Goal: Information Seeking & Learning: Find contact information

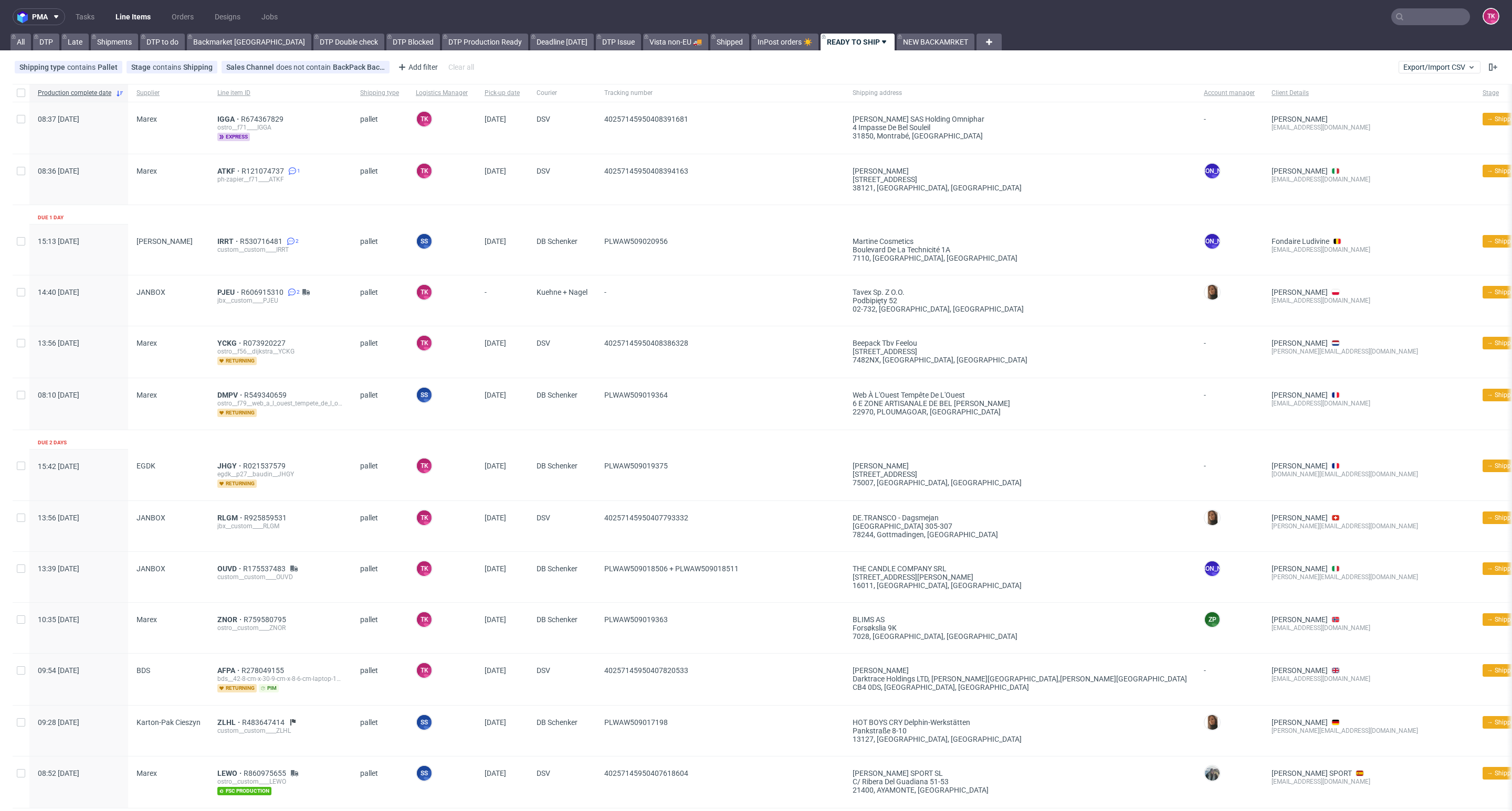
click at [148, 18] on link "Line Items" at bounding box center [133, 17] width 47 height 17
click at [124, 24] on link "Line Items" at bounding box center [133, 17] width 47 height 17
click at [135, 10] on link "Line Items" at bounding box center [133, 17] width 47 height 17
click at [130, 5] on nav "pma Tasks Line Items Orders Designs Jobs TK" at bounding box center [756, 17] width 1512 height 34
click at [131, 14] on link "Line Items" at bounding box center [133, 17] width 47 height 17
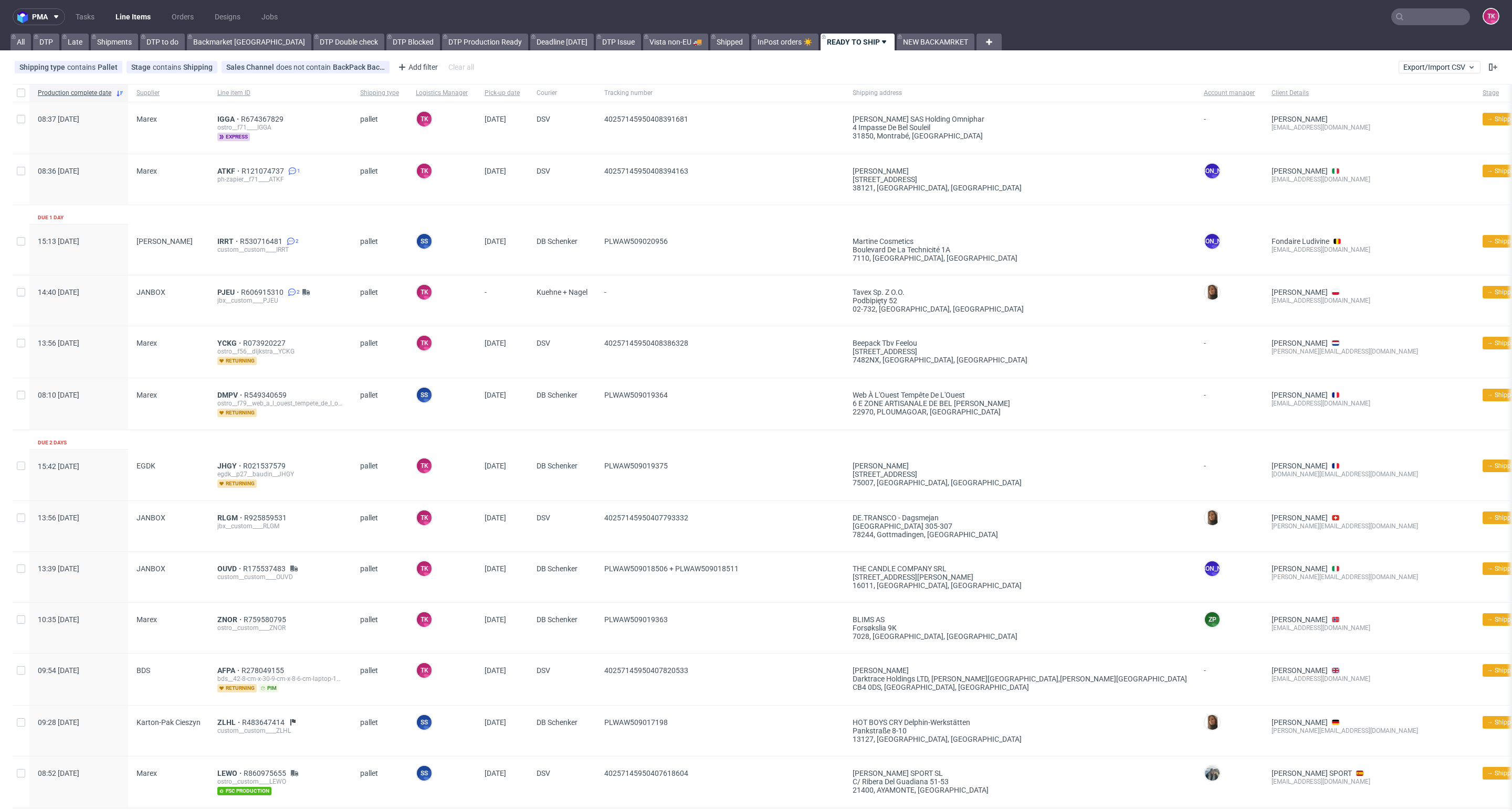
click at [115, 14] on link "Line Items" at bounding box center [133, 17] width 47 height 17
click at [151, 16] on link "Line Items" at bounding box center [133, 17] width 47 height 17
click at [113, 14] on link "Line Items" at bounding box center [133, 17] width 47 height 17
click at [134, 17] on link "Line Items" at bounding box center [133, 17] width 47 height 17
click at [117, 14] on link "Line Items" at bounding box center [133, 17] width 47 height 17
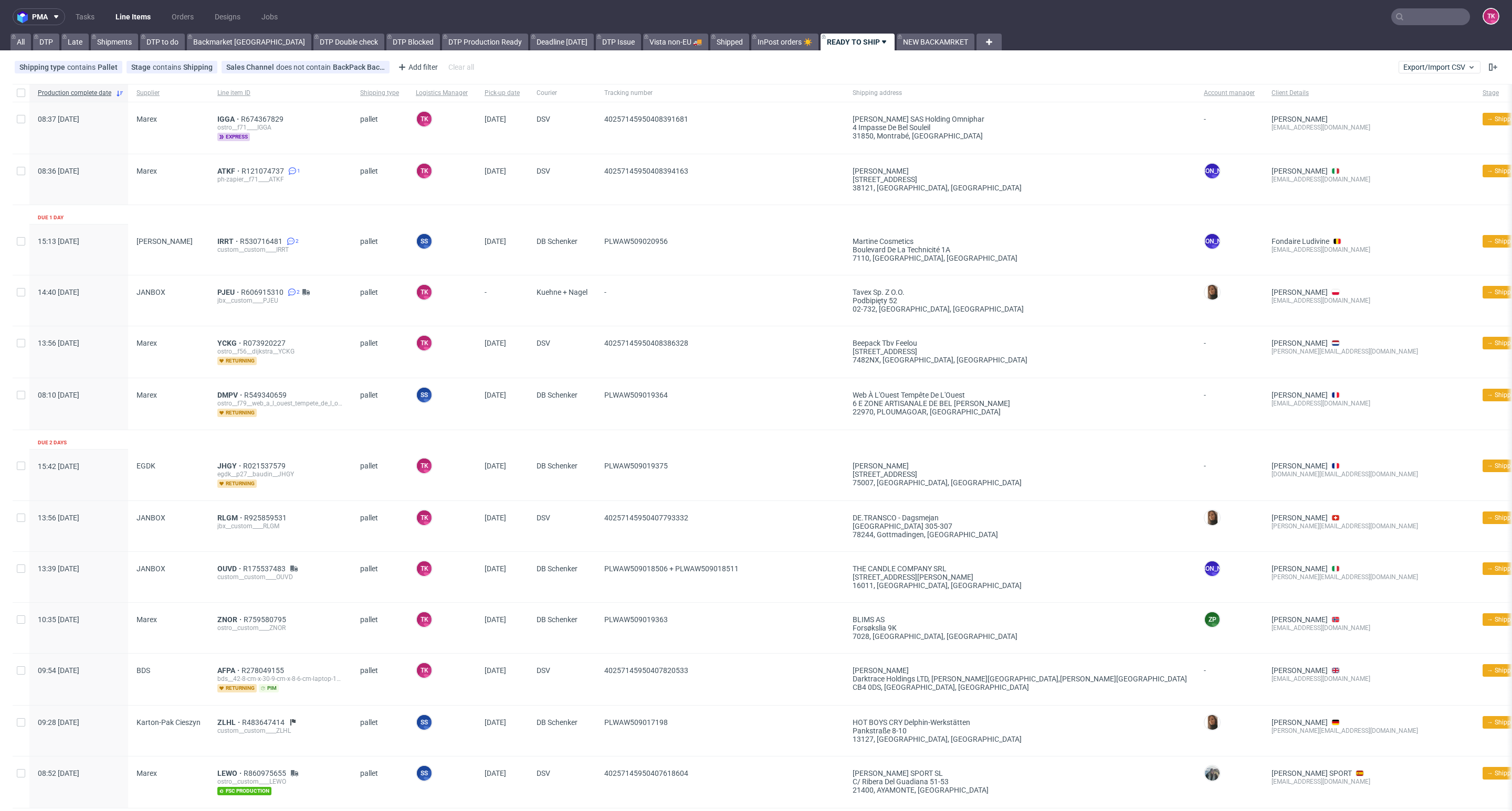
click at [130, 8] on link "Line Items" at bounding box center [133, 17] width 47 height 17
click at [129, 16] on link "Line Items" at bounding box center [133, 17] width 47 height 17
click at [143, 8] on link "Line Items" at bounding box center [133, 17] width 47 height 17
click at [145, 14] on link "Line Items" at bounding box center [133, 17] width 47 height 17
click at [131, 17] on link "Line Items" at bounding box center [133, 17] width 47 height 17
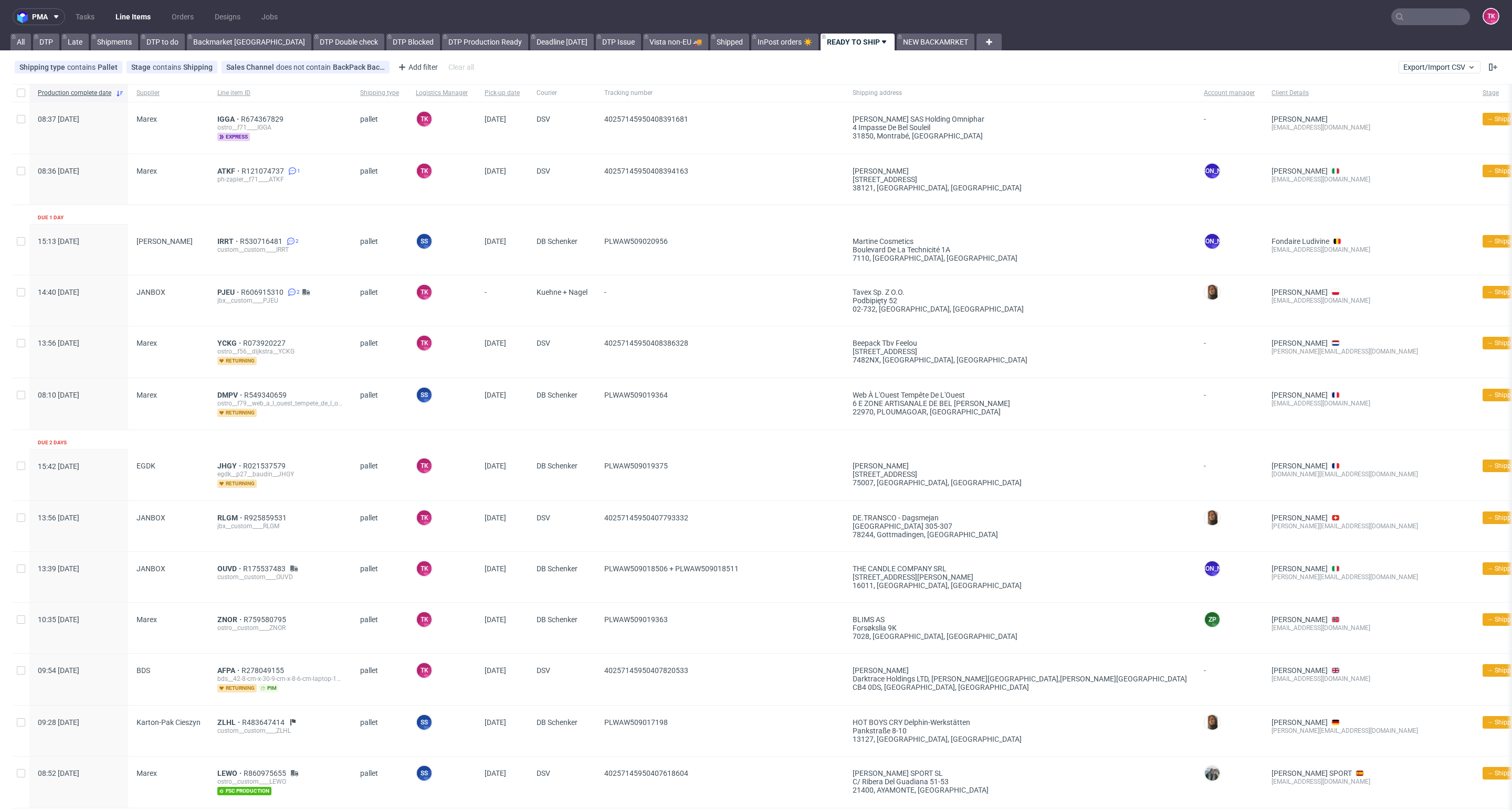
click at [118, 14] on link "Line Items" at bounding box center [133, 17] width 47 height 17
click at [142, 20] on link "Line Items" at bounding box center [133, 17] width 47 height 17
click at [102, 28] on nav "pma Tasks Line Items Orders Designs Jobs TK" at bounding box center [756, 17] width 1512 height 34
click at [123, 10] on link "Line Items" at bounding box center [133, 17] width 47 height 17
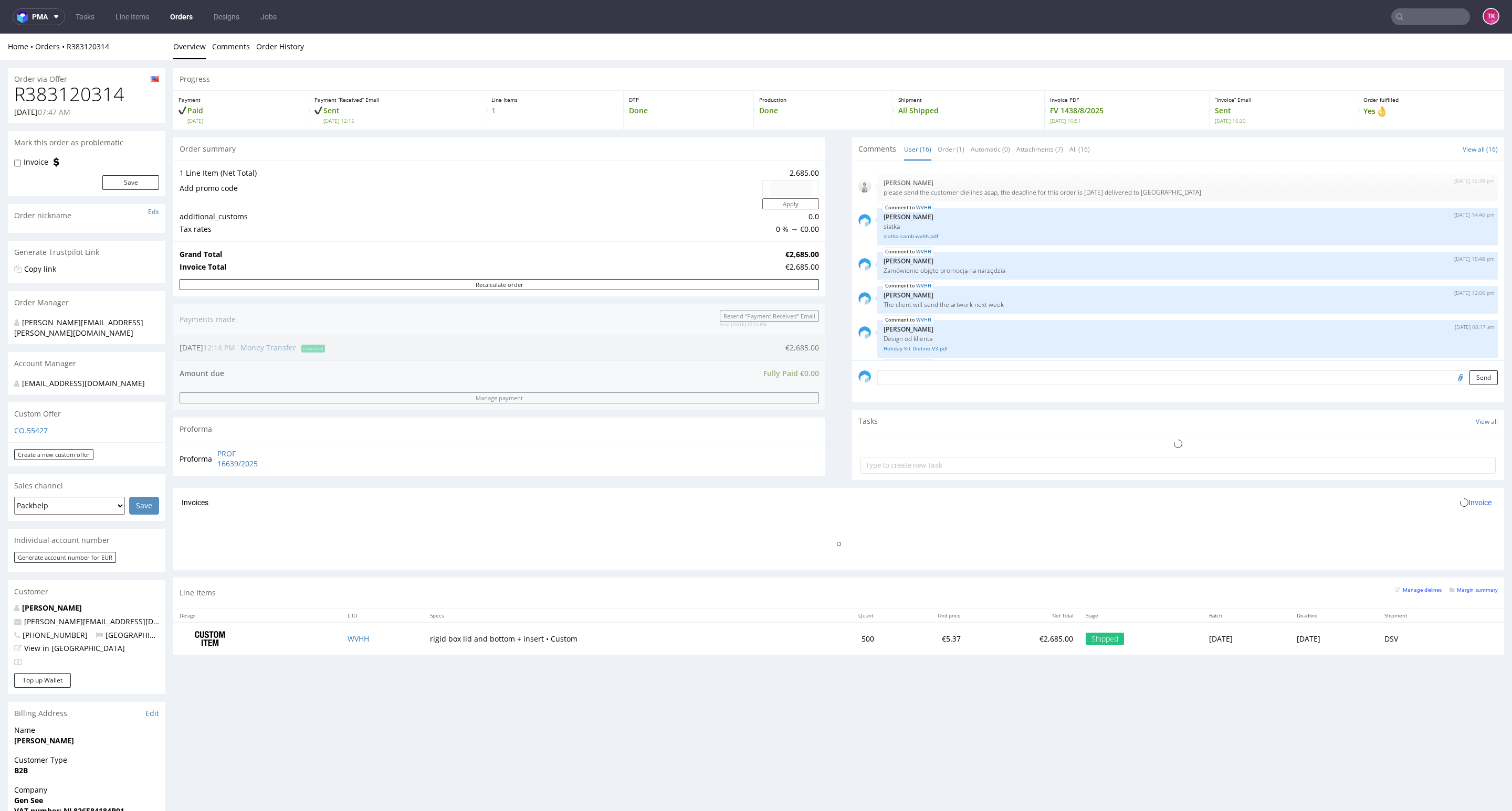
scroll to position [523, 0]
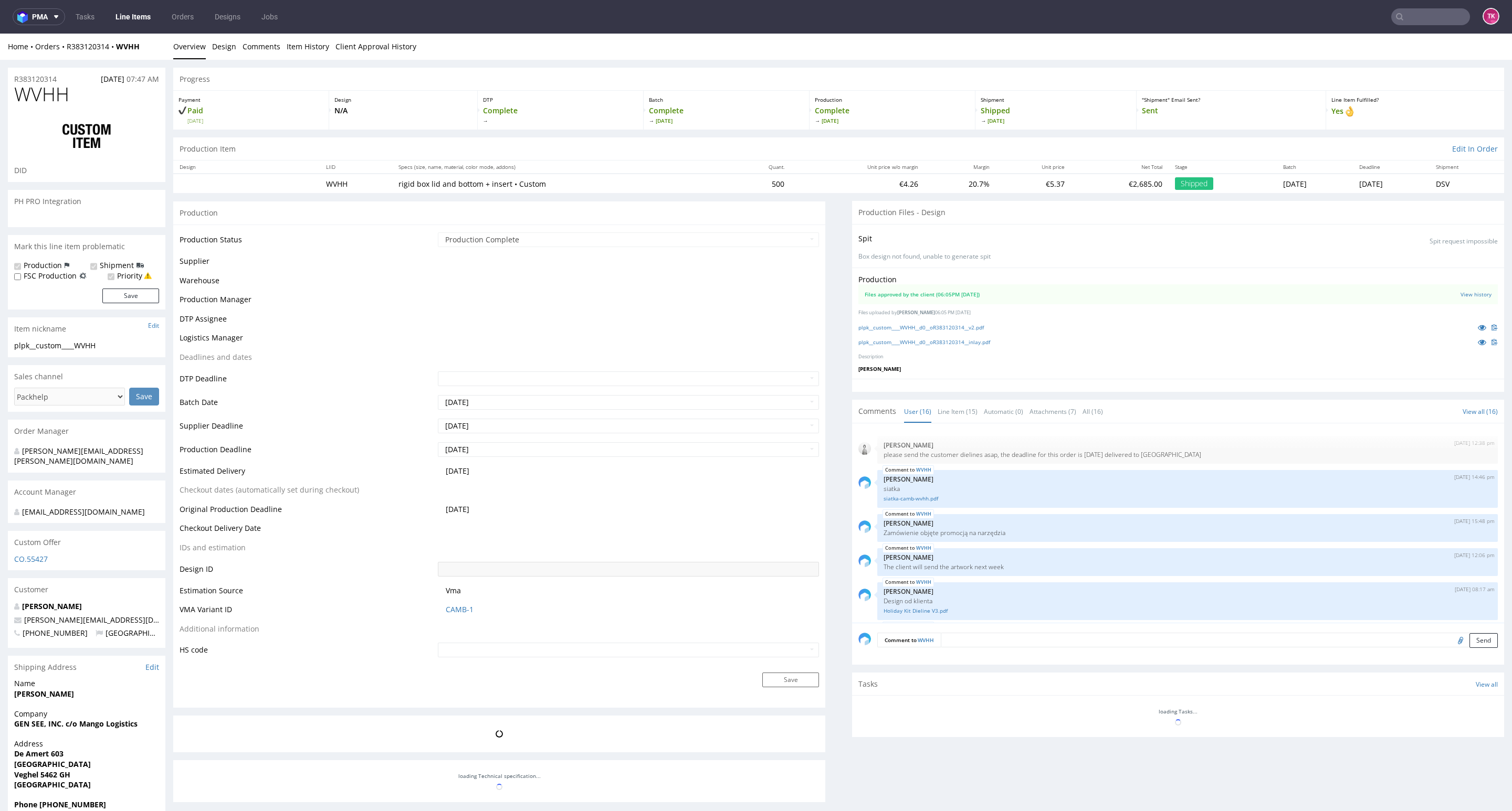
scroll to position [523, 0]
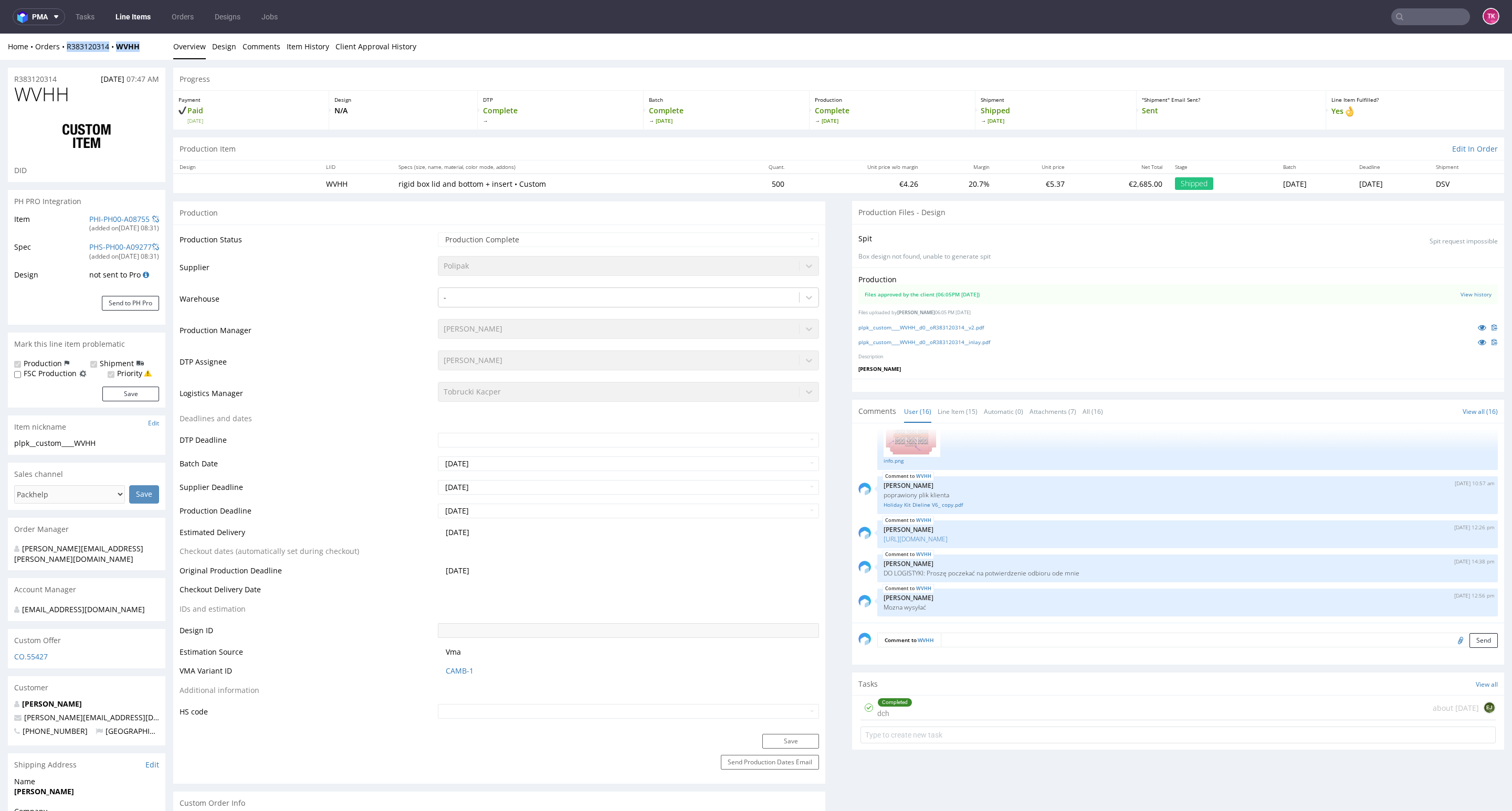
drag, startPoint x: 153, startPoint y: 44, endPoint x: 66, endPoint y: 55, distance: 87.7
click at [66, 55] on div "Home Orders R383120314 WVHH Overview Design Comments Item History Client Approv…" at bounding box center [756, 47] width 1512 height 26
copy div "R383120314 WVHH"
click at [133, 27] on nav "pma Tasks Line Items Orders Designs Jobs TK" at bounding box center [756, 17] width 1512 height 34
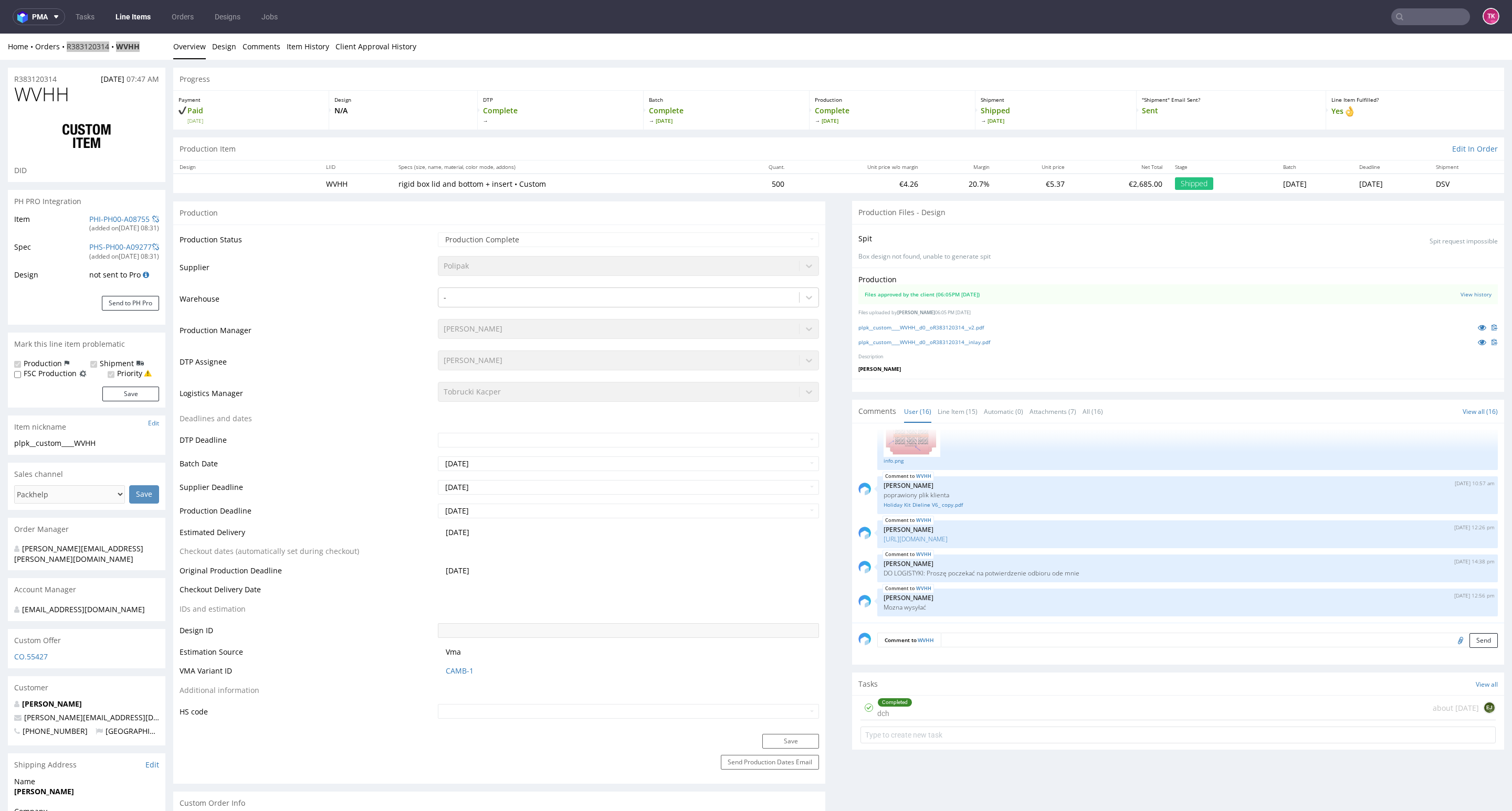
click at [134, 24] on link "Line Items" at bounding box center [133, 17] width 47 height 17
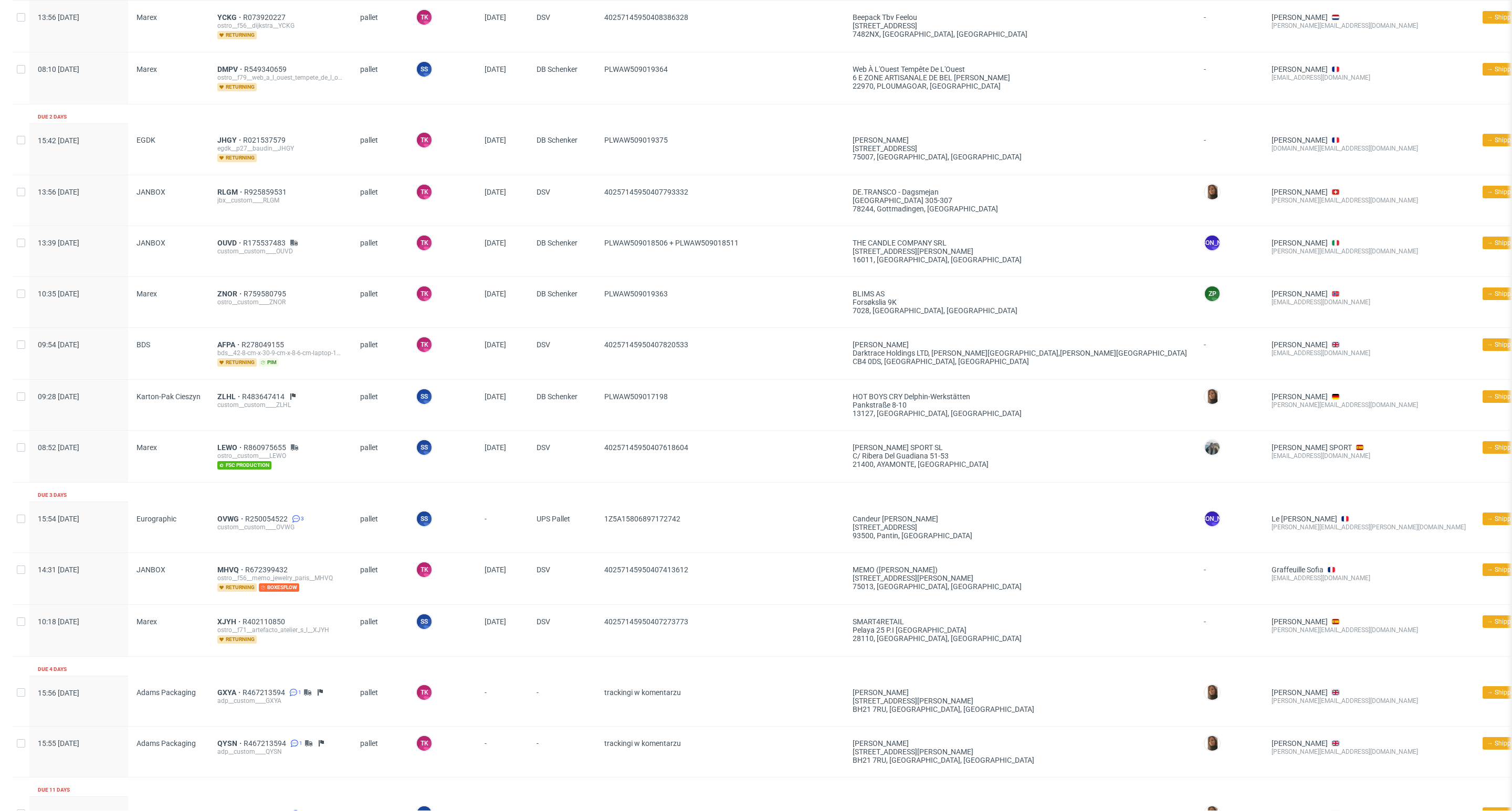
scroll to position [633, 0]
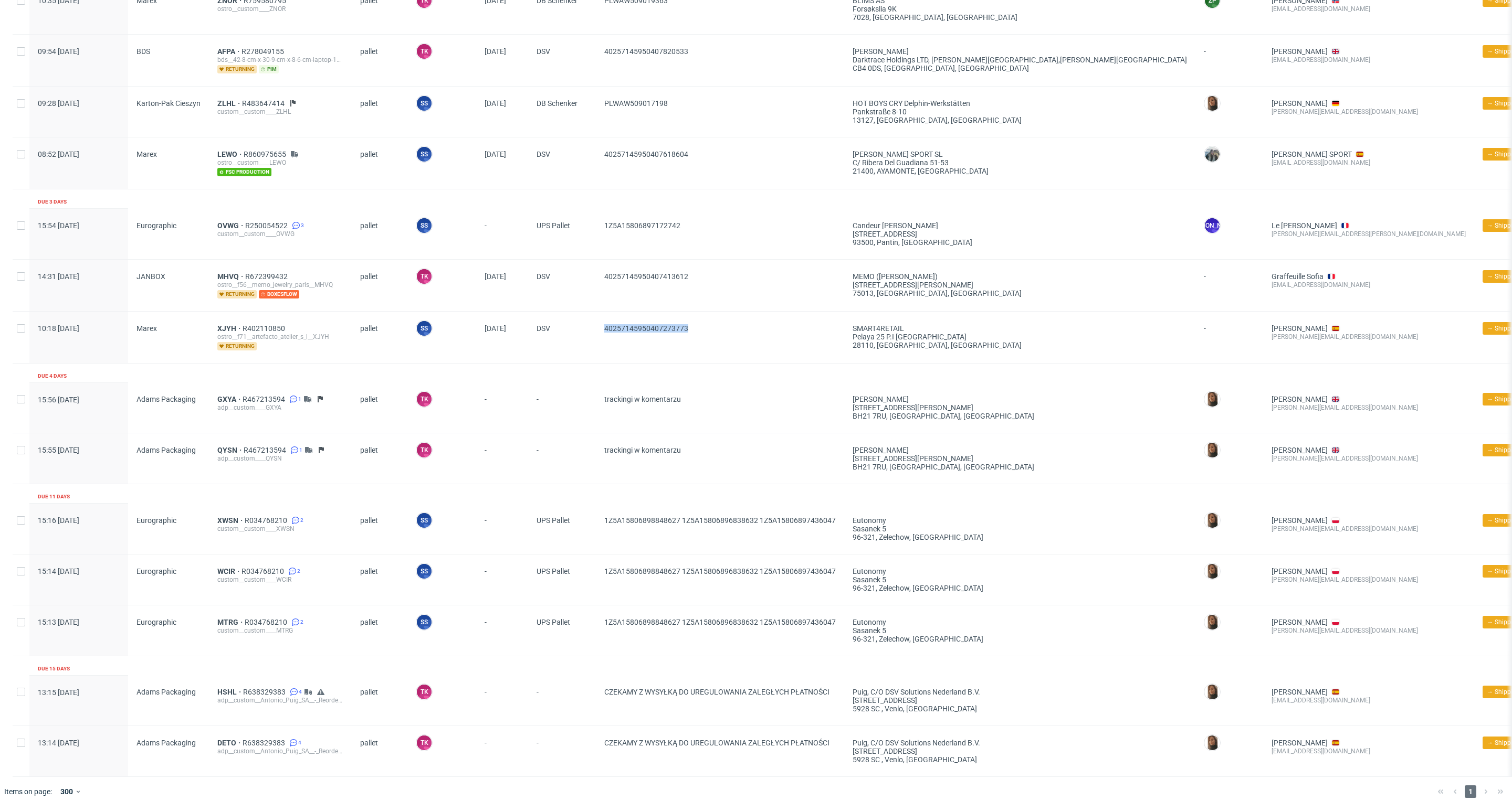
drag, startPoint x: 712, startPoint y: 328, endPoint x: 600, endPoint y: 321, distance: 112.2
click at [600, 321] on div "40257145950407273773" at bounding box center [719, 337] width 248 height 52
copy span "40257145950407273773"
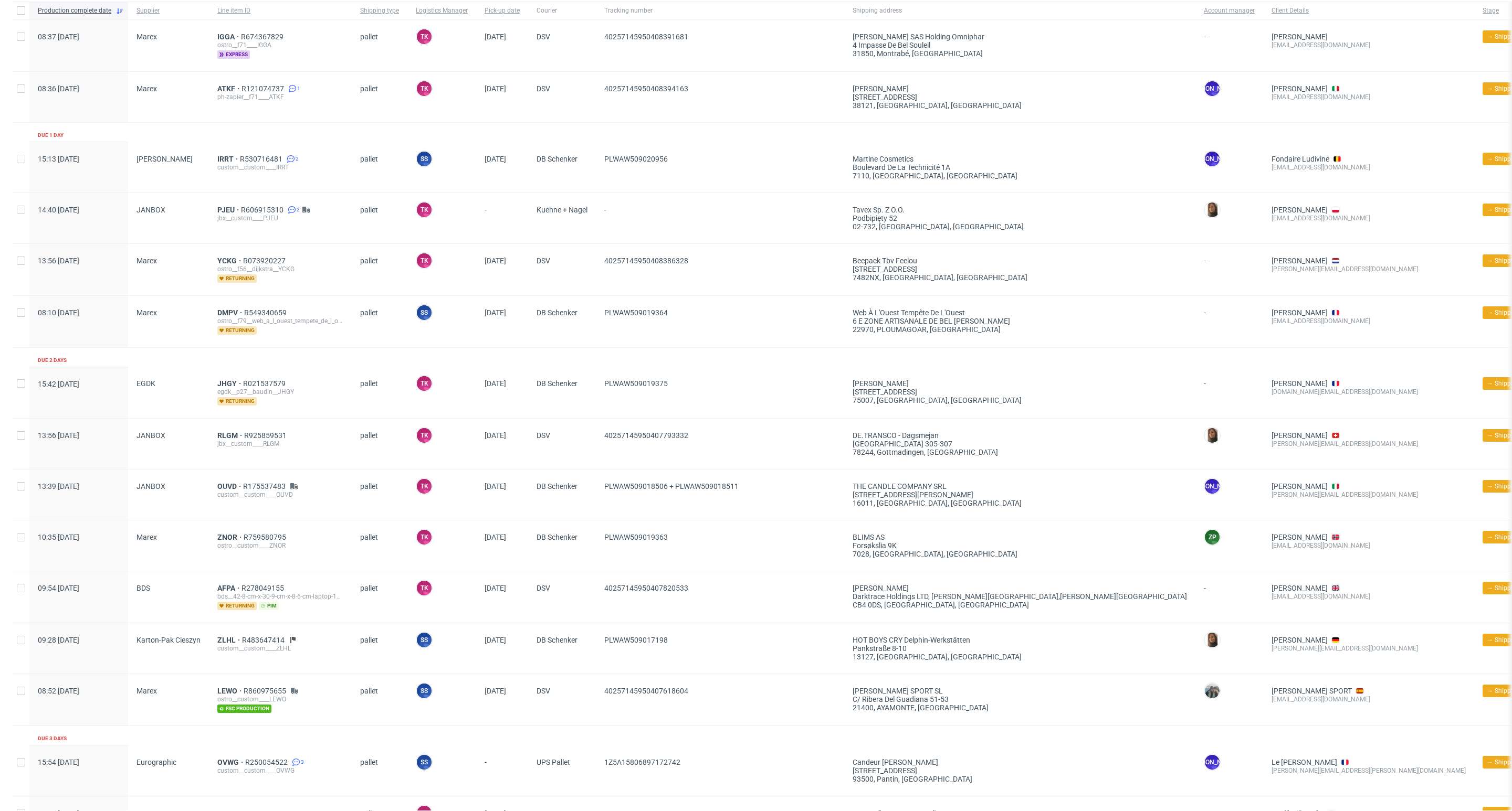
scroll to position [0, 0]
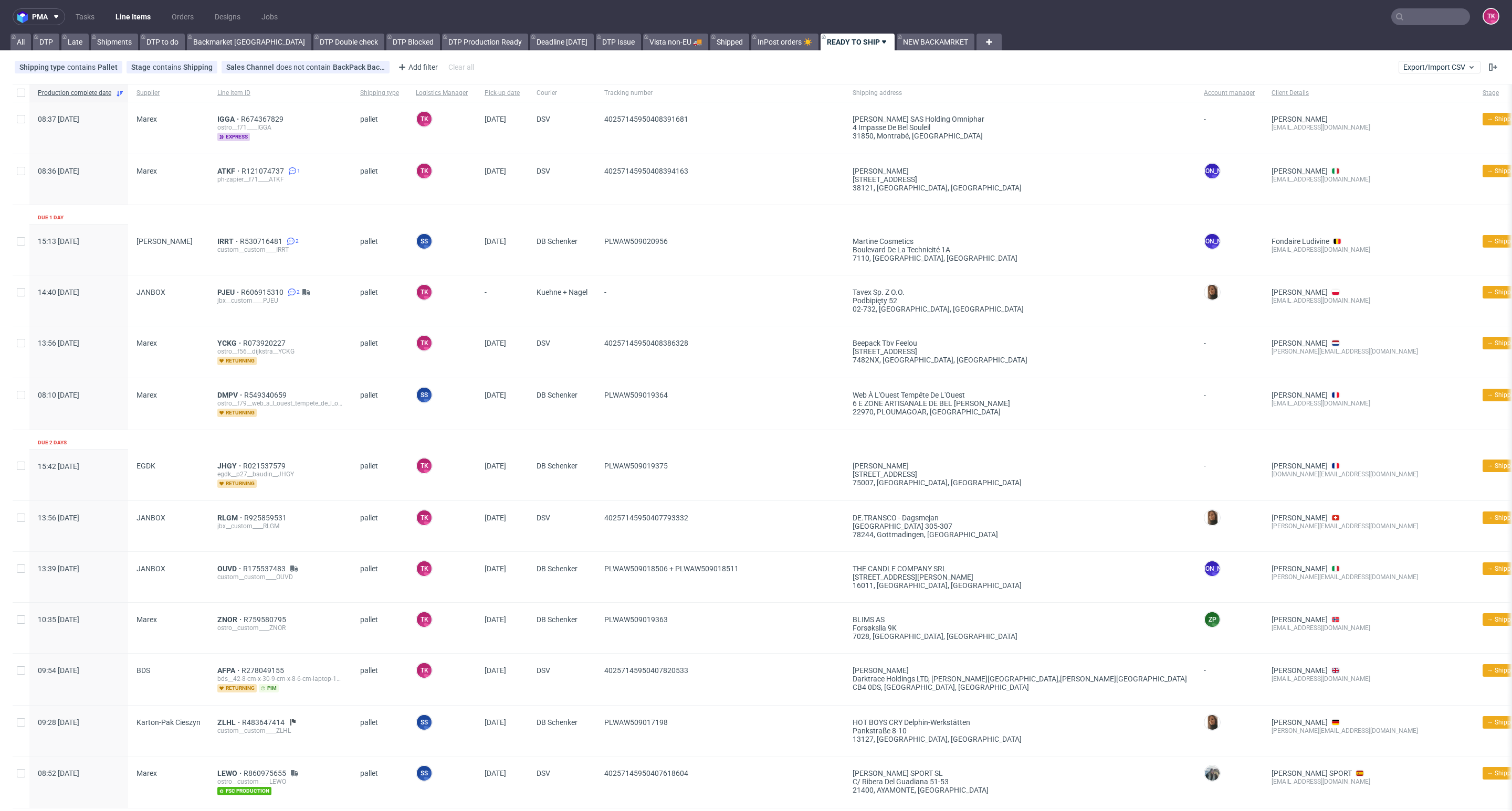
click at [102, 13] on ul "Tasks Line Items Orders Designs Jobs" at bounding box center [177, 17] width 223 height 17
click at [123, 10] on link "Line Items" at bounding box center [133, 17] width 47 height 17
click at [141, 19] on link "Line Items" at bounding box center [133, 17] width 47 height 17
click at [149, 13] on link "Line Items" at bounding box center [133, 17] width 47 height 17
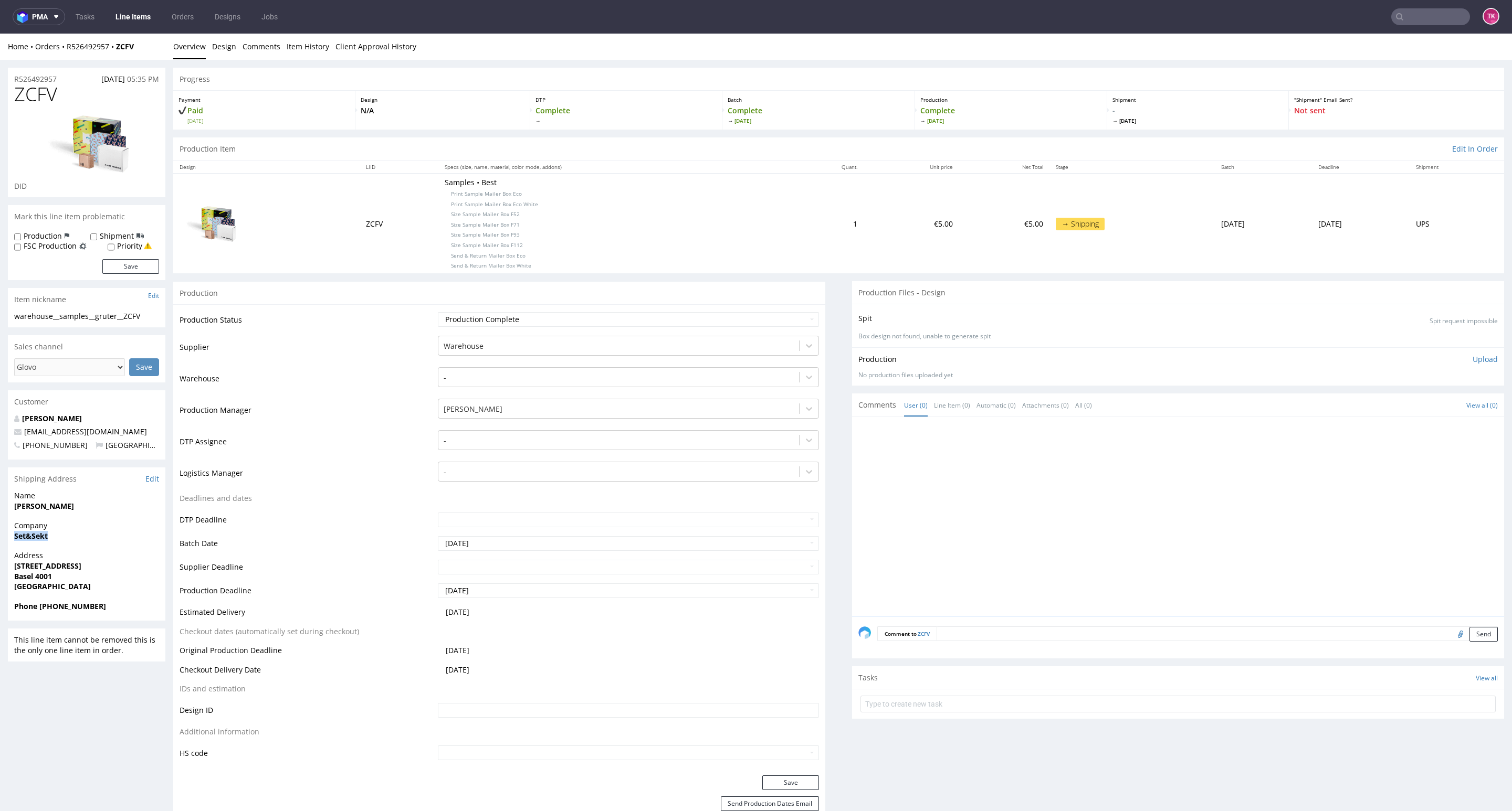
drag, startPoint x: 6, startPoint y: 541, endPoint x: 96, endPoint y: 537, distance: 90.1
copy strong "Set&Sekt"
drag, startPoint x: 5, startPoint y: 517, endPoint x: 119, endPoint y: 501, distance: 115.1
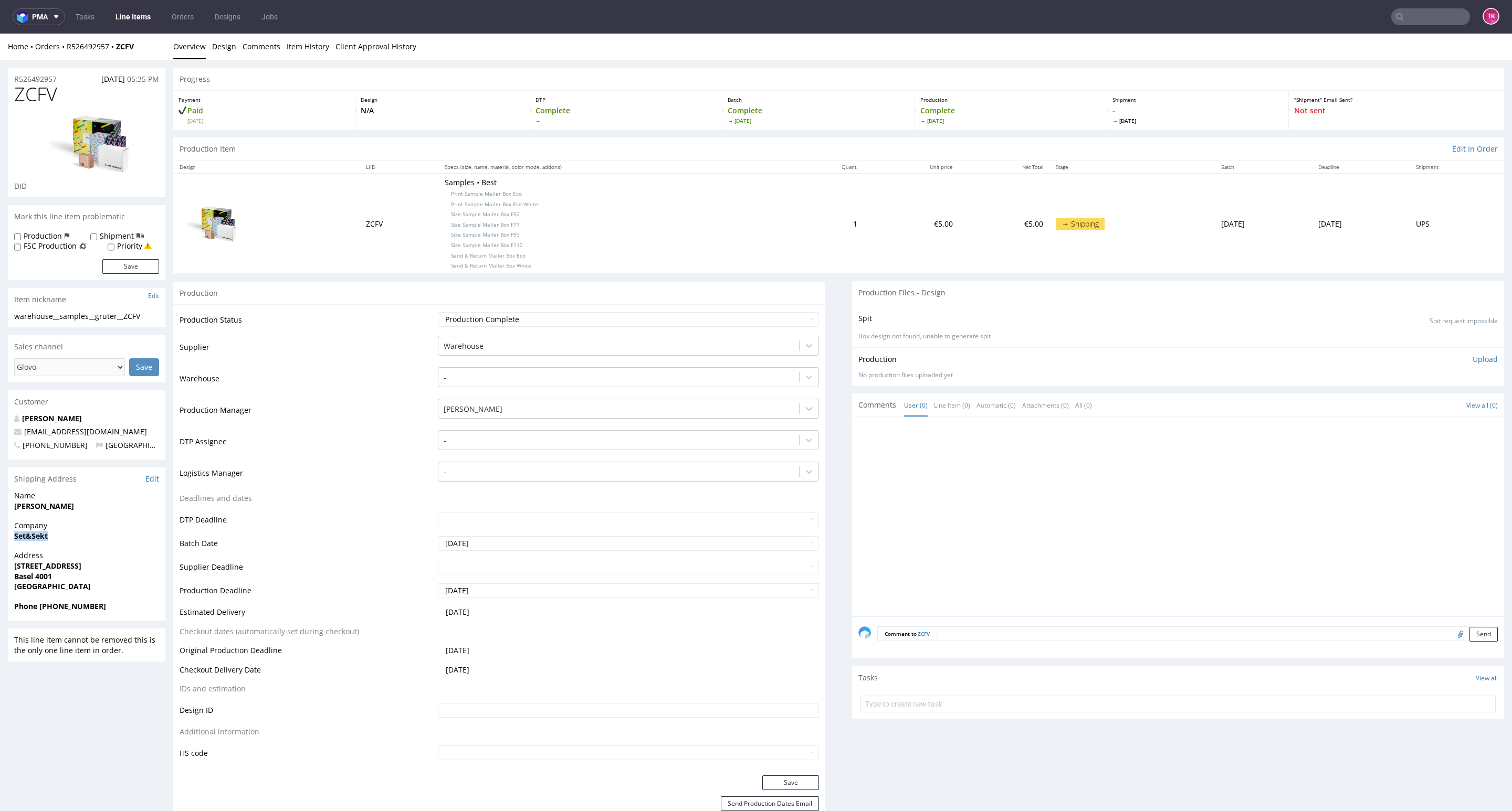
copy strong "Corinne Grüter"
copy p "Rümelinsplatz 5 Basel 4001"
drag, startPoint x: 6, startPoint y: 565, endPoint x: 98, endPoint y: 578, distance: 92.9
drag, startPoint x: 36, startPoint y: 605, endPoint x: 106, endPoint y: 606, distance: 70.0
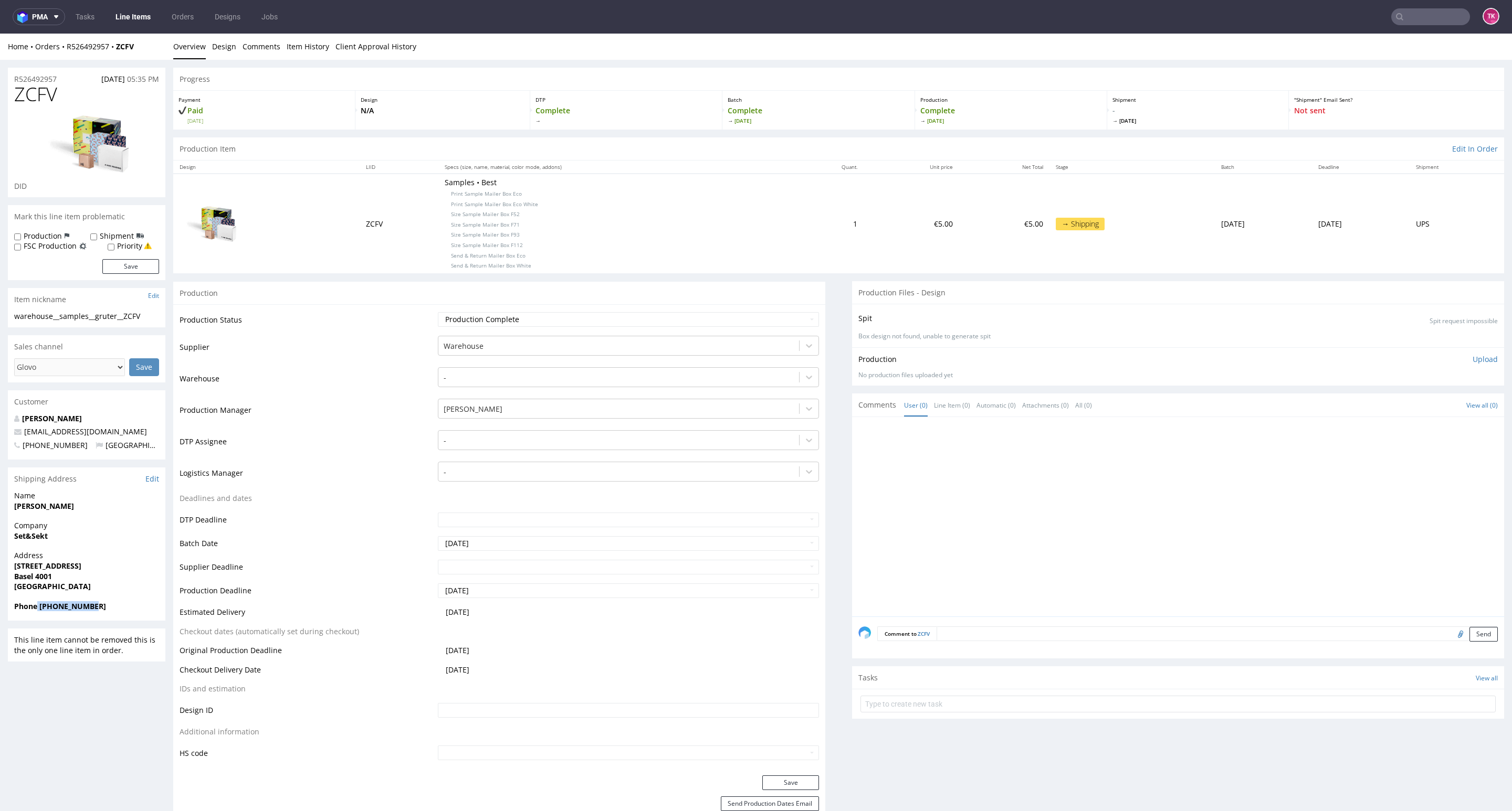
click at [106, 606] on span "Phone +41764647784" at bounding box center [86, 606] width 145 height 10
copy strong "+41764647784"
drag, startPoint x: 136, startPoint y: 425, endPoint x: 0, endPoint y: 437, distance: 136.5
drag, startPoint x: 38, startPoint y: 432, endPoint x: 136, endPoint y: 430, distance: 98.0
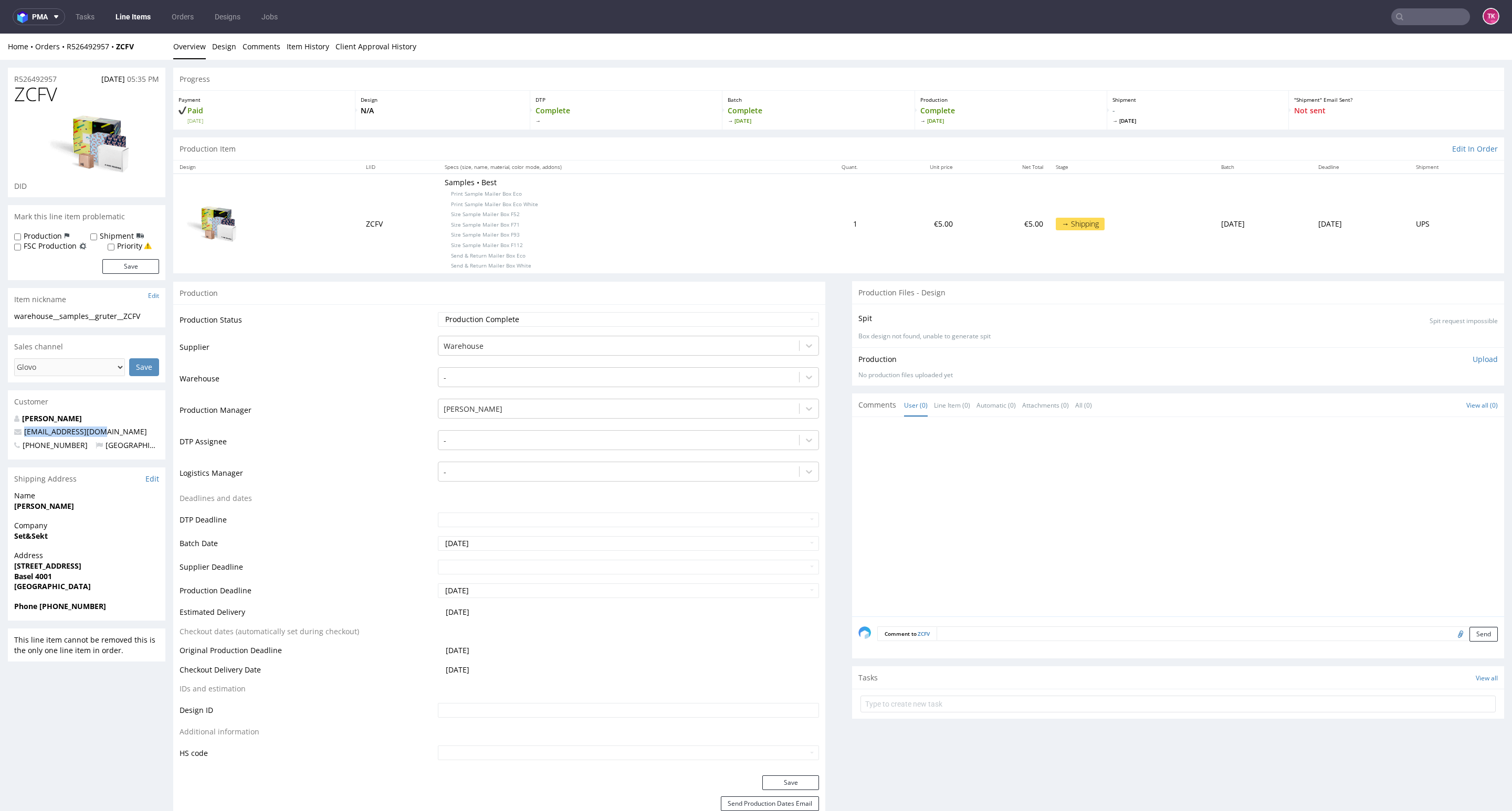
click at [136, 430] on div "Corinne Grüter shop@setandsekt.com +41764647784 Switzerland" at bounding box center [86, 436] width 157 height 47
copy span "shop@setandsekt.com"
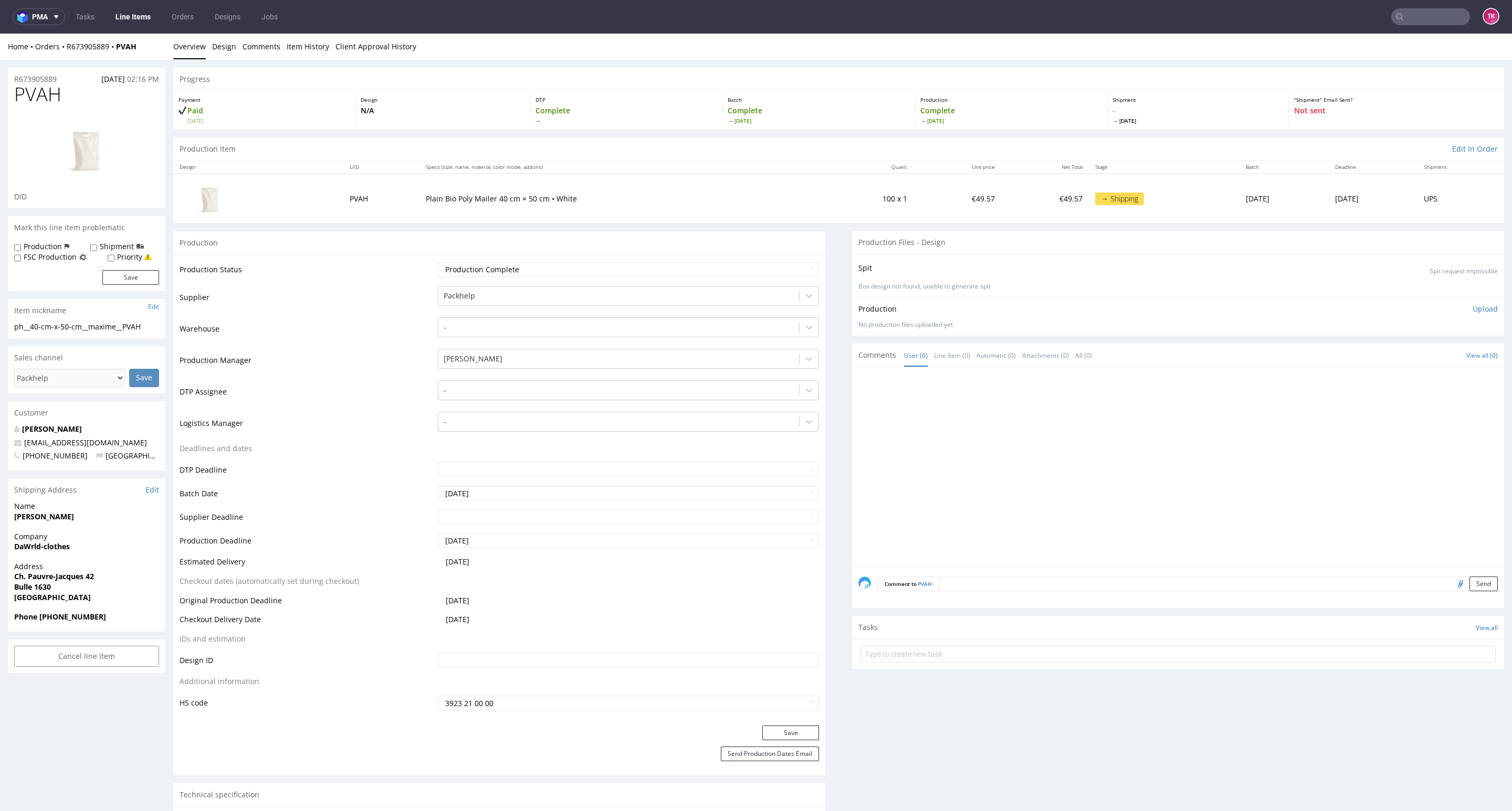
click at [334, 392] on td "DTP Assignee" at bounding box center [307, 395] width 256 height 31
drag, startPoint x: 6, startPoint y: 545, endPoint x: 109, endPoint y: 557, distance: 103.7
copy strong "DaWrld-clothes"
drag, startPoint x: 106, startPoint y: 519, endPoint x: 111, endPoint y: 540, distance: 21.6
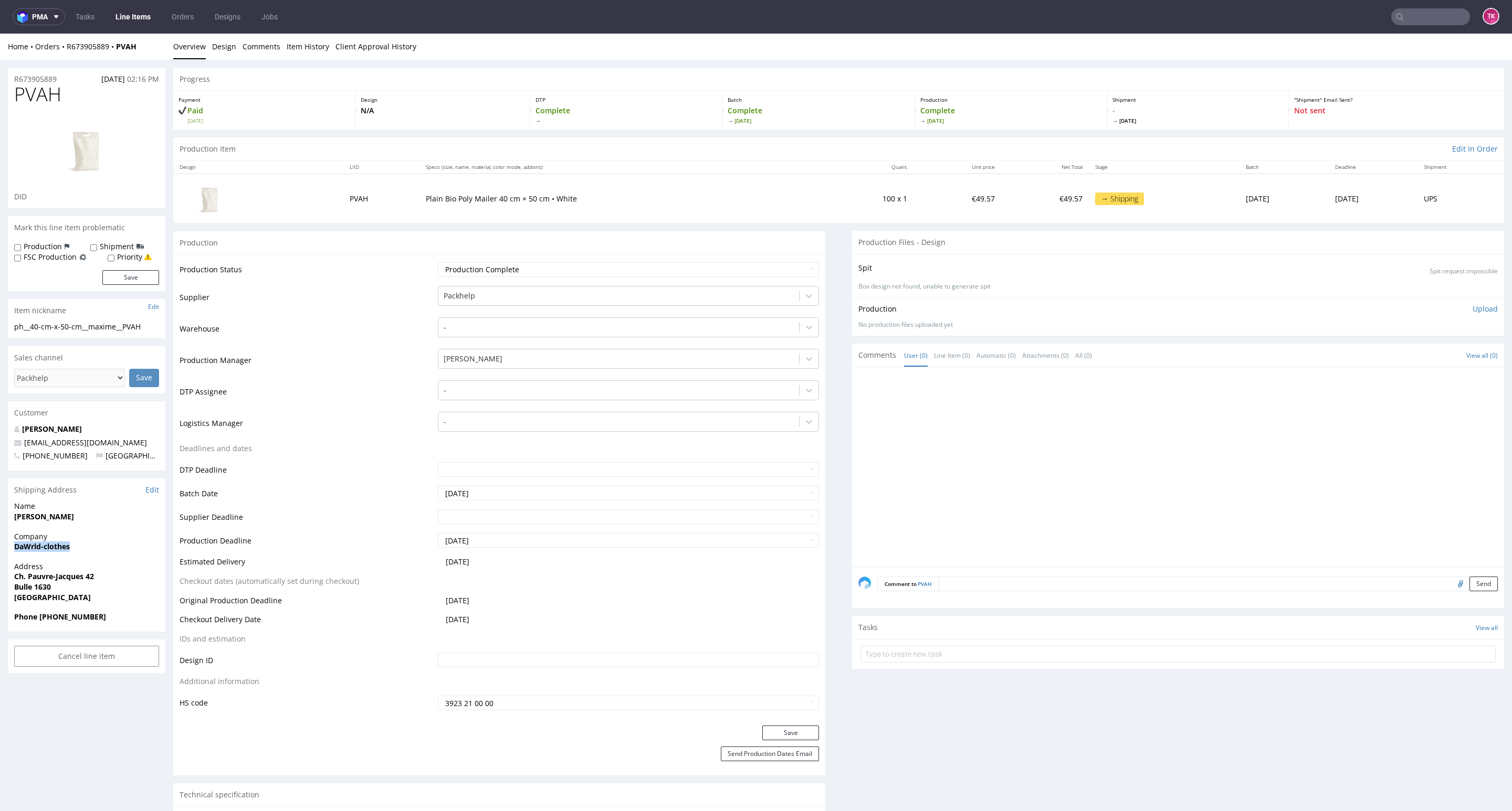
drag, startPoint x: 111, startPoint y: 540, endPoint x: 22, endPoint y: 528, distance: 89.8
click at [110, 540] on span "Company" at bounding box center [86, 536] width 145 height 10
drag, startPoint x: 6, startPoint y: 513, endPoint x: 110, endPoint y: 518, distance: 104.1
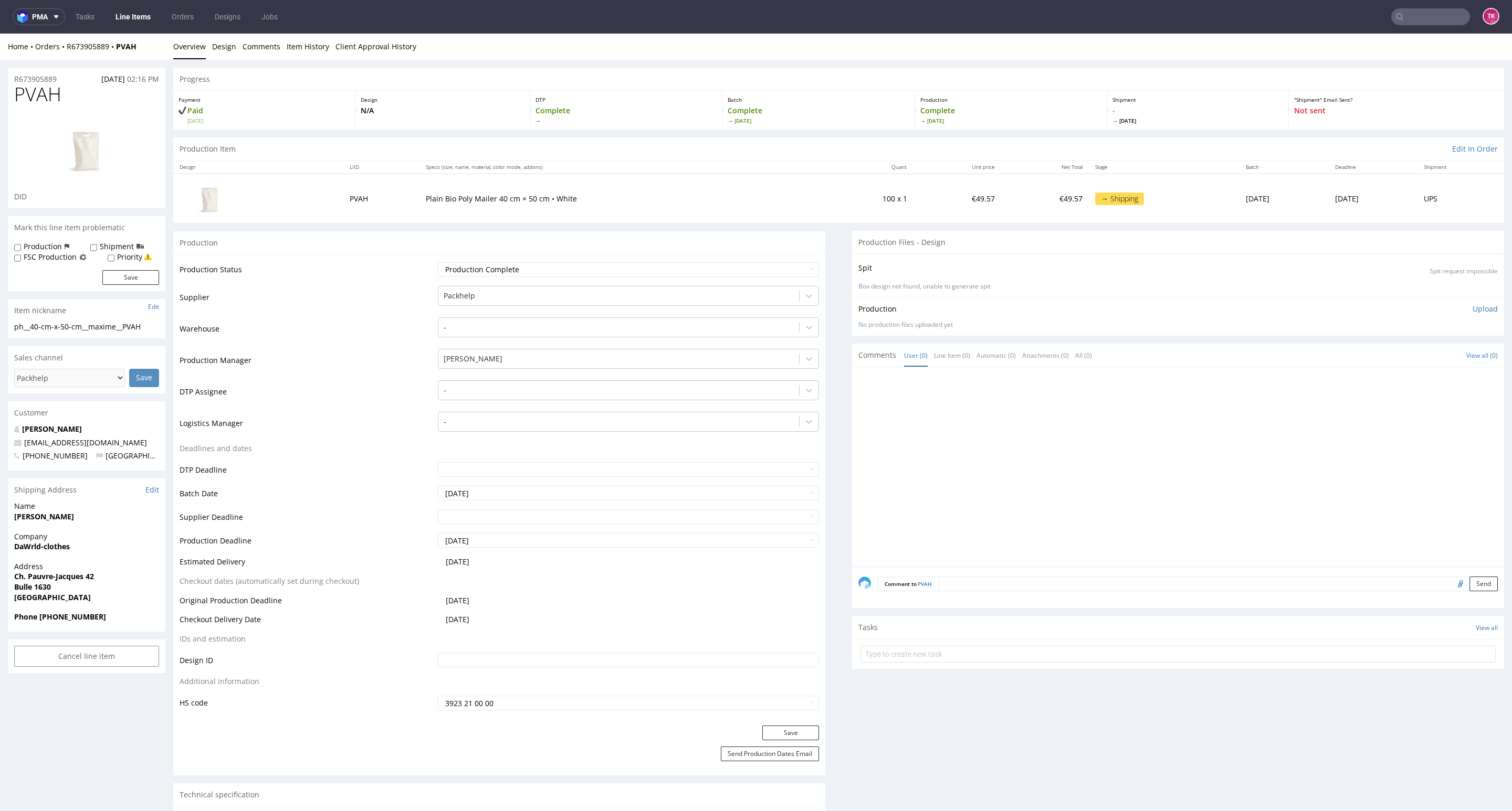
copy strong "[PERSON_NAME]"
drag, startPoint x: 96, startPoint y: 587, endPoint x: 119, endPoint y: 587, distance: 23.0
copy p "Ch. Pauvre-Jacques 42 Bulle 1630"
drag, startPoint x: 143, startPoint y: 440, endPoint x: 0, endPoint y: 450, distance: 143.3
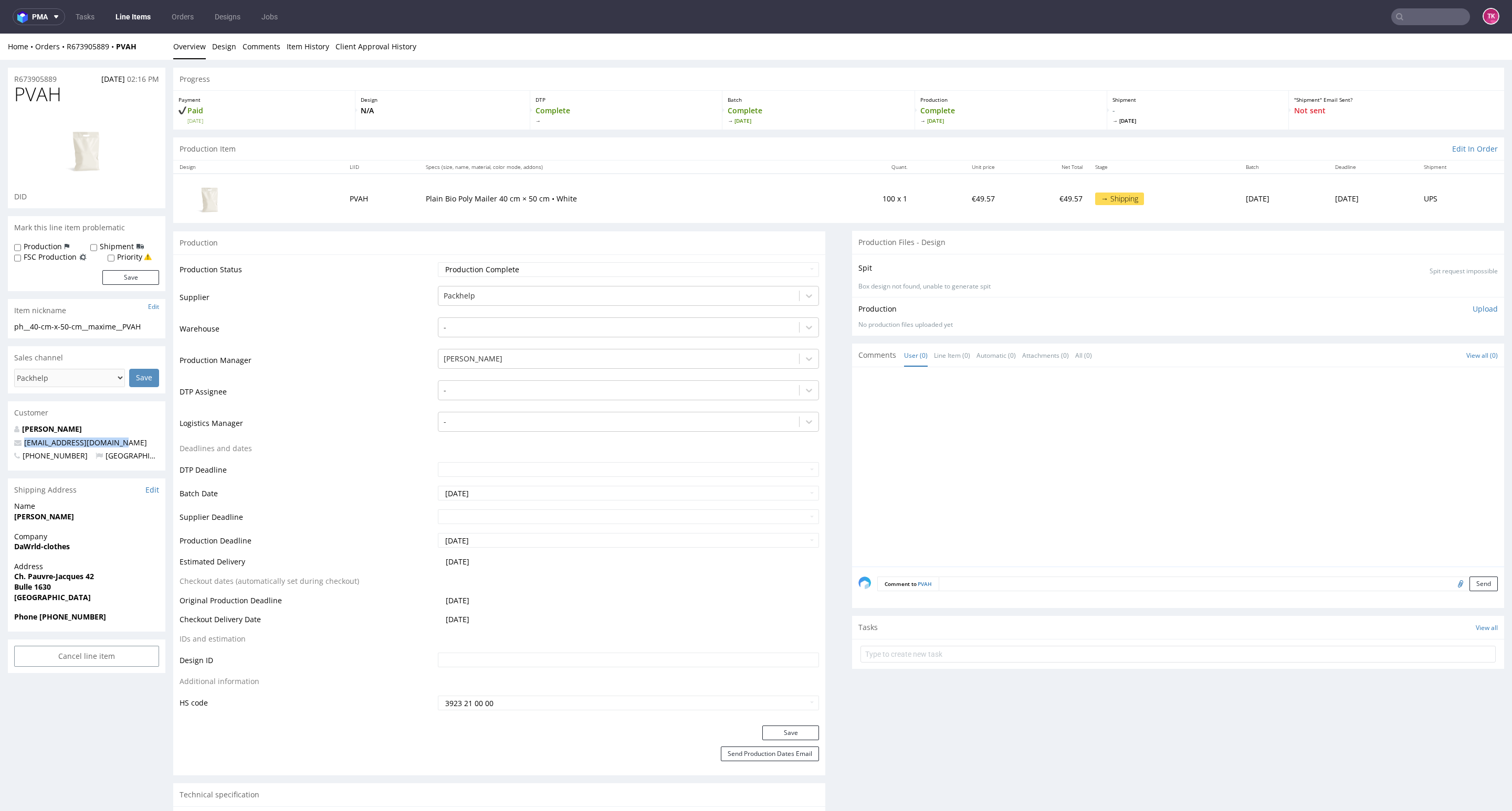
copy link
drag, startPoint x: 36, startPoint y: 620, endPoint x: 112, endPoint y: 616, distance: 76.1
click at [112, 614] on span "Phone +41792948512" at bounding box center [86, 616] width 145 height 10
copy strong "+41792948512"
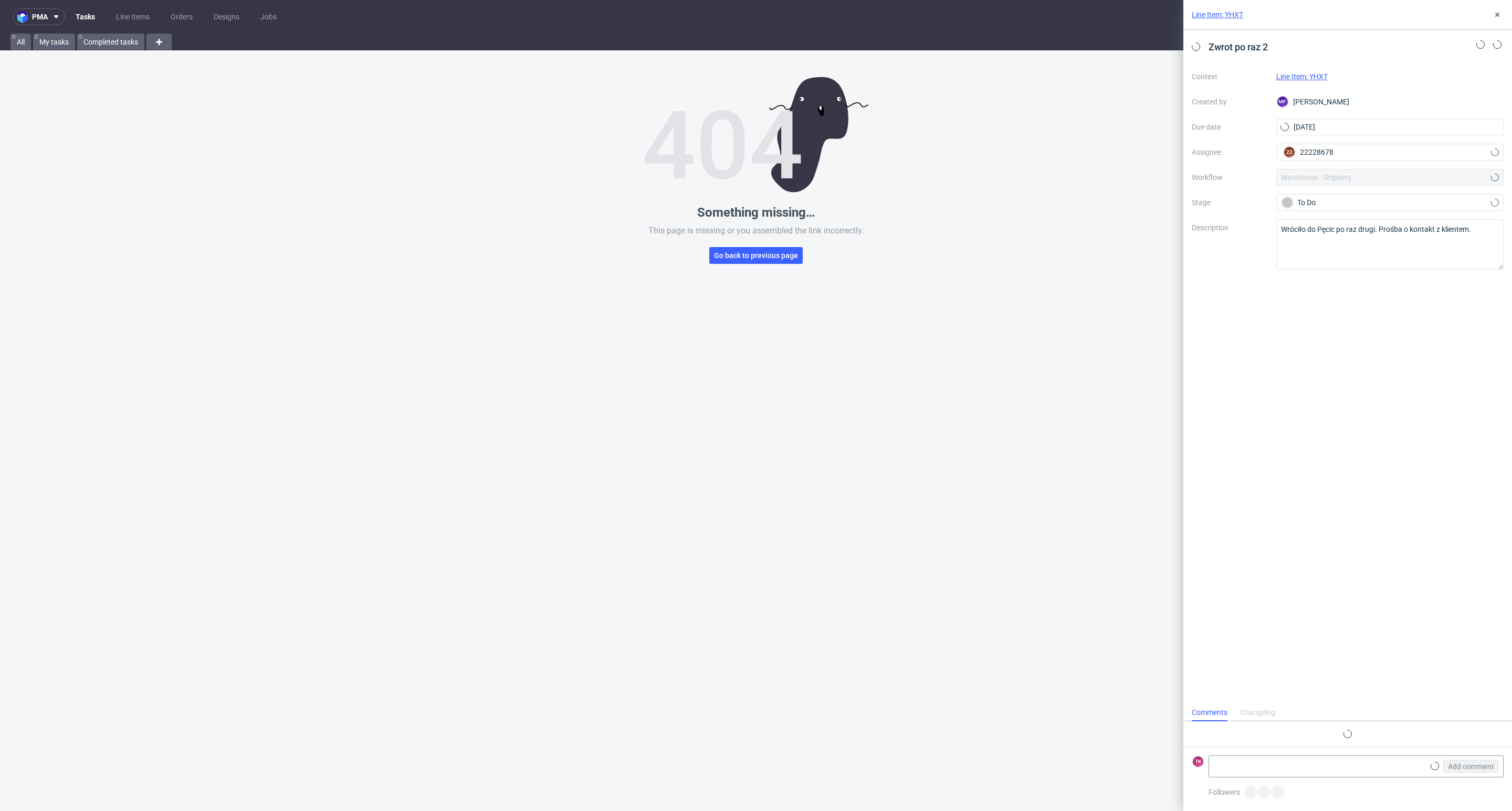
scroll to position [8, 0]
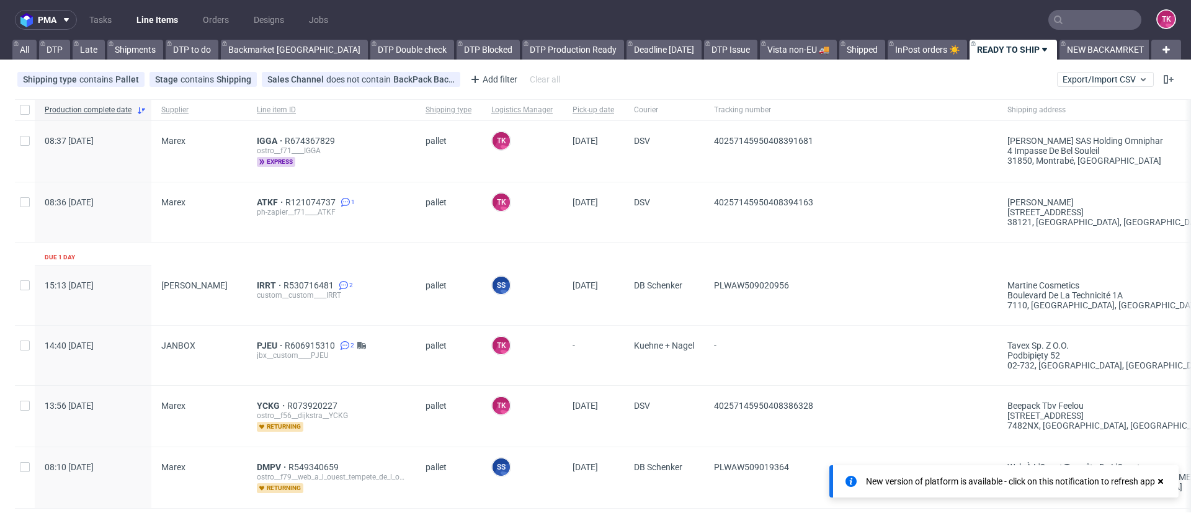
click at [159, 16] on link "Line Items" at bounding box center [157, 20] width 56 height 20
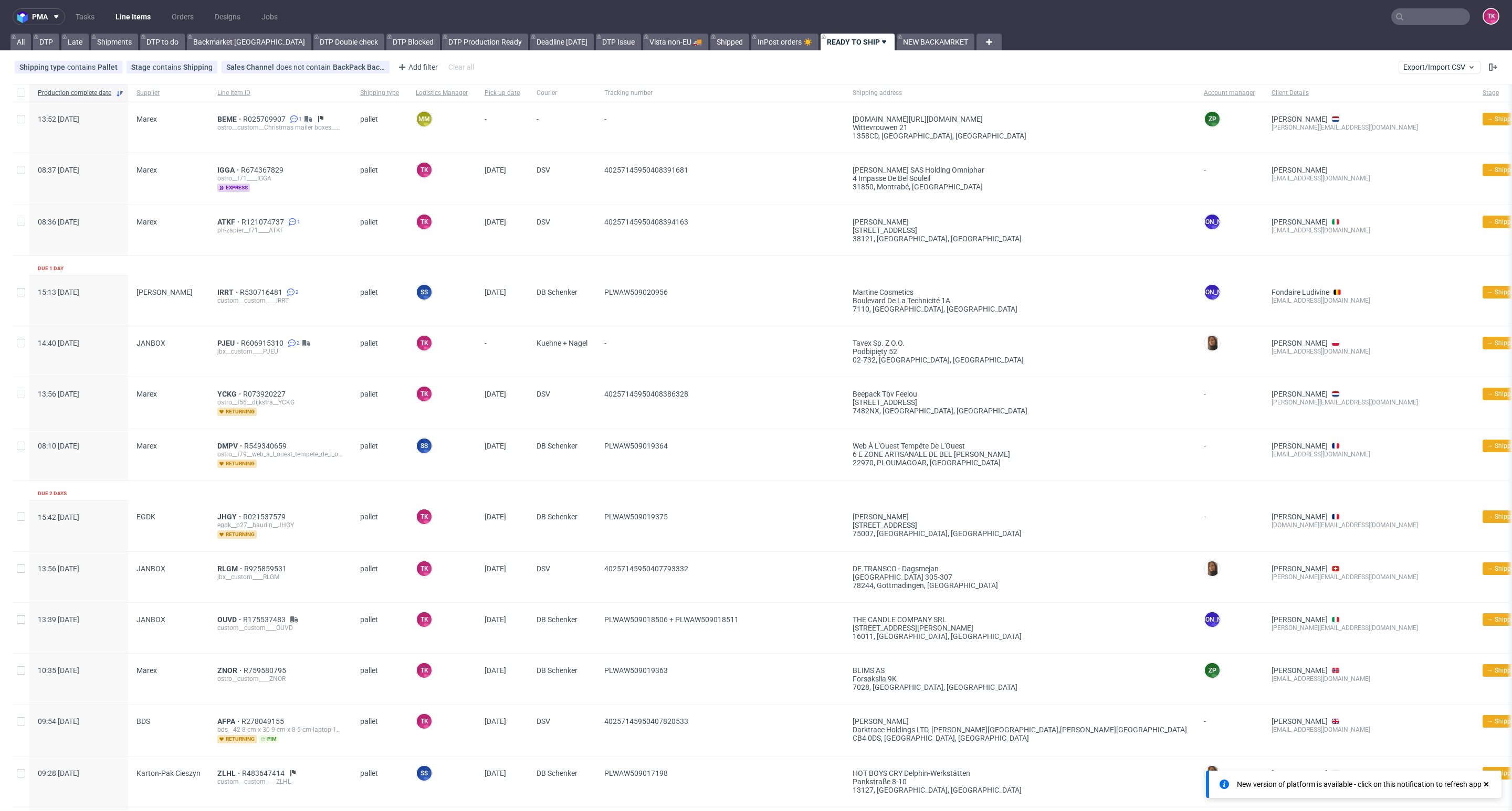
click at [133, 22] on link "Line Items" at bounding box center [133, 17] width 47 height 17
click at [133, 23] on link "Line Items" at bounding box center [133, 17] width 47 height 17
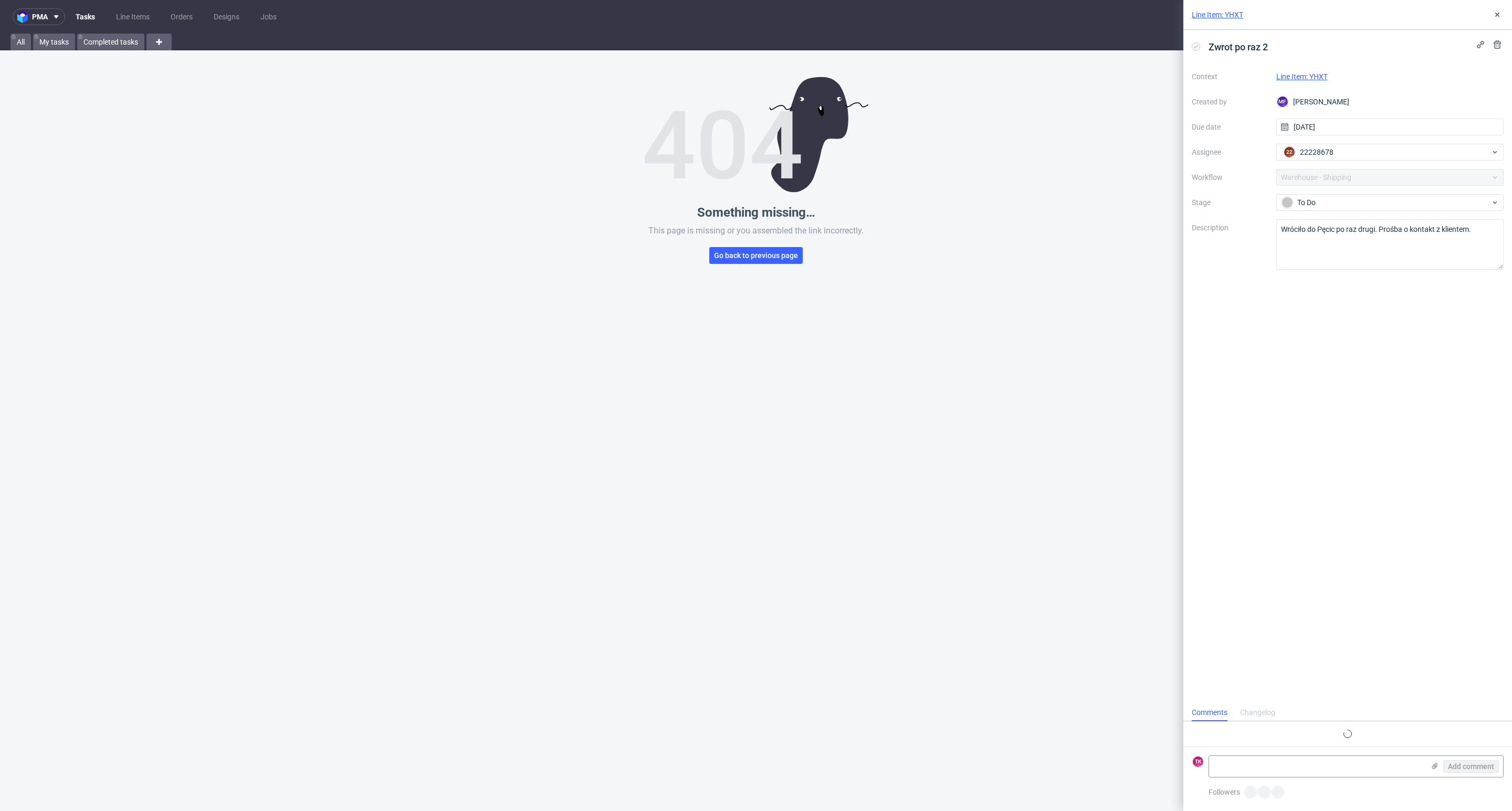
scroll to position [8, 0]
click at [84, 19] on link "Tasks" at bounding box center [85, 17] width 32 height 17
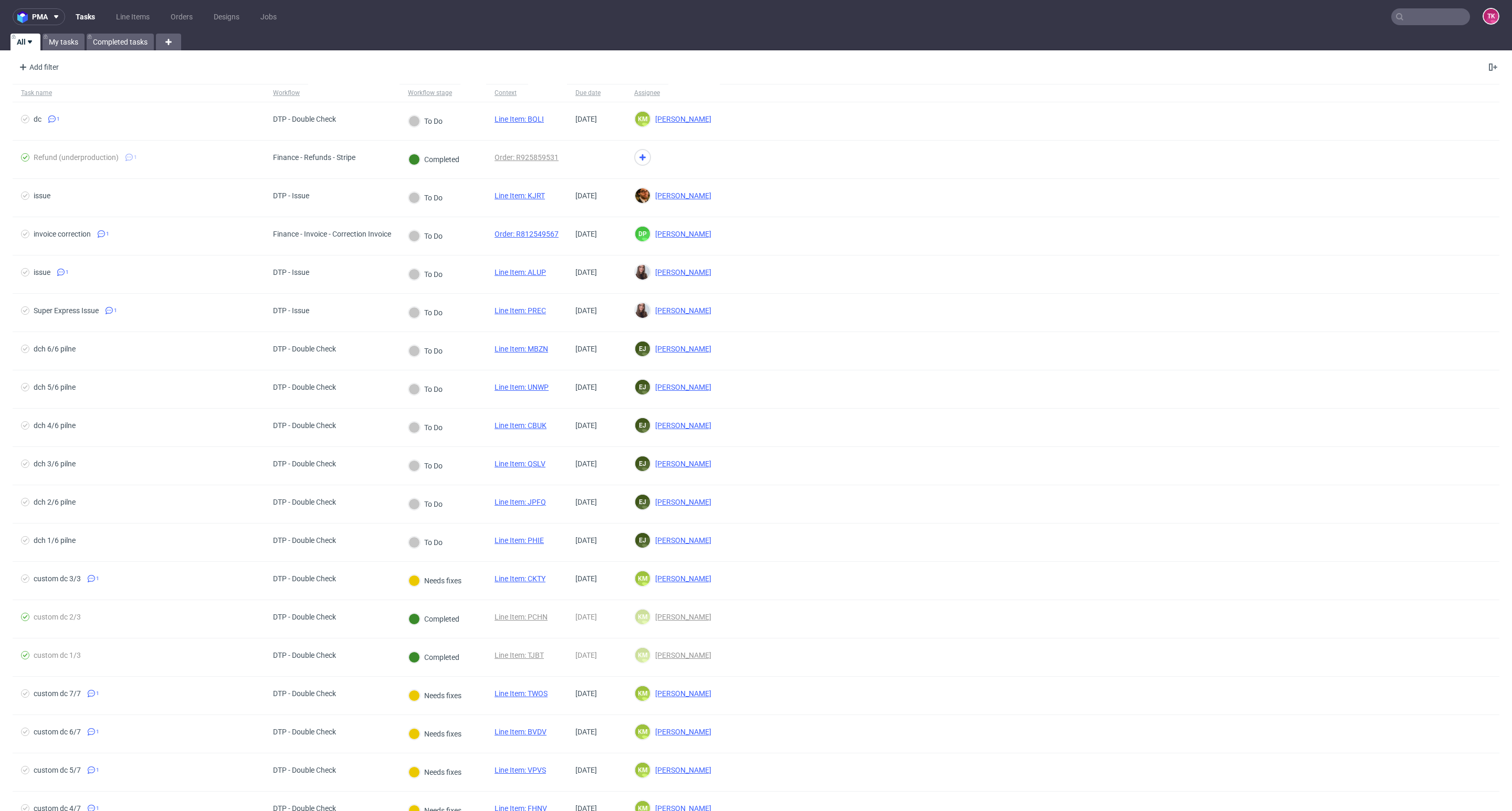
click at [107, 13] on ul "Tasks Line Items Orders Designs Jobs" at bounding box center [176, 17] width 222 height 17
click at [127, 18] on link "Line Items" at bounding box center [133, 17] width 47 height 17
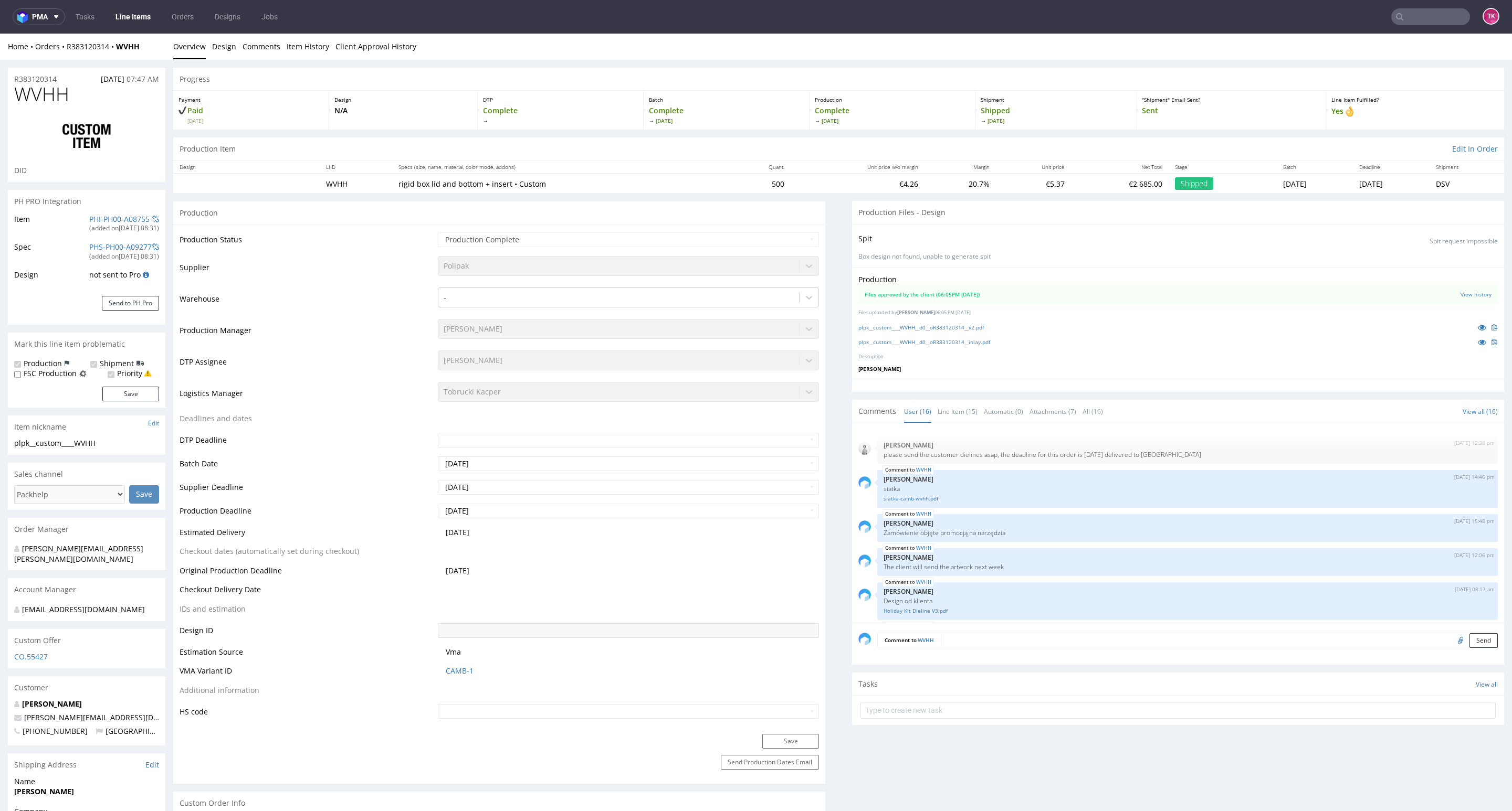
scroll to position [523, 0]
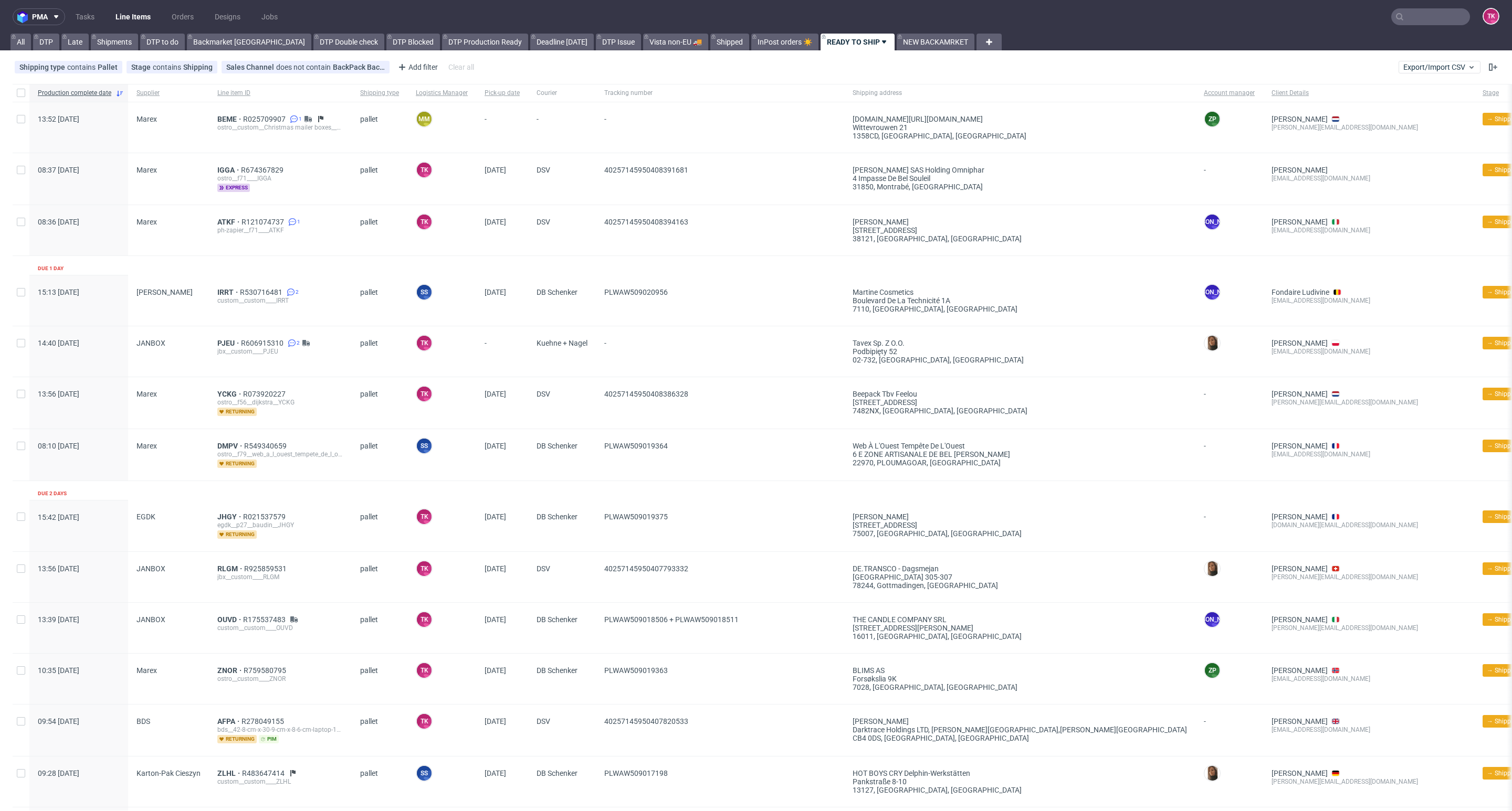
click at [146, 24] on link "Line Items" at bounding box center [133, 17] width 47 height 17
click at [230, 117] on span "BEME" at bounding box center [230, 119] width 25 height 8
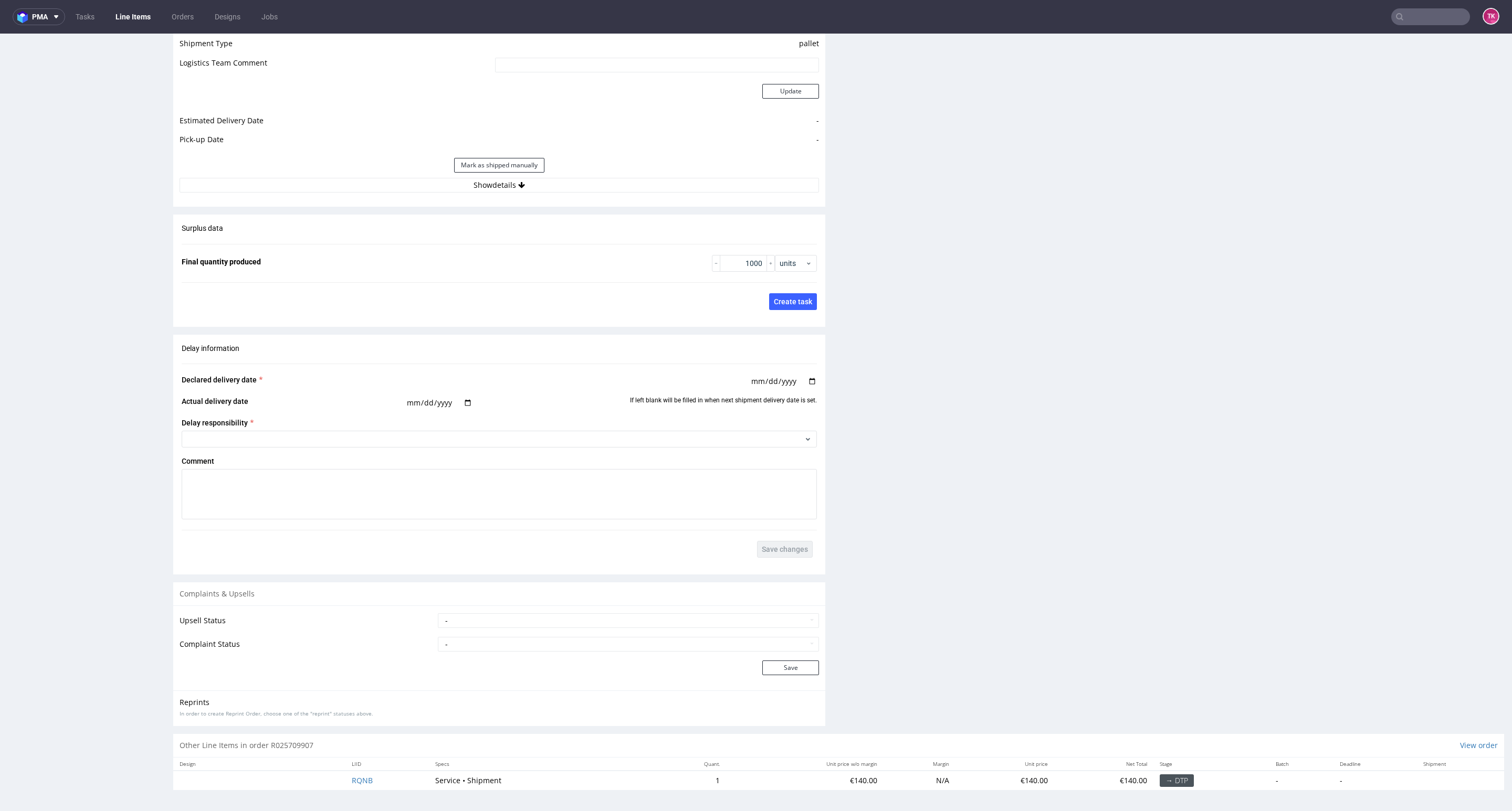
scroll to position [2, 0]
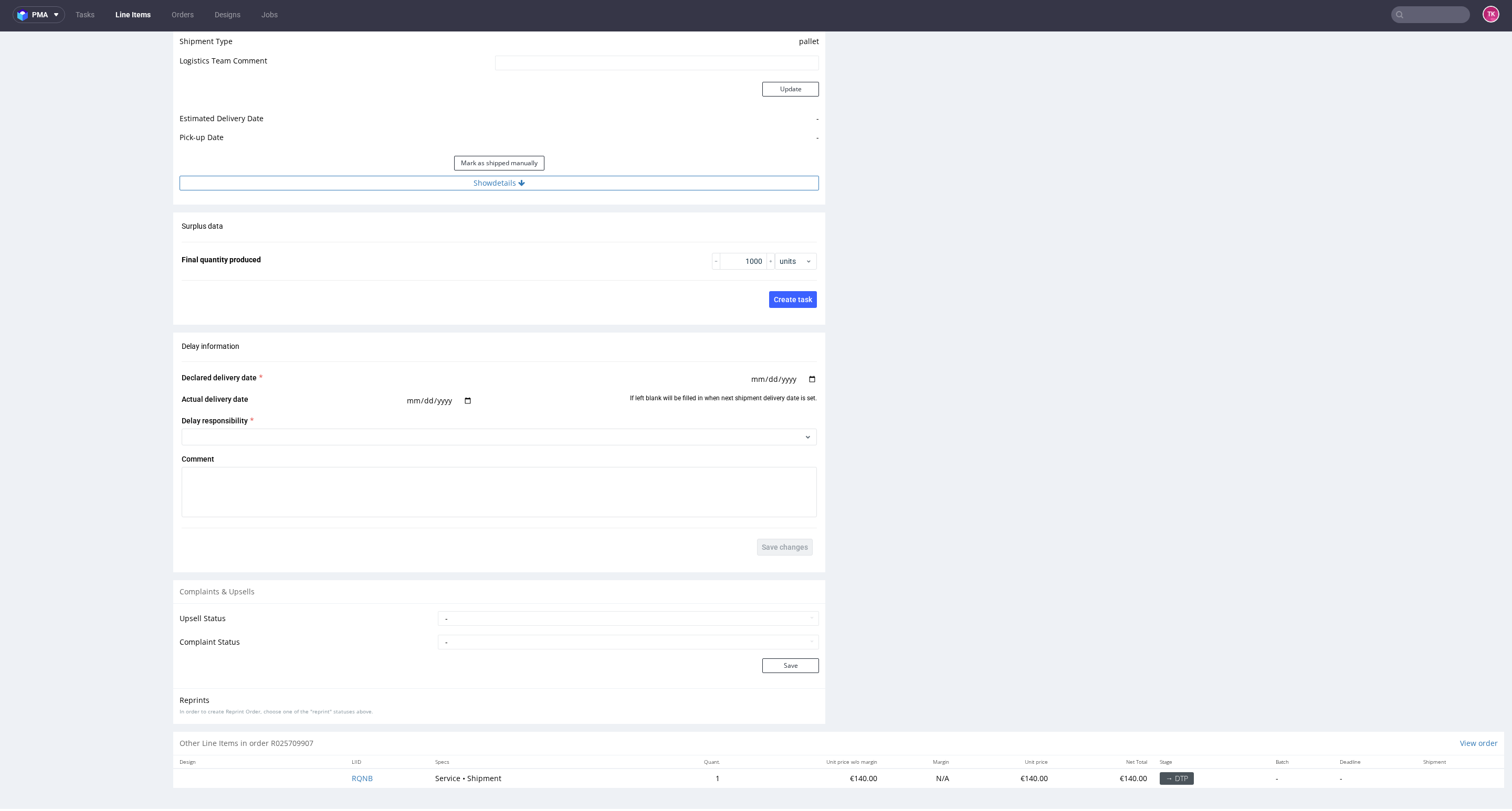
click at [567, 186] on button "Show details" at bounding box center [499, 183] width 640 height 14
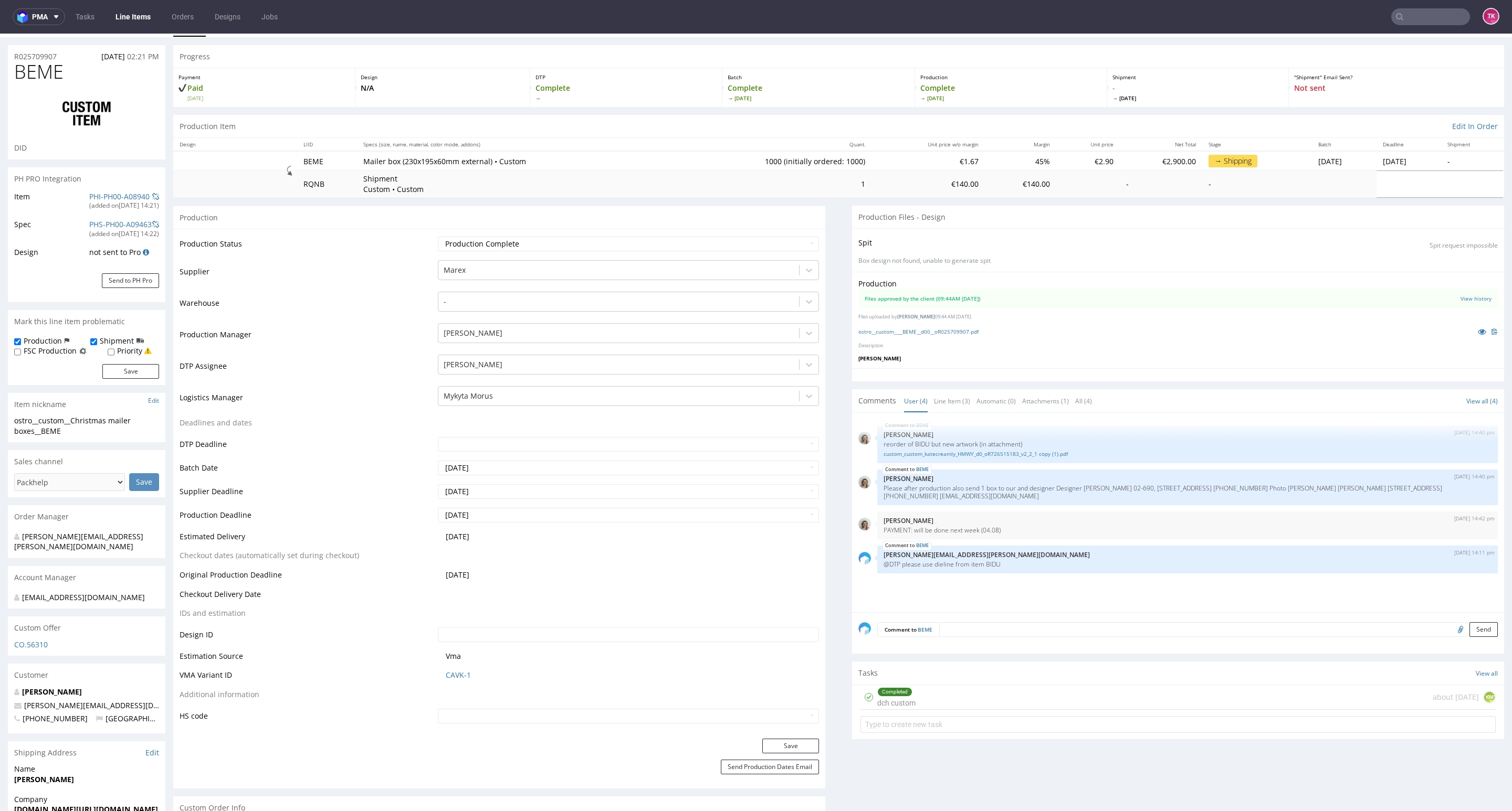
scroll to position [0, 0]
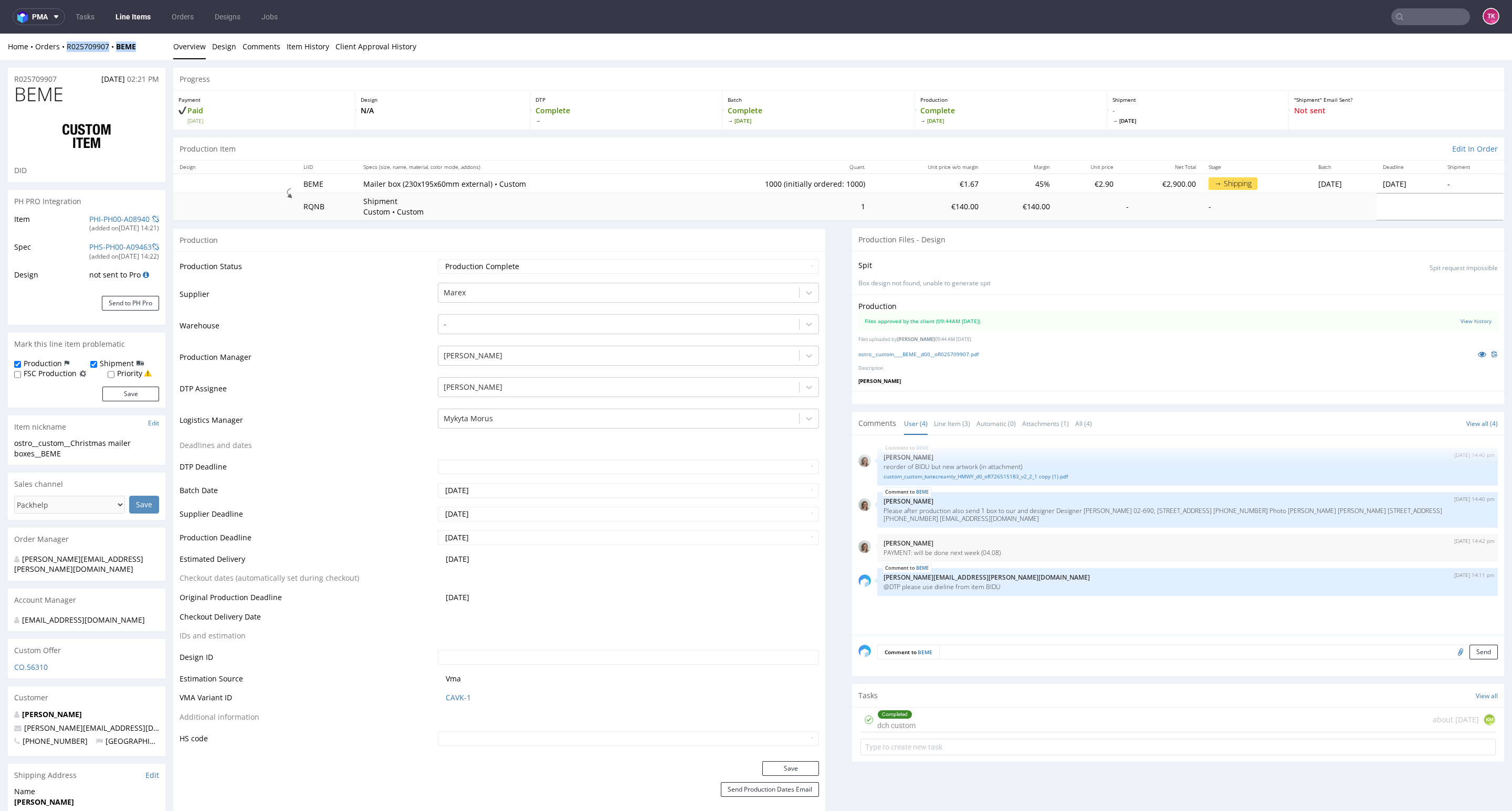
drag, startPoint x: 95, startPoint y: 62, endPoint x: 65, endPoint y: 58, distance: 30.3
click at [65, 58] on div "Home Orders R025709907 BEME Overview Design Comments Item History Client Approv…" at bounding box center [756, 47] width 1512 height 26
copy div "R025709907 BEME"
click at [520, 424] on div "21 results available. Use Up and Down to choose options, press Enter to select …" at bounding box center [628, 415] width 381 height 14
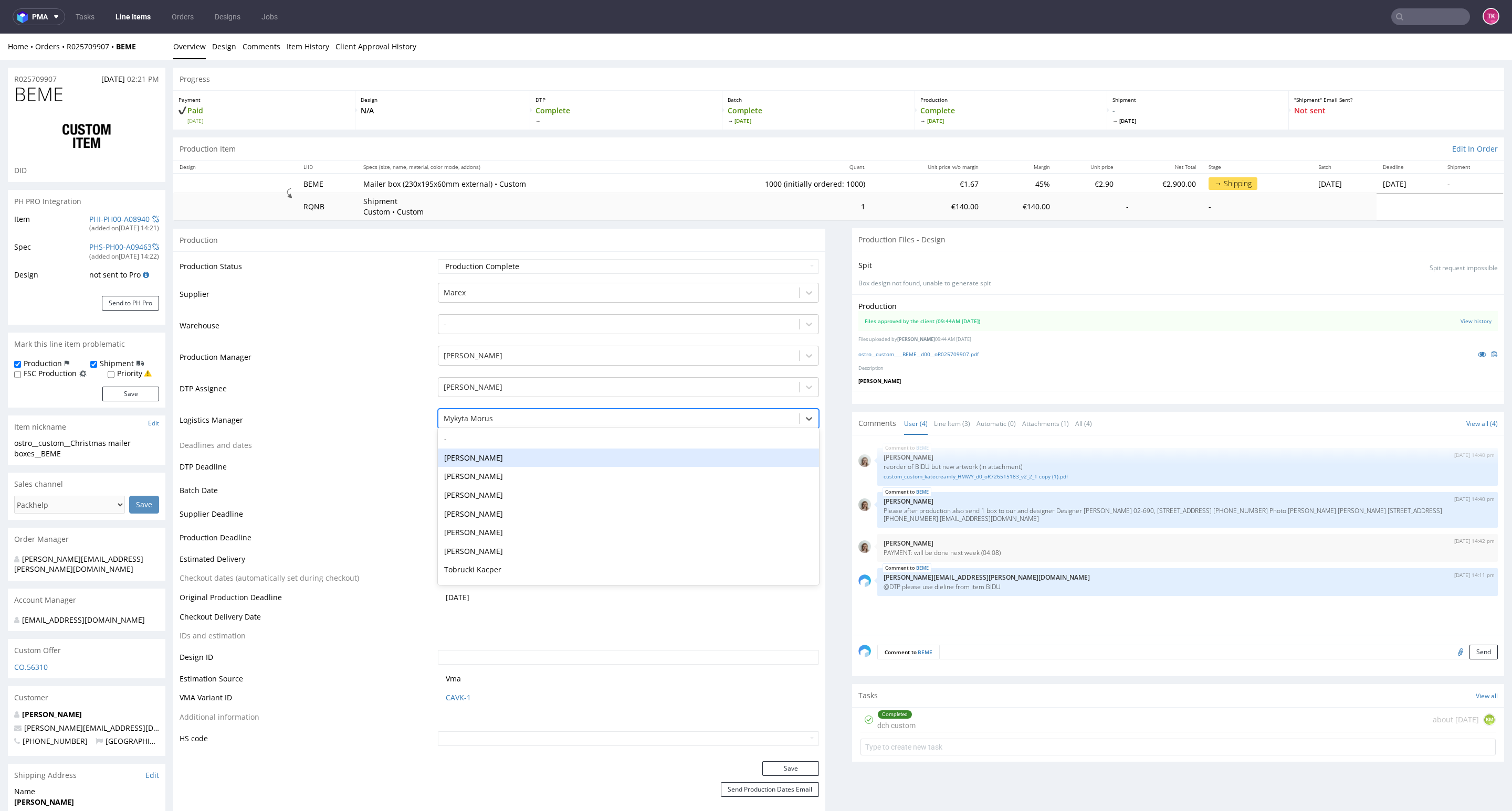
scroll to position [38, 0]
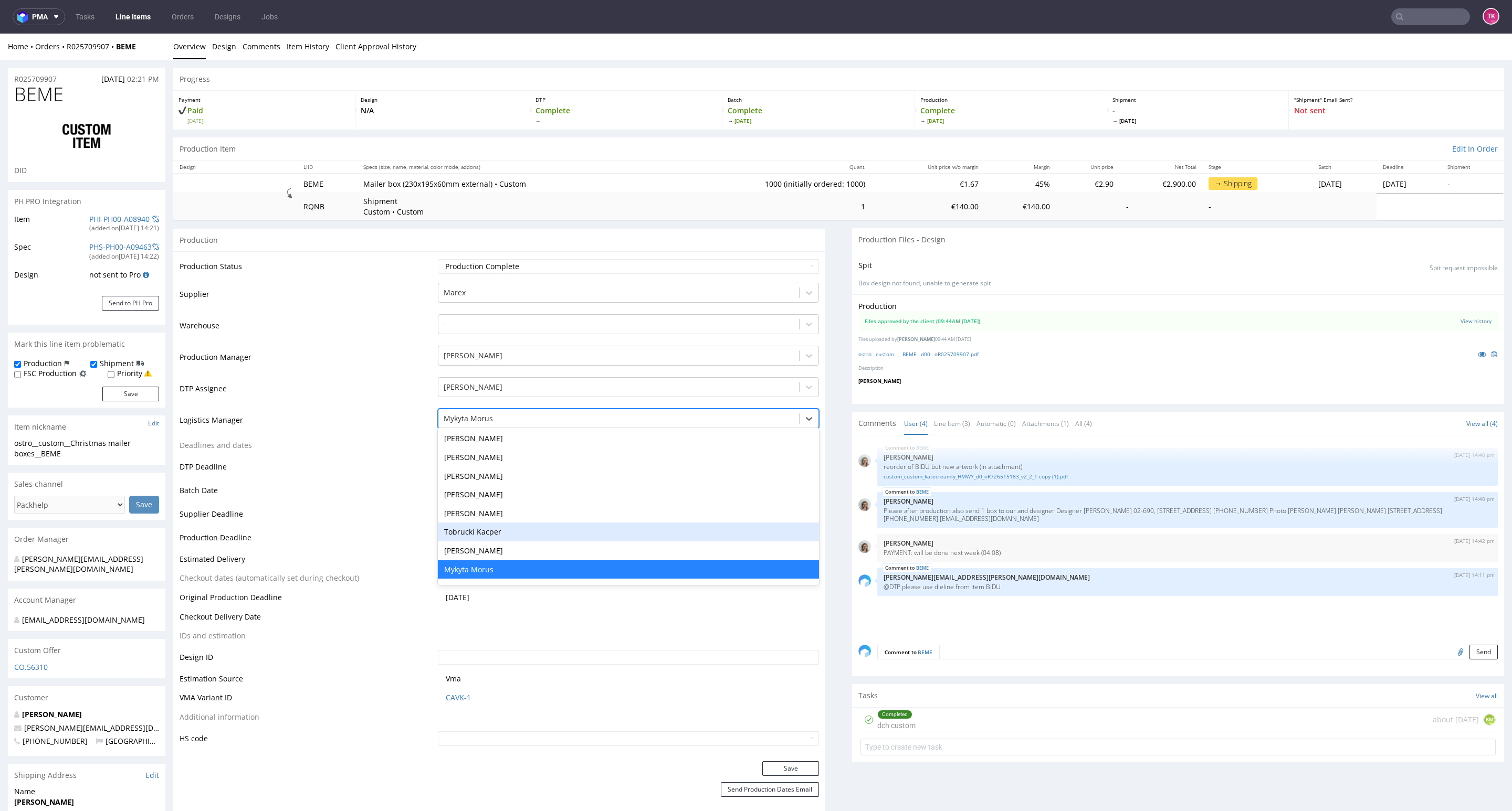
drag, startPoint x: 506, startPoint y: 527, endPoint x: 529, endPoint y: 537, distance: 25.1
click at [507, 527] on div "Tobrucki Kacper" at bounding box center [628, 532] width 381 height 19
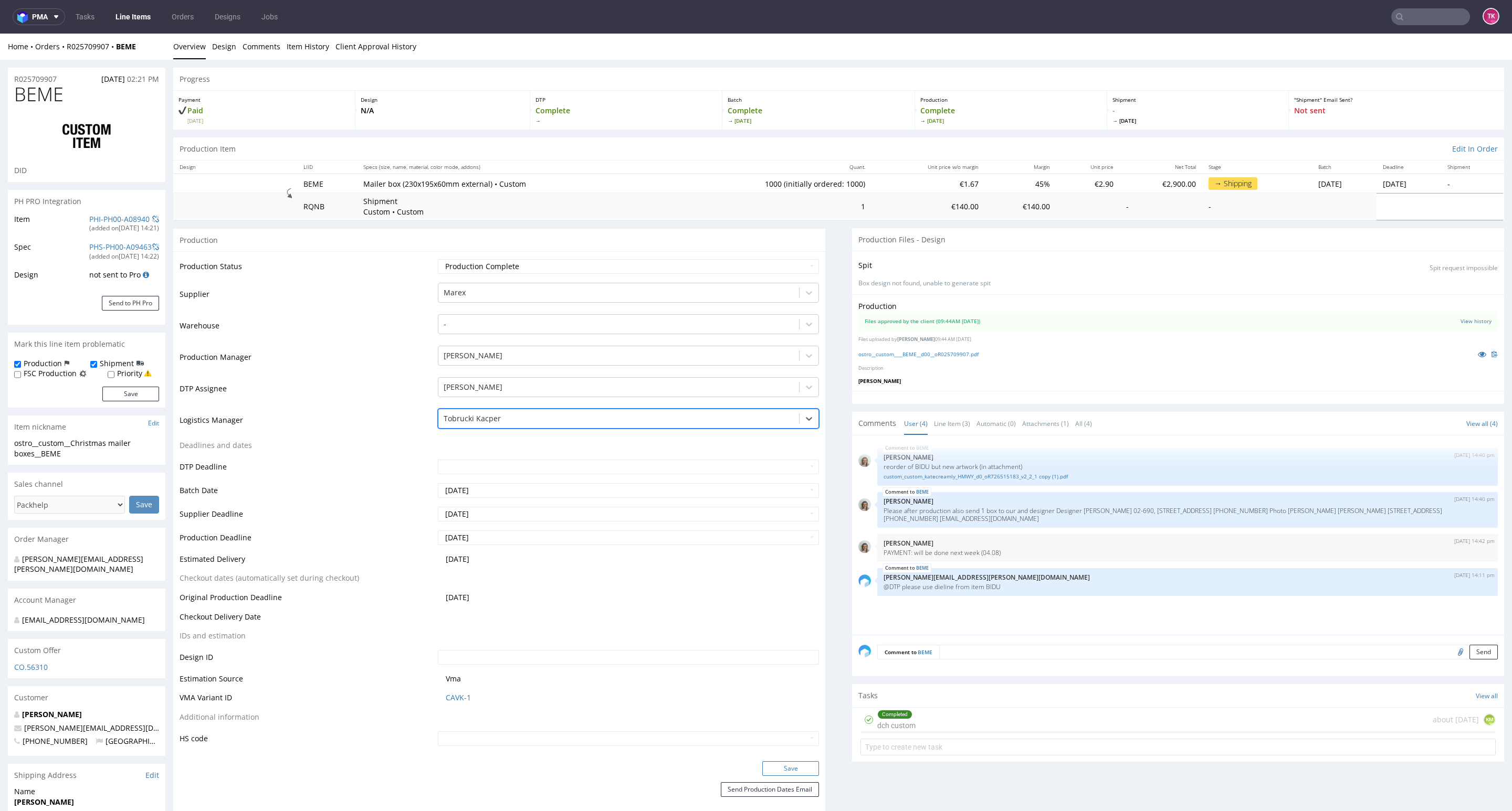
click at [772, 764] on button "Save" at bounding box center [790, 768] width 57 height 14
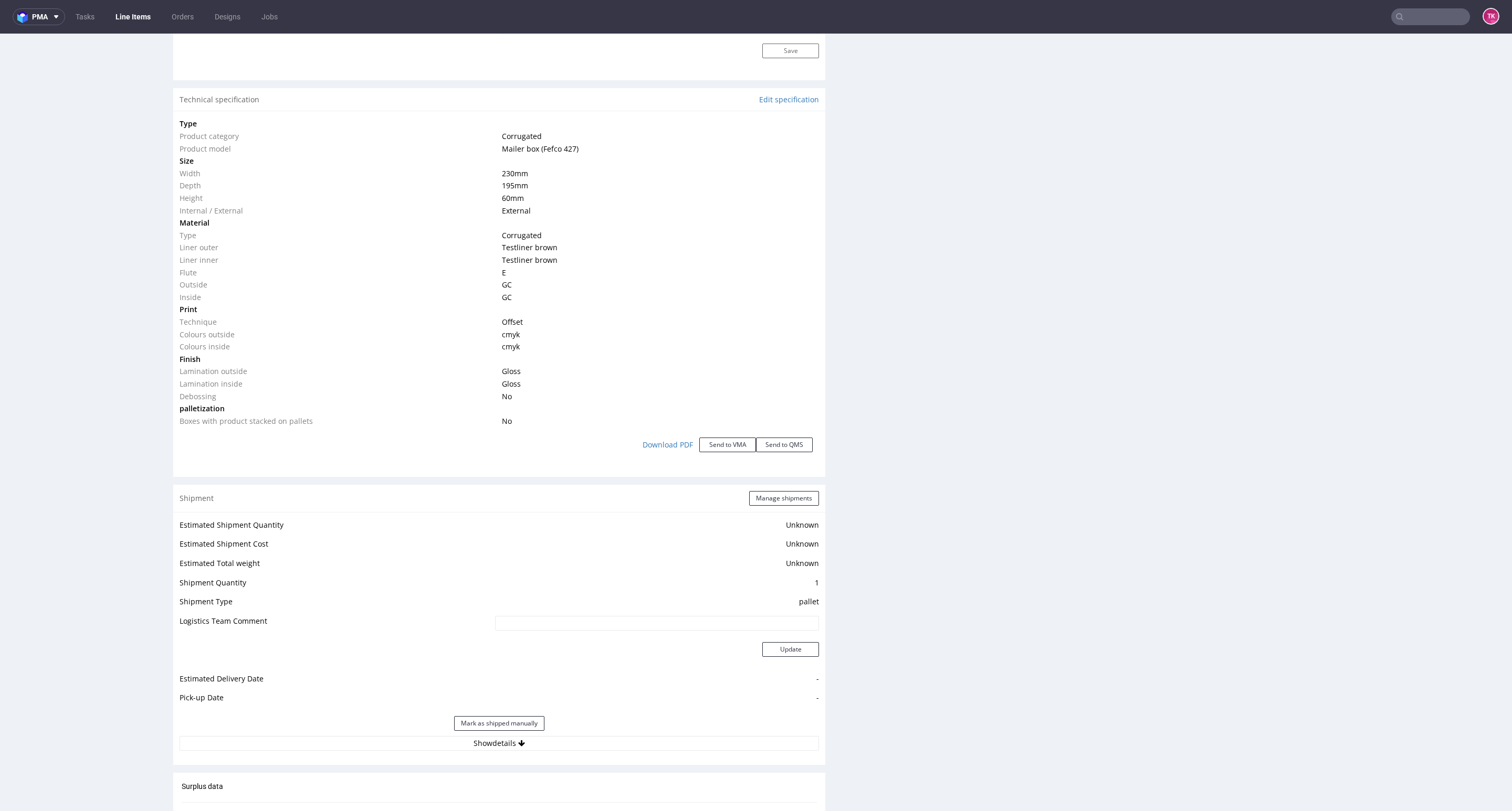
scroll to position [1102, 0]
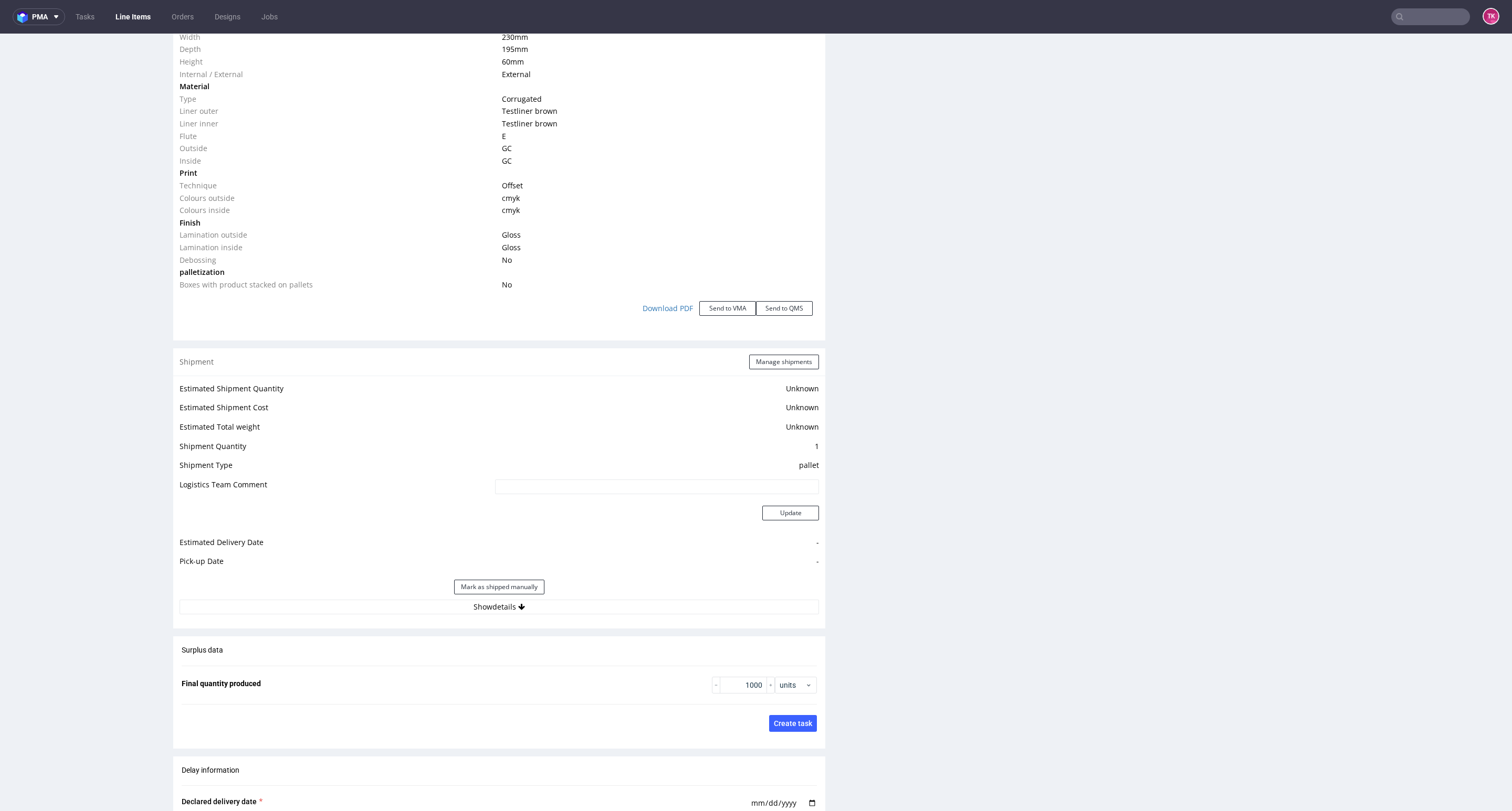
click at [596, 622] on div "Shipment Manage shipments Estimated Shipment Quantity Unknown Estimated Shipmen…" at bounding box center [499, 488] width 652 height 280
click at [586, 606] on button "Show details" at bounding box center [499, 606] width 640 height 14
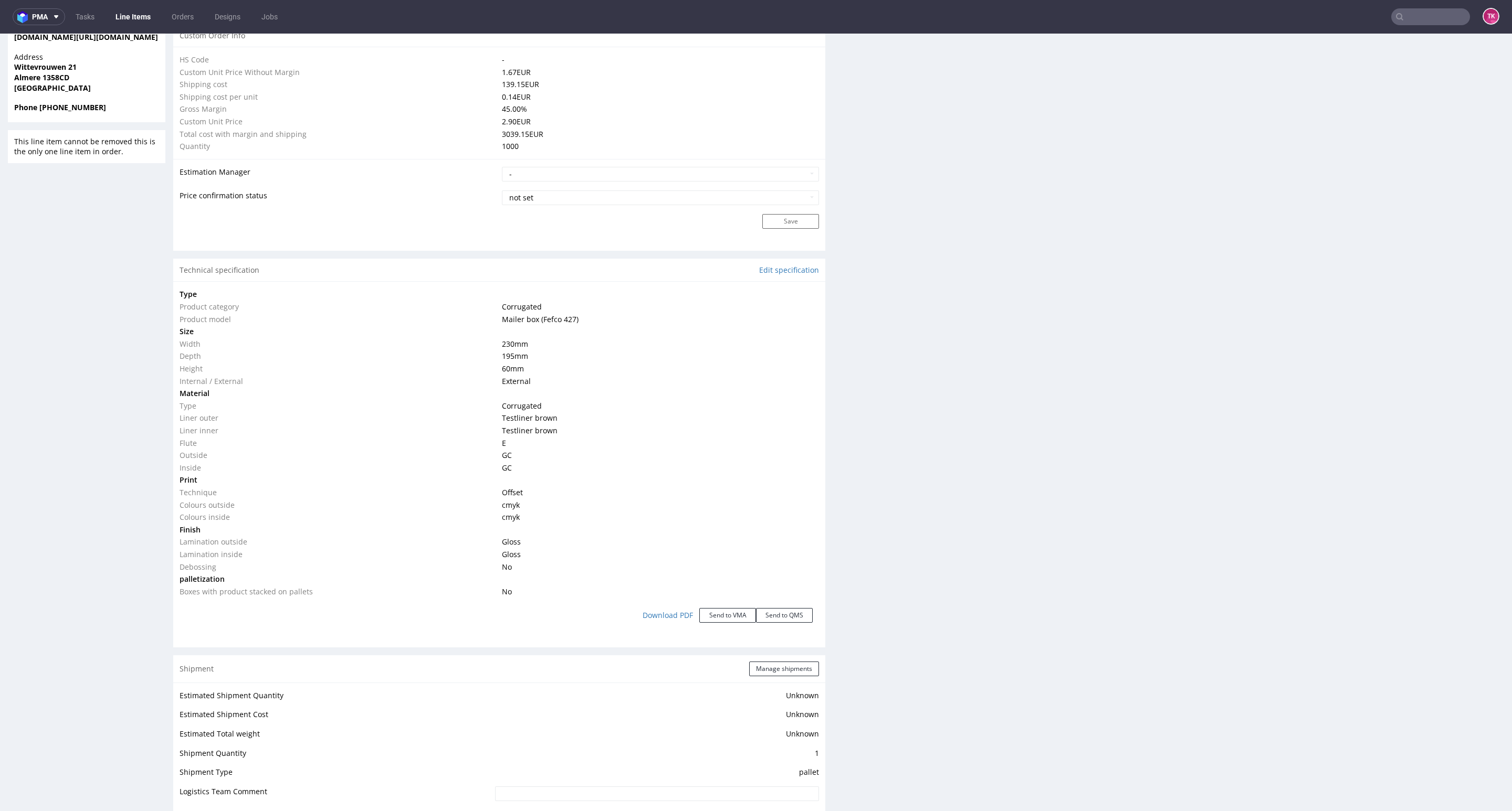
scroll to position [945, 0]
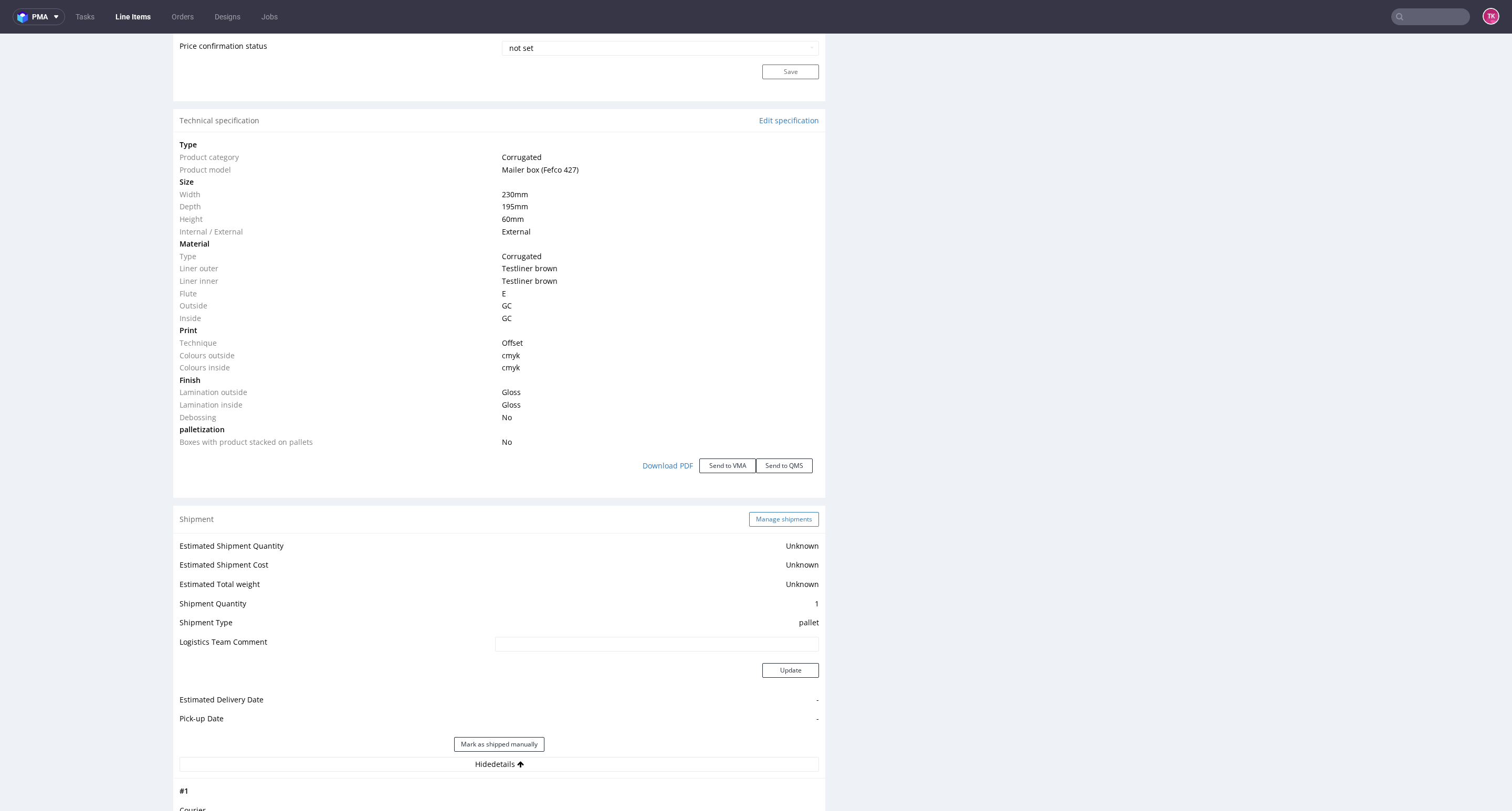
click at [773, 526] on button "Manage shipments" at bounding box center [783, 518] width 70 height 14
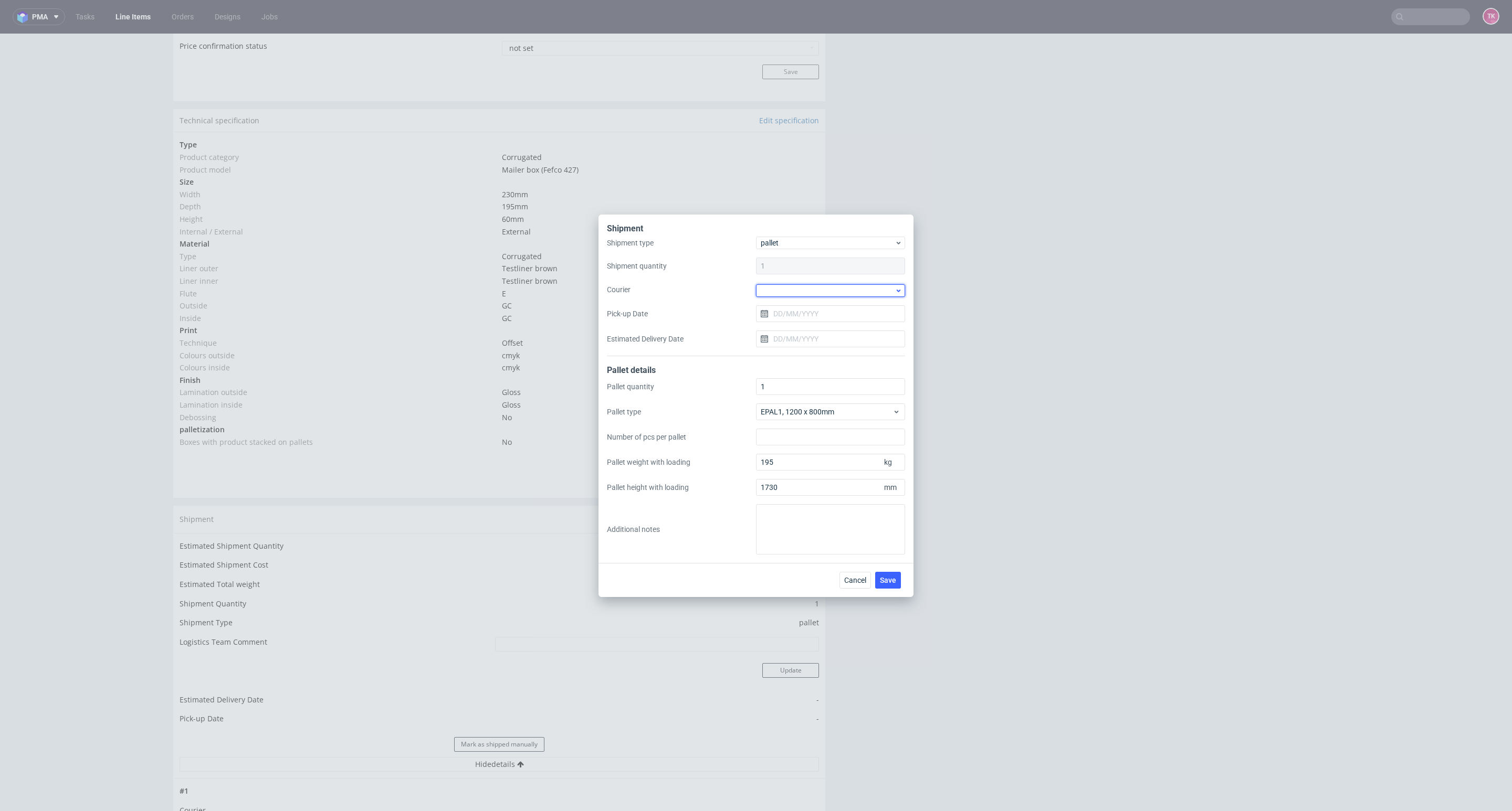
click at [801, 294] on div at bounding box center [830, 290] width 149 height 13
click at [789, 313] on div "DSV" at bounding box center [830, 310] width 140 height 19
click at [795, 319] on input "Pick-up Date" at bounding box center [830, 313] width 149 height 17
click at [794, 419] on span "15" at bounding box center [797, 419] width 8 height 10
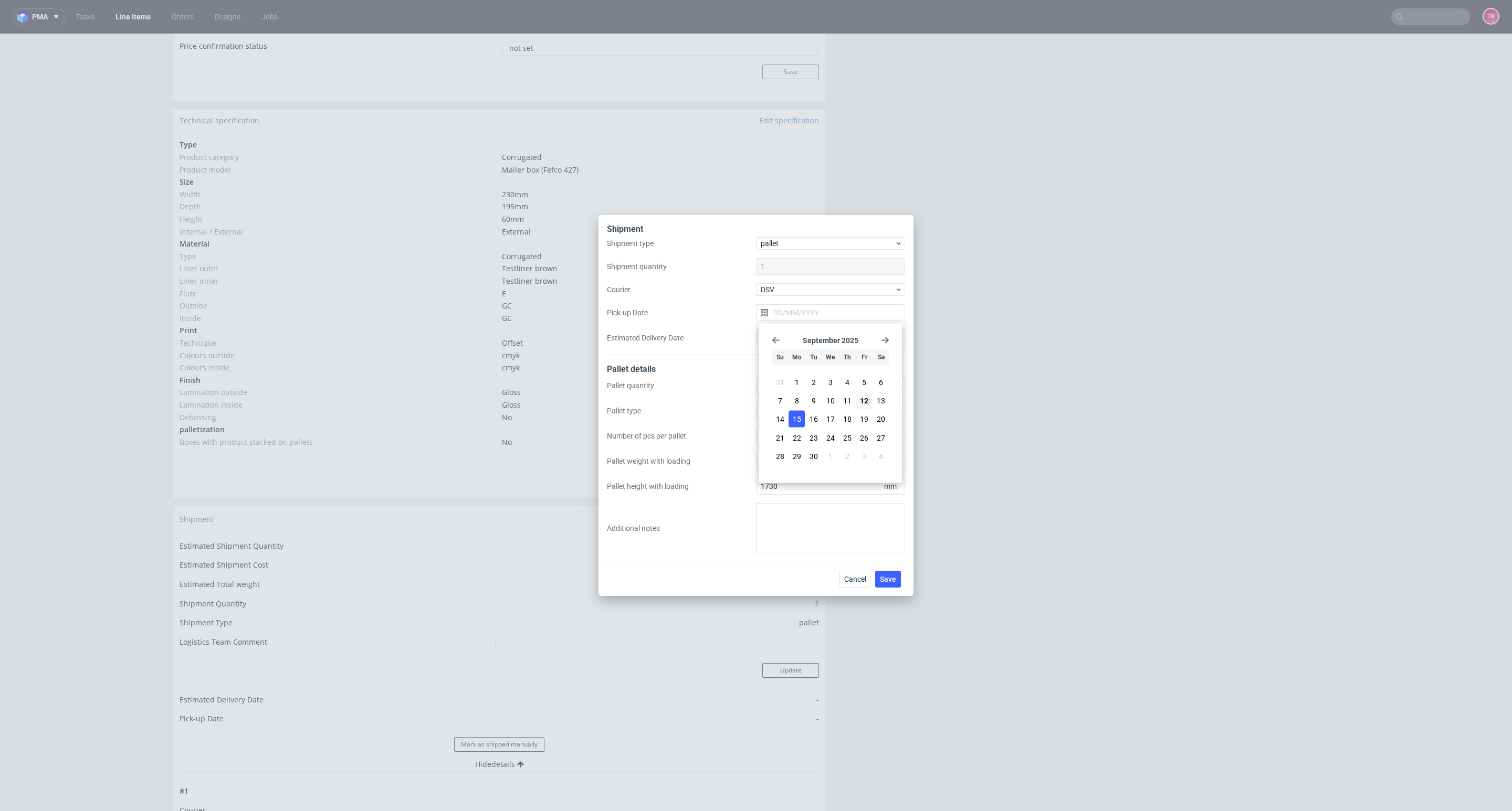
type input "[DATE]"
click at [888, 578] on span "Save" at bounding box center [888, 579] width 16 height 8
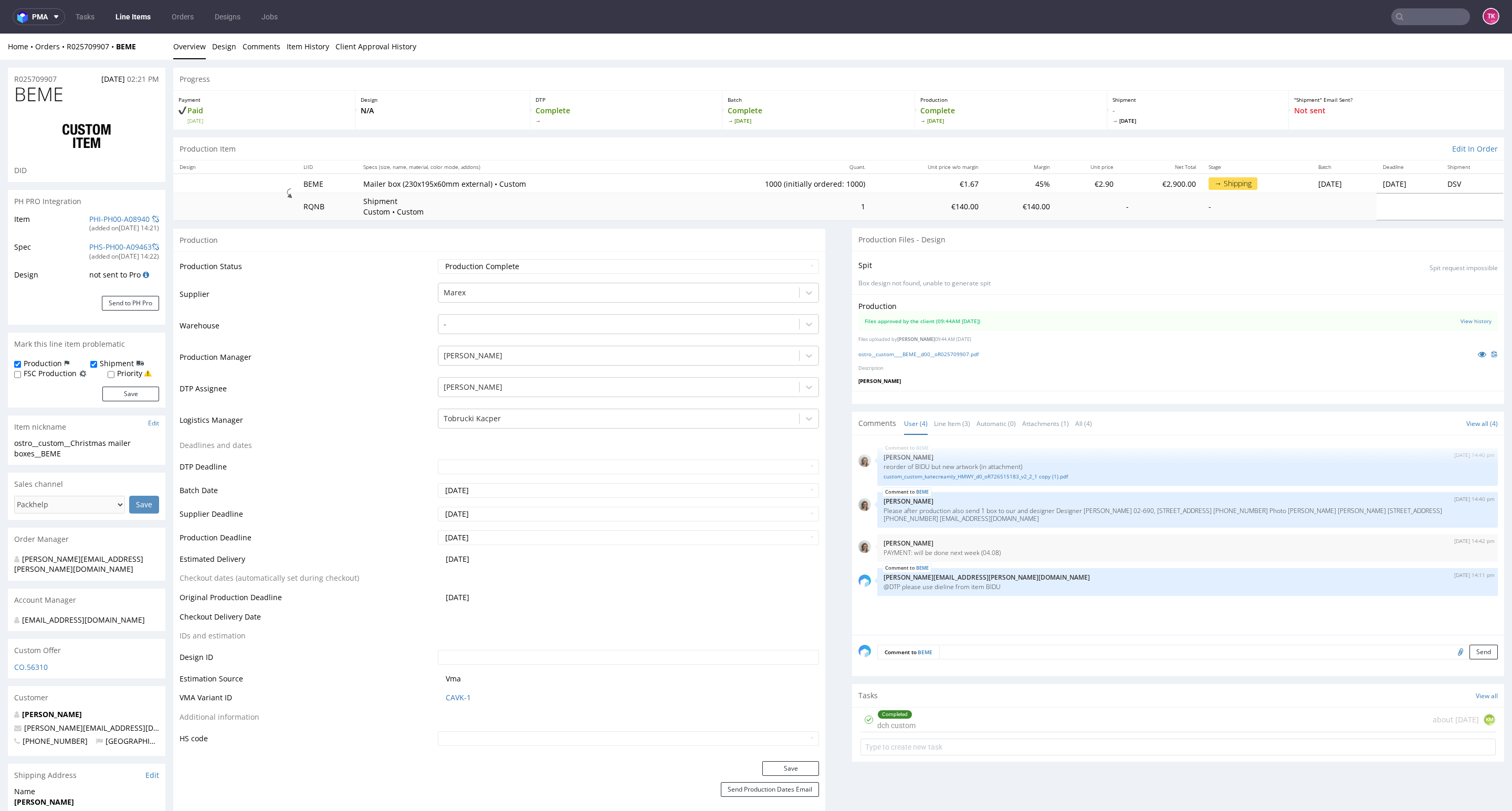
click at [136, 14] on link "Line Items" at bounding box center [133, 17] width 47 height 17
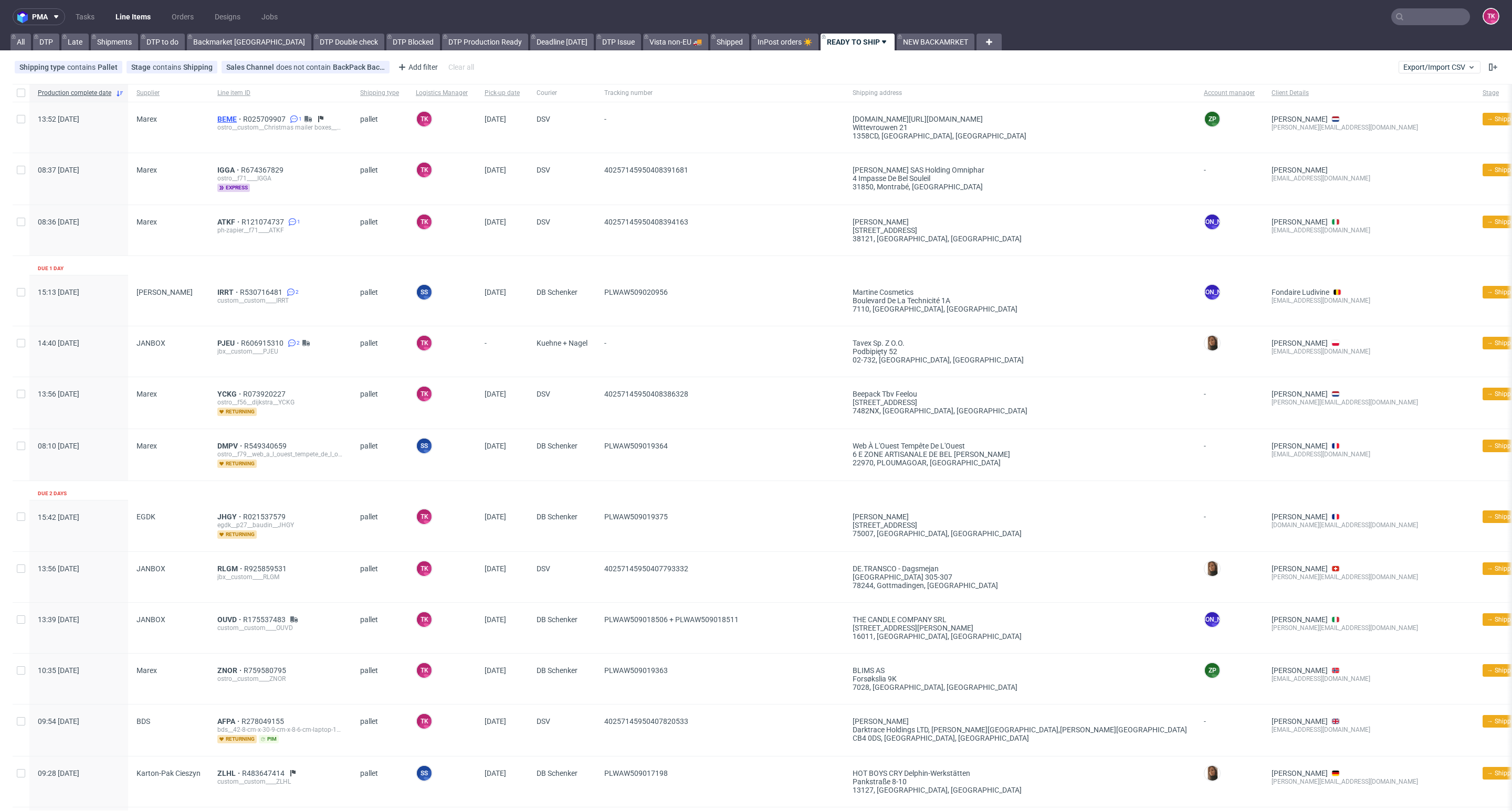
click at [234, 117] on span "BEME" at bounding box center [230, 119] width 25 height 8
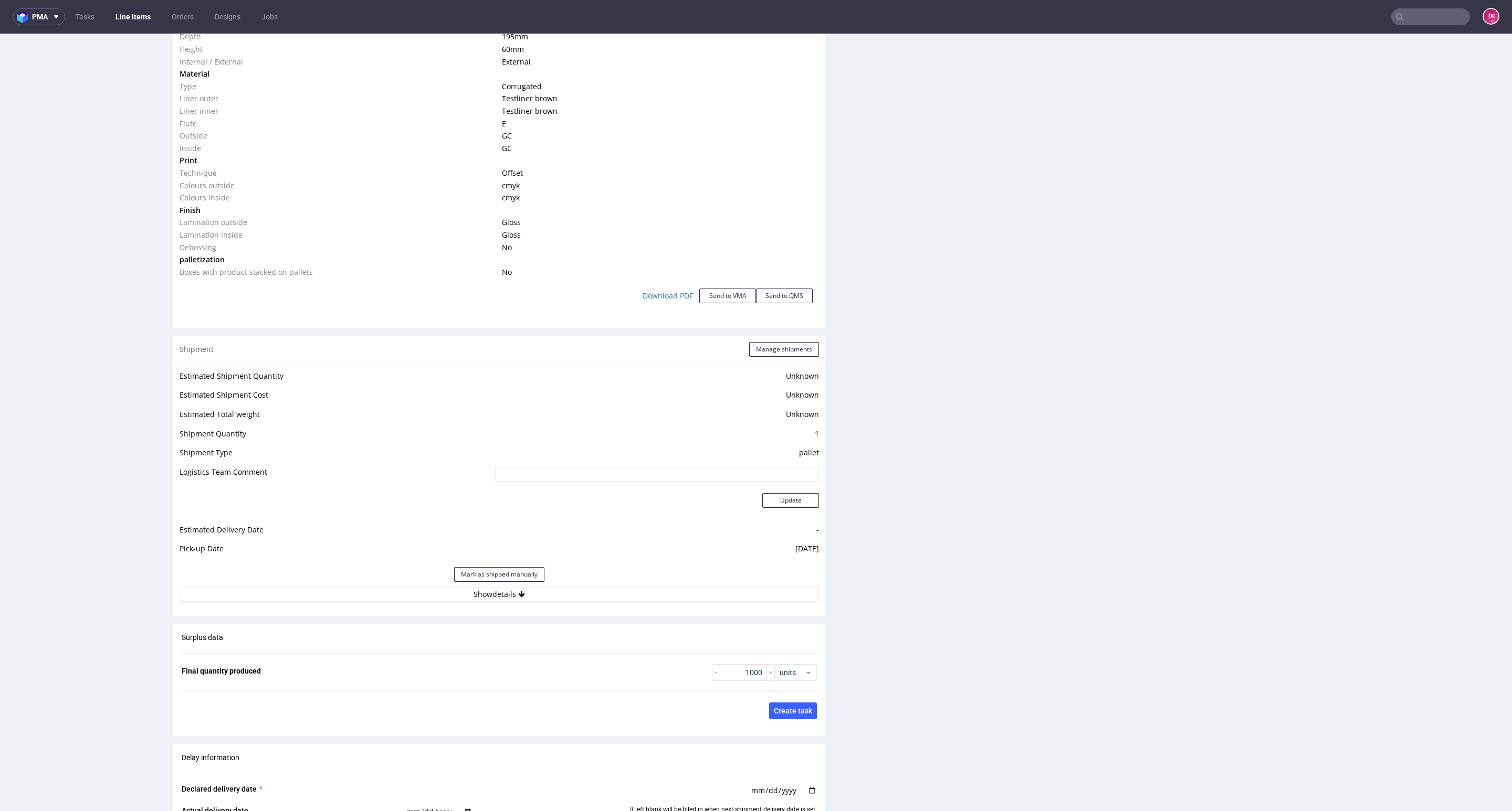
scroll to position [1334, 0]
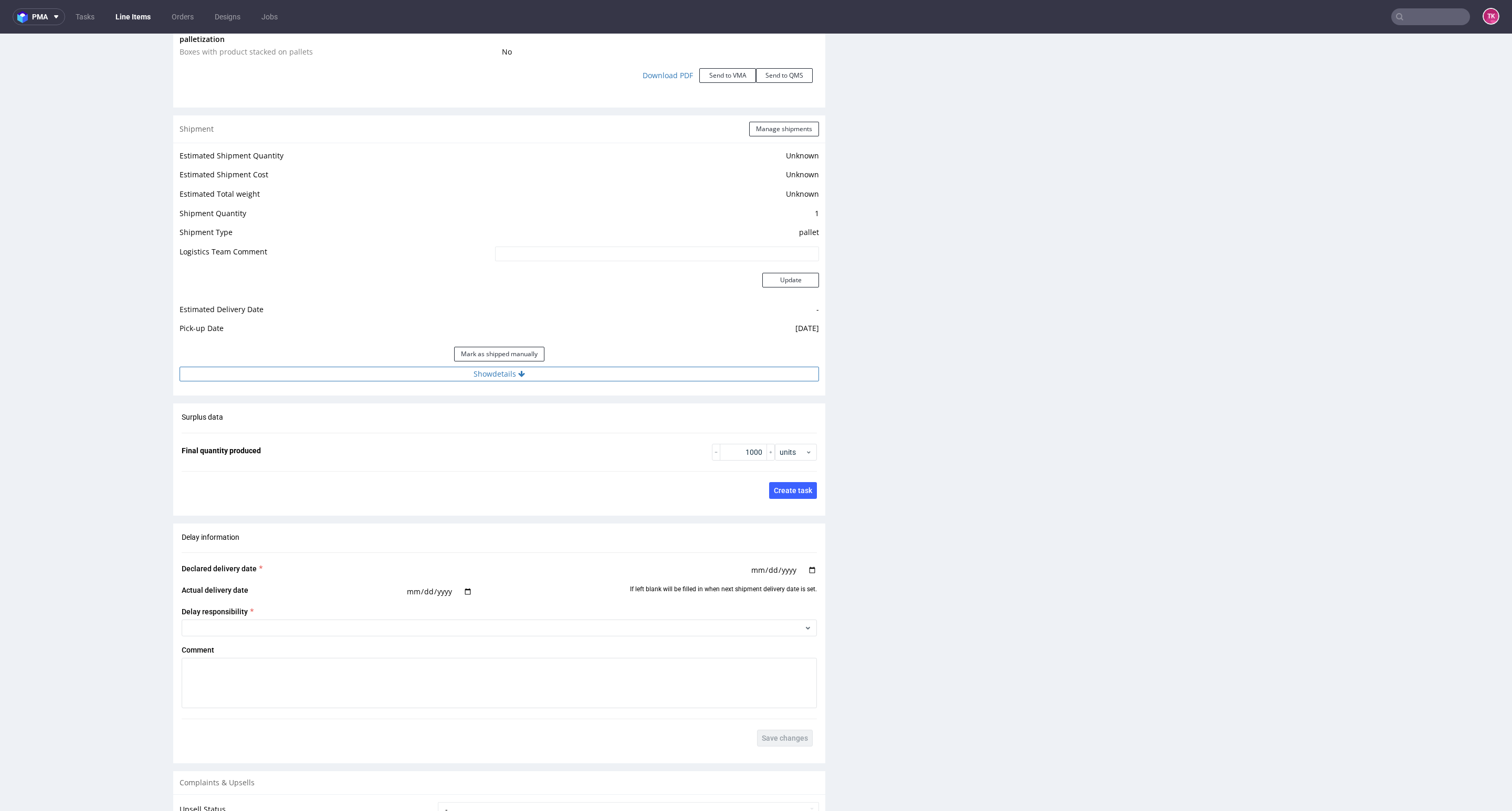
click at [599, 370] on button "Show details" at bounding box center [499, 374] width 640 height 14
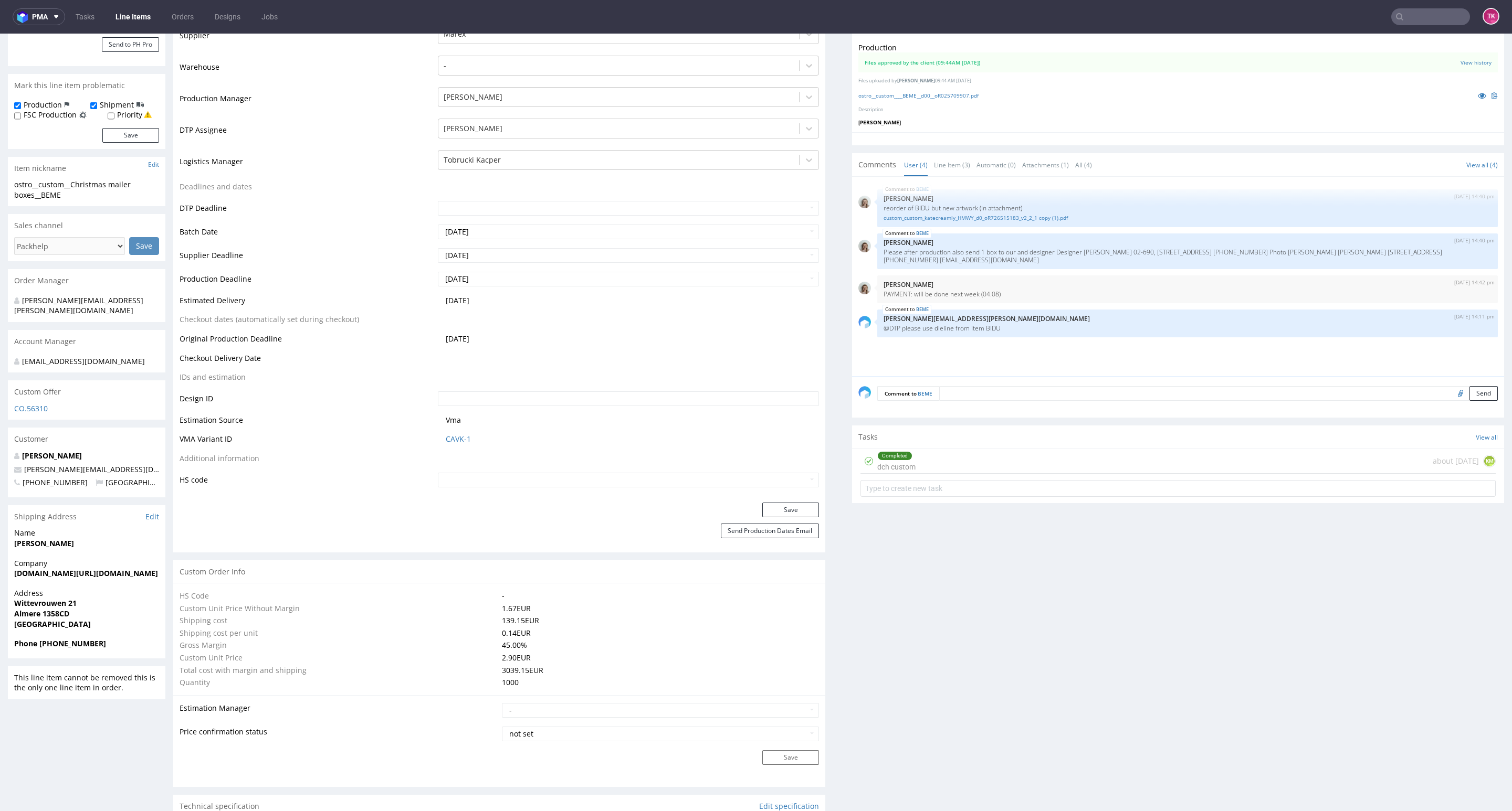
scroll to position [75, 0]
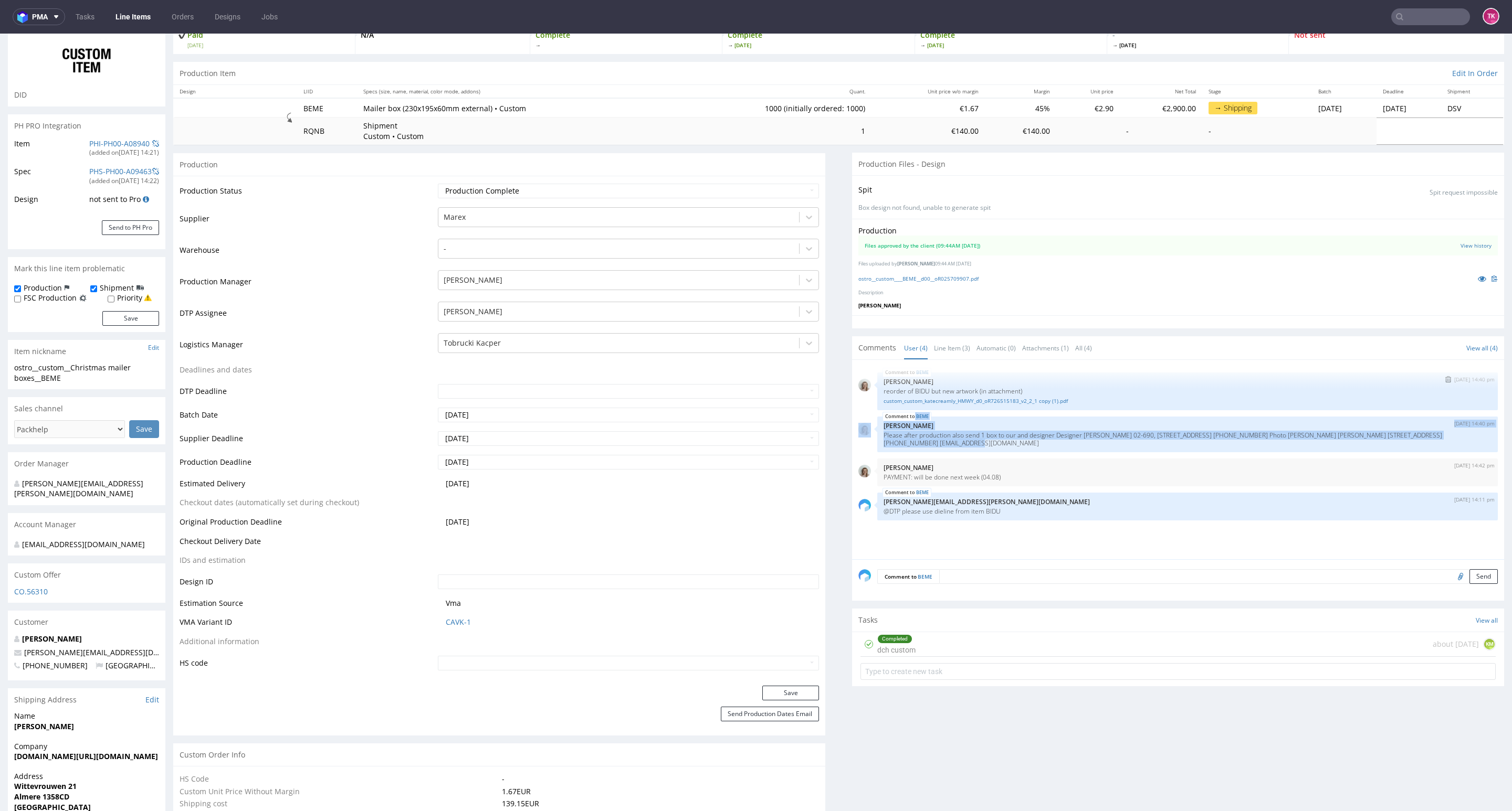
drag, startPoint x: 885, startPoint y: 441, endPoint x: 1071, endPoint y: 408, distance: 188.9
click at [1074, 398] on div "BEME 28th Jul 25 | 14:40 pm Monika Poźniak reorder of BIDU but new artwork (in …" at bounding box center [1180, 463] width 646 height 193
drag, startPoint x: 1069, startPoint y: 435, endPoint x: 1073, endPoint y: 439, distance: 5.7
click at [1069, 436] on p "Please after production also send 1 box to our and designer Designer Lizaveta Z…" at bounding box center [1187, 439] width 608 height 16
drag, startPoint x: 1086, startPoint y: 446, endPoint x: 882, endPoint y: 332, distance: 233.7
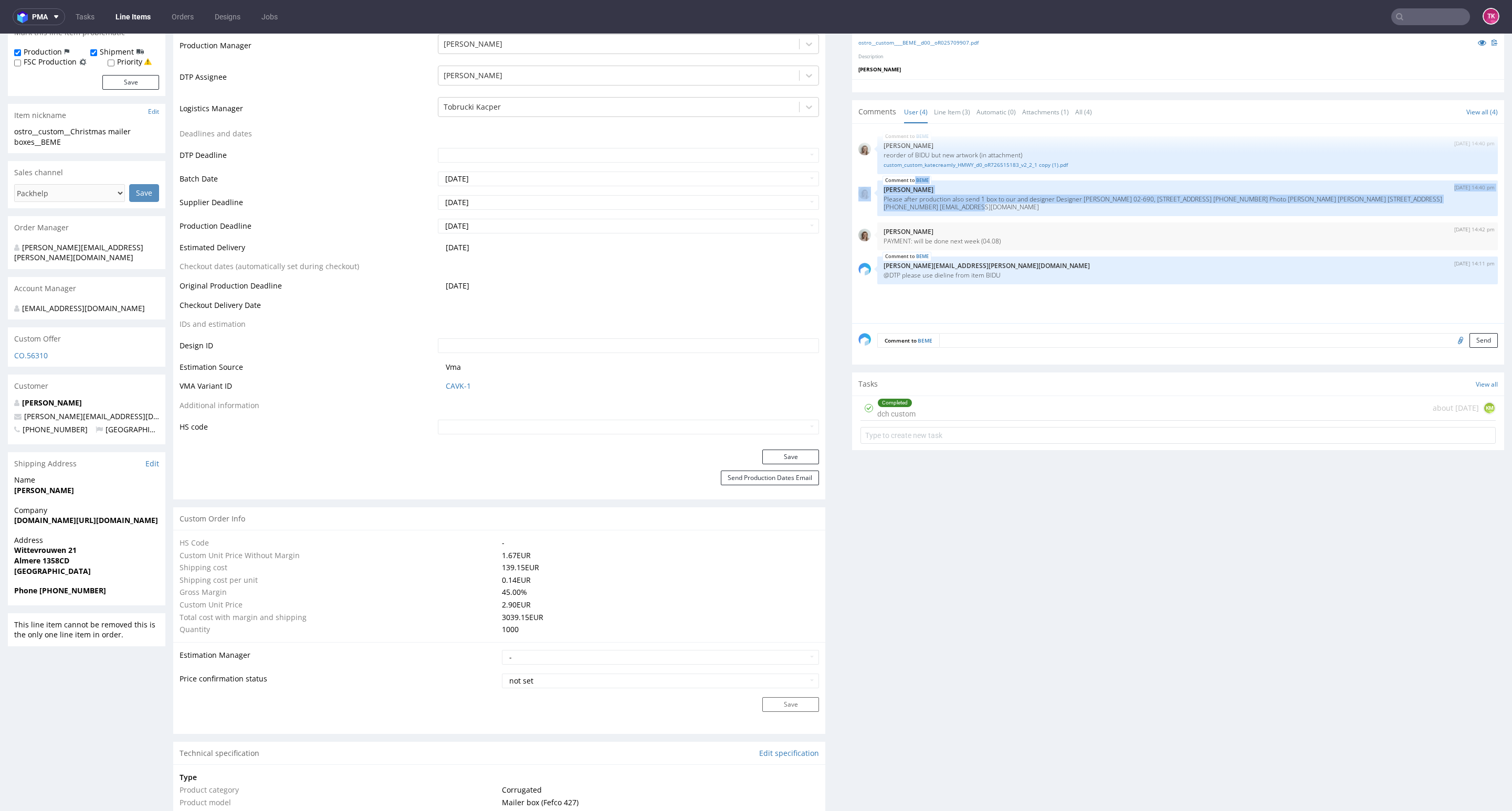
scroll to position [233, 0]
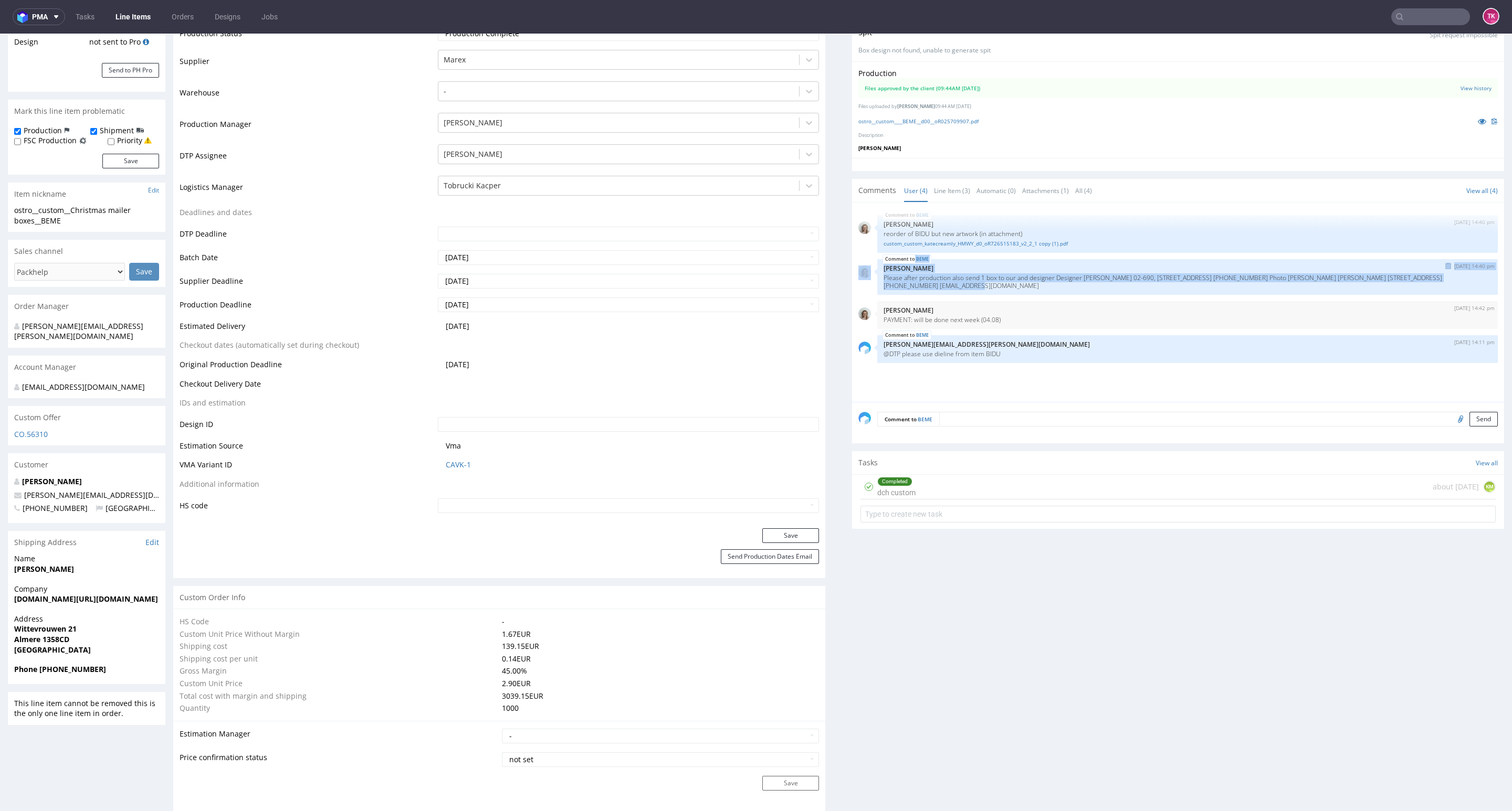
drag, startPoint x: 945, startPoint y: 281, endPoint x: 954, endPoint y: 281, distance: 9.0
click at [945, 281] on p "Please after production also send 1 box to our and designer Designer Lizaveta Z…" at bounding box center [1187, 282] width 608 height 16
click at [964, 278] on p "Please after production also send 1 box to our and designer Designer Lizaveta Z…" at bounding box center [1187, 282] width 608 height 16
click at [973, 277] on p "Please after production also send 1 box to our and designer Designer Lizaveta Z…" at bounding box center [1187, 282] width 608 height 16
drag, startPoint x: 1005, startPoint y: 277, endPoint x: 1122, endPoint y: 293, distance: 118.1
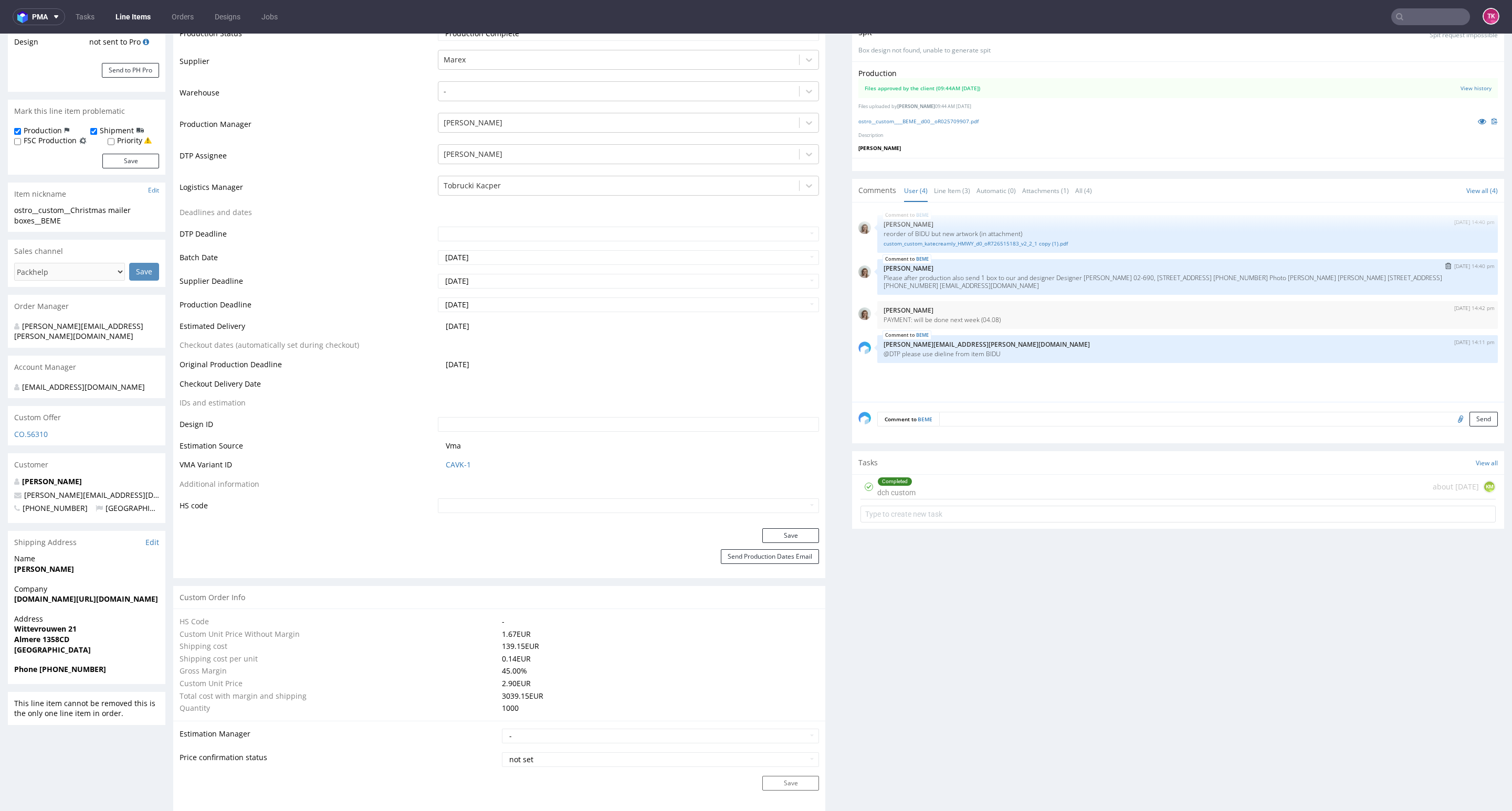
click at [1124, 291] on div "BEME 28th Jul 25 | 14:40 pm Monika Poźniak Please after production also send 1 …" at bounding box center [1187, 277] width 620 height 36
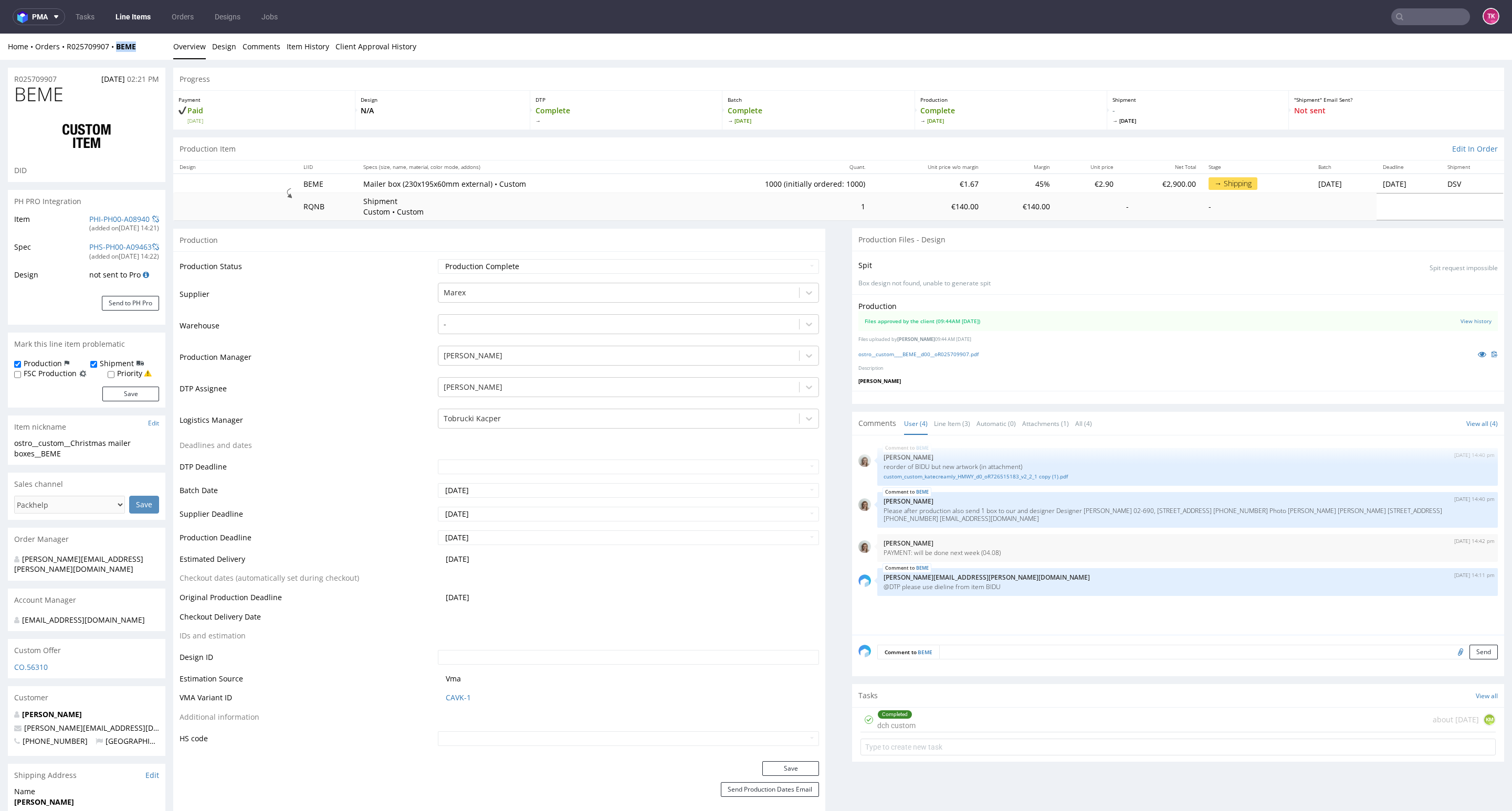
drag, startPoint x: 138, startPoint y: 51, endPoint x: 148, endPoint y: 150, distance: 99.5
click at [109, 55] on div "Home Orders R025709907 BEME Overview Design Comments Item History Client Approv…" at bounding box center [756, 47] width 1512 height 26
copy strong "BEME"
drag, startPoint x: 69, startPoint y: 52, endPoint x: 164, endPoint y: 47, distance: 95.1
click at [164, 47] on div "Home Orders R025709907 BEME Overview Design Comments Item History Client Approv…" at bounding box center [756, 47] width 1512 height 26
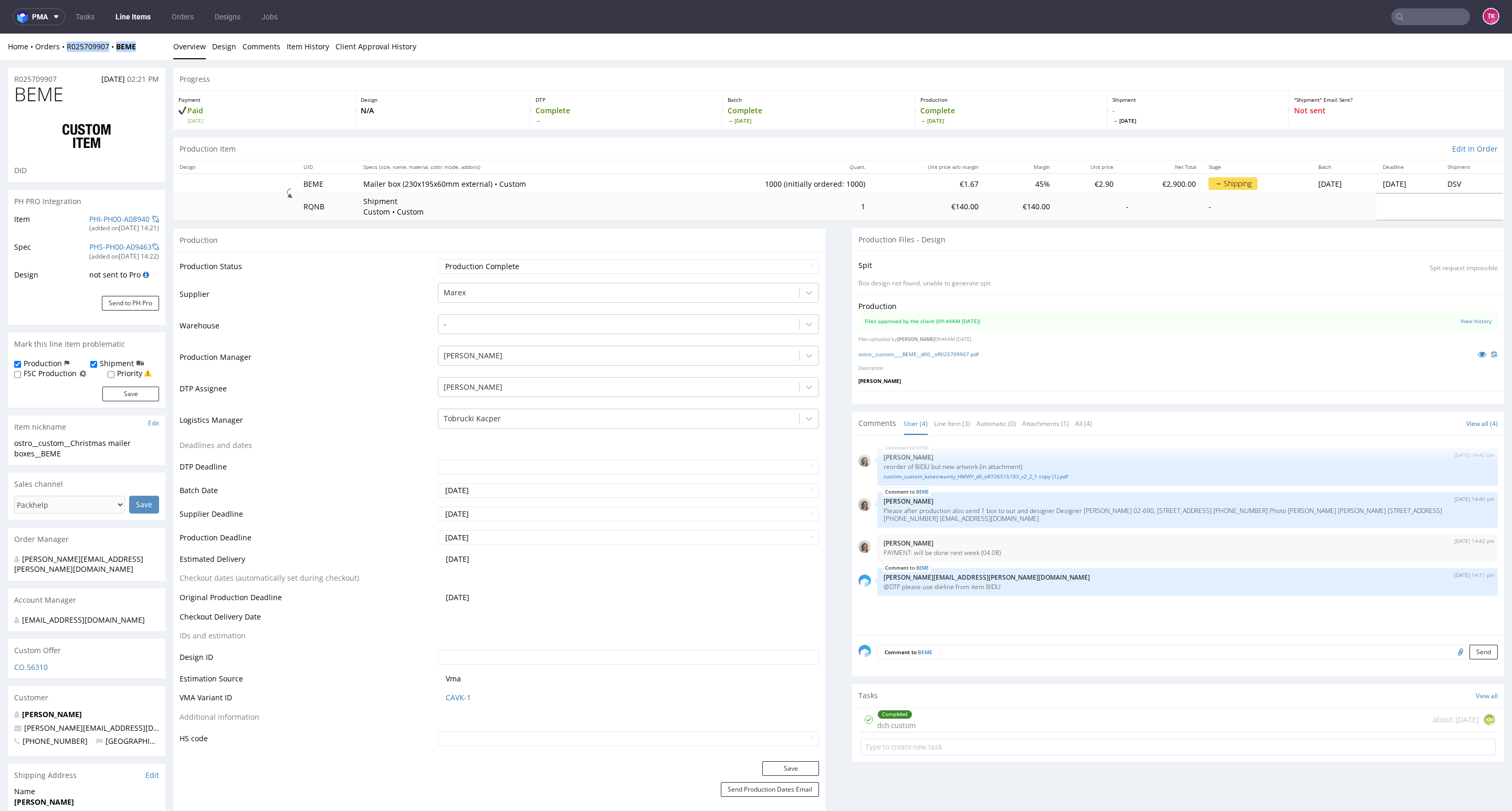
copy div "R025709907 BEME"
click at [128, 27] on nav "pma Tasks Line Items Orders Designs Jobs TK" at bounding box center [756, 17] width 1512 height 34
click at [128, 25] on nav "pma Tasks Line Items Orders Designs Jobs TK" at bounding box center [756, 17] width 1512 height 34
click at [129, 19] on link "Line Items" at bounding box center [133, 17] width 47 height 17
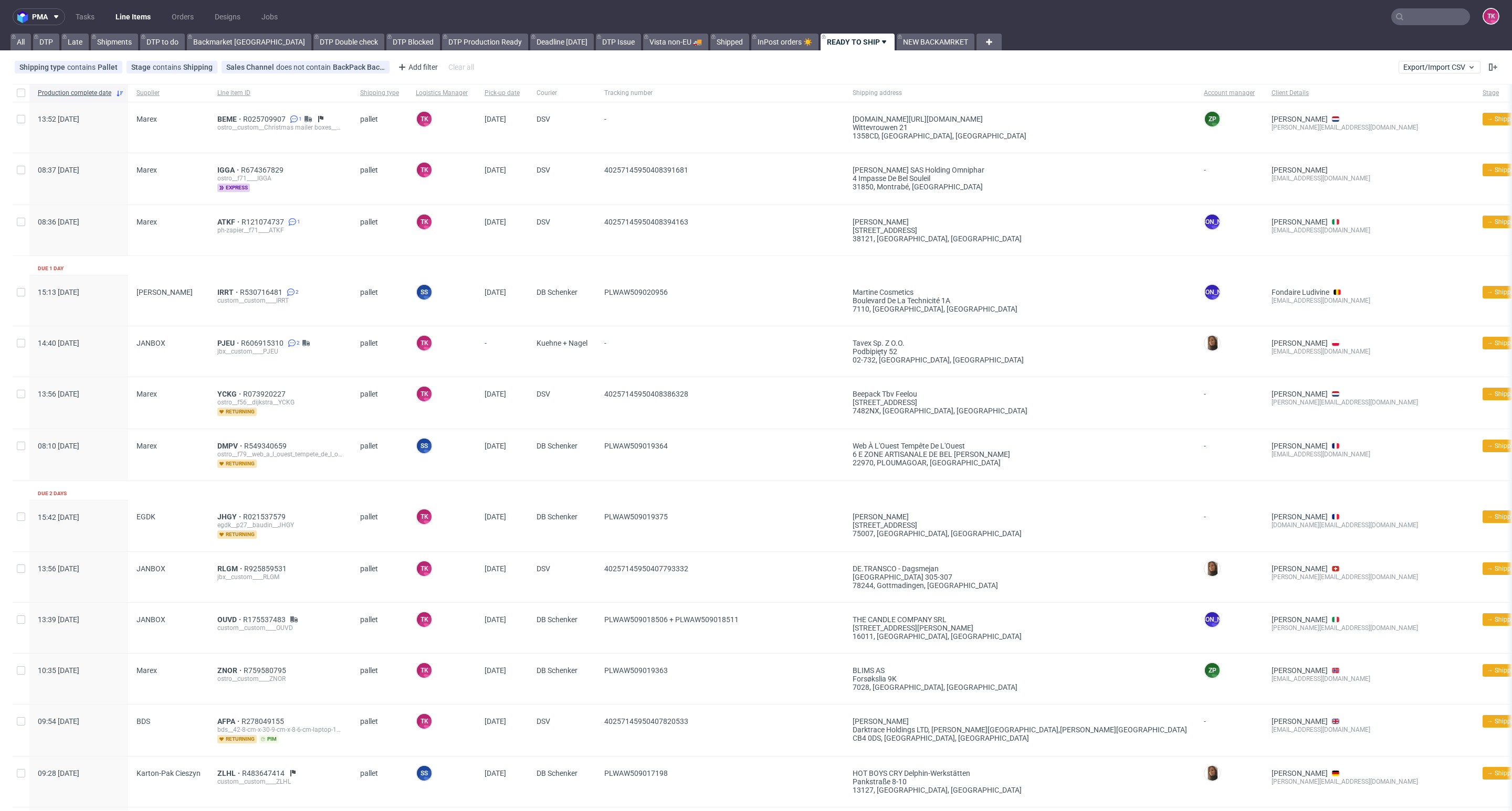
click at [133, 17] on link "Line Items" at bounding box center [133, 17] width 47 height 17
click at [230, 106] on div "BEME R025709907 1 ostro__custom__Christmas mailer boxes__BEME" at bounding box center [280, 128] width 143 height 51
click at [232, 109] on div "BEME R025709907 1 ostro__custom__Christmas mailer boxes__BEME" at bounding box center [280, 128] width 143 height 51
click at [234, 123] on div "ostro__custom__Christmas mailer boxes__BEME" at bounding box center [280, 128] width 126 height 8
click at [226, 127] on div "ostro__custom__Christmas mailer boxes__BEME" at bounding box center [280, 128] width 126 height 8
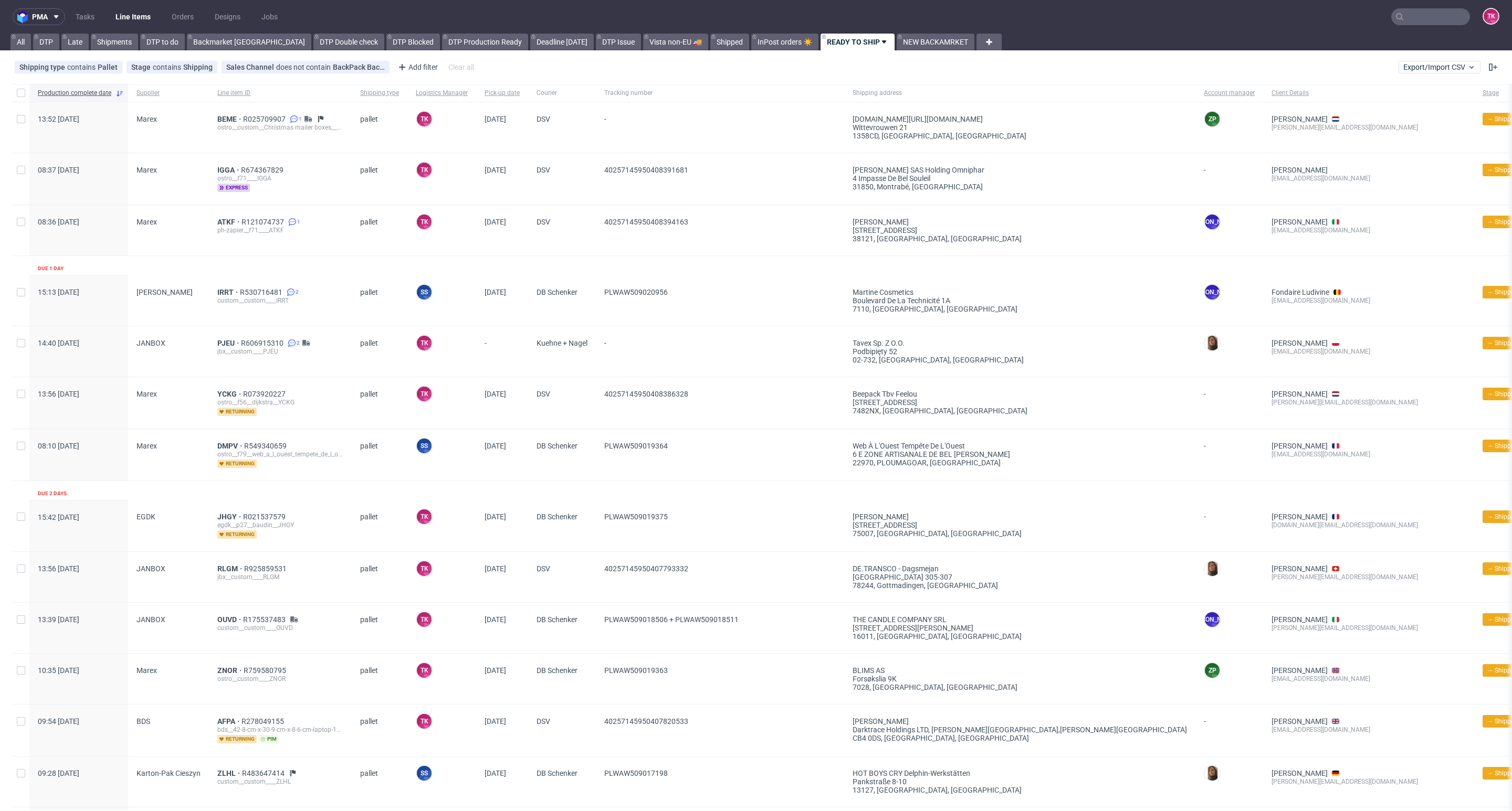
click at [216, 114] on div "BEME R025709907 1 ostro__custom__Christmas mailer boxes__BEME" at bounding box center [280, 128] width 143 height 51
click at [219, 118] on span "BEME" at bounding box center [230, 119] width 25 height 8
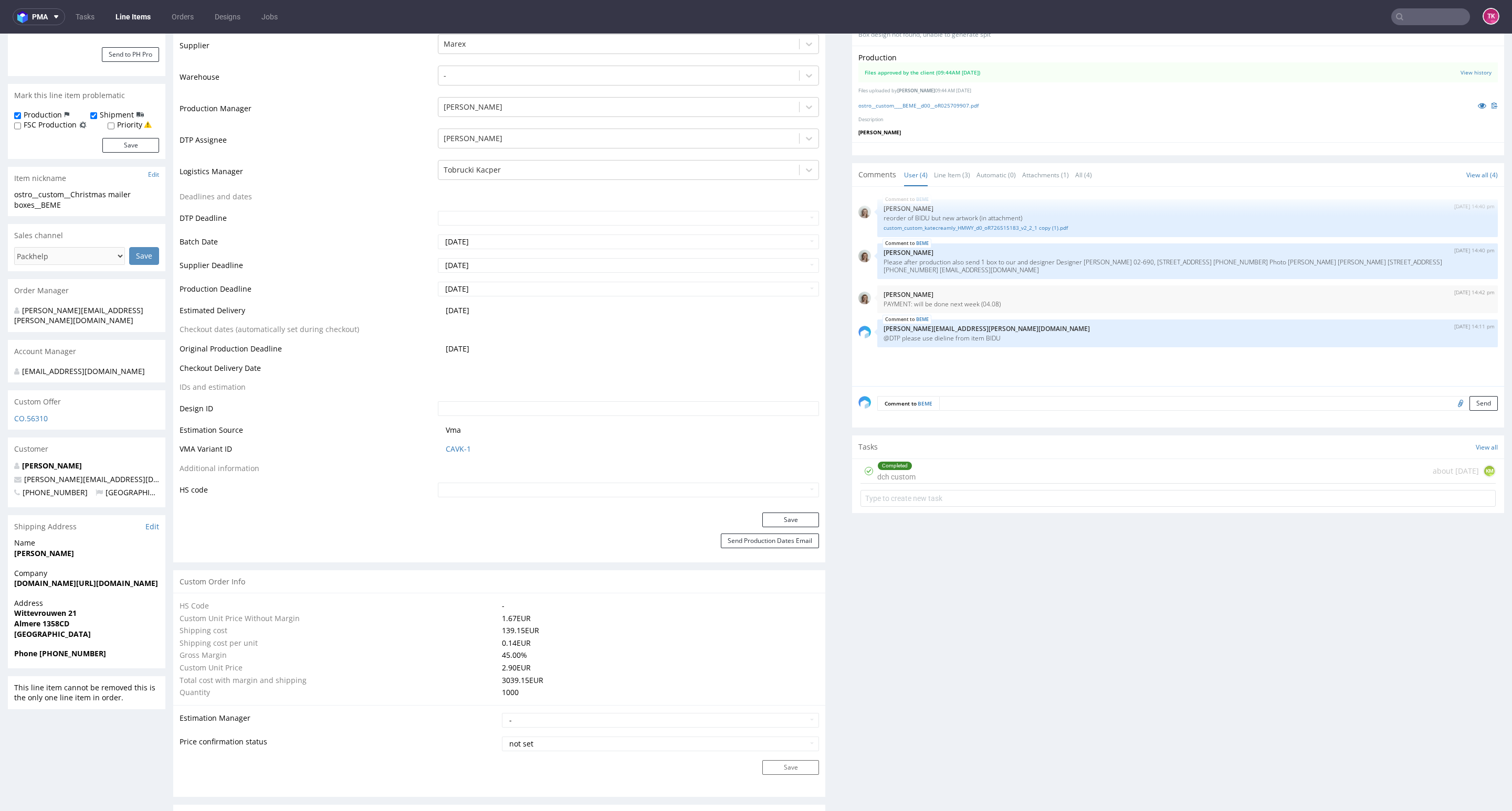
scroll to position [393, 0]
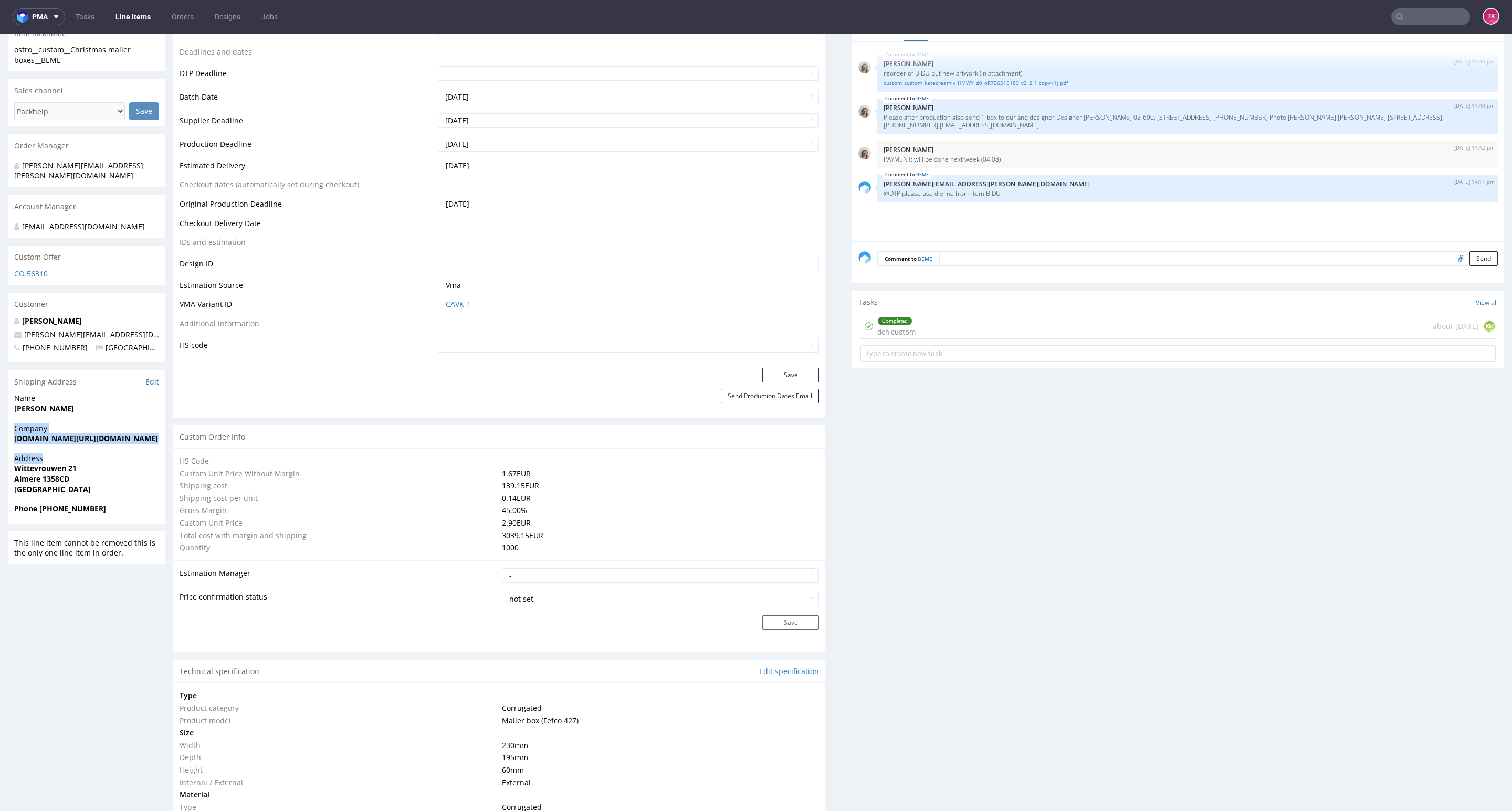
drag, startPoint x: 9, startPoint y: 433, endPoint x: 117, endPoint y: 471, distance: 114.5
click at [118, 457] on section "Shipping Address Edit Name Alena Khmialnitskaya Company efulfilment.eu/cream.ly…" at bounding box center [86, 447] width 157 height 153
click at [117, 472] on span "Wittevrouwen 21" at bounding box center [86, 469] width 145 height 10
drag, startPoint x: 53, startPoint y: 430, endPoint x: 121, endPoint y: 444, distance: 69.4
click at [121, 443] on div "R025709907 28.07.2025 02:21 PM BEME DID PH PRO Integration Item PHI-PH00-A08940…" at bounding box center [756, 801] width 1512 height 2270
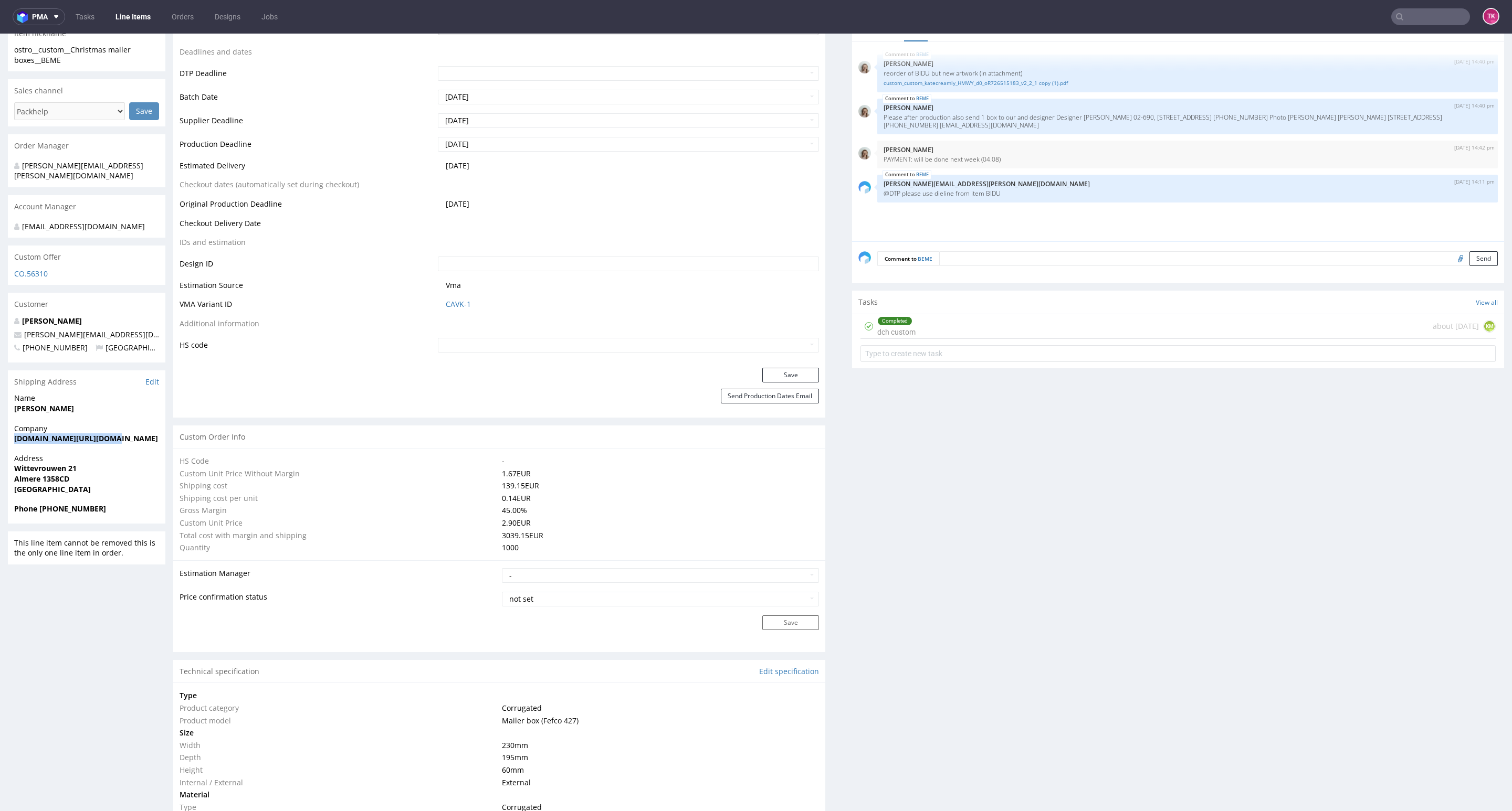
copy strong "[DOMAIN_NAME][URL][DOMAIN_NAME]"
drag, startPoint x: 0, startPoint y: 472, endPoint x: 132, endPoint y: 473, distance: 132.0
click at [132, 473] on div "R025709907 28.07.2025 02:21 PM BEME DID PH PRO Integration Item PHI-PH00-A08940…" at bounding box center [756, 801] width 1512 height 2270
copy p "Wittevrouwen 21 Almere 1358CD"
drag, startPoint x: 0, startPoint y: 408, endPoint x: 121, endPoint y: 414, distance: 121.1
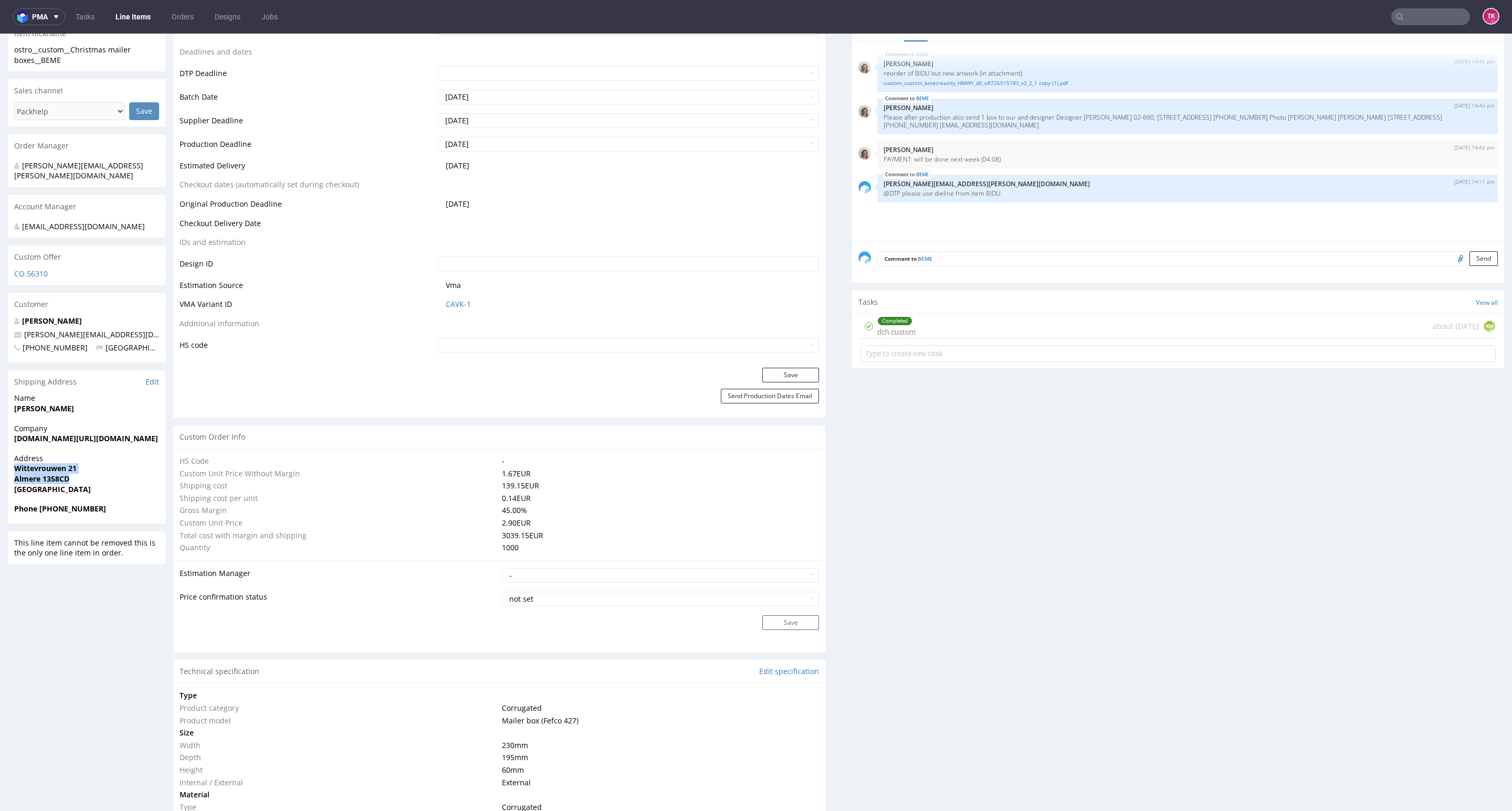
click at [121, 414] on div "R025709907 28.07.2025 02:21 PM BEME DID PH PRO Integration Item PHI-PH00-A08940…" at bounding box center [756, 801] width 1512 height 2270
copy strong "[PERSON_NAME]"
drag, startPoint x: 100, startPoint y: 338, endPoint x: 0, endPoint y: 332, distance: 100.2
click at [0, 332] on div "R025709907 28.07.2025 02:21 PM BEME DID PH PRO Integration Item PHI-PH00-A08940…" at bounding box center [756, 801] width 1512 height 2270
drag, startPoint x: 49, startPoint y: 505, endPoint x: 146, endPoint y: 505, distance: 97.0
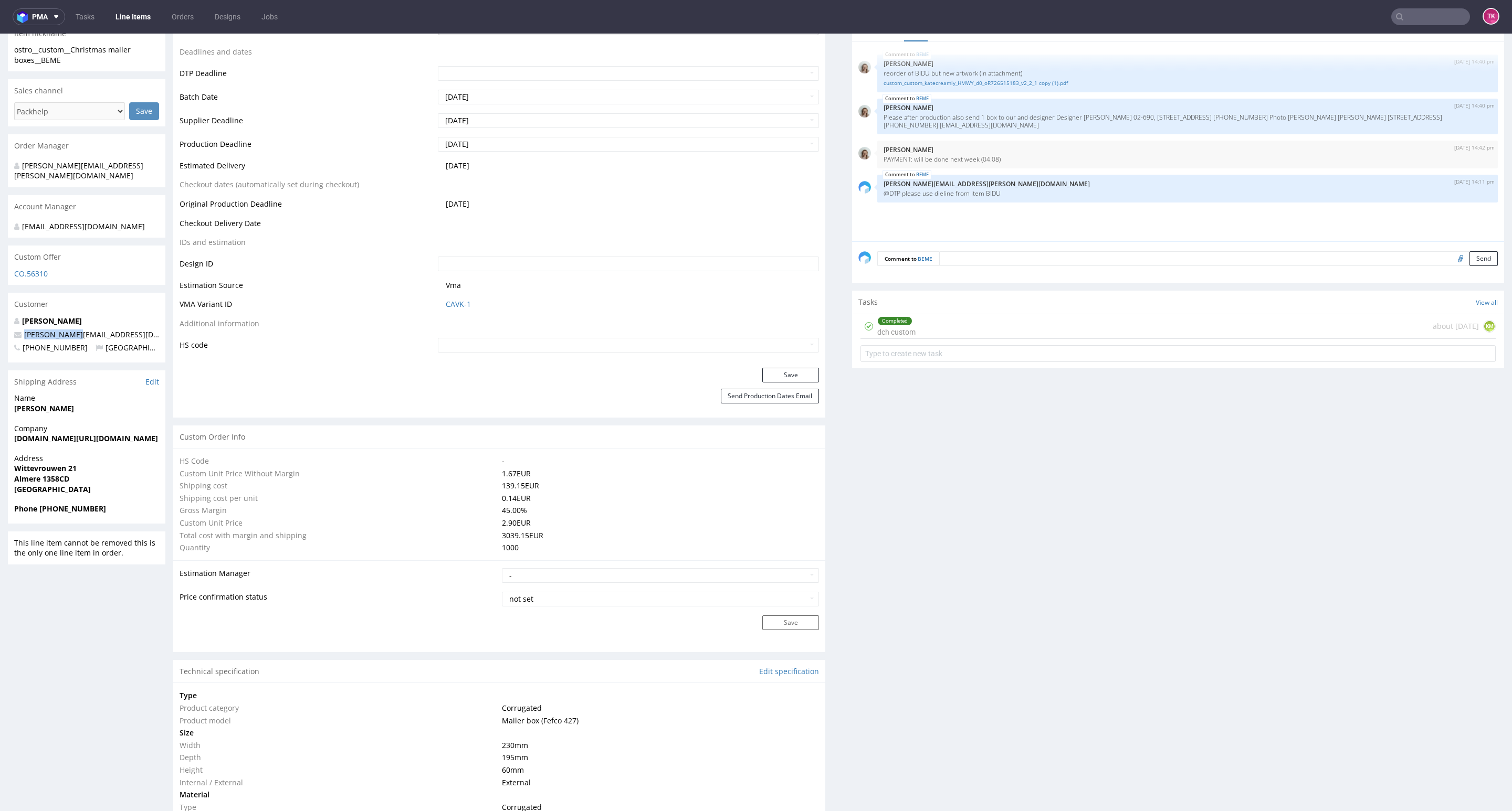
click at [146, 505] on span "Phone +316 19 94 68 43" at bounding box center [86, 509] width 145 height 10
copy strong "16 19 94 68 43"
drag, startPoint x: 89, startPoint y: 329, endPoint x: 0, endPoint y: 334, distance: 89.1
click at [0, 334] on div "R025709907 28.07.2025 02:21 PM BEME DID PH PRO Integration Item PHI-PH00-A08940…" at bounding box center [756, 801] width 1512 height 2270
copy span "[PERSON_NAME][EMAIL_ADDRESS][DOMAIN_NAME]"
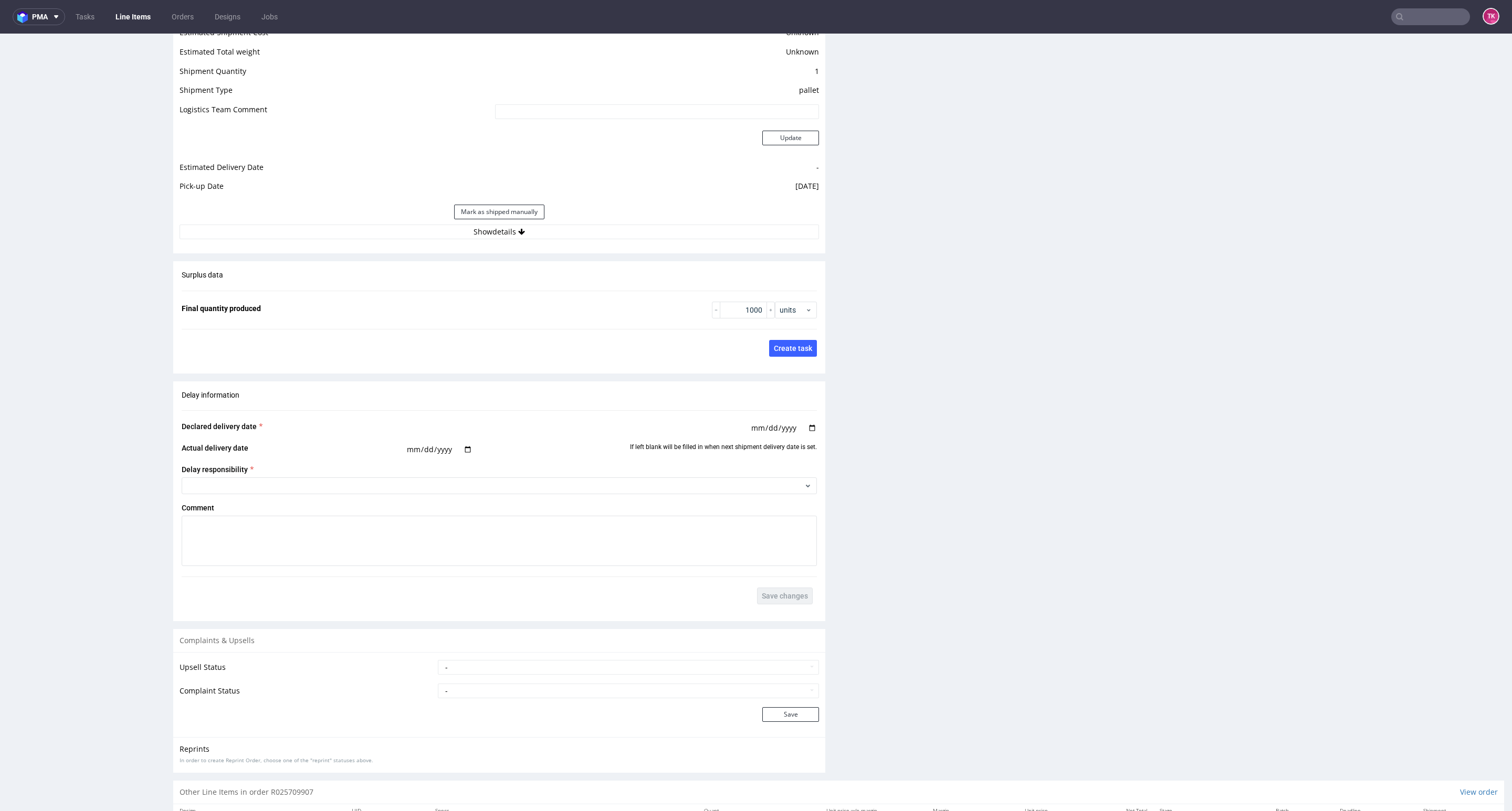
scroll to position [1495, 0]
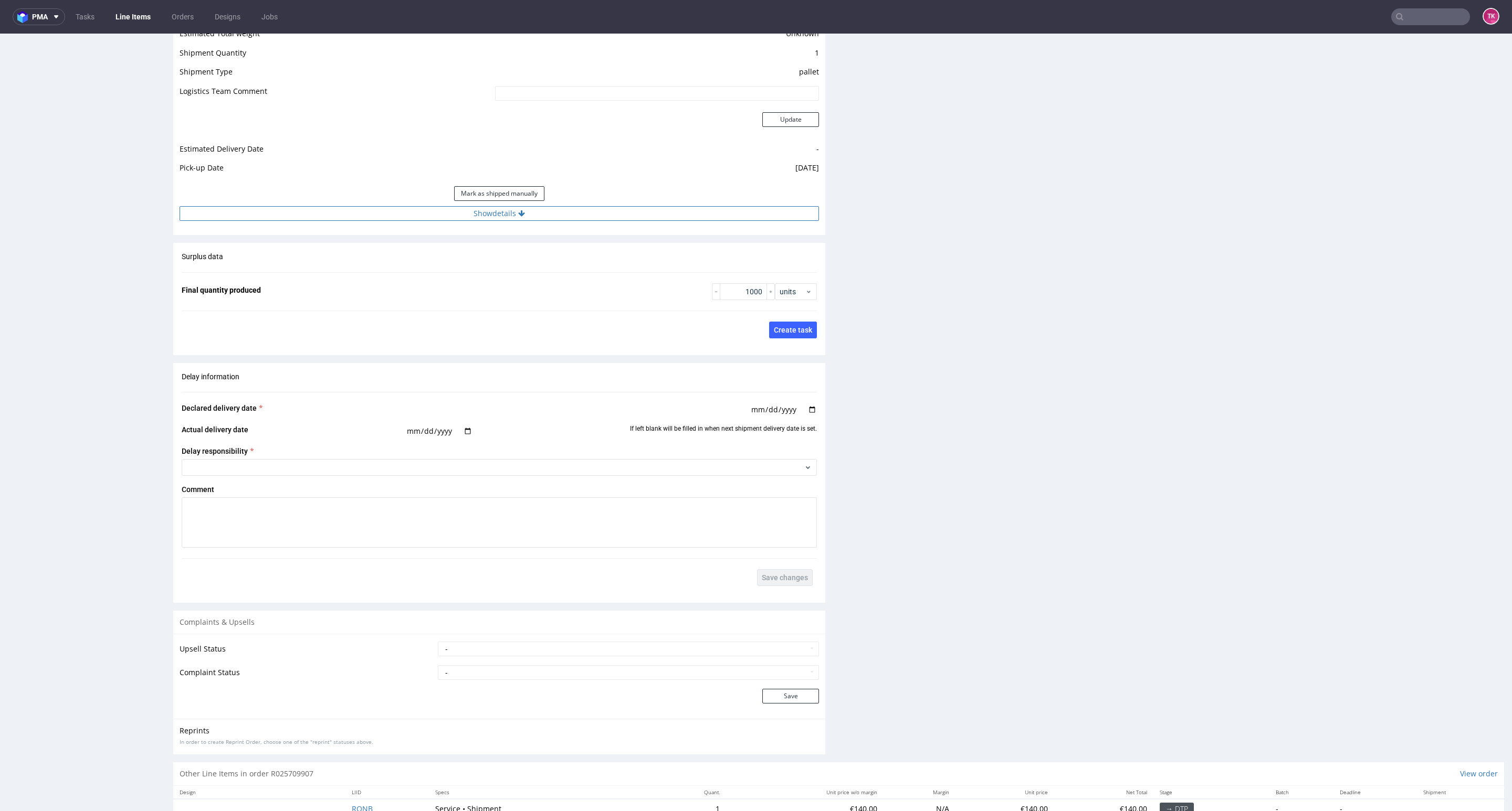
drag, startPoint x: 607, startPoint y: 226, endPoint x: 602, endPoint y: 208, distance: 18.7
click at [605, 223] on div "Estimated Shipment Quantity Unknown Estimated Shipment Cost Unknown Estimated T…" at bounding box center [499, 105] width 652 height 245
click at [601, 208] on button "Show details" at bounding box center [499, 213] width 640 height 14
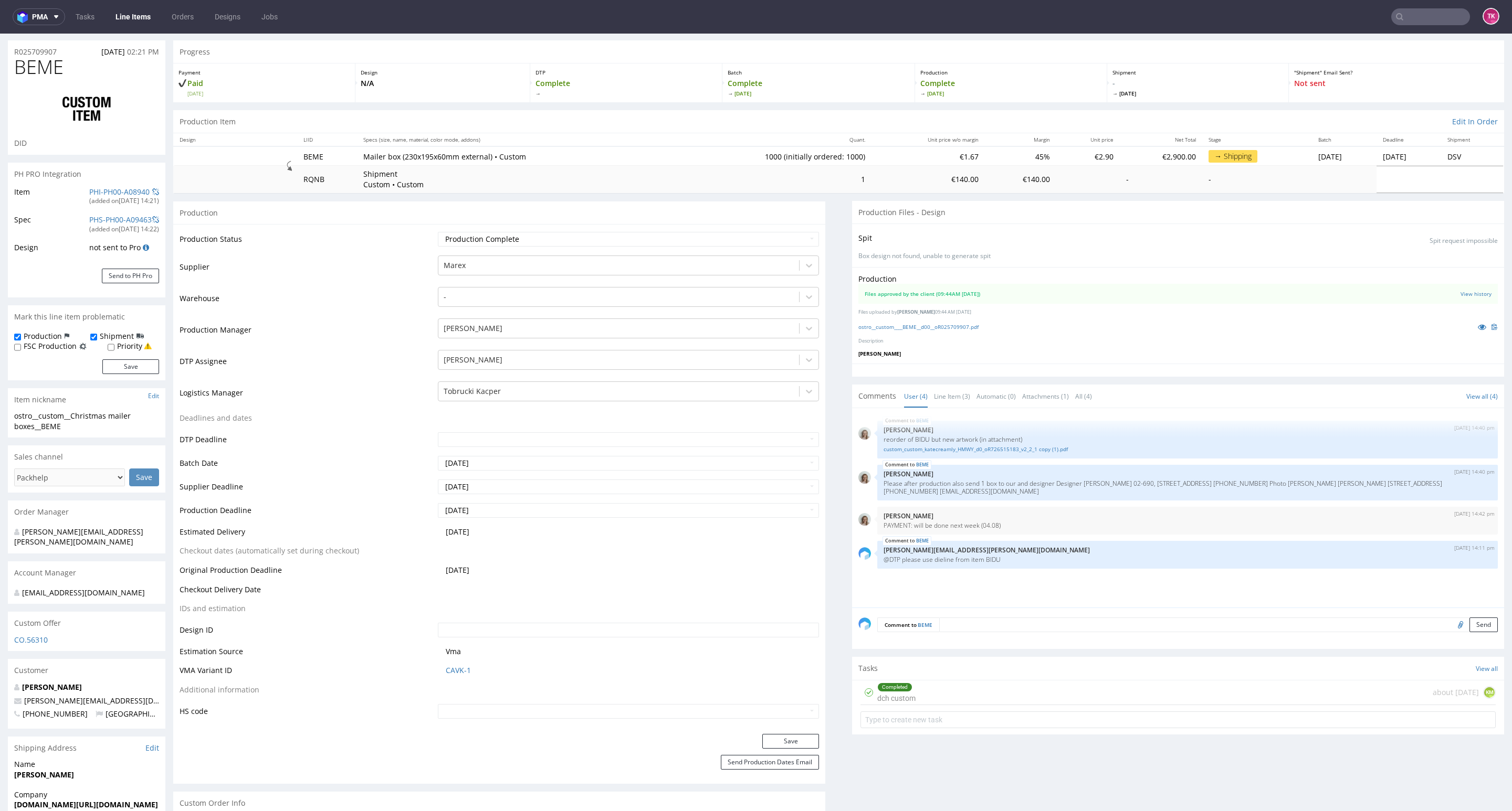
scroll to position [0, 0]
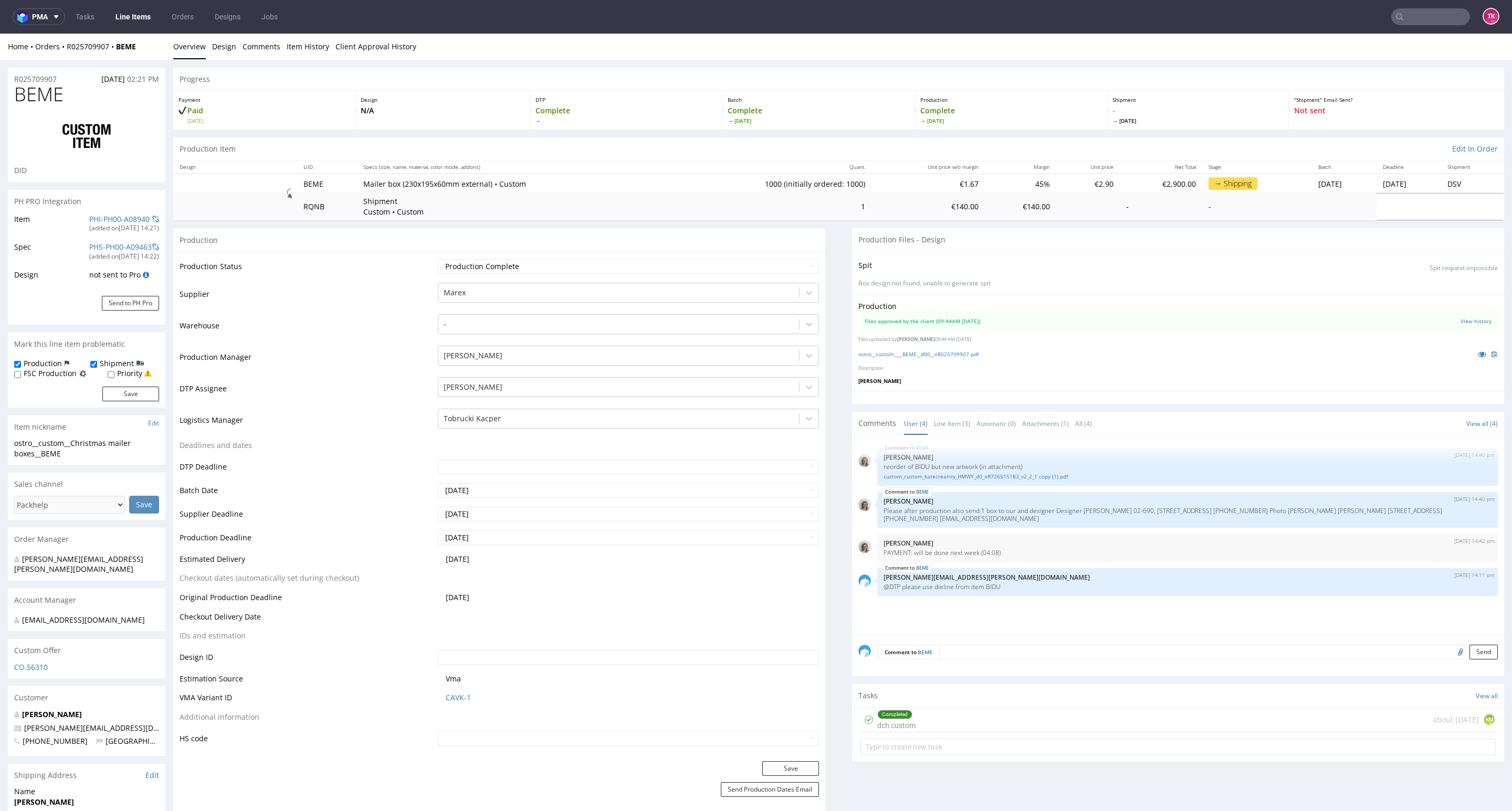
drag, startPoint x: 148, startPoint y: 66, endPoint x: 47, endPoint y: 58, distance: 101.3
drag, startPoint x: 80, startPoint y: 52, endPoint x: 151, endPoint y: 58, distance: 71.3
click at [151, 58] on div "Home Orders R025709907 BEME Overview Design Comments Item History Client Approv…" at bounding box center [756, 47] width 1512 height 26
copy div "R025709907 BEME"
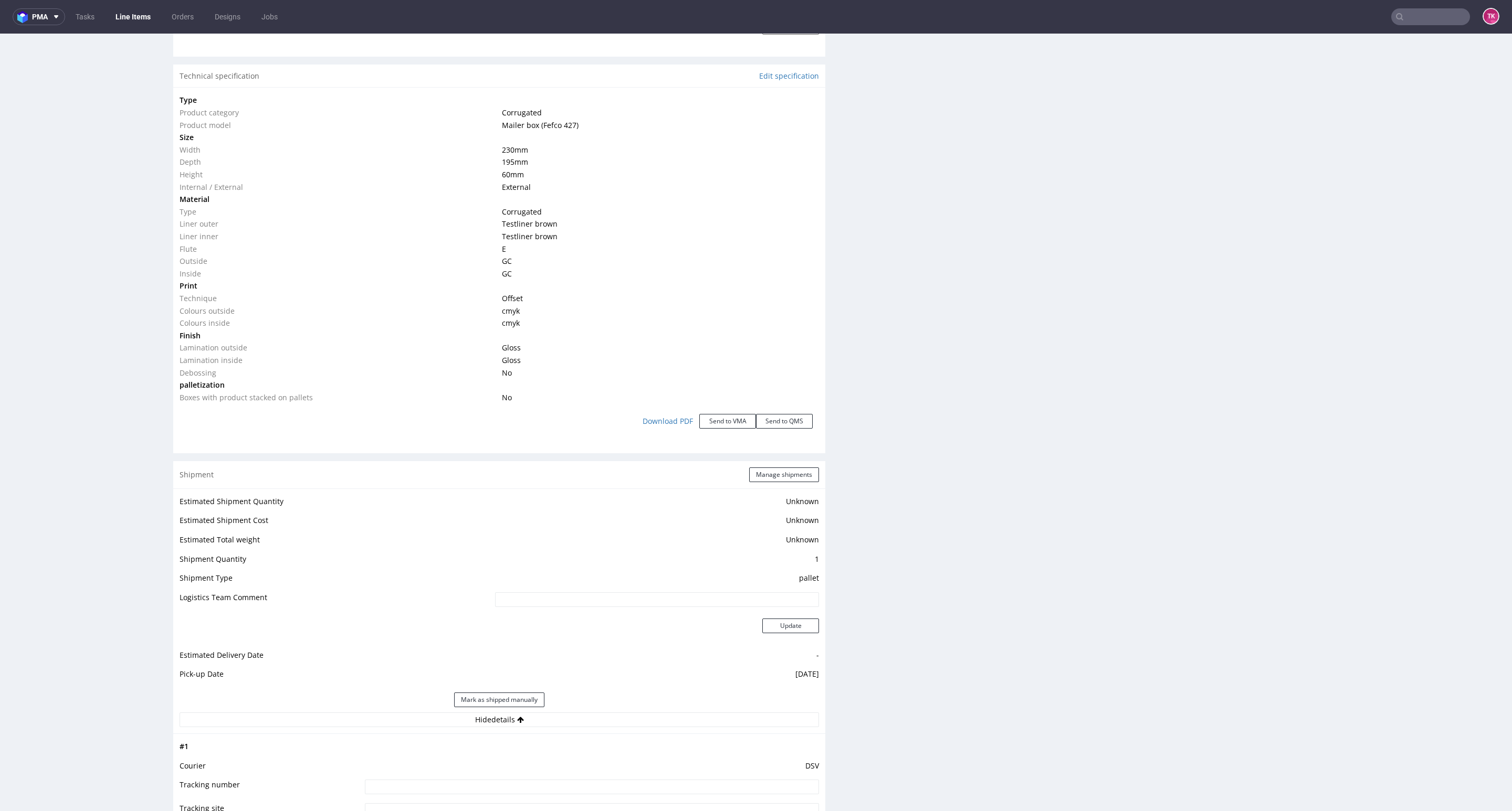
scroll to position [1181, 0]
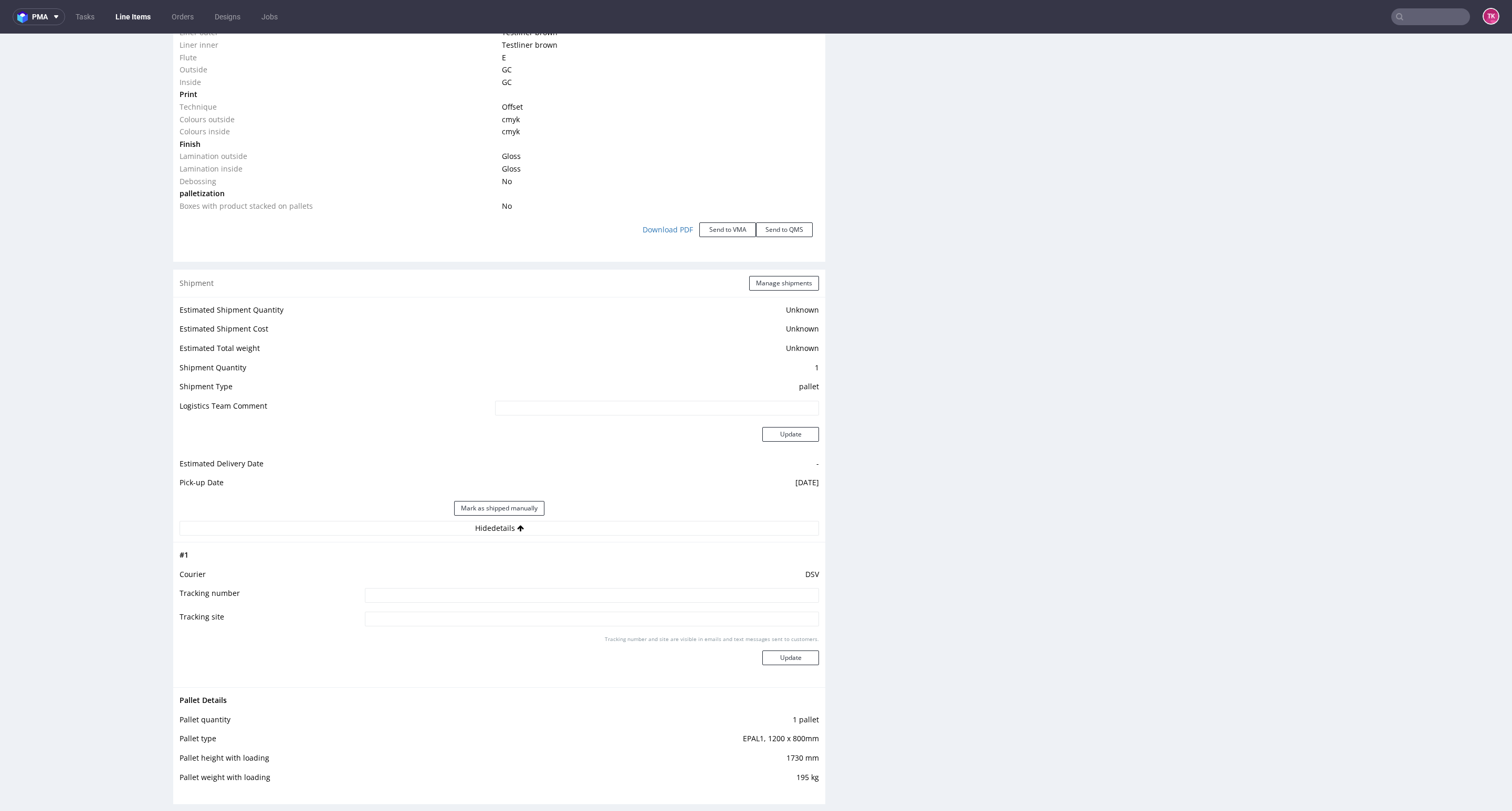
click at [541, 585] on td "DSV" at bounding box center [591, 578] width 457 height 19
click at [563, 600] on input at bounding box center [591, 595] width 454 height 14
paste input "40257145950408561916"
type input "40257145950408561916"
click at [806, 661] on button "Update" at bounding box center [790, 657] width 57 height 14
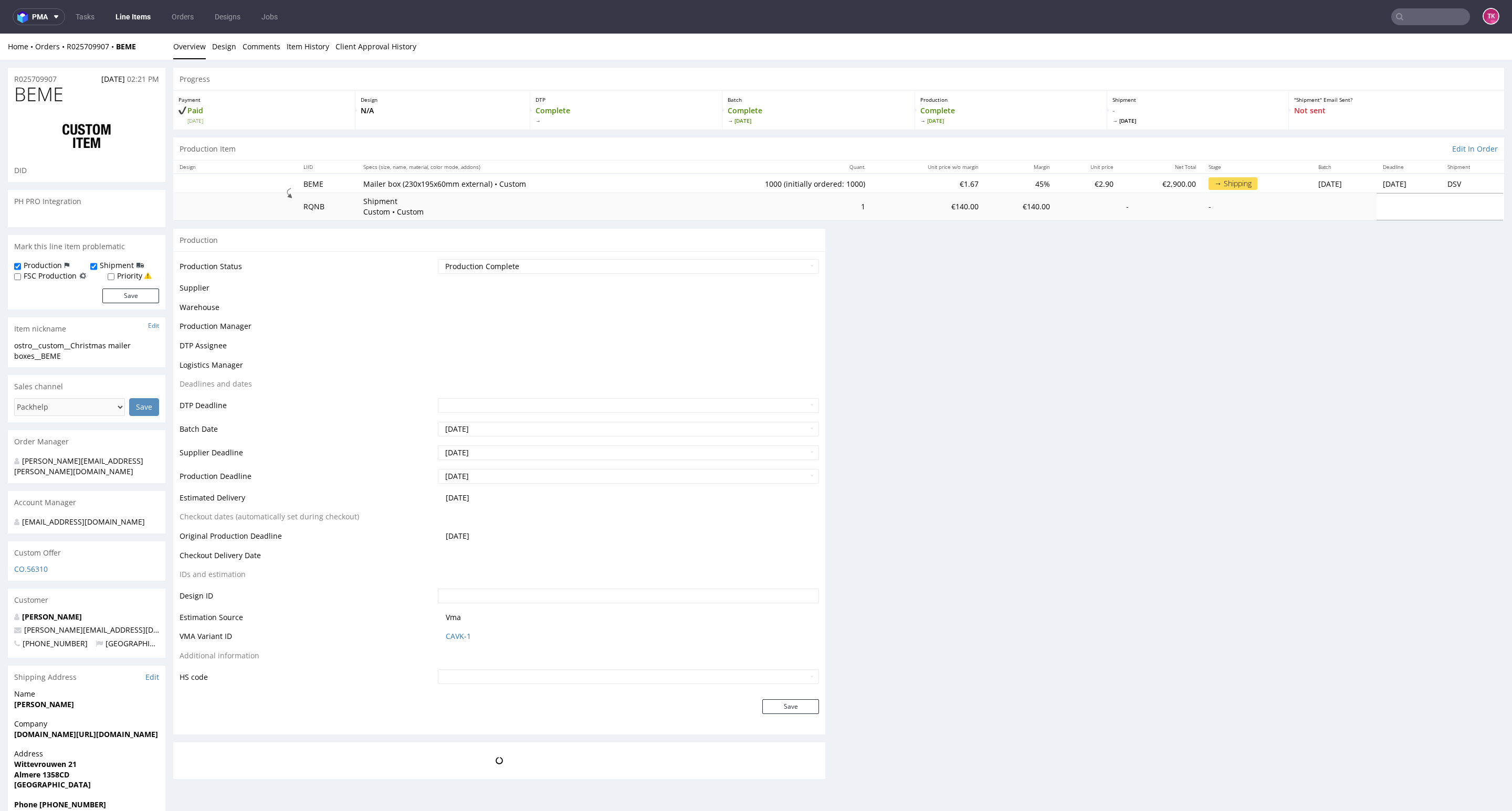
scroll to position [0, 0]
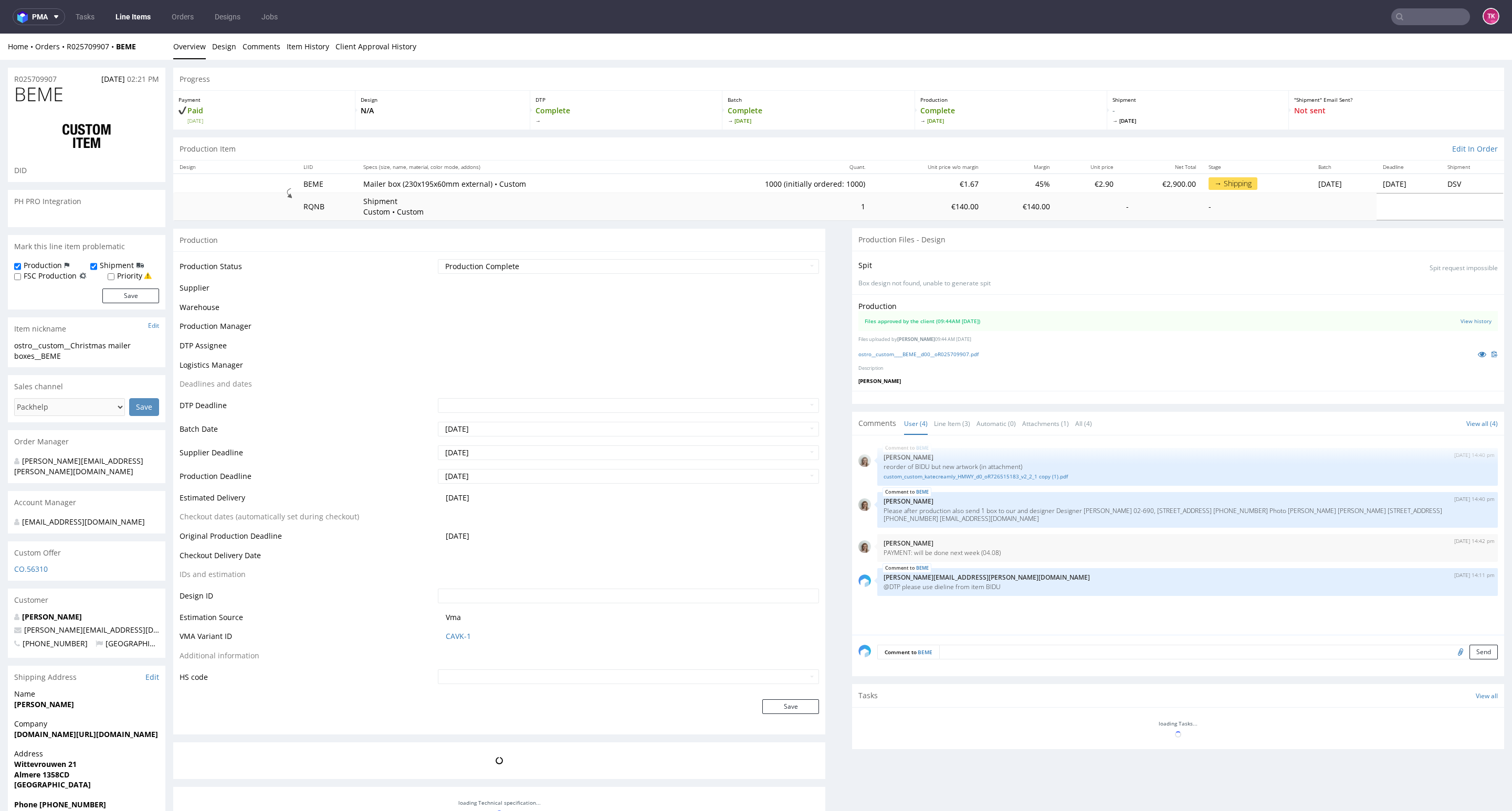
click at [135, 18] on link "Line Items" at bounding box center [133, 17] width 47 height 17
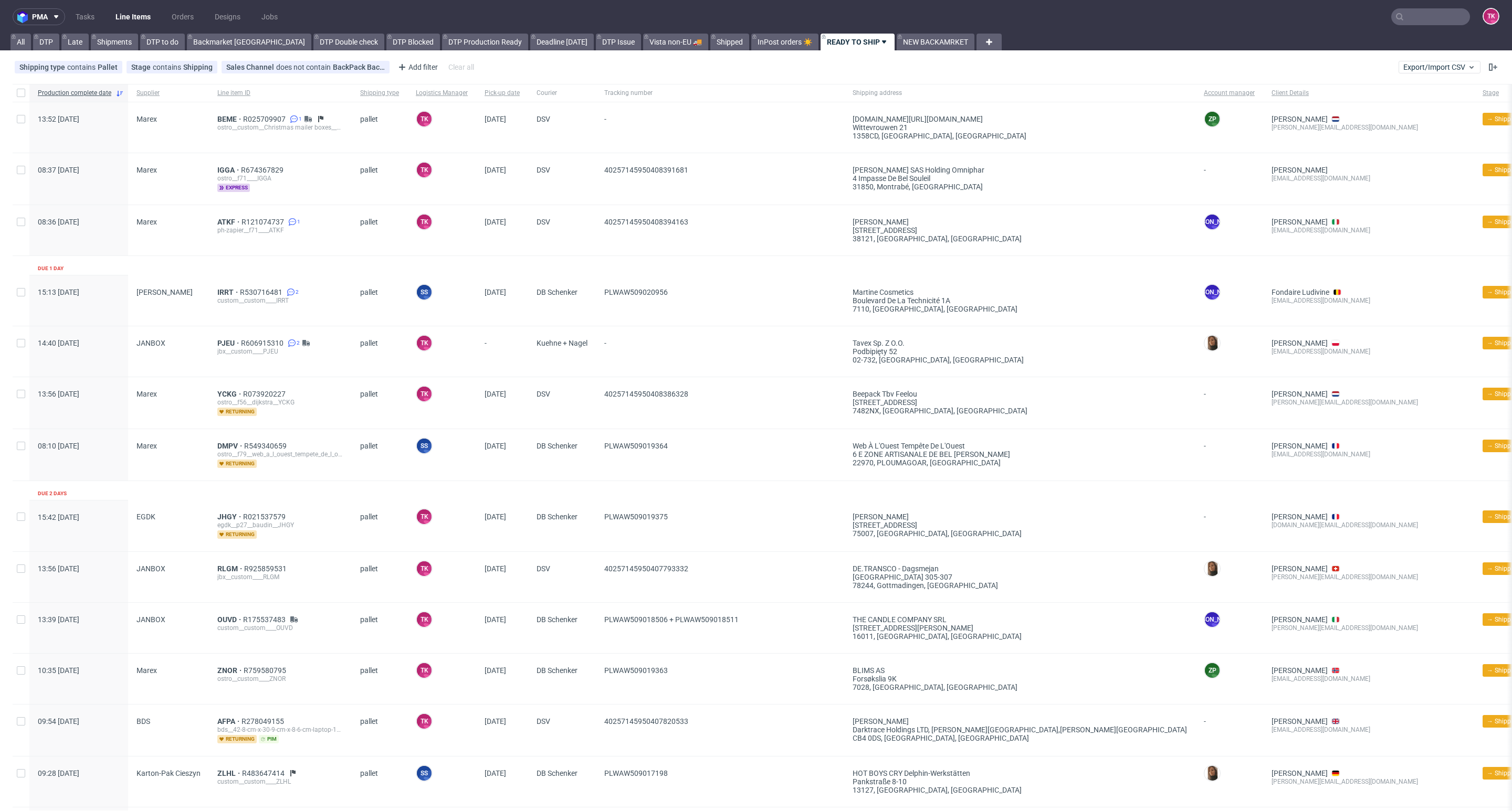
click at [133, 3] on nav "pma Tasks Line Items Orders Designs Jobs TK" at bounding box center [756, 17] width 1512 height 34
click at [133, 8] on link "Line Items" at bounding box center [133, 17] width 47 height 17
click at [150, 10] on link "Line Items" at bounding box center [133, 17] width 47 height 17
drag, startPoint x: 115, startPoint y: 38, endPoint x: 126, endPoint y: 20, distance: 21.1
click at [120, 34] on div "All DTP Late Shipments DTP to do Backmarket GB DTP Double check DTP Blocked DTP…" at bounding box center [491, 42] width 965 height 17
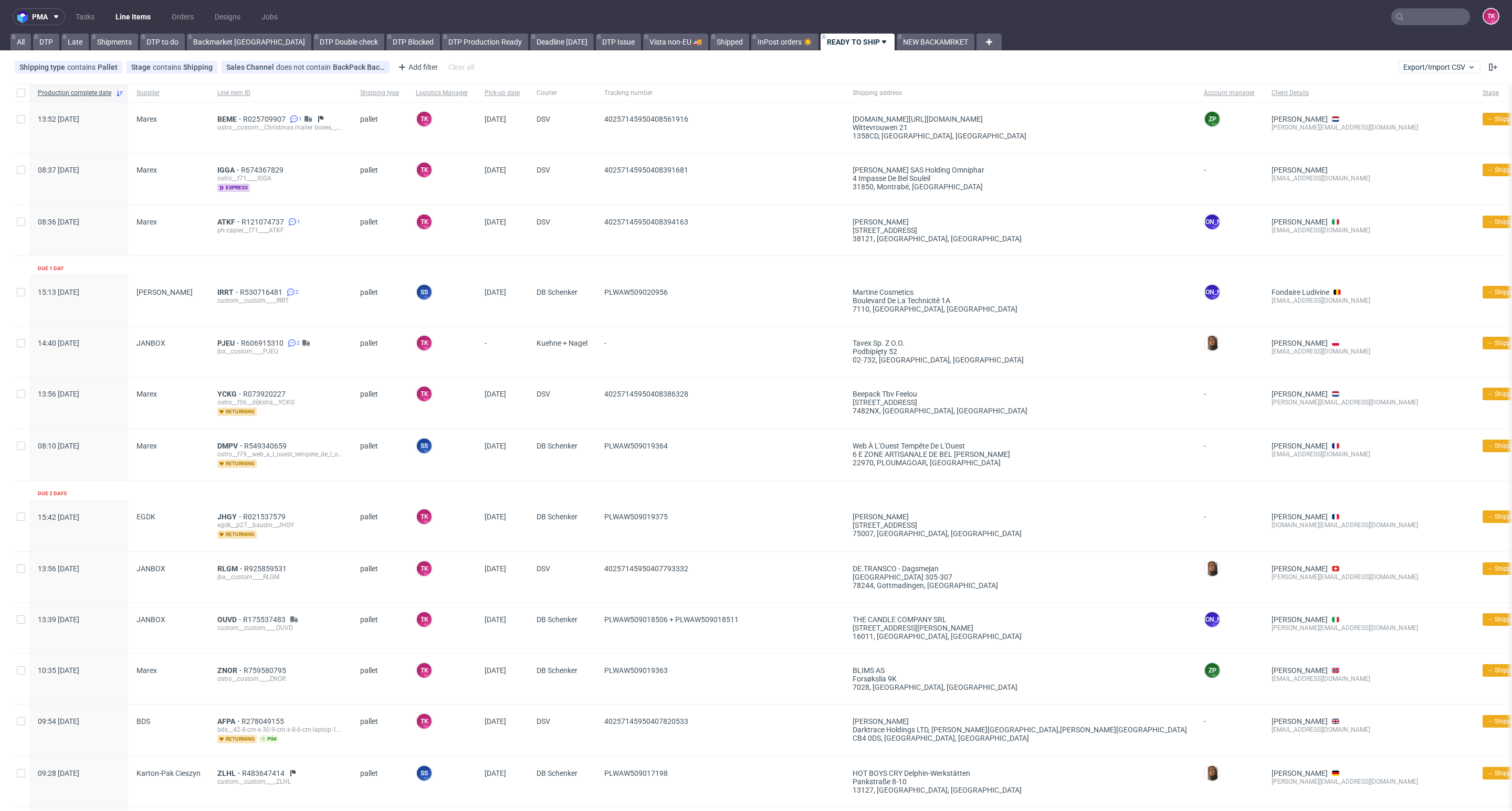
click at [126, 19] on link "Line Items" at bounding box center [133, 17] width 47 height 17
click at [143, 16] on link "Line Items" at bounding box center [133, 17] width 47 height 17
click at [221, 342] on span "PJEU" at bounding box center [229, 343] width 24 height 8
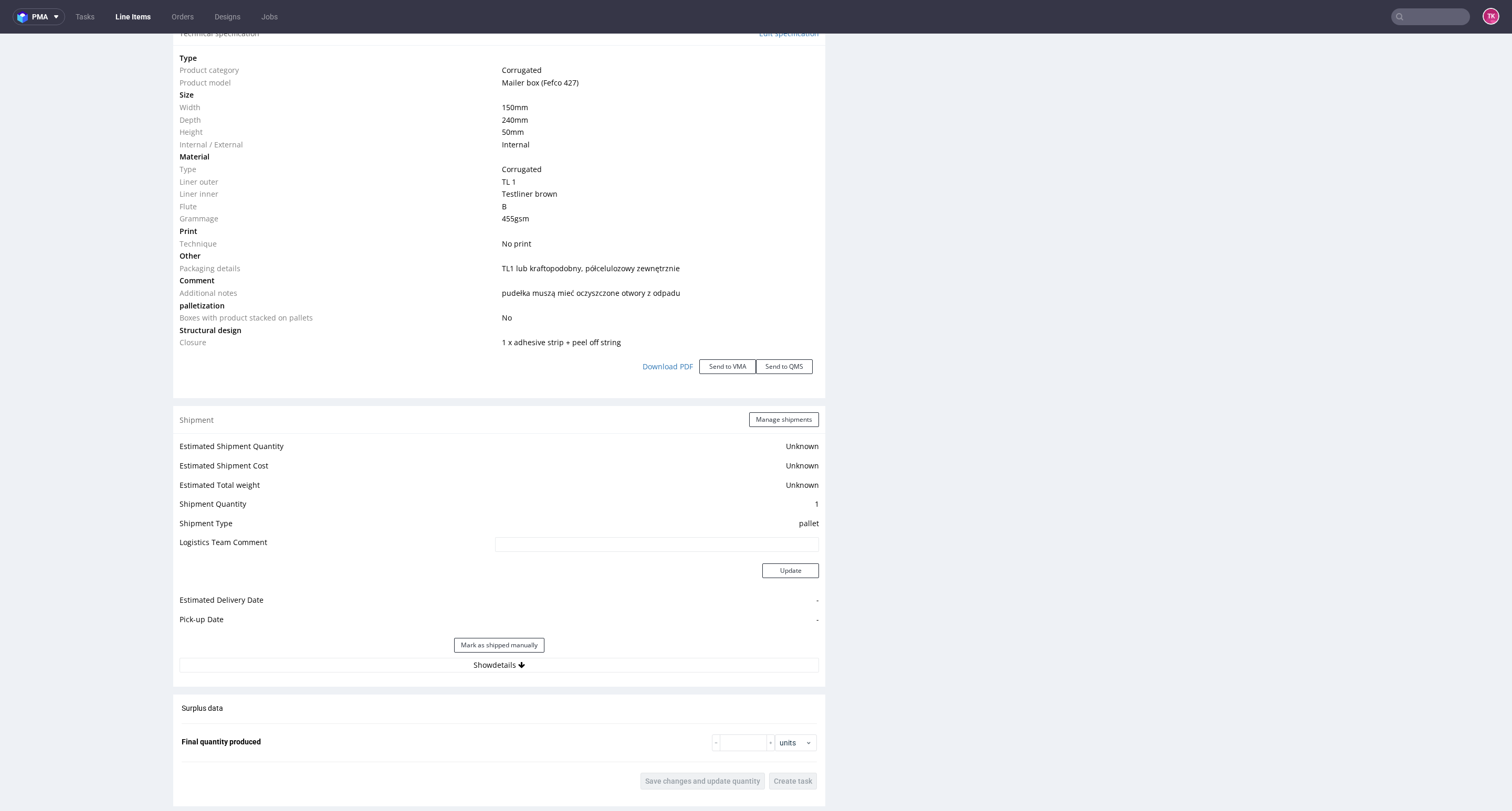
scroll to position [1181, 0]
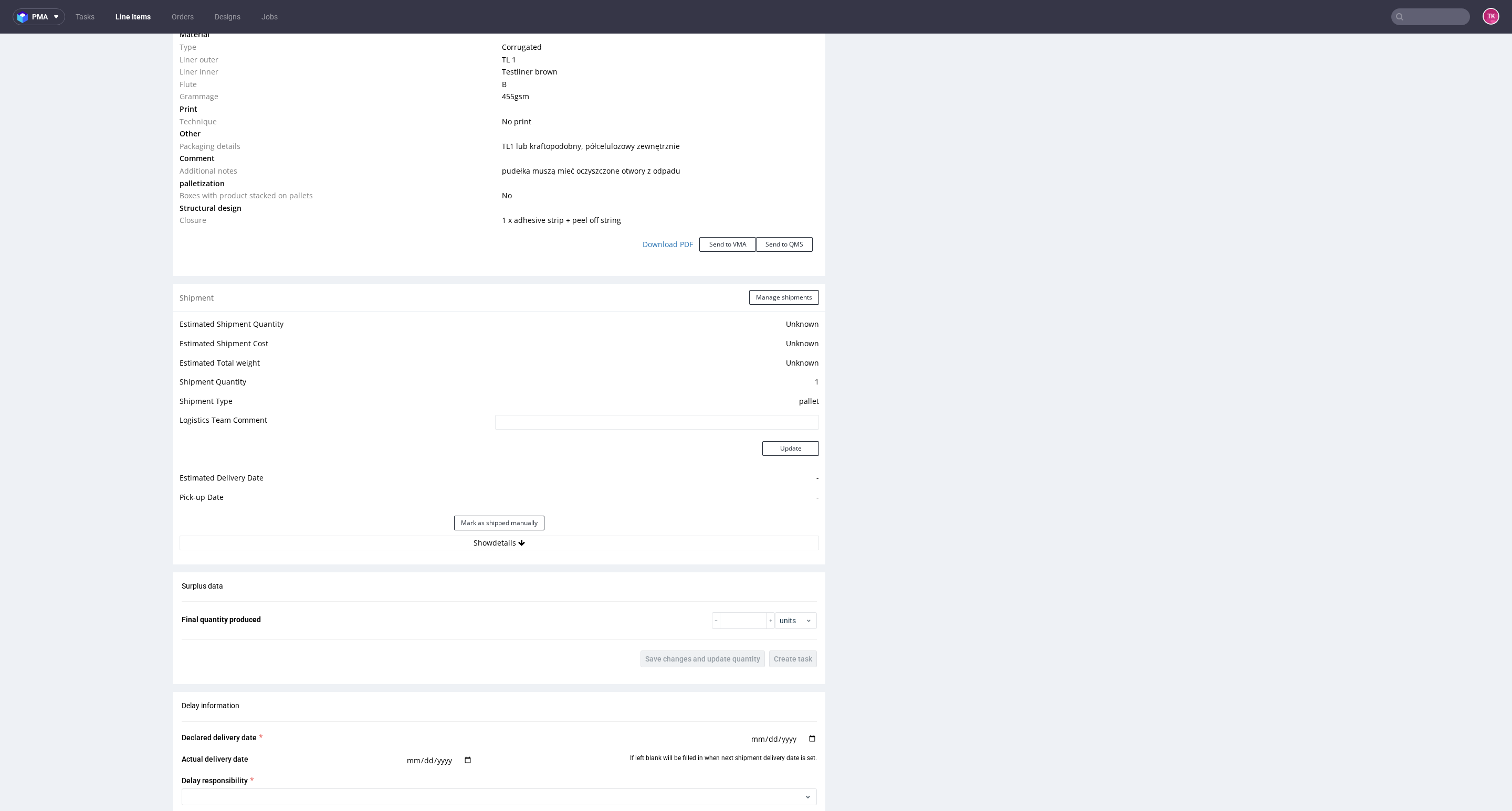
click at [538, 552] on div "Estimated Shipment Quantity Unknown Estimated Shipment Cost Unknown Estimated T…" at bounding box center [499, 434] width 652 height 245
drag, startPoint x: 538, startPoint y: 552, endPoint x: 541, endPoint y: 546, distance: 6.7
click at [539, 548] on div "Estimated Shipment Quantity Unknown Estimated Shipment Cost Unknown Estimated T…" at bounding box center [499, 434] width 652 height 245
click at [541, 546] on button "Show details" at bounding box center [499, 542] width 640 height 14
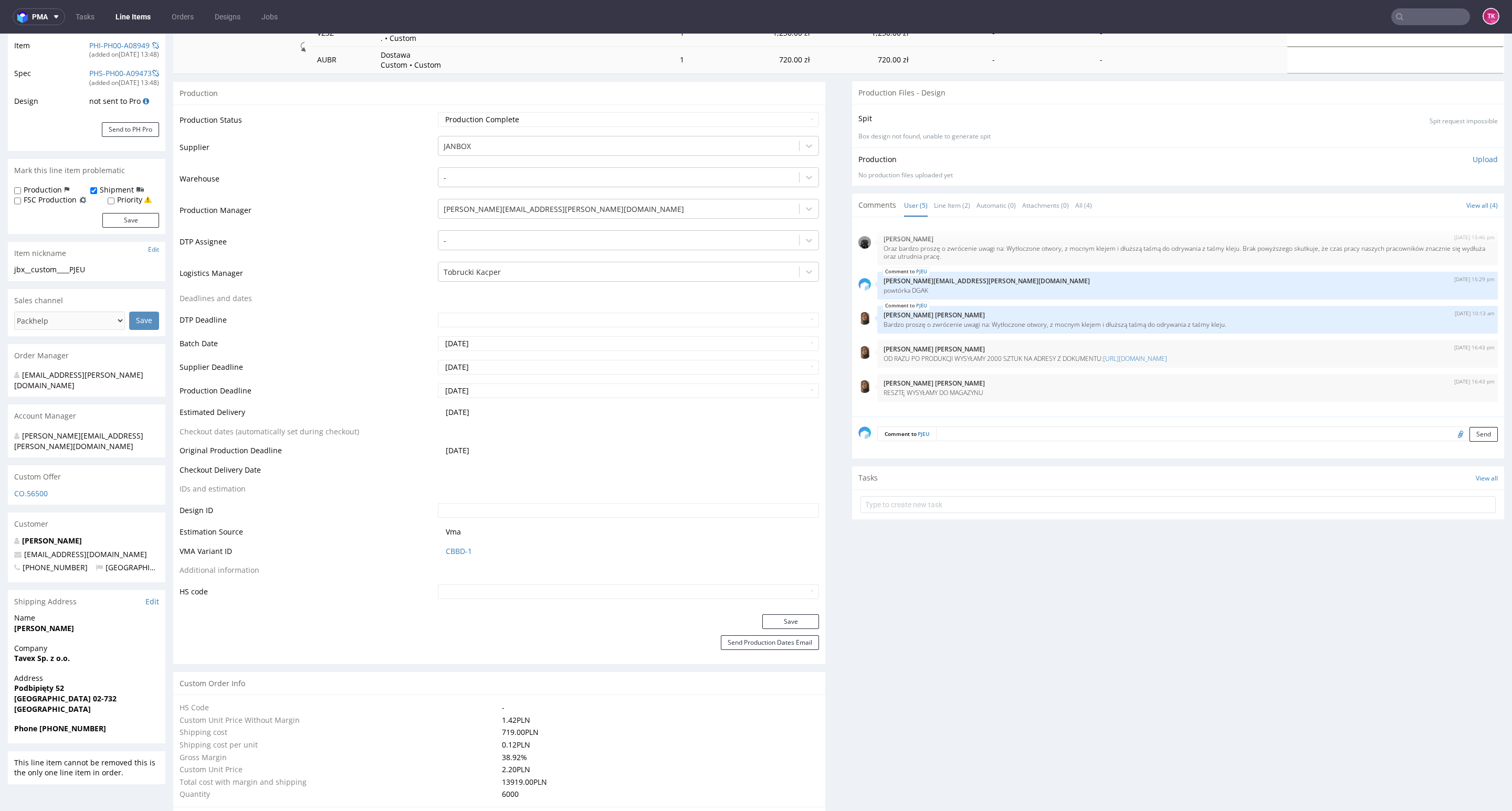
scroll to position [0, 0]
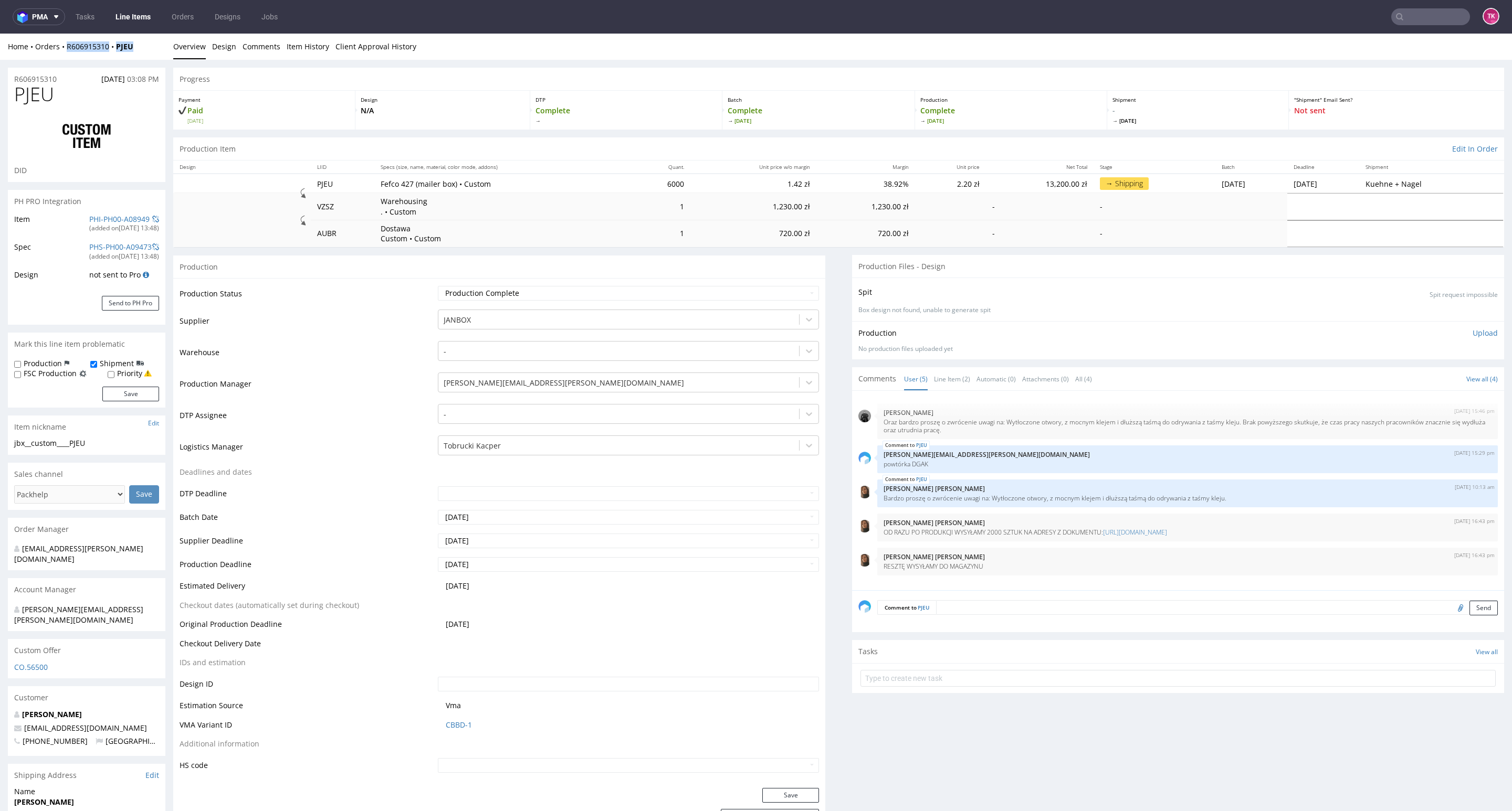
drag, startPoint x: 144, startPoint y: 47, endPoint x: 66, endPoint y: 56, distance: 78.5
click at [66, 56] on div "Home Orders R606915310 PJEU Overview Design Comments Item History Client Approv…" at bounding box center [756, 47] width 1512 height 26
copy div "R606915310 PJEU"
drag, startPoint x: 135, startPoint y: 2, endPoint x: 135, endPoint y: 10, distance: 8.0
click at [135, 7] on nav "pma Tasks Line Items Orders Designs Jobs TK" at bounding box center [756, 17] width 1512 height 34
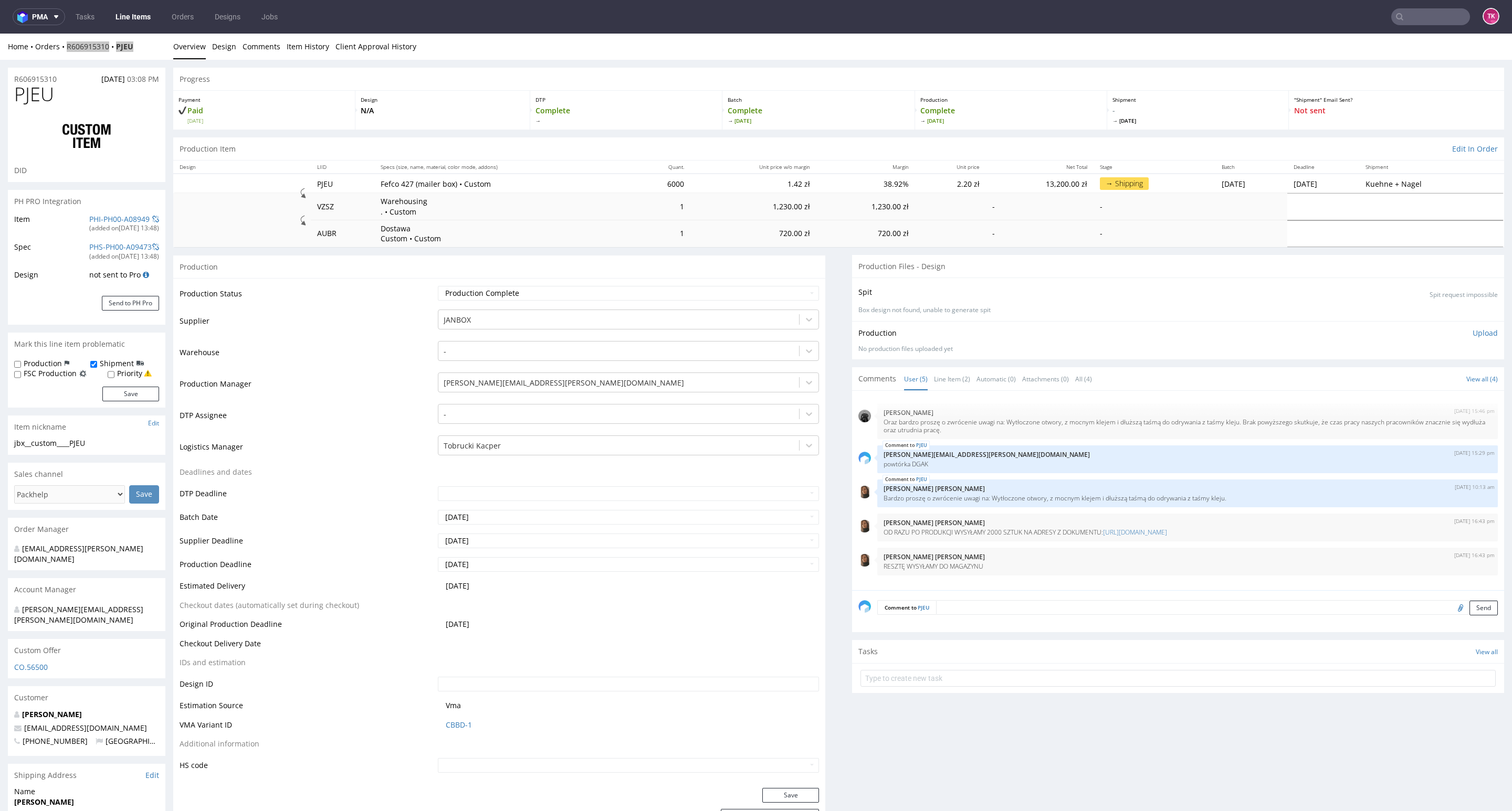
click at [135, 8] on link "Line Items" at bounding box center [133, 17] width 47 height 17
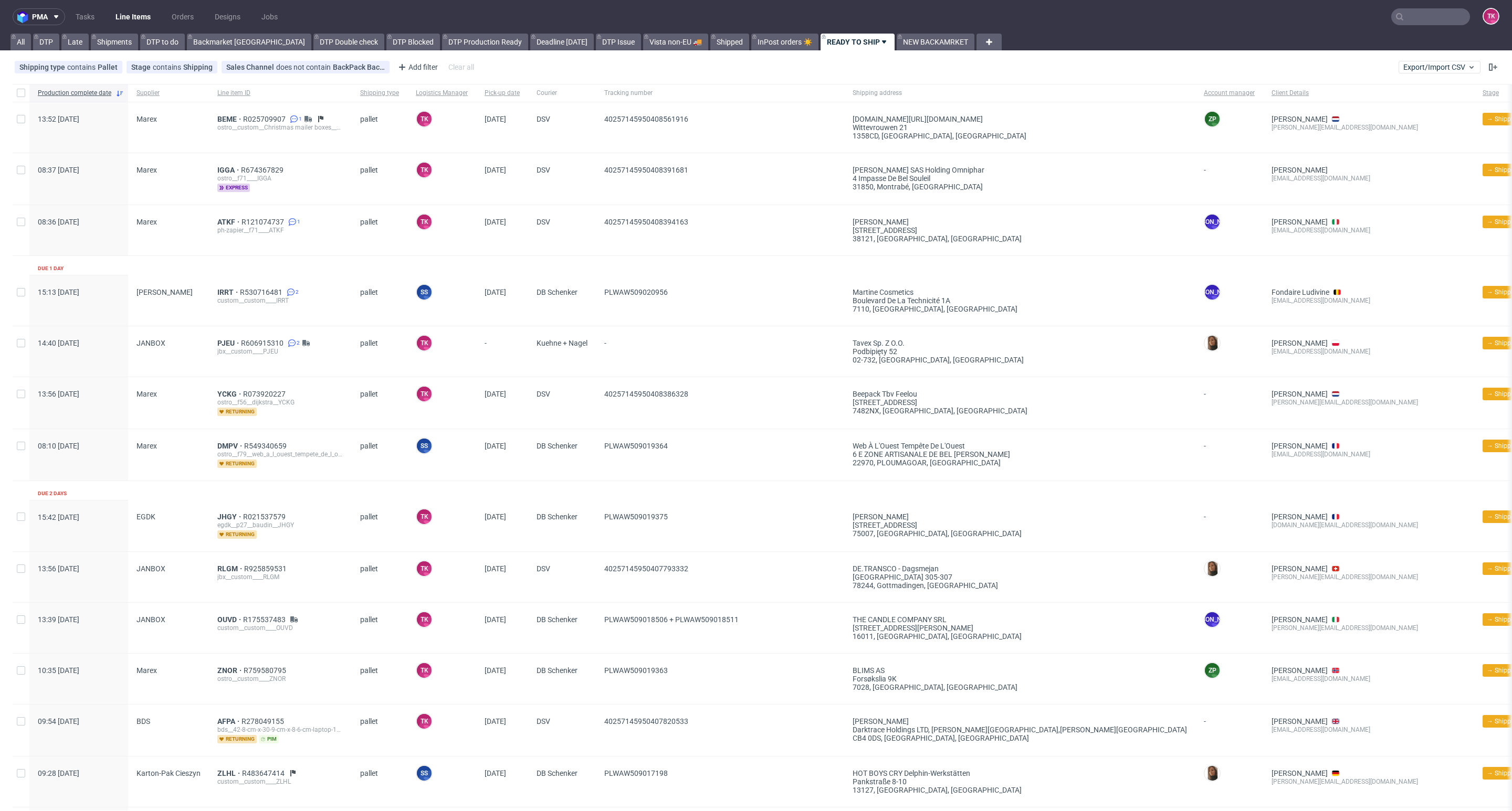
drag, startPoint x: 164, startPoint y: 24, endPoint x: 136, endPoint y: 12, distance: 30.5
click at [164, 24] on ul "Tasks Line Items Orders Designs Jobs" at bounding box center [177, 17] width 223 height 17
click at [136, 12] on link "Line Items" at bounding box center [133, 17] width 47 height 17
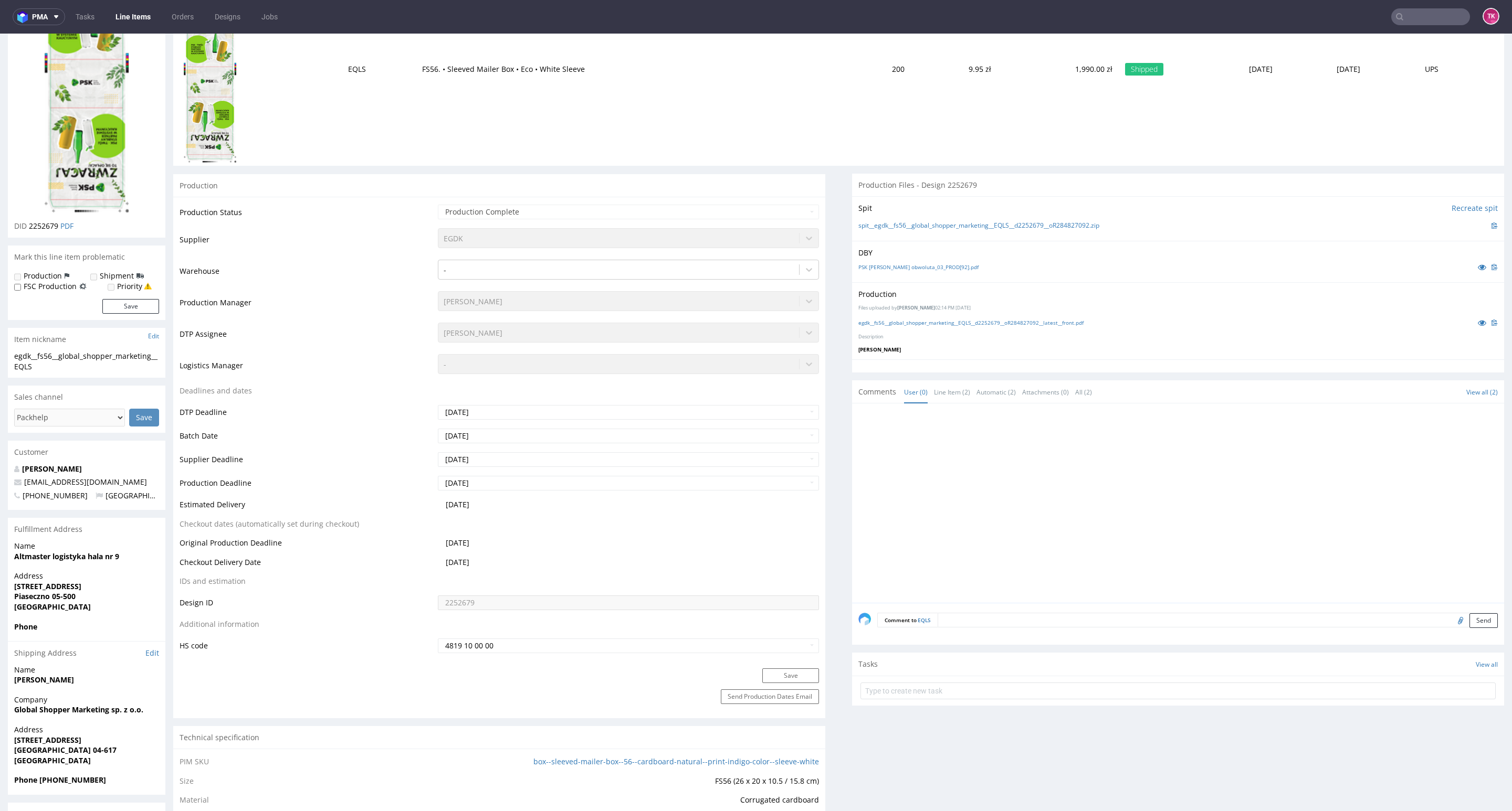
scroll to position [393, 0]
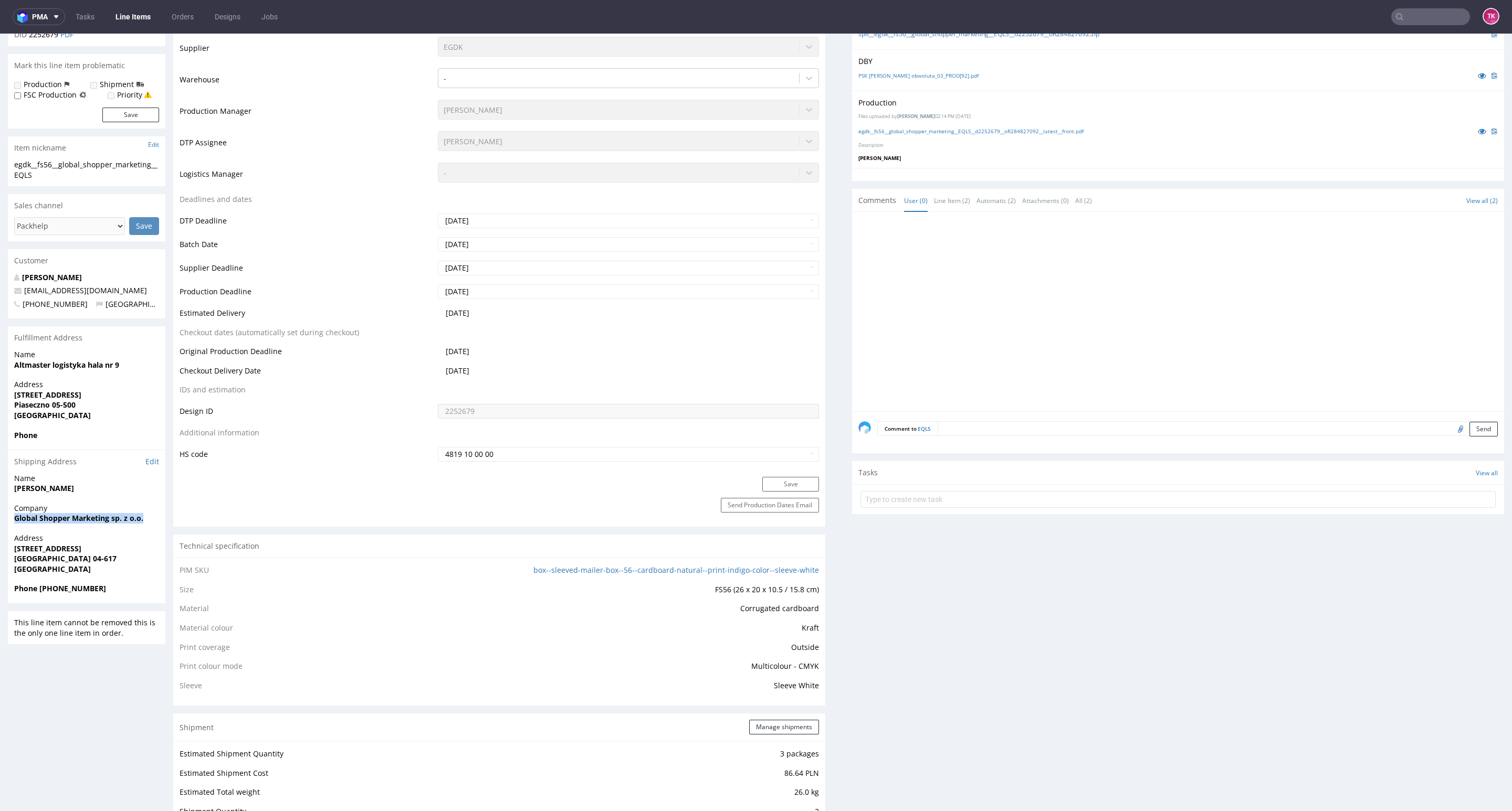
drag, startPoint x: 66, startPoint y: 523, endPoint x: 158, endPoint y: 517, distance: 92.2
click at [158, 517] on div "Company Global Shopper Marketing sp. z o.o." at bounding box center [86, 518] width 157 height 30
copy strong "Global Shopper Marketing sp. z o.o."
click at [85, 482] on span "Name" at bounding box center [86, 479] width 145 height 10
drag, startPoint x: 63, startPoint y: 488, endPoint x: 2, endPoint y: 485, distance: 61.1
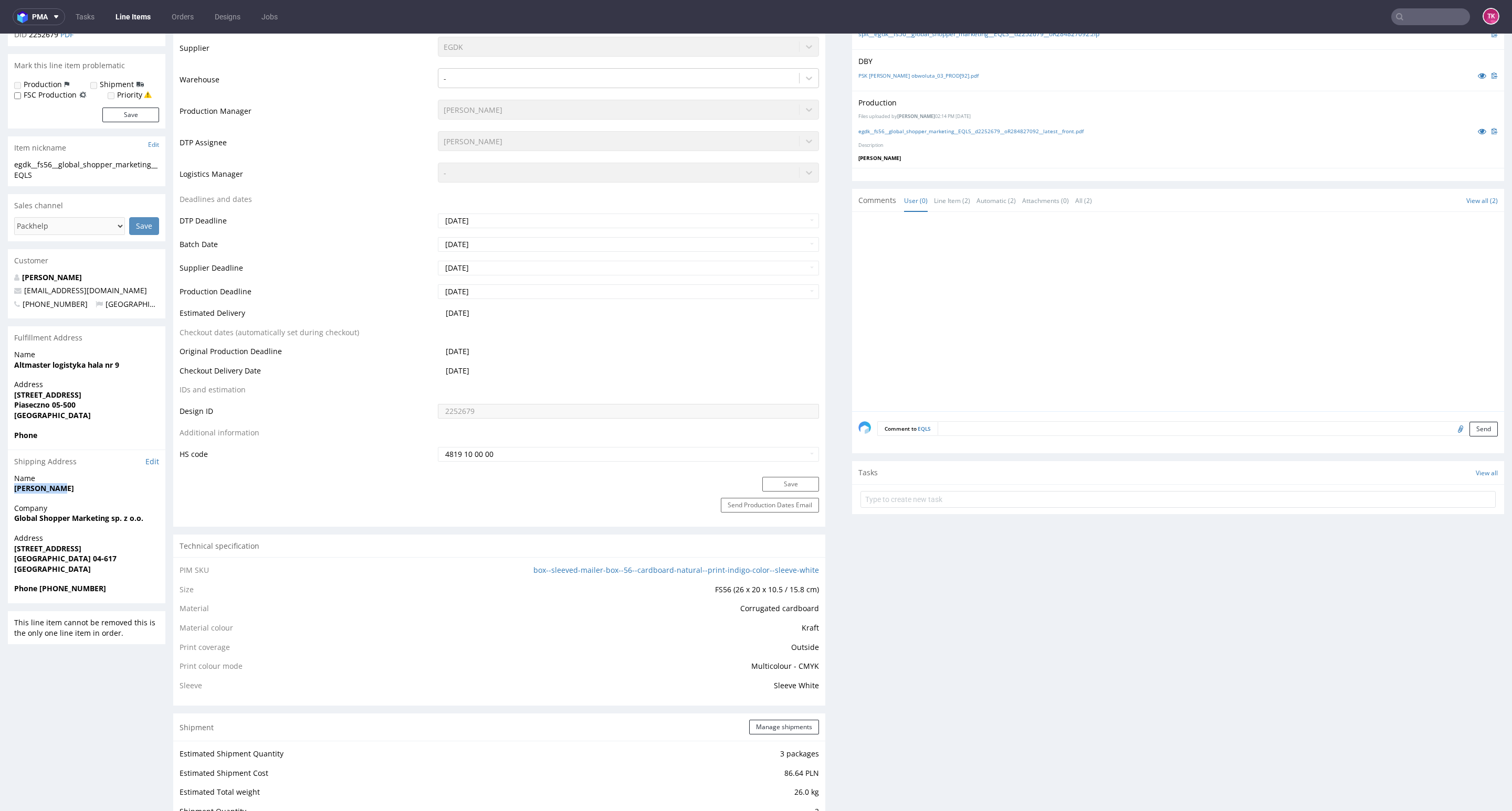
click at [2, 485] on div "R284827092 [DATE] 01:09 PM EQLS DID 2252679 PDF Mark this line item problematic…" at bounding box center [756, 622] width 1512 height 1911
copy strong "[PERSON_NAME]"
drag, startPoint x: 91, startPoint y: 501, endPoint x: 0, endPoint y: 487, distance: 92.1
click at [0, 487] on div "R284827092 [DATE] 01:09 PM EQLS DID 2252679 PDF Mark this line item problematic…" at bounding box center [756, 622] width 1512 height 1911
click at [113, 564] on div "R284827092 [DATE] 01:09 PM EQLS DID 2252679 PDF Mark this line item problematic…" at bounding box center [756, 622] width 1512 height 1911
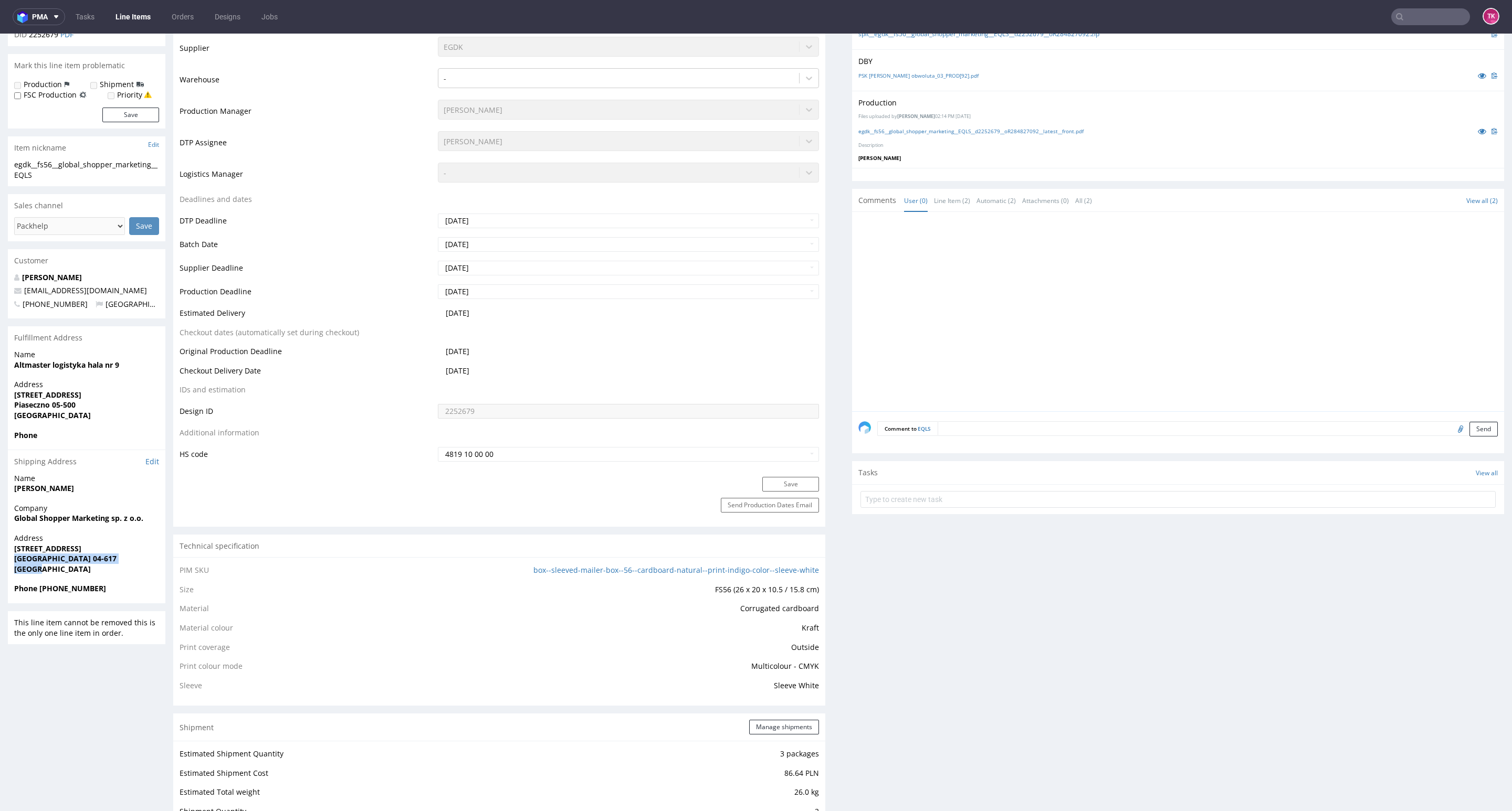
drag, startPoint x: 14, startPoint y: 555, endPoint x: 27, endPoint y: 556, distance: 13.0
click at [91, 568] on p "Address [STREET_ADDRESS]" at bounding box center [86, 553] width 145 height 41
drag, startPoint x: 14, startPoint y: 552, endPoint x: 124, endPoint y: 557, distance: 110.1
click at [124, 557] on p "Address [STREET_ADDRESS]" at bounding box center [86, 553] width 145 height 41
copy p "[STREET_ADDRESS] 04-617"
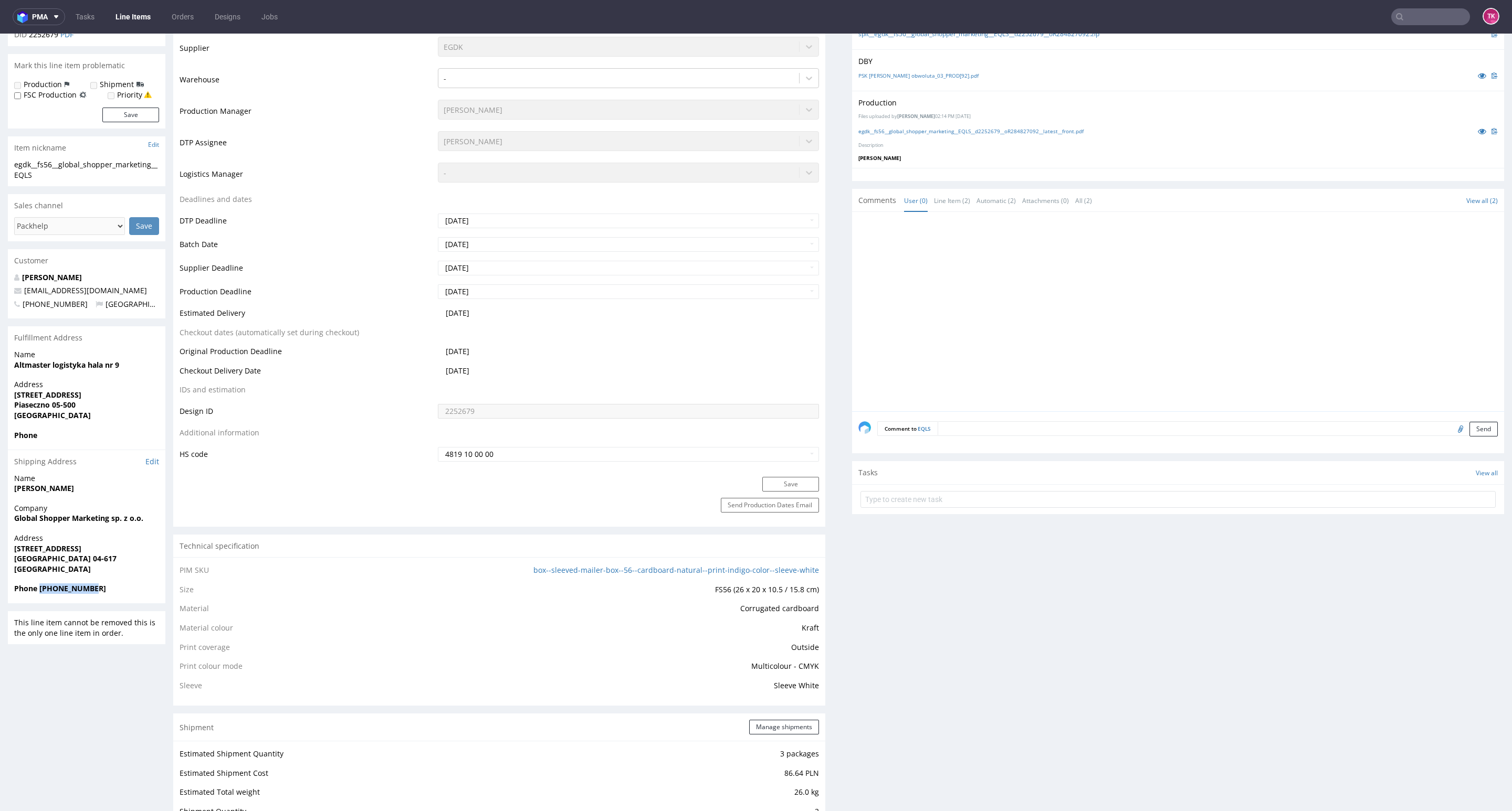
drag, startPoint x: 41, startPoint y: 588, endPoint x: 107, endPoint y: 594, distance: 66.3
click at [107, 594] on span "Phone [PHONE_NUMBER]" at bounding box center [86, 589] width 145 height 10
copy strong "[PHONE_NUMBER]"
drag, startPoint x: 93, startPoint y: 287, endPoint x: 0, endPoint y: 288, distance: 93.0
click at [0, 288] on div "R284827092 [DATE] 01:09 PM EQLS DID 2252679 PDF Mark this line item problematic…" at bounding box center [756, 622] width 1512 height 1911
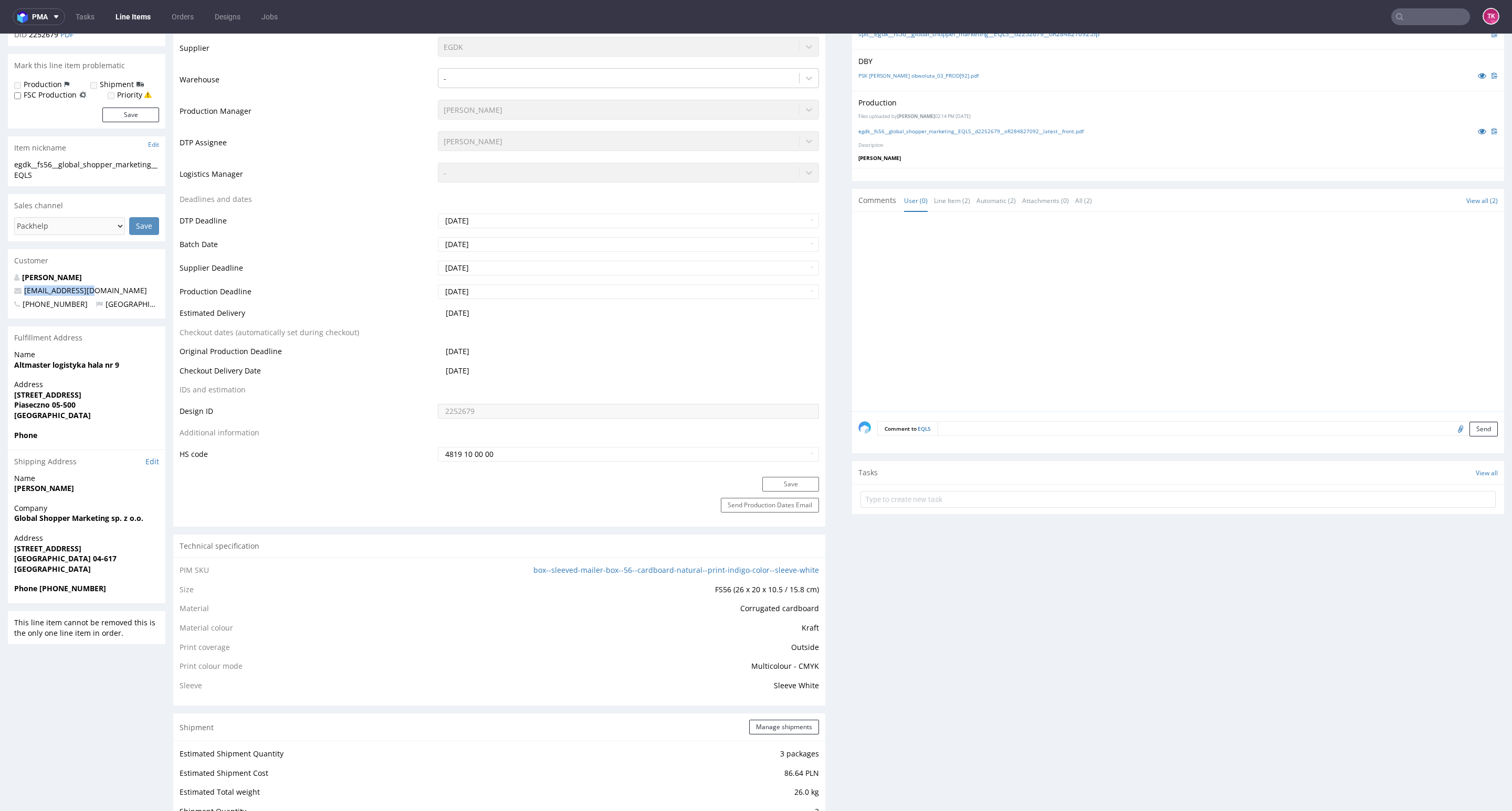
copy span "[EMAIL_ADDRESS][DOMAIN_NAME]"
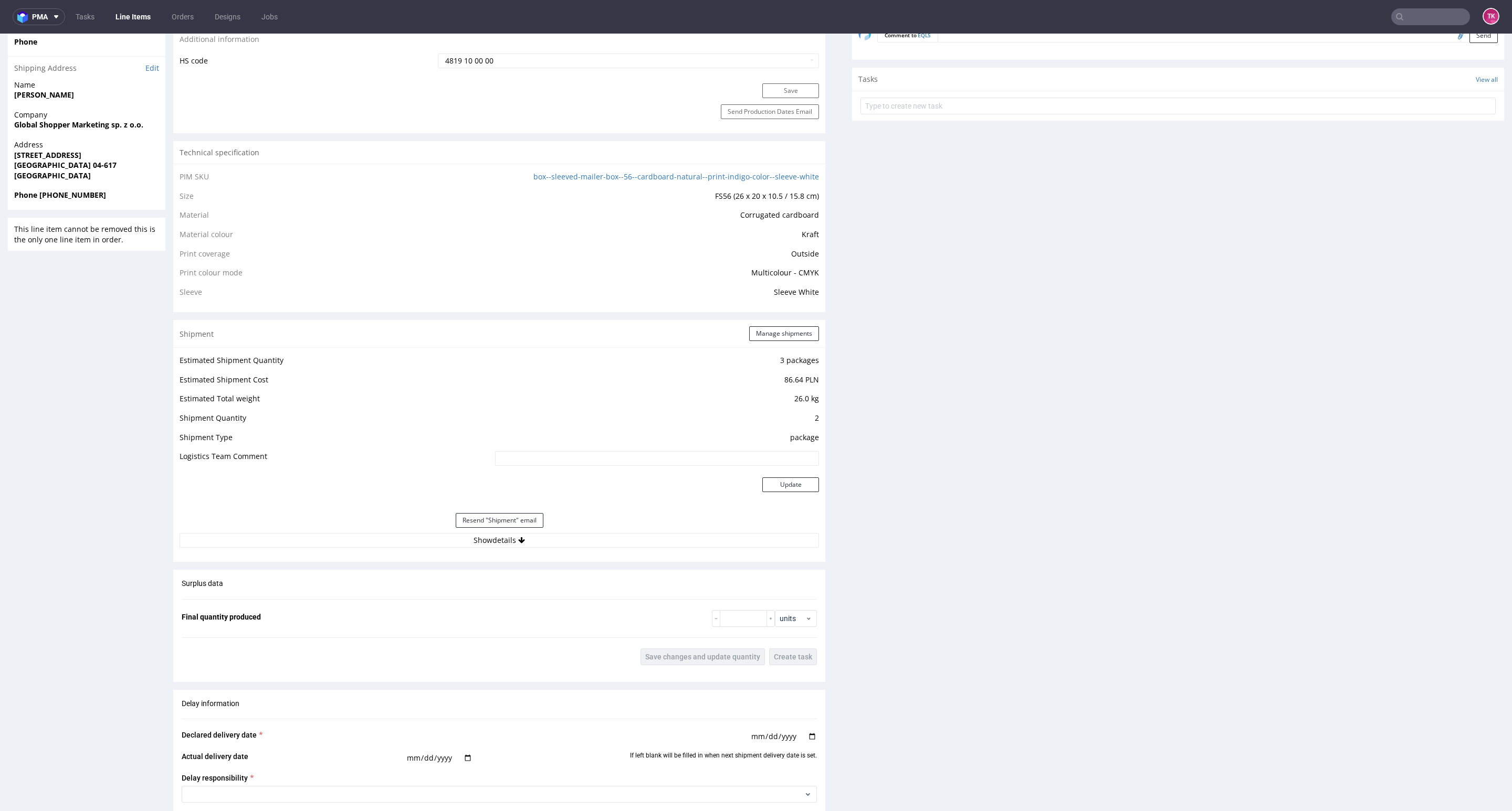
scroll to position [945, 0]
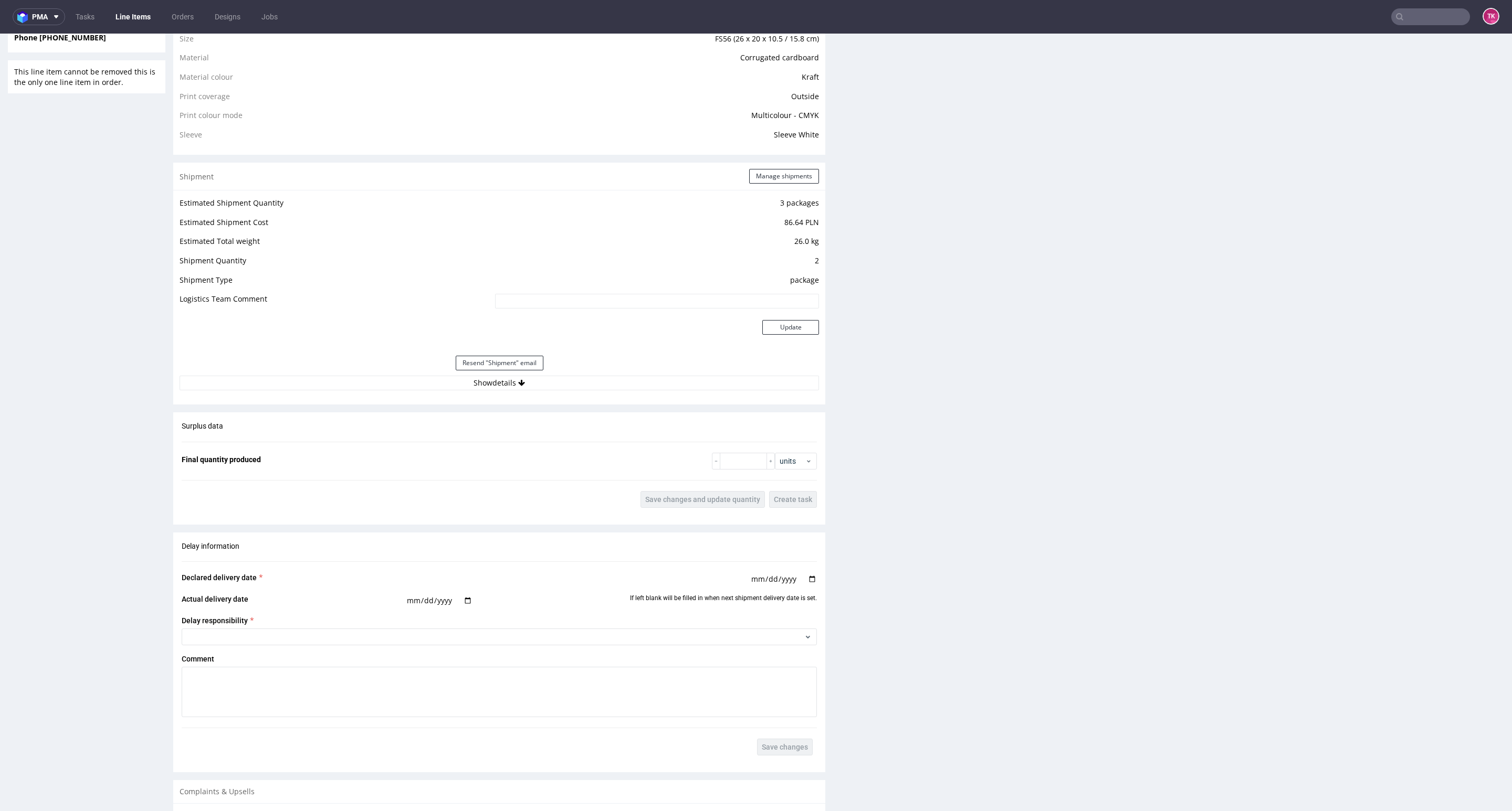
click at [602, 398] on div "Shipment Manage shipments Estimated Shipment Quantity 3 packages Estimated Ship…" at bounding box center [499, 283] width 652 height 242
click at [126, 19] on link "Line Items" at bounding box center [133, 17] width 47 height 17
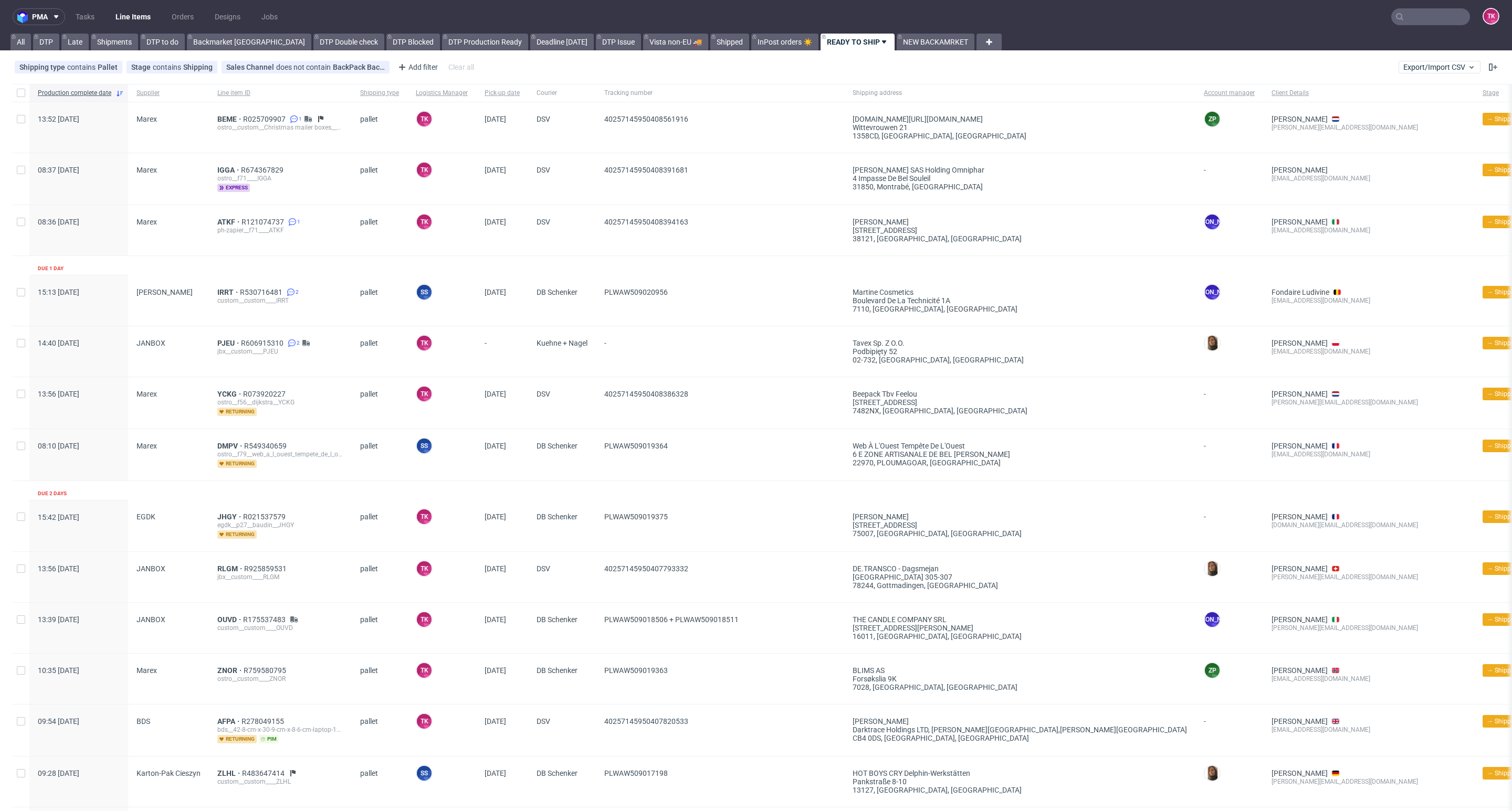
click at [157, 24] on ul "Tasks Line Items Orders Designs Jobs" at bounding box center [177, 17] width 223 height 17
click at [140, 17] on link "Line Items" at bounding box center [133, 17] width 47 height 17
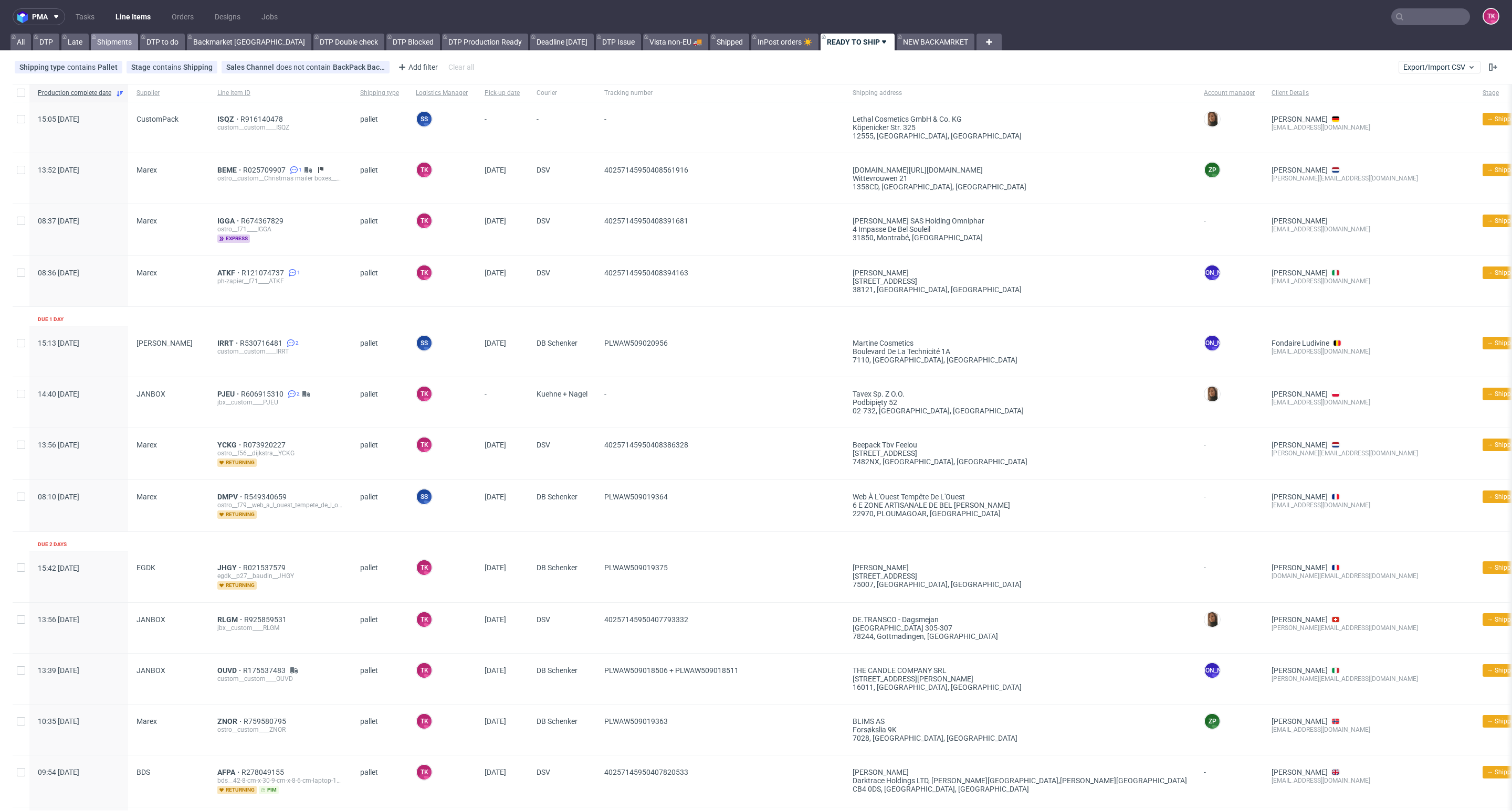
click at [118, 36] on link "Shipments" at bounding box center [114, 42] width 47 height 17
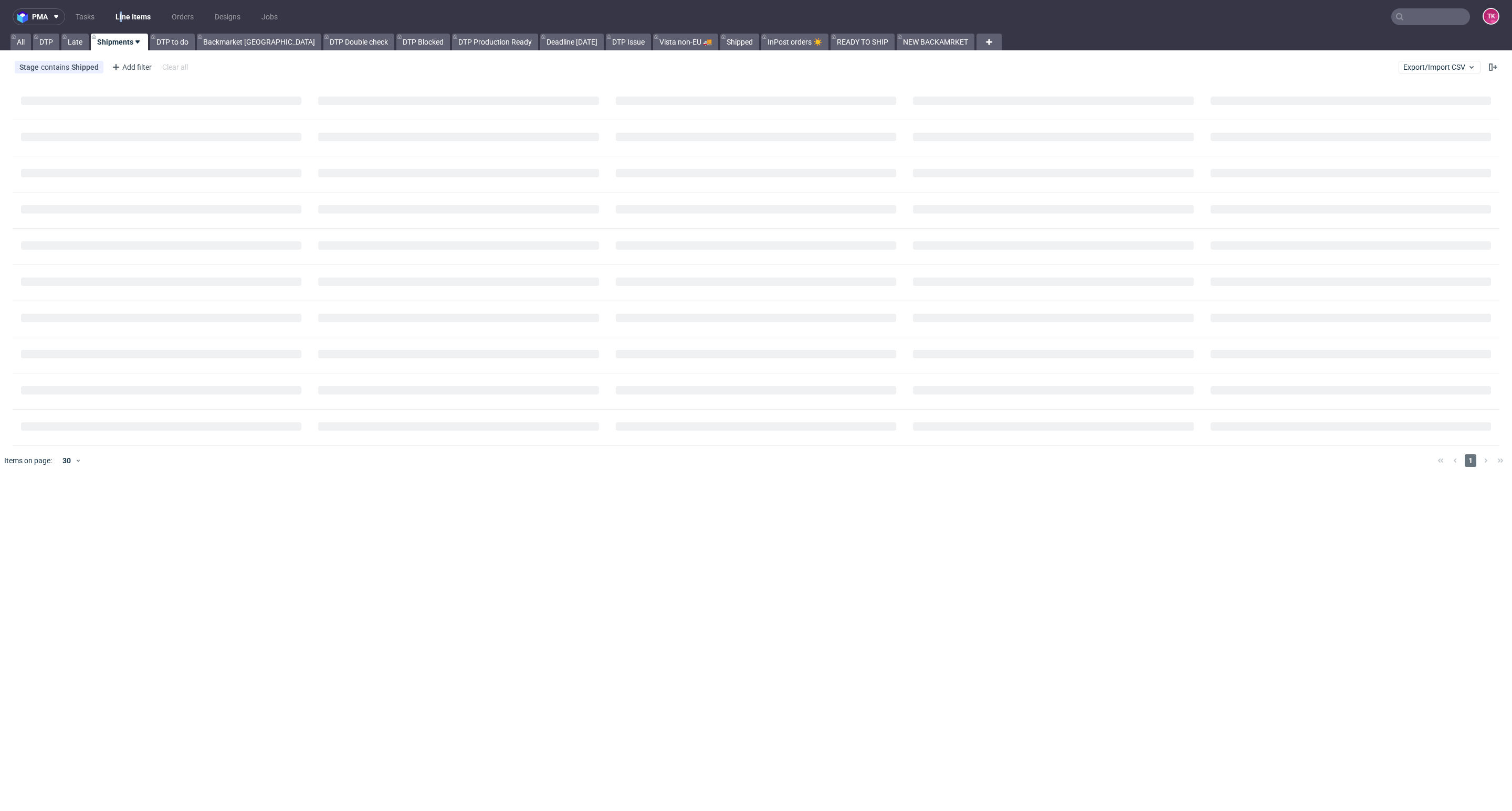
click at [122, 25] on nav "pma Tasks Line Items Orders Designs Jobs TK" at bounding box center [756, 17] width 1512 height 34
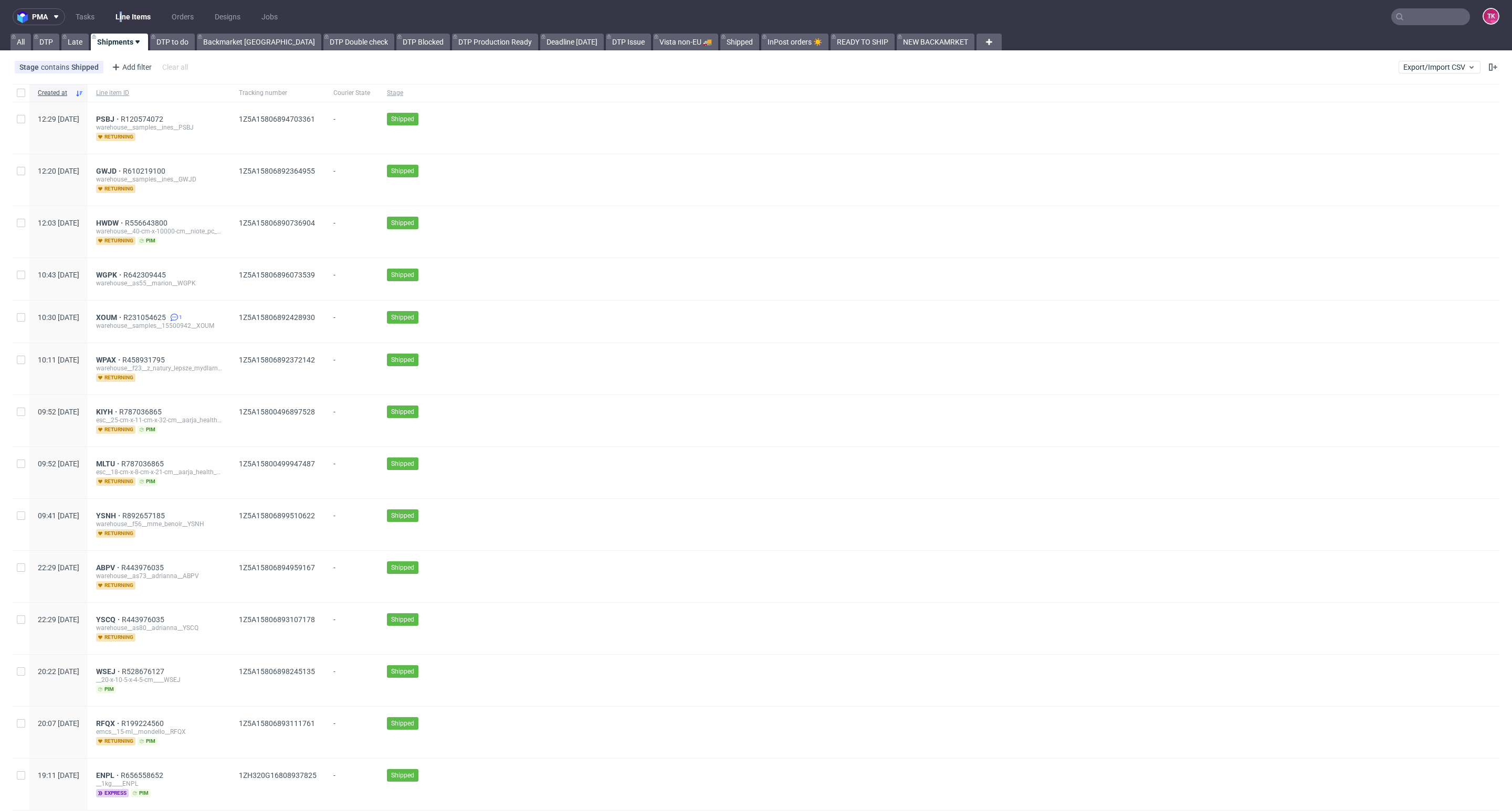
click at [126, 19] on link "Line Items" at bounding box center [133, 17] width 47 height 17
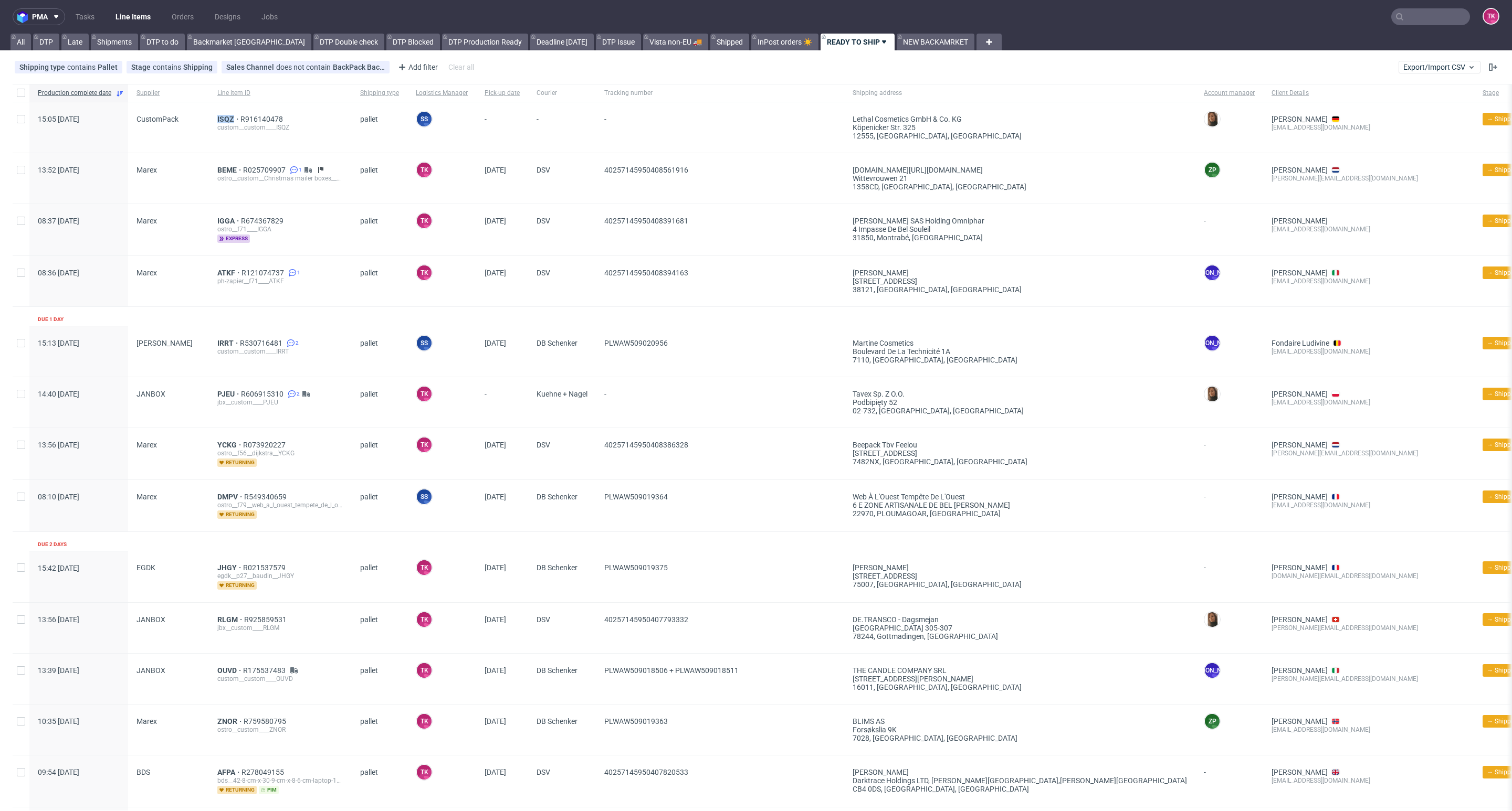
drag, startPoint x: 212, startPoint y: 114, endPoint x: 233, endPoint y: 112, distance: 21.1
click at [233, 112] on div "ISQZ R916140478 custom__custom____ISQZ" at bounding box center [280, 128] width 143 height 51
copy span "ISQZ"
click at [227, 119] on span "ISQZ" at bounding box center [228, 119] width 23 height 8
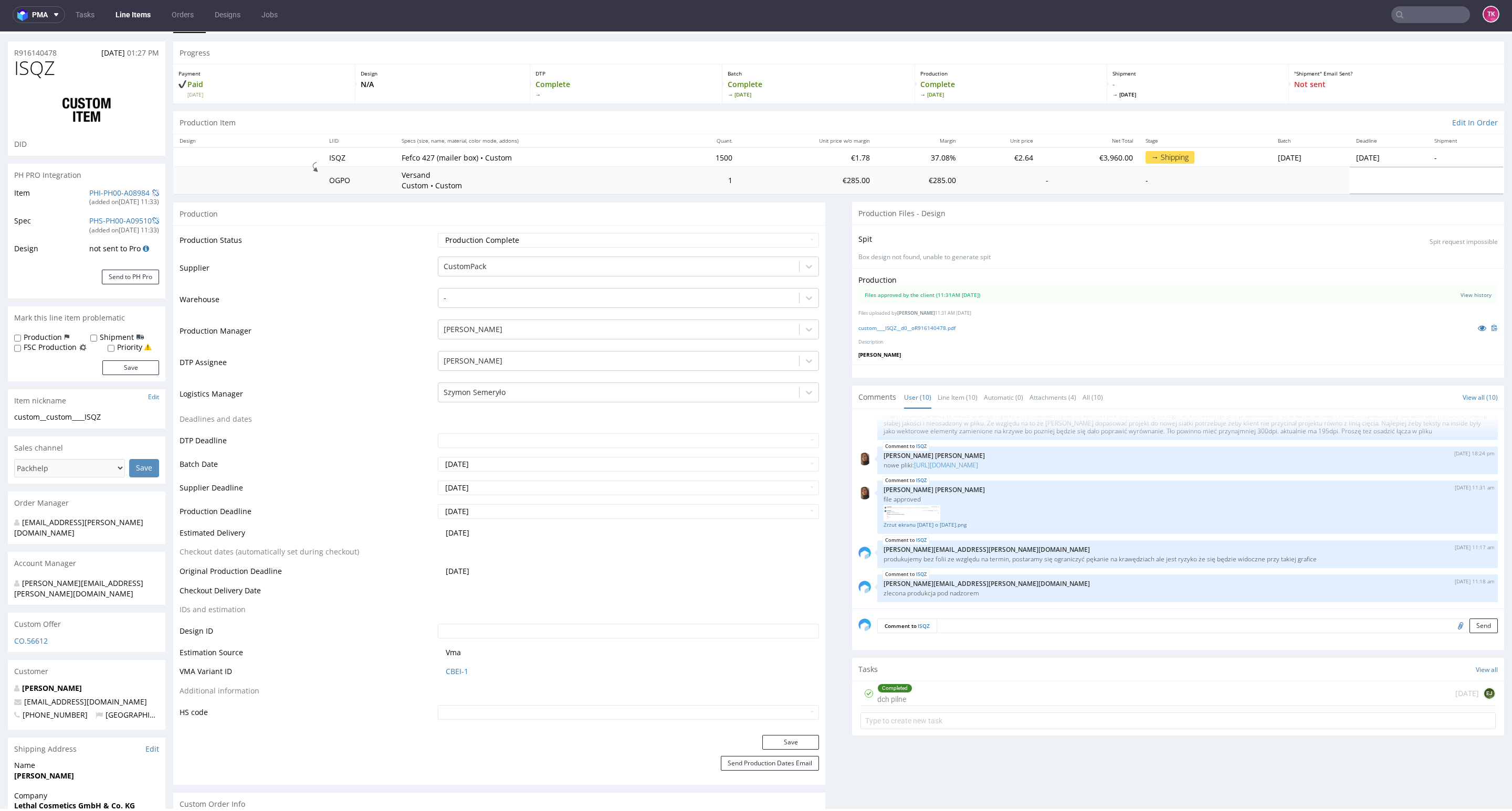
scroll to position [13, 0]
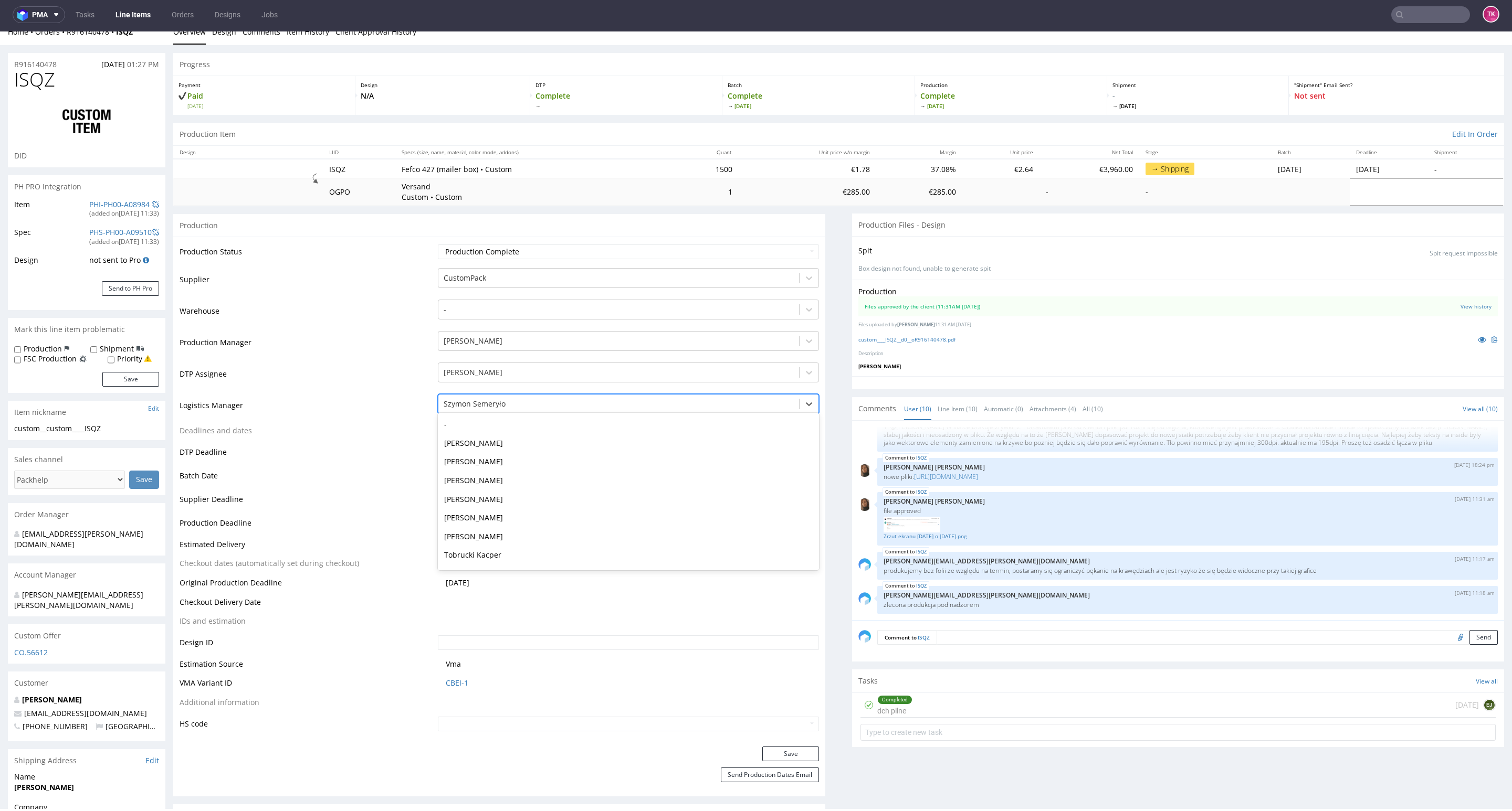
click at [507, 410] on div at bounding box center [619, 403] width 350 height 13
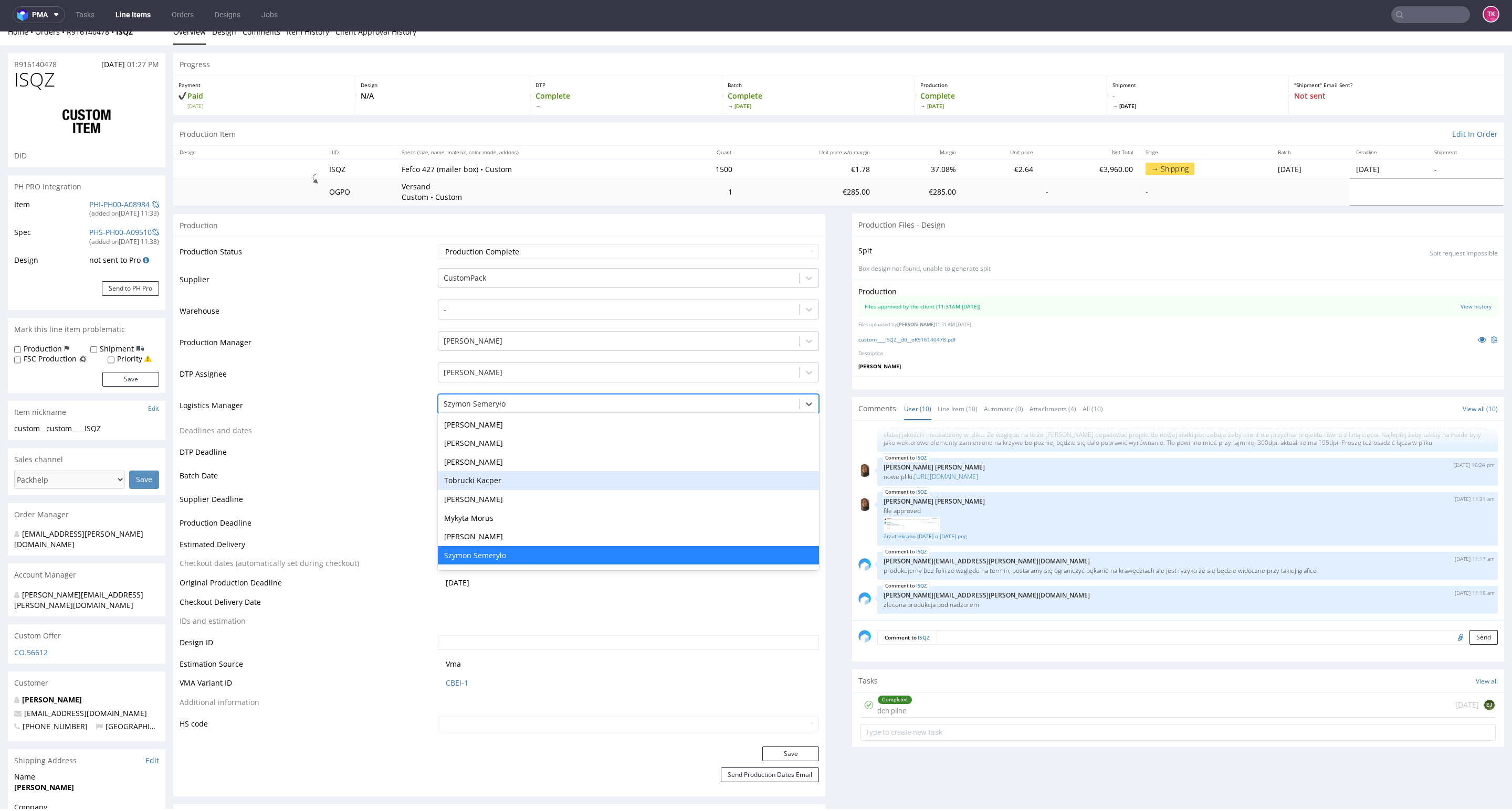
click at [489, 476] on div "Tobrucki Kacper" at bounding box center [628, 480] width 381 height 19
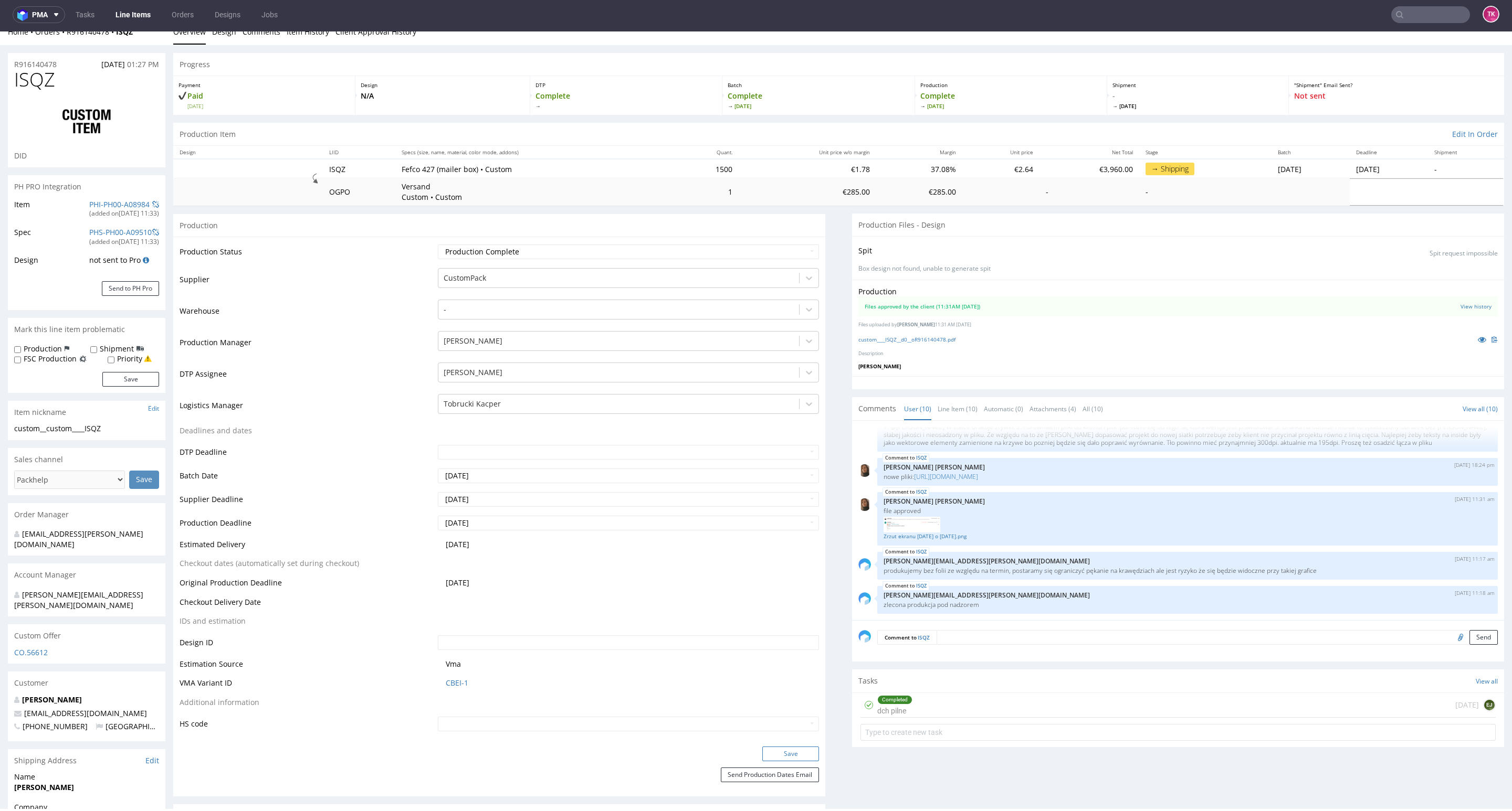
click at [776, 755] on button "Save" at bounding box center [790, 753] width 57 height 14
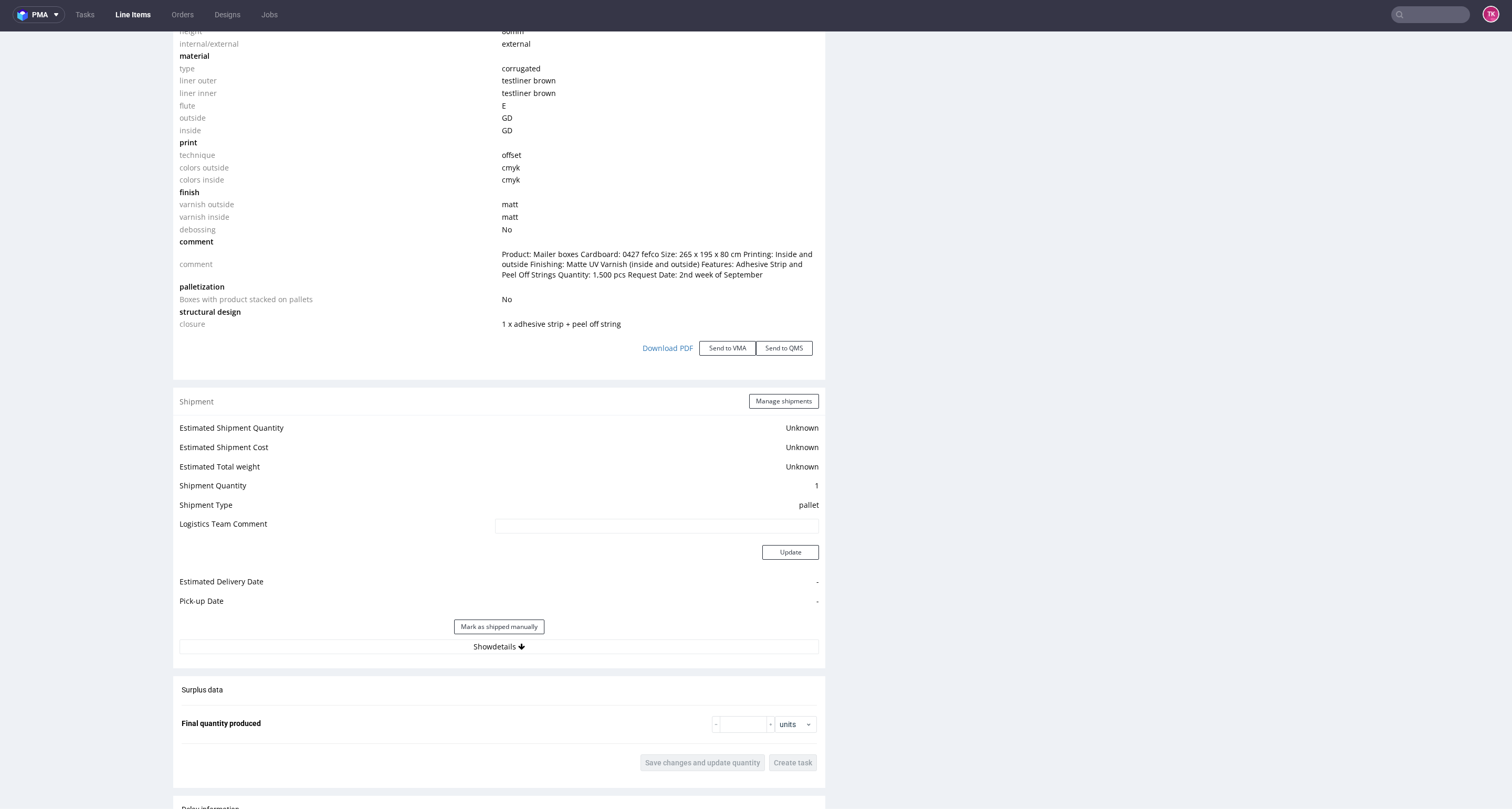
scroll to position [1193, 0]
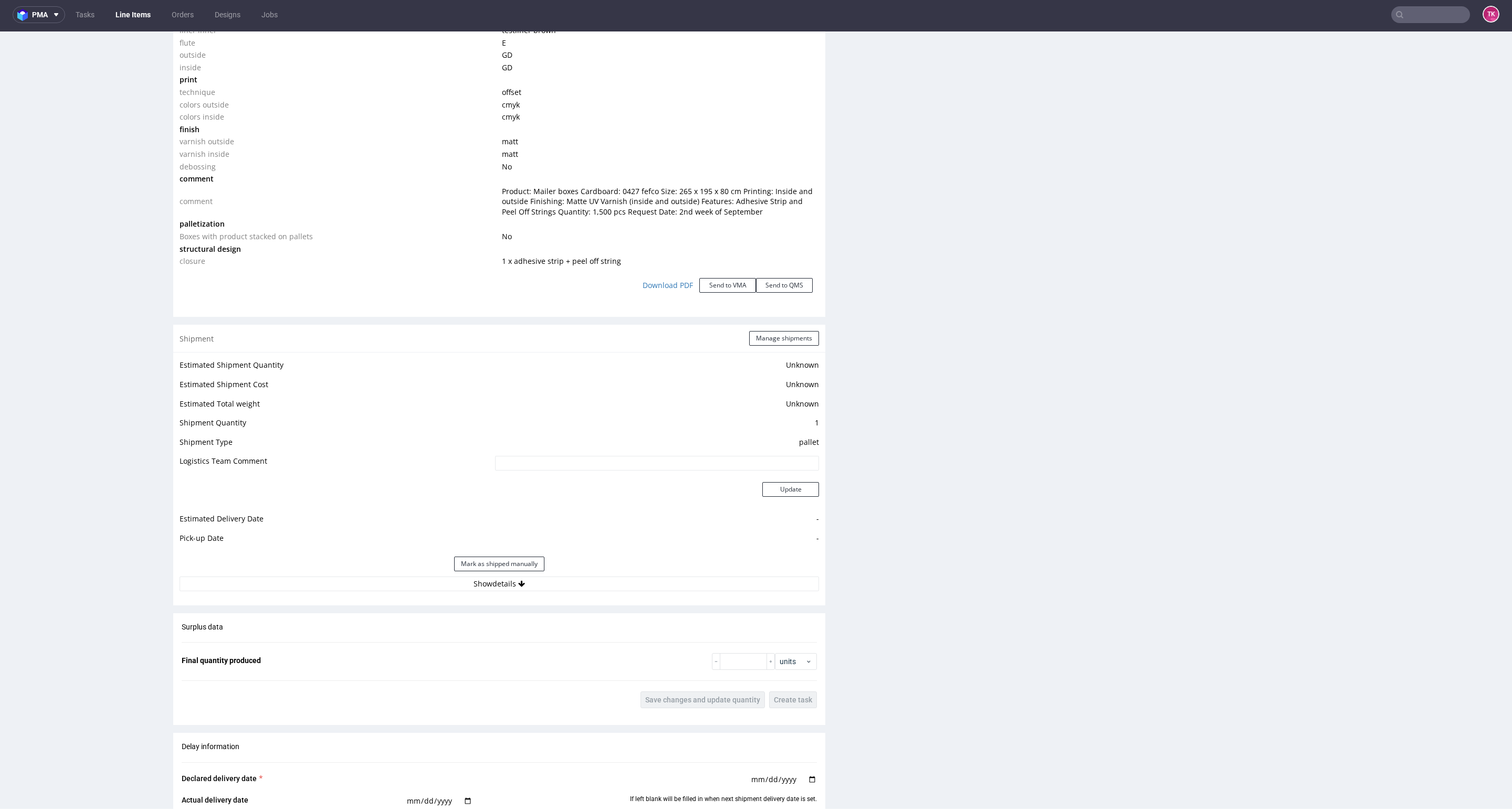
click at [579, 595] on div "Estimated Shipment Quantity Unknown Estimated Shipment Cost Unknown Estimated T…" at bounding box center [499, 474] width 652 height 245
click at [583, 584] on button "Show details" at bounding box center [499, 584] width 640 height 14
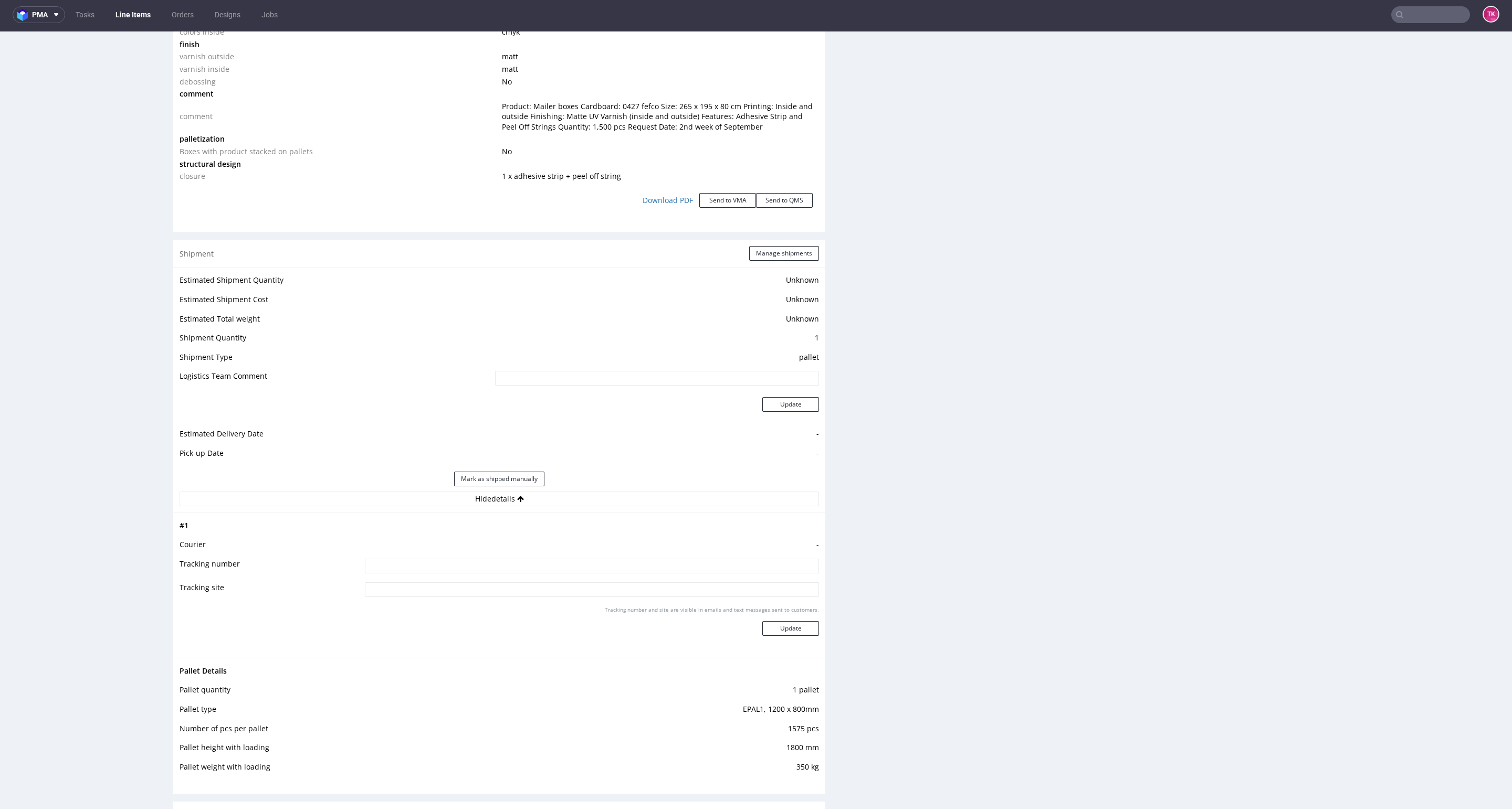
scroll to position [1272, 0]
click at [765, 258] on button "Manage shipments" at bounding box center [783, 259] width 70 height 14
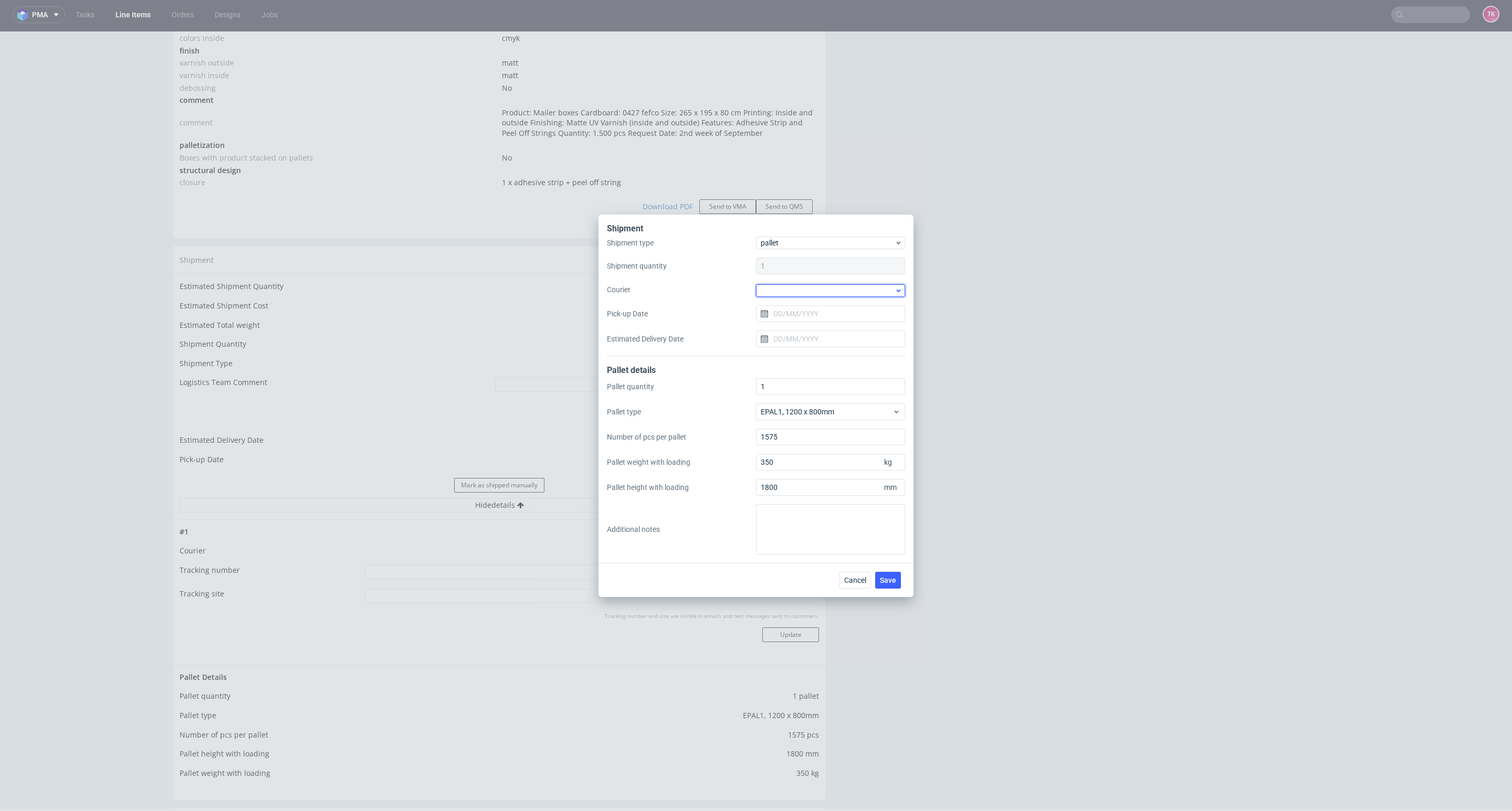
click at [803, 290] on div at bounding box center [830, 290] width 149 height 13
click at [828, 352] on div "DB Schenker" at bounding box center [830, 350] width 140 height 19
click at [817, 317] on input "Pick-up Date" at bounding box center [830, 313] width 149 height 17
drag, startPoint x: 802, startPoint y: 417, endPoint x: 891, endPoint y: 512, distance: 130.2
click at [800, 419] on button "15" at bounding box center [796, 419] width 16 height 17
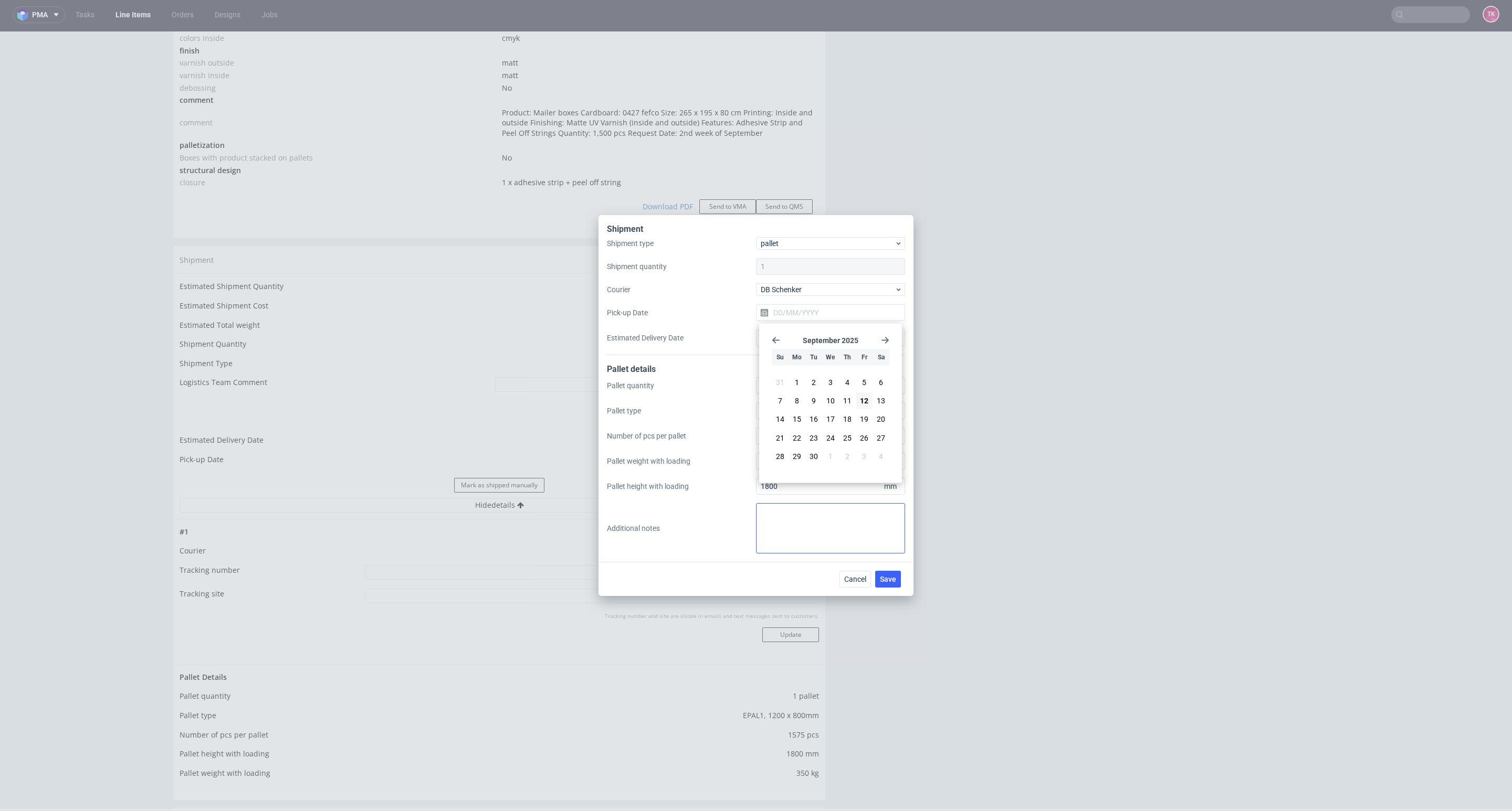
type input "[DATE]"
click at [888, 578] on span "Save" at bounding box center [888, 579] width 16 height 8
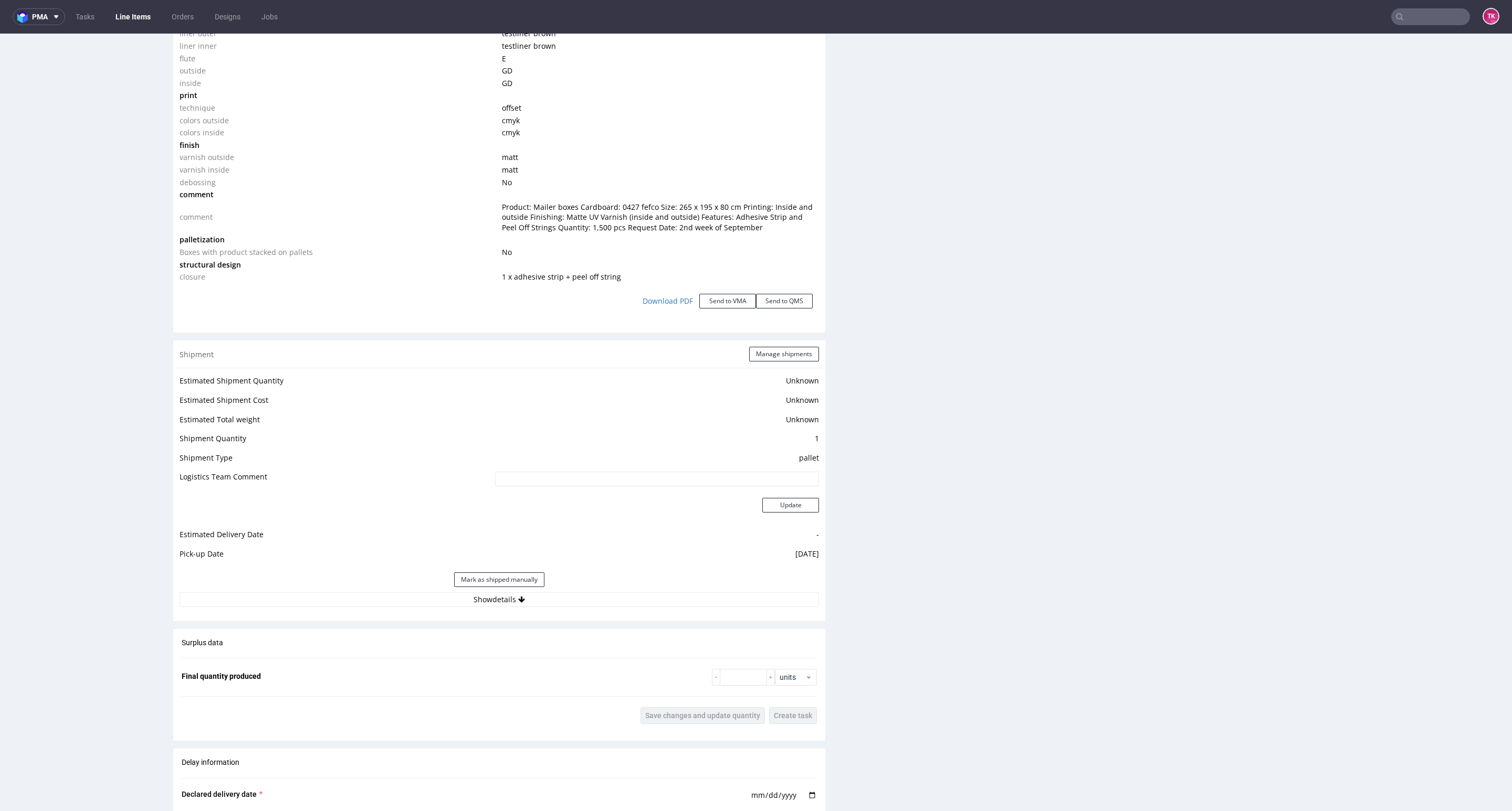
scroll to position [1181, 0]
drag, startPoint x: 573, startPoint y: 617, endPoint x: 580, endPoint y: 592, distance: 26.0
click at [580, 592] on div "Shipment Manage shipments Estimated Shipment Quantity Unknown Estimated Shipmen…" at bounding box center [499, 479] width 652 height 280
click at [581, 592] on button "Show details" at bounding box center [499, 598] width 640 height 14
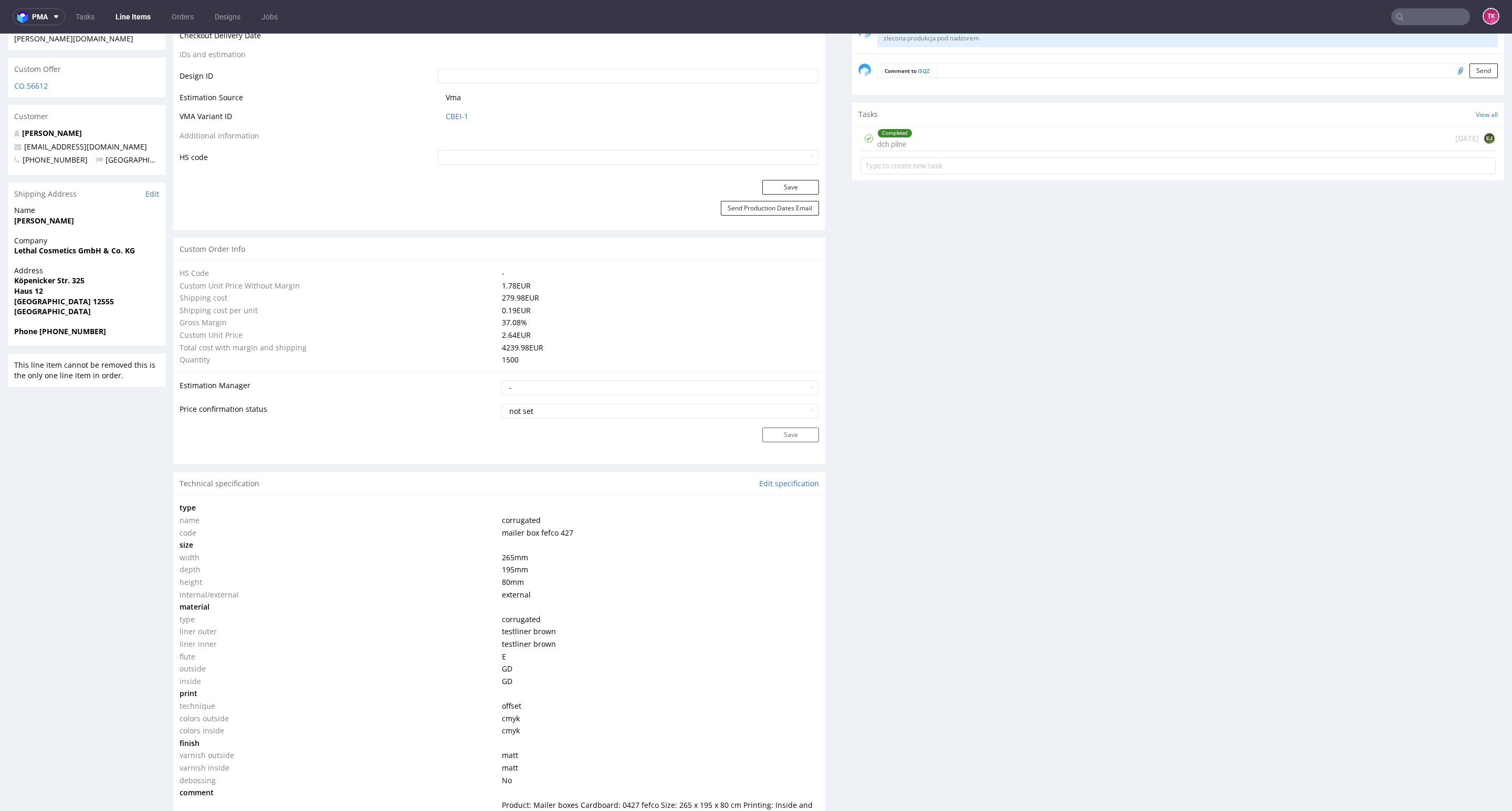
scroll to position [393, 0]
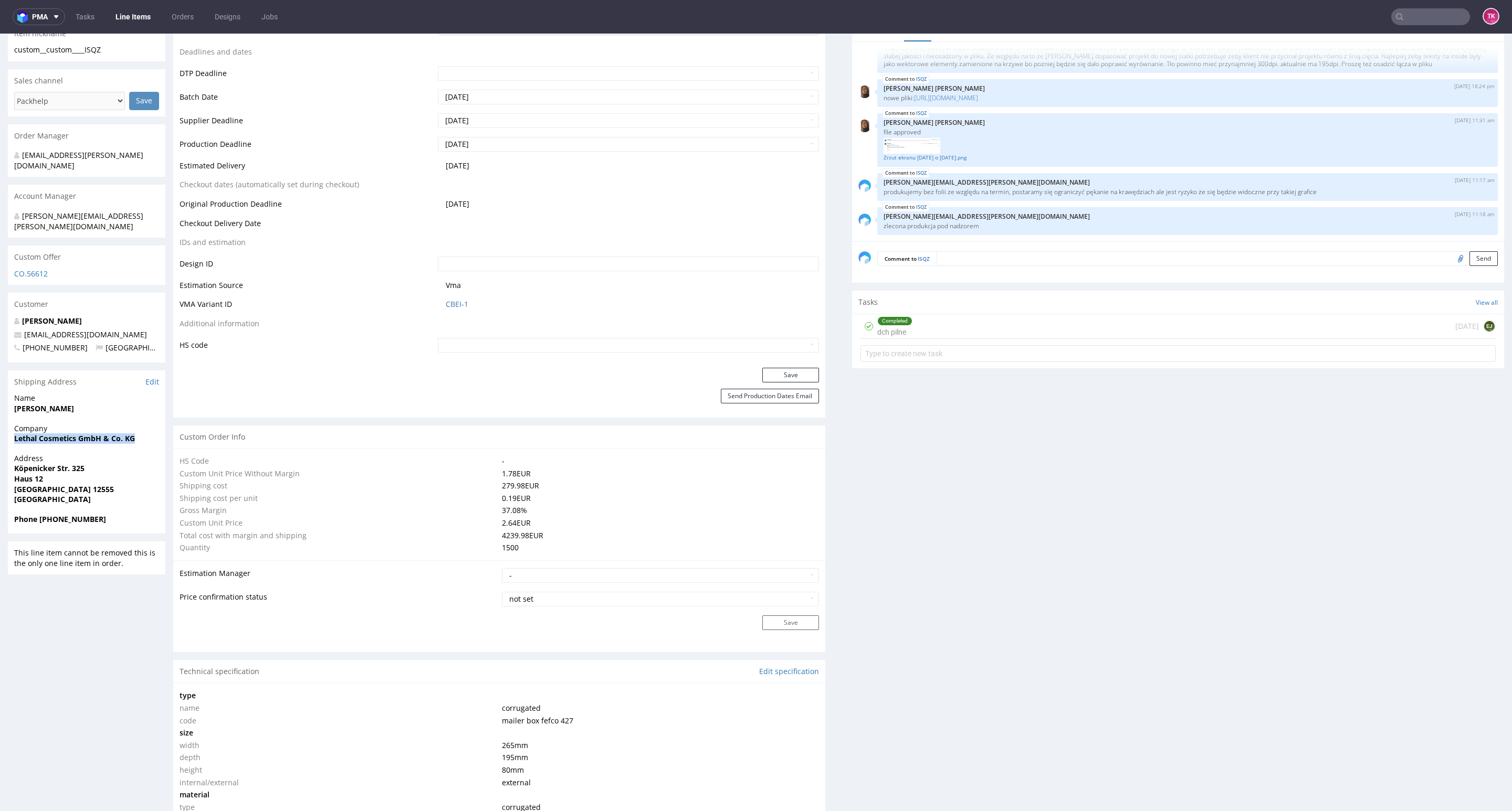
drag, startPoint x: 1, startPoint y: 417, endPoint x: 153, endPoint y: 414, distance: 152.0
copy strong "Lethal Cosmetics GmbH & Co. KG"
drag, startPoint x: 9, startPoint y: 393, endPoint x: 101, endPoint y: 398, distance: 92.1
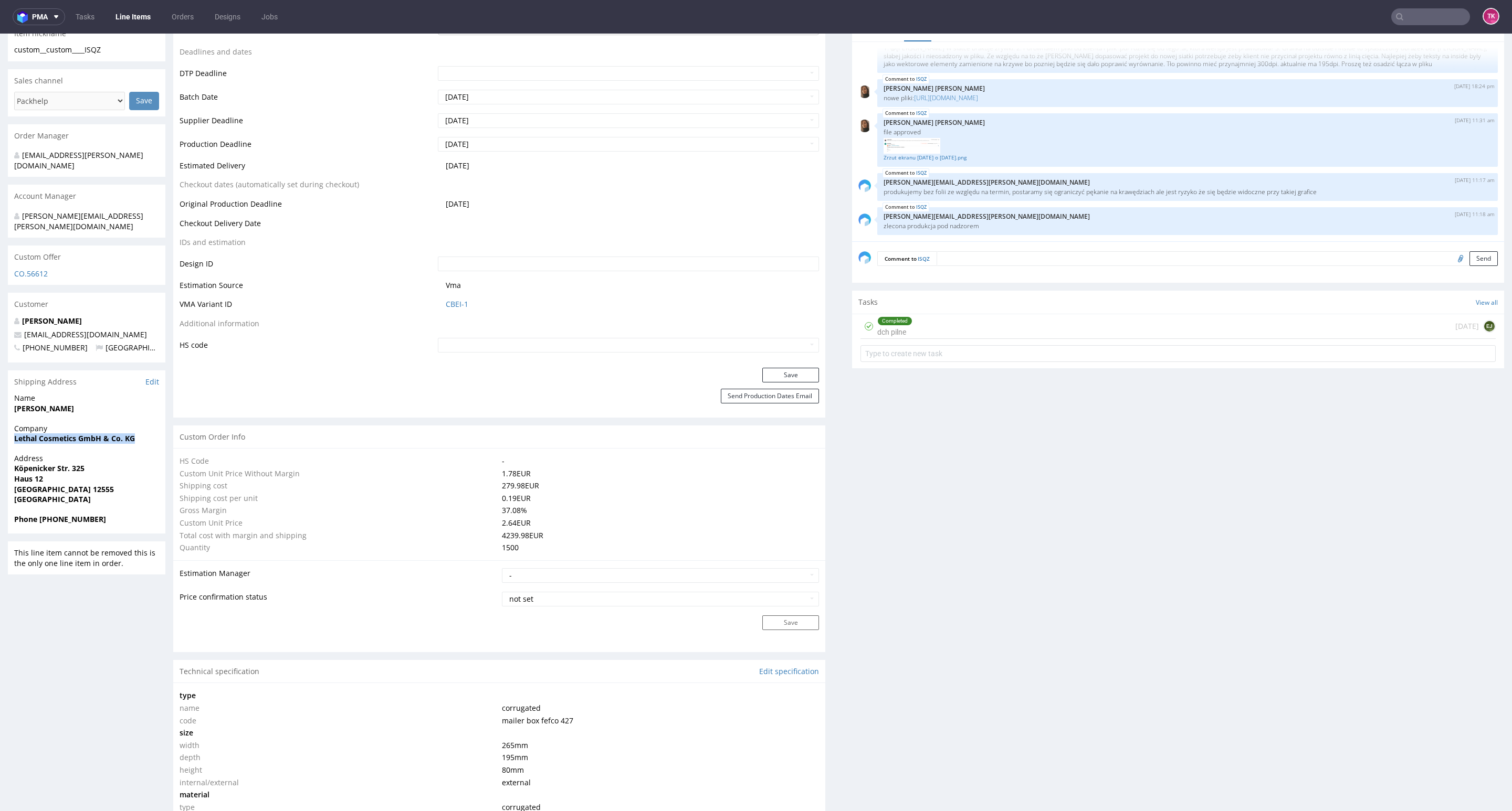
copy strong "[PERSON_NAME]"
drag, startPoint x: 101, startPoint y: 488, endPoint x: 51, endPoint y: 509, distance: 54.2
click at [47, 505] on section "Shipping Address Edit Name [PERSON_NAME] Company Lethal Cosmetics GmbH & Co. KG…" at bounding box center [86, 452] width 157 height 164
click at [57, 514] on div "Phone [PHONE_NUMBER]" at bounding box center [86, 524] width 157 height 20
click at [51, 514] on strong "Phone [PHONE_NUMBER]" at bounding box center [60, 519] width 92 height 10
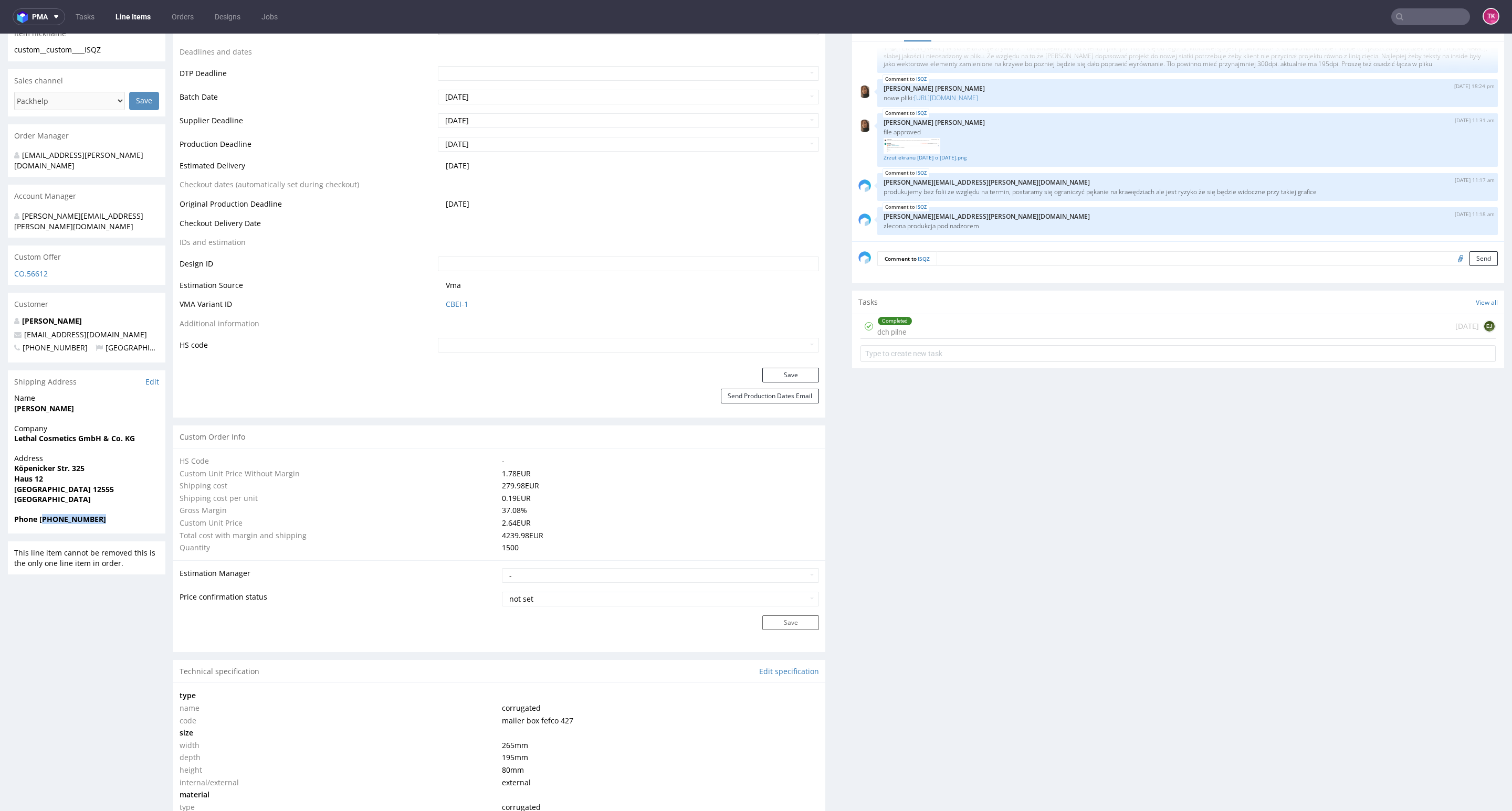
click at [51, 514] on strong "Phone [PHONE_NUMBER]" at bounding box center [60, 519] width 92 height 10
copy strong "4915788455283"
drag, startPoint x: 127, startPoint y: 307, endPoint x: 14, endPoint y: 315, distance: 113.3
click at [14, 315] on div "[PERSON_NAME] [EMAIL_ADDRESS][DOMAIN_NAME] [PHONE_NUMBER] [GEOGRAPHIC_DATA]" at bounding box center [86, 338] width 157 height 47
copy span "[EMAIL_ADDRESS][DOMAIN_NAME]"
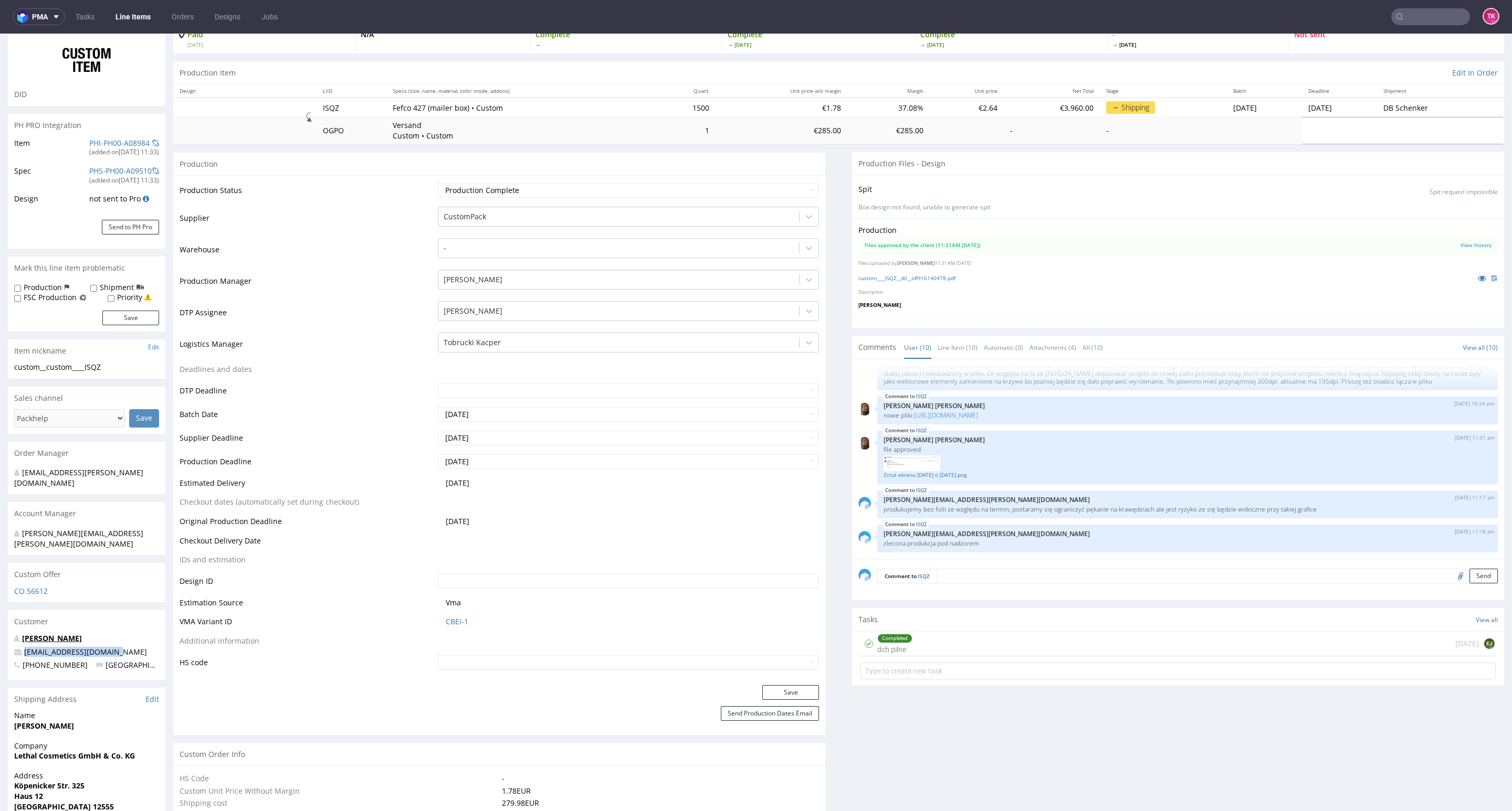
scroll to position [0, 0]
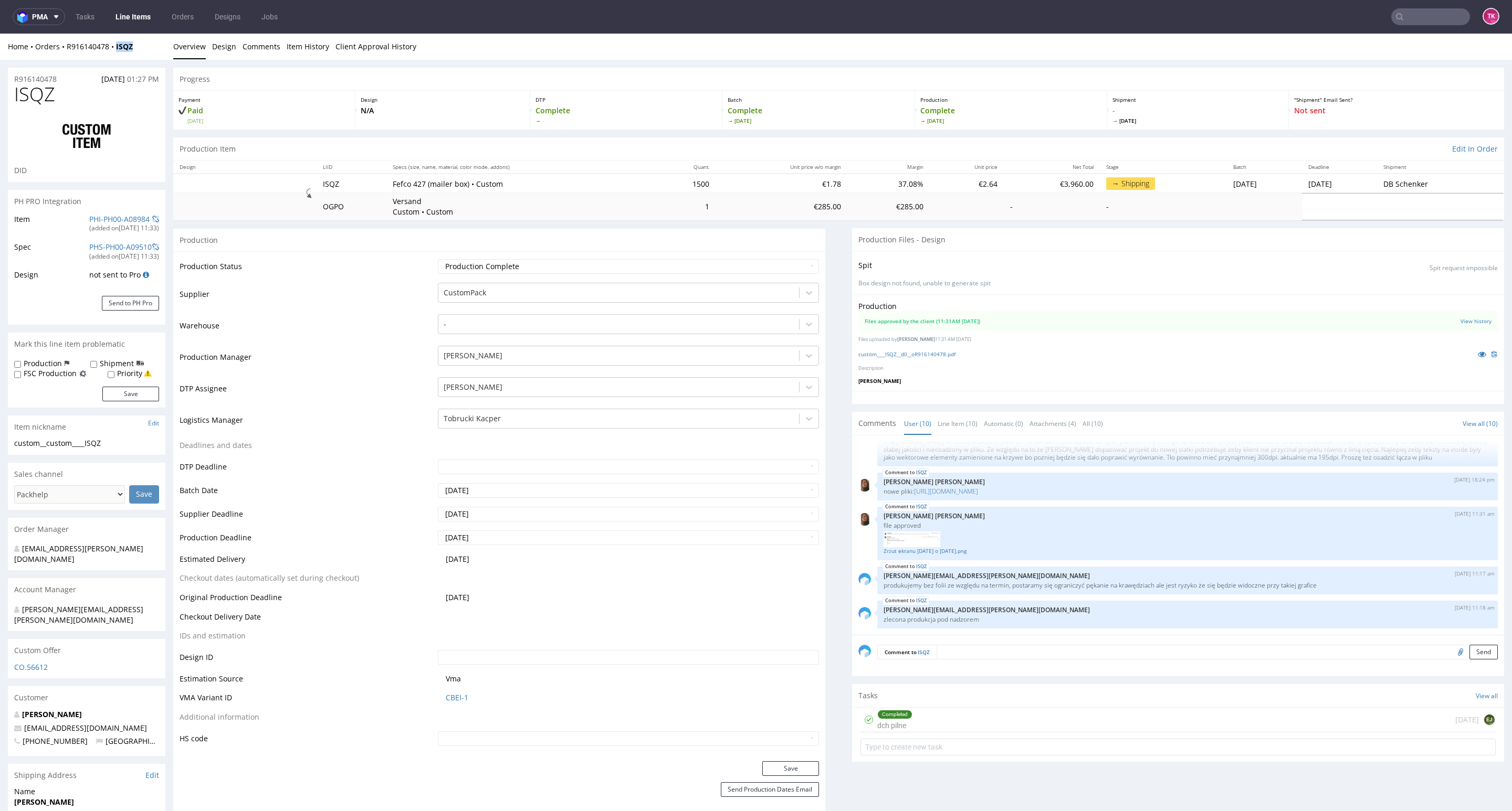
drag, startPoint x: 113, startPoint y: 65, endPoint x: 113, endPoint y: 54, distance: 11.0
click at [113, 54] on div "Home Orders R916140478 ISQZ Overview Design Comments Item History Client Approv…" at bounding box center [756, 47] width 1512 height 26
copy strong "ISQZ"
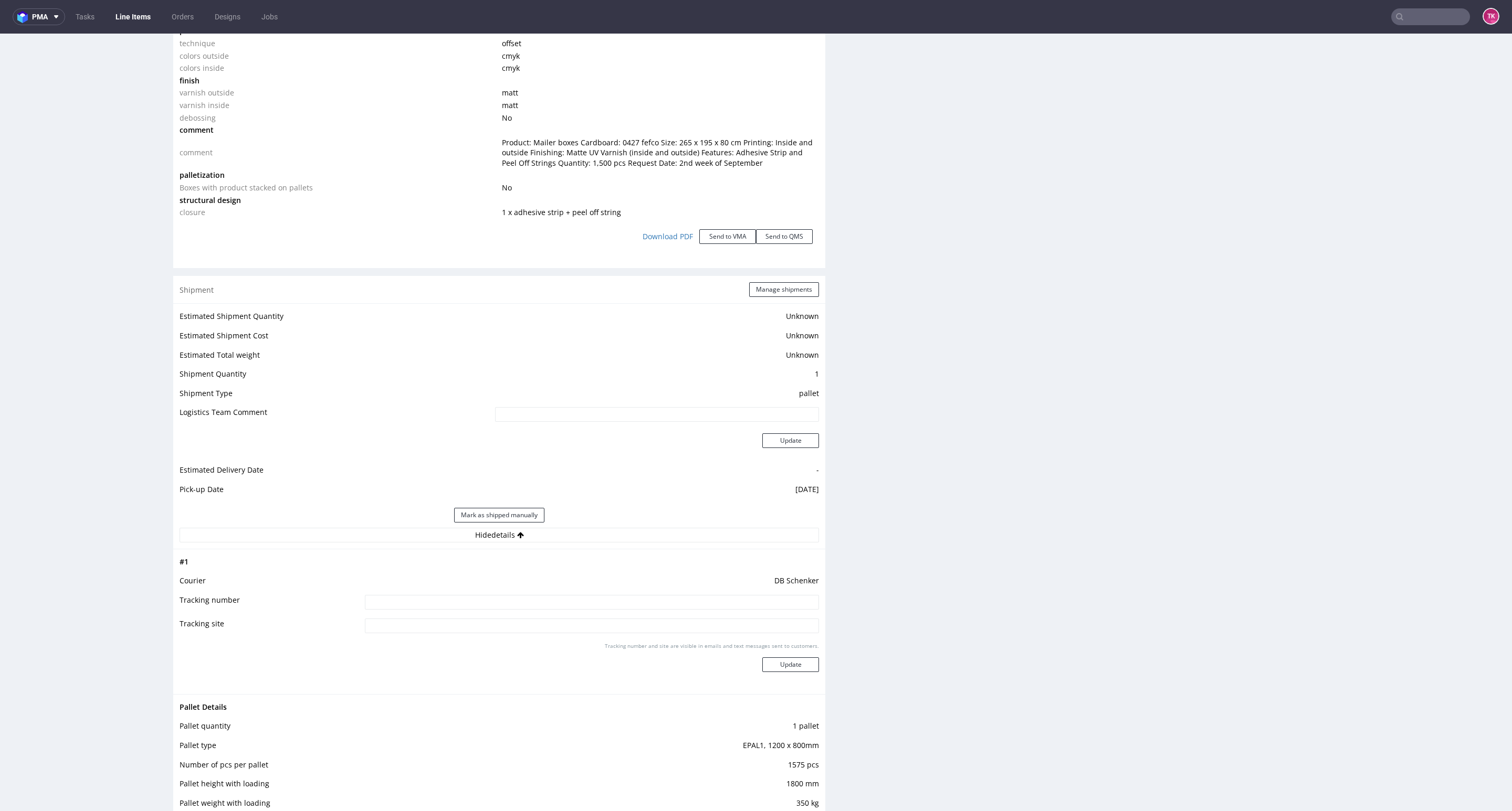
scroll to position [1259, 0]
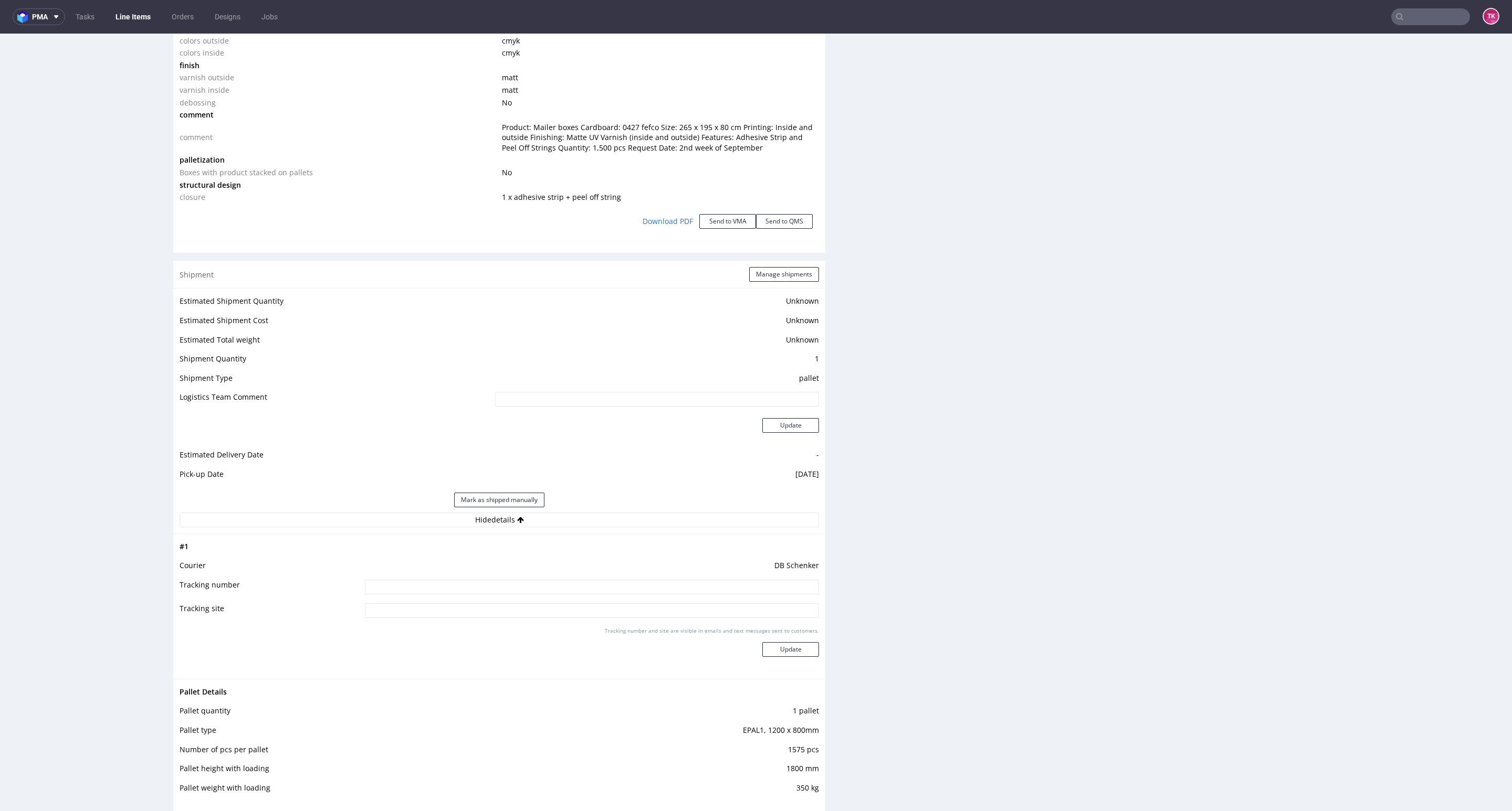
click at [565, 588] on input at bounding box center [591, 586] width 454 height 14
paste input "PLWAW509020929"
type input "PLWAW509020929"
click at [775, 666] on td "Tracking number and site are visible in emails and text messages sent to custom…" at bounding box center [591, 649] width 457 height 47
click at [775, 655] on button "Update" at bounding box center [790, 649] width 57 height 14
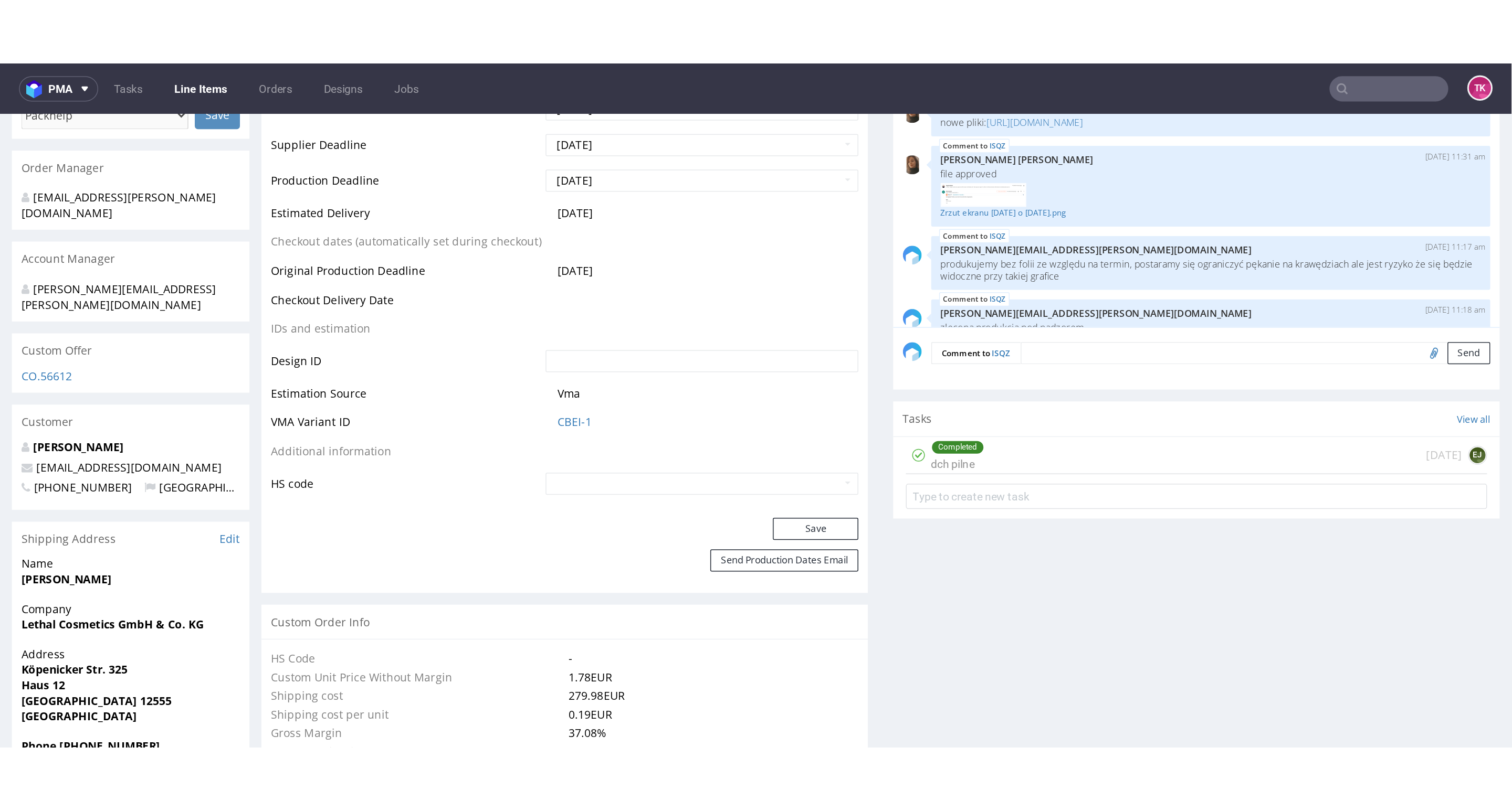
scroll to position [210, 0]
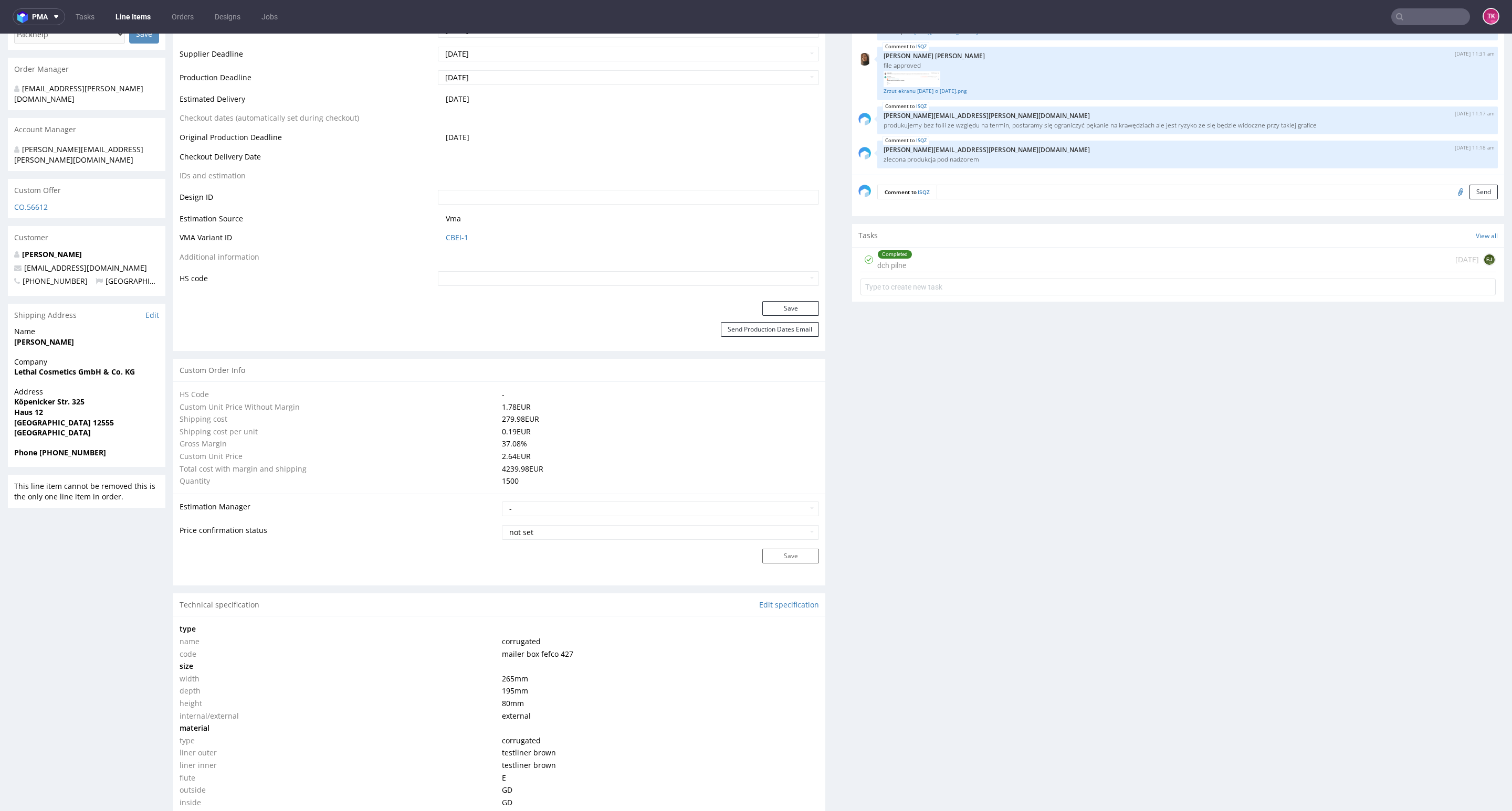
click at [121, 18] on link "Line Items" at bounding box center [133, 17] width 47 height 17
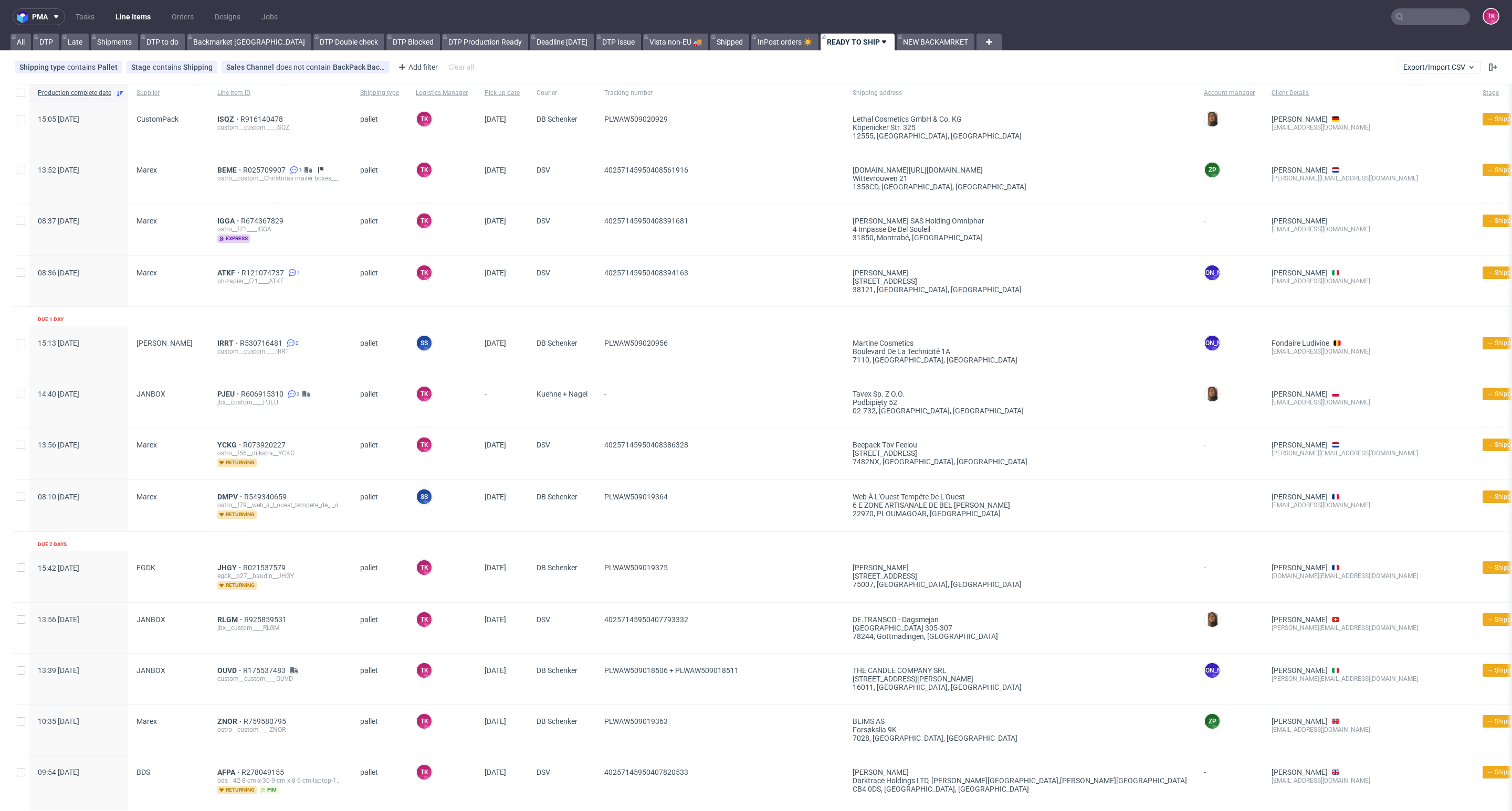
click at [129, 21] on link "Line Items" at bounding box center [133, 17] width 47 height 17
click at [137, 6] on nav "pma Tasks Line Items Orders Designs Jobs TK" at bounding box center [756, 17] width 1512 height 34
click at [135, 12] on link "Line Items" at bounding box center [133, 17] width 47 height 17
click at [140, 14] on link "Line Items" at bounding box center [133, 17] width 47 height 17
click at [136, 11] on link "Line Items" at bounding box center [133, 17] width 47 height 17
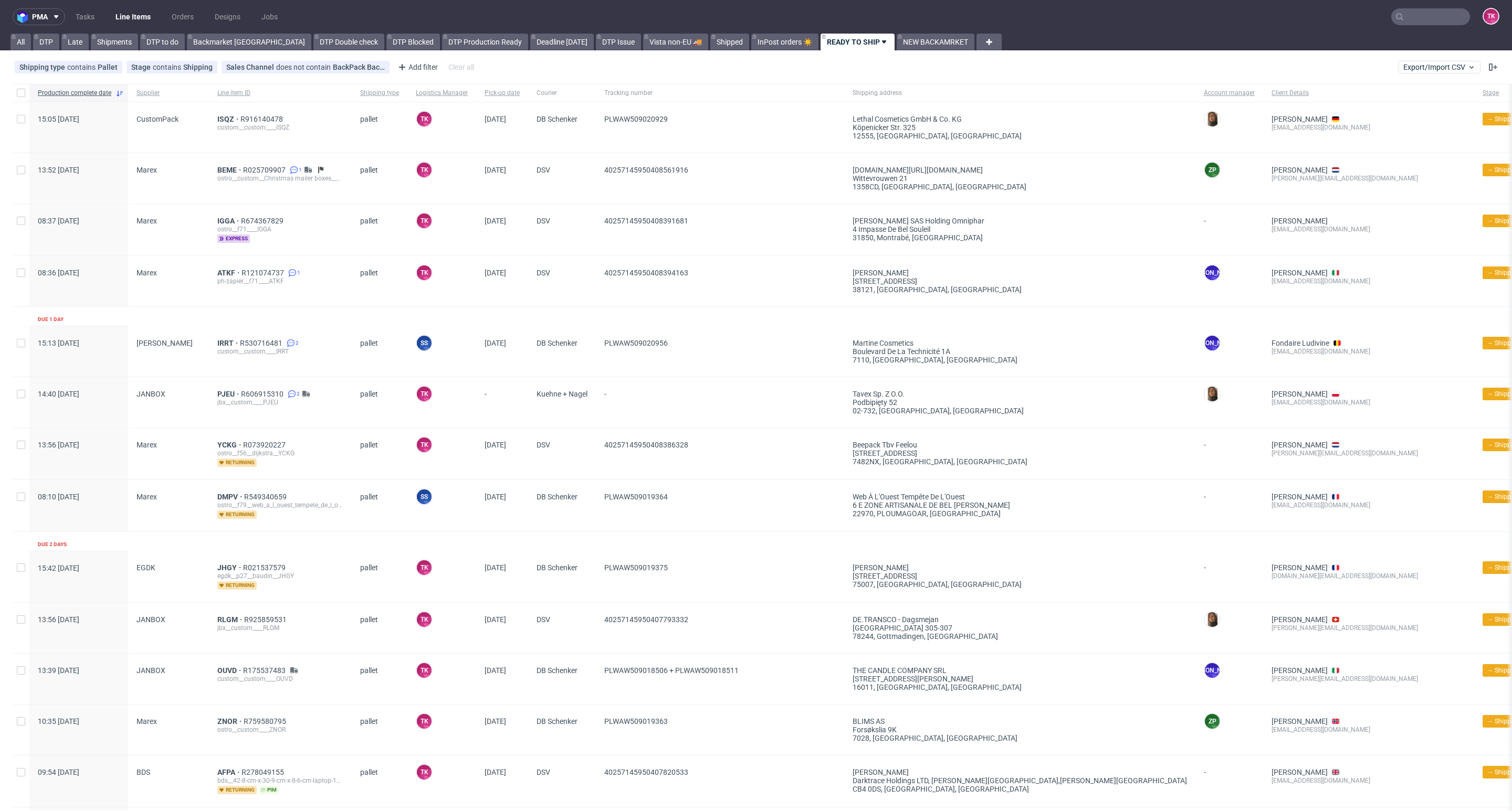
drag, startPoint x: 124, startPoint y: 3, endPoint x: 124, endPoint y: 14, distance: 11.0
click at [124, 5] on nav "pma Tasks Line Items Orders Designs Jobs TK" at bounding box center [756, 17] width 1512 height 34
click at [124, 21] on link "Line Items" at bounding box center [133, 17] width 47 height 17
click at [140, 16] on link "Line Items" at bounding box center [133, 17] width 47 height 17
click at [117, 17] on link "Line Items" at bounding box center [133, 17] width 47 height 17
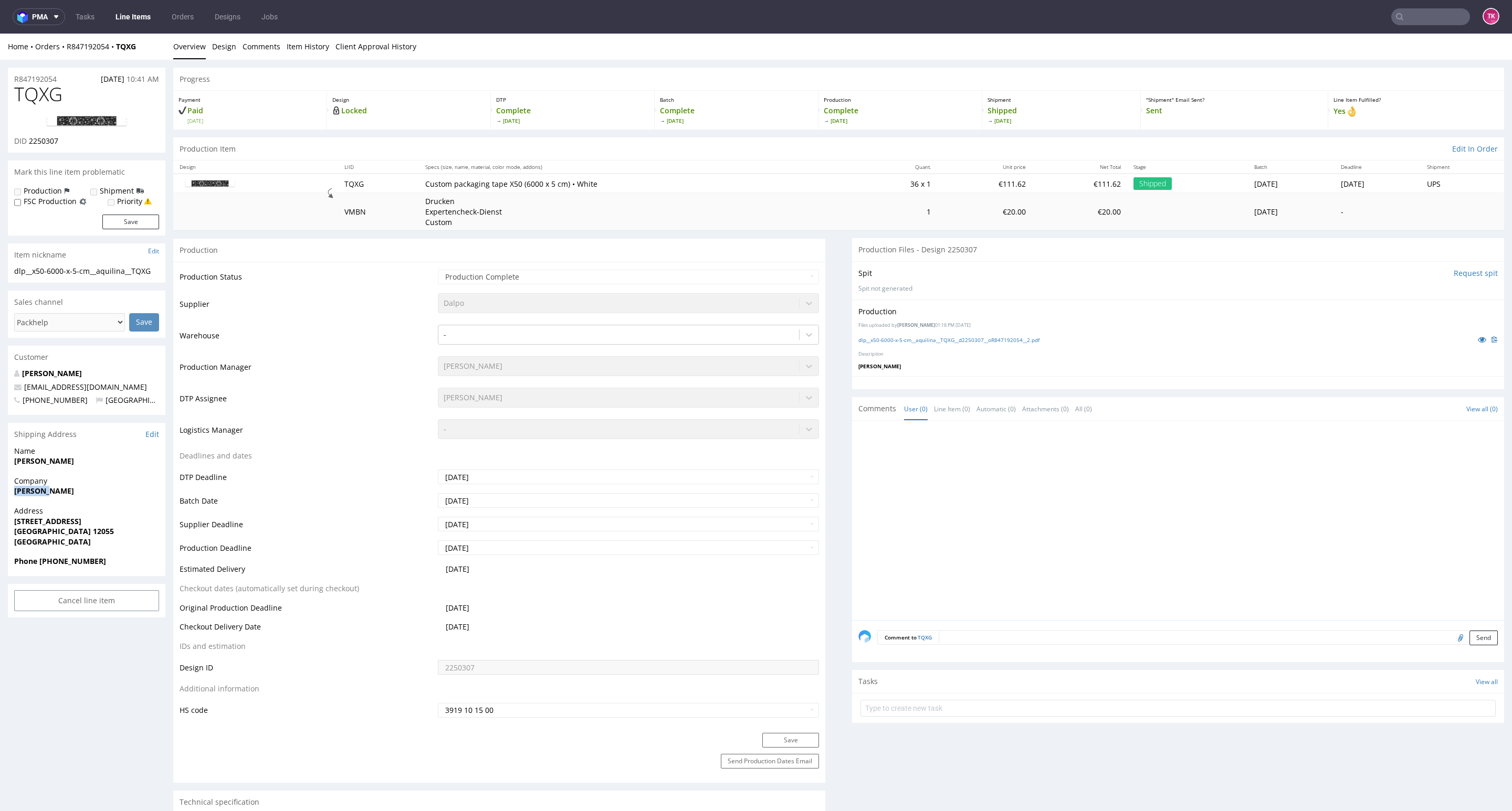
copy strong "Aquilina"
drag, startPoint x: 3, startPoint y: 490, endPoint x: 87, endPoint y: 490, distance: 84.0
drag, startPoint x: 107, startPoint y: 464, endPoint x: 0, endPoint y: 463, distance: 107.0
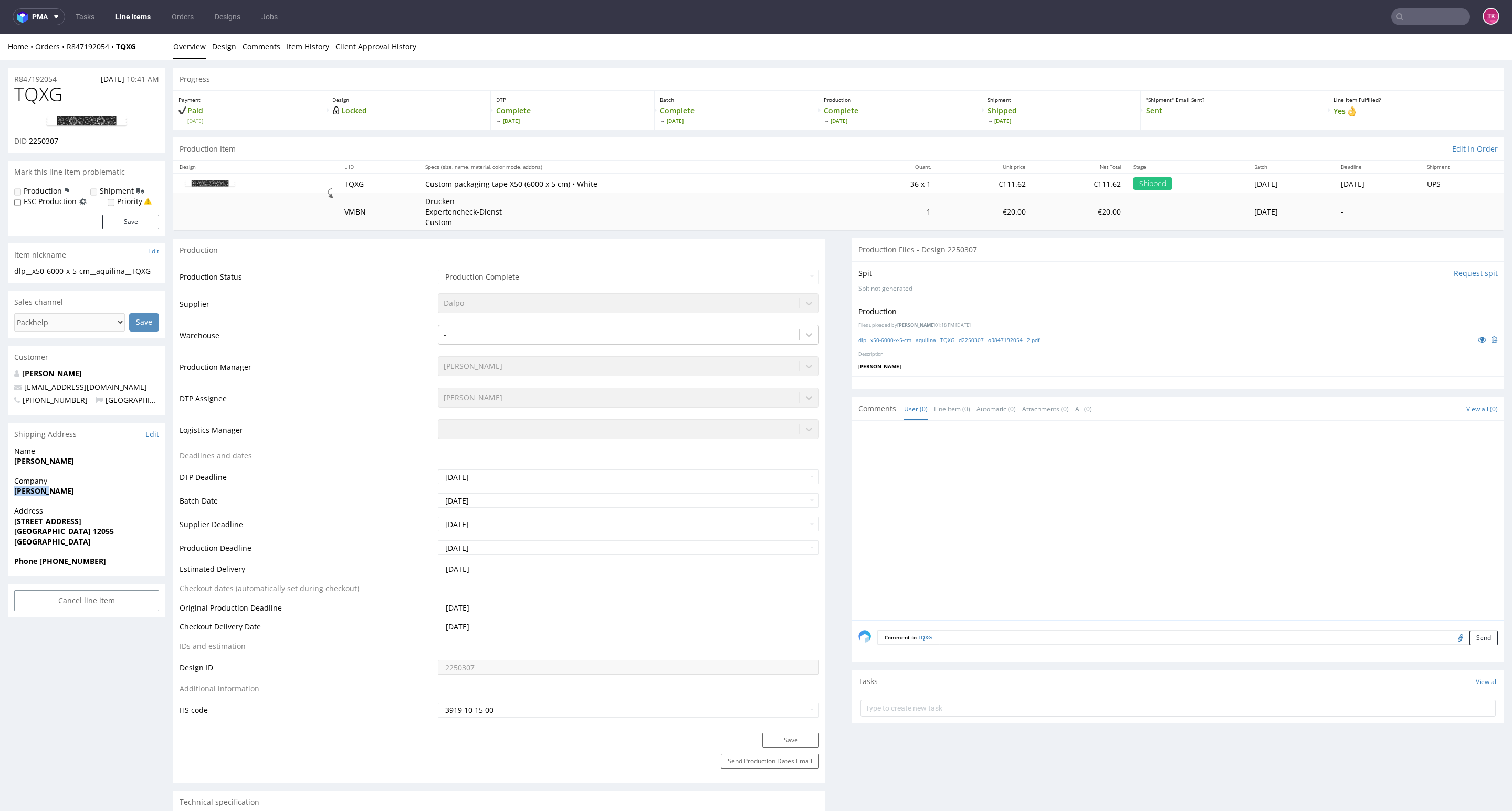
copy strong "Aquilina Alexandra"
copy p "Zwiestädterstrasse 4 Berlin 12055"
drag, startPoint x: 3, startPoint y: 523, endPoint x: 126, endPoint y: 529, distance: 123.1
drag, startPoint x: 41, startPoint y: 563, endPoint x: 117, endPoint y: 561, distance: 76.0
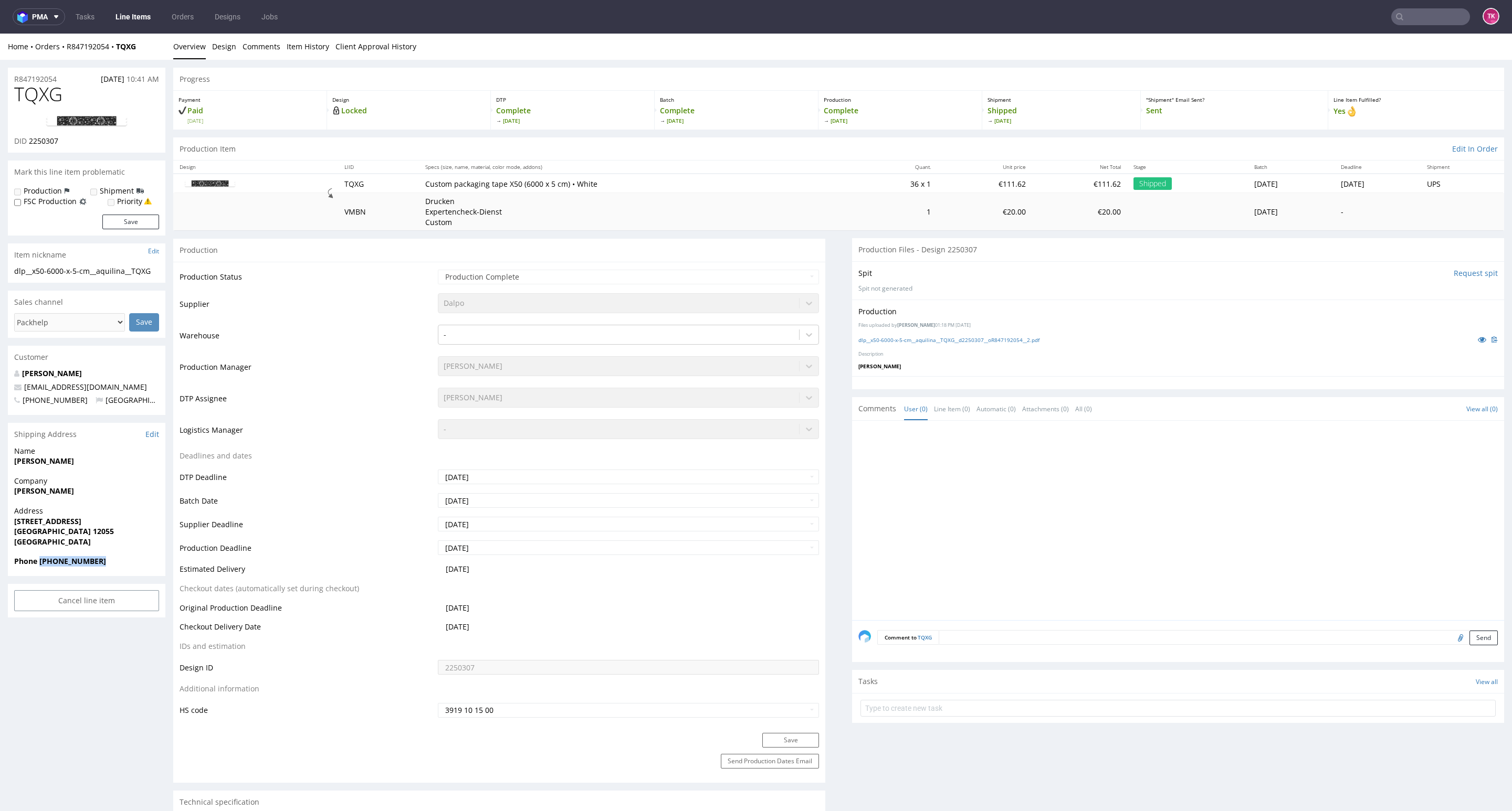
click at [117, 561] on span "Phone +4915226550563" at bounding box center [86, 562] width 145 height 10
copy strong "+4915226550563"
copy span "screengirlberlin@gmail.com"
drag, startPoint x: 133, startPoint y: 382, endPoint x: 2, endPoint y: 394, distance: 131.5
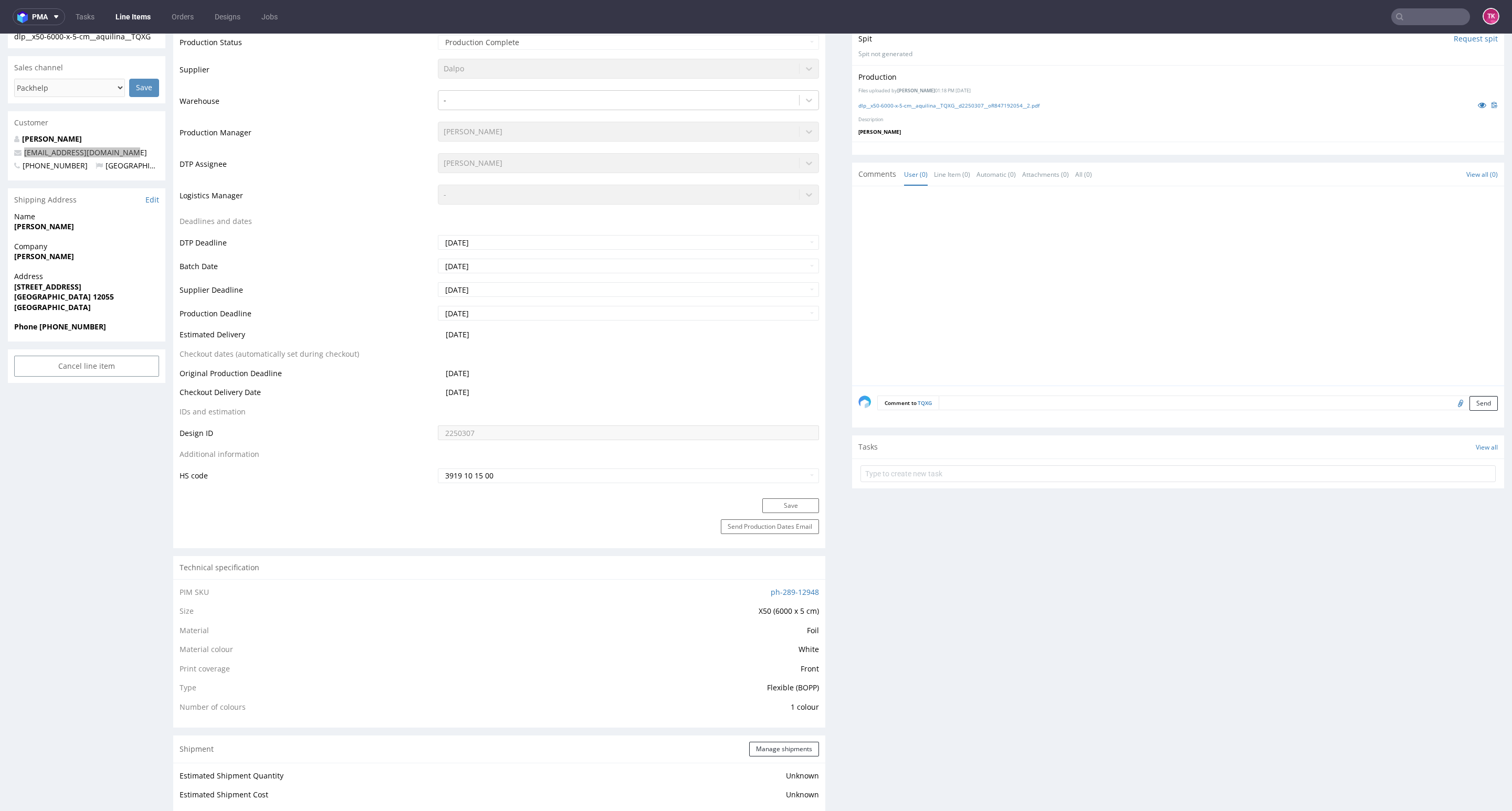
scroll to position [236, 0]
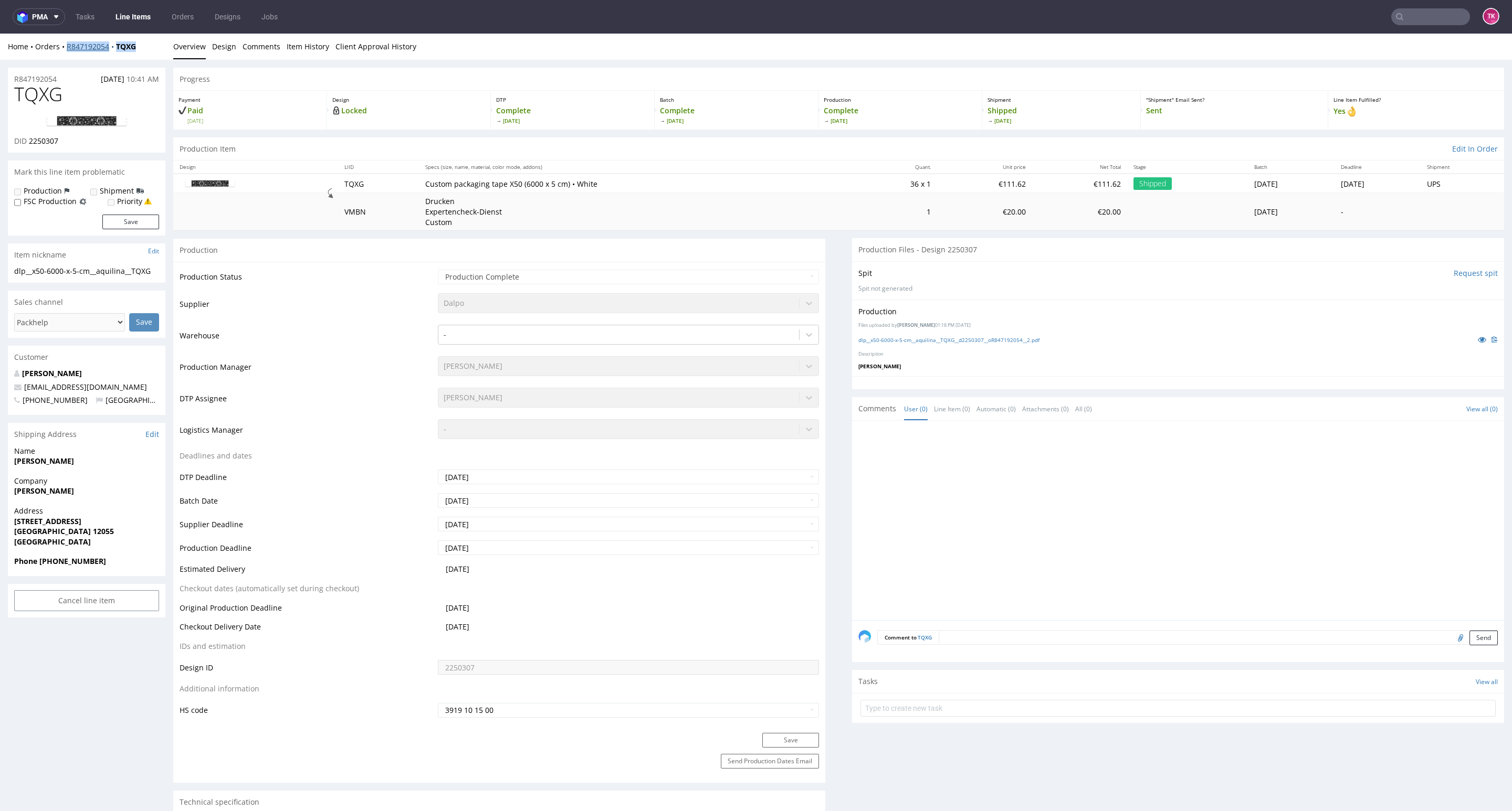
drag, startPoint x: 153, startPoint y: 46, endPoint x: 69, endPoint y: 42, distance: 84.1
click at [63, 49] on div "Home Orders R847192054 TQXG" at bounding box center [86, 47] width 157 height 10
copy div "R847192054 TQXG"
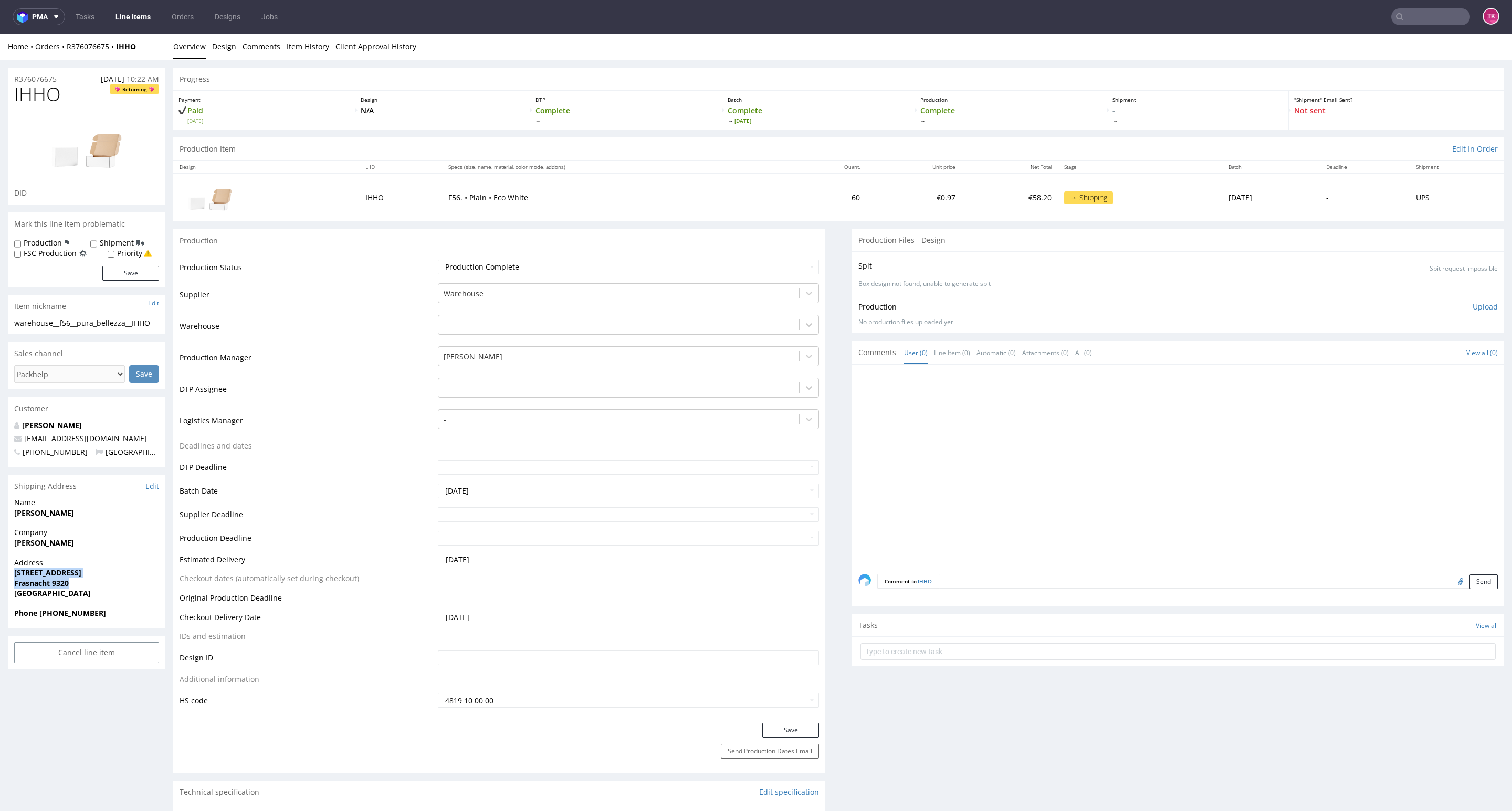
drag, startPoint x: 7, startPoint y: 576, endPoint x: 95, endPoint y: 586, distance: 88.6
copy p "[STREET_ADDRESS]"
drag, startPoint x: 9, startPoint y: 545, endPoint x: 81, endPoint y: 548, distance: 72.1
click at [81, 548] on div "Company Stefania Nuzzo" at bounding box center [86, 541] width 157 height 30
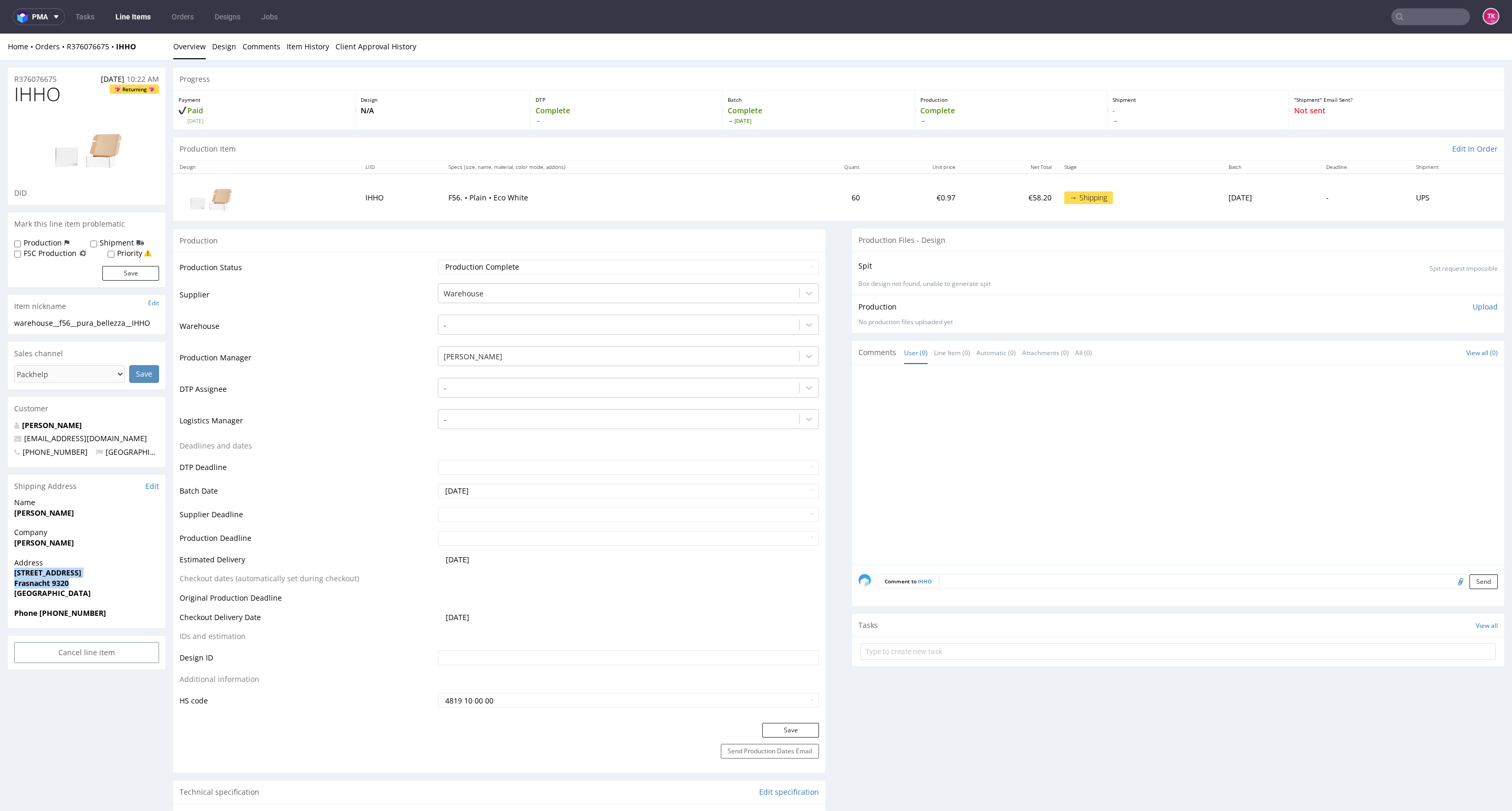
copy strong "[PERSON_NAME]"
drag, startPoint x: 16, startPoint y: 513, endPoint x: 107, endPoint y: 522, distance: 91.4
click at [107, 520] on div "Name Nuzzo Stefania" at bounding box center [86, 512] width 157 height 30
copy strong "[PERSON_NAME]"
drag, startPoint x: 74, startPoint y: 578, endPoint x: 115, endPoint y: 588, distance: 42.2
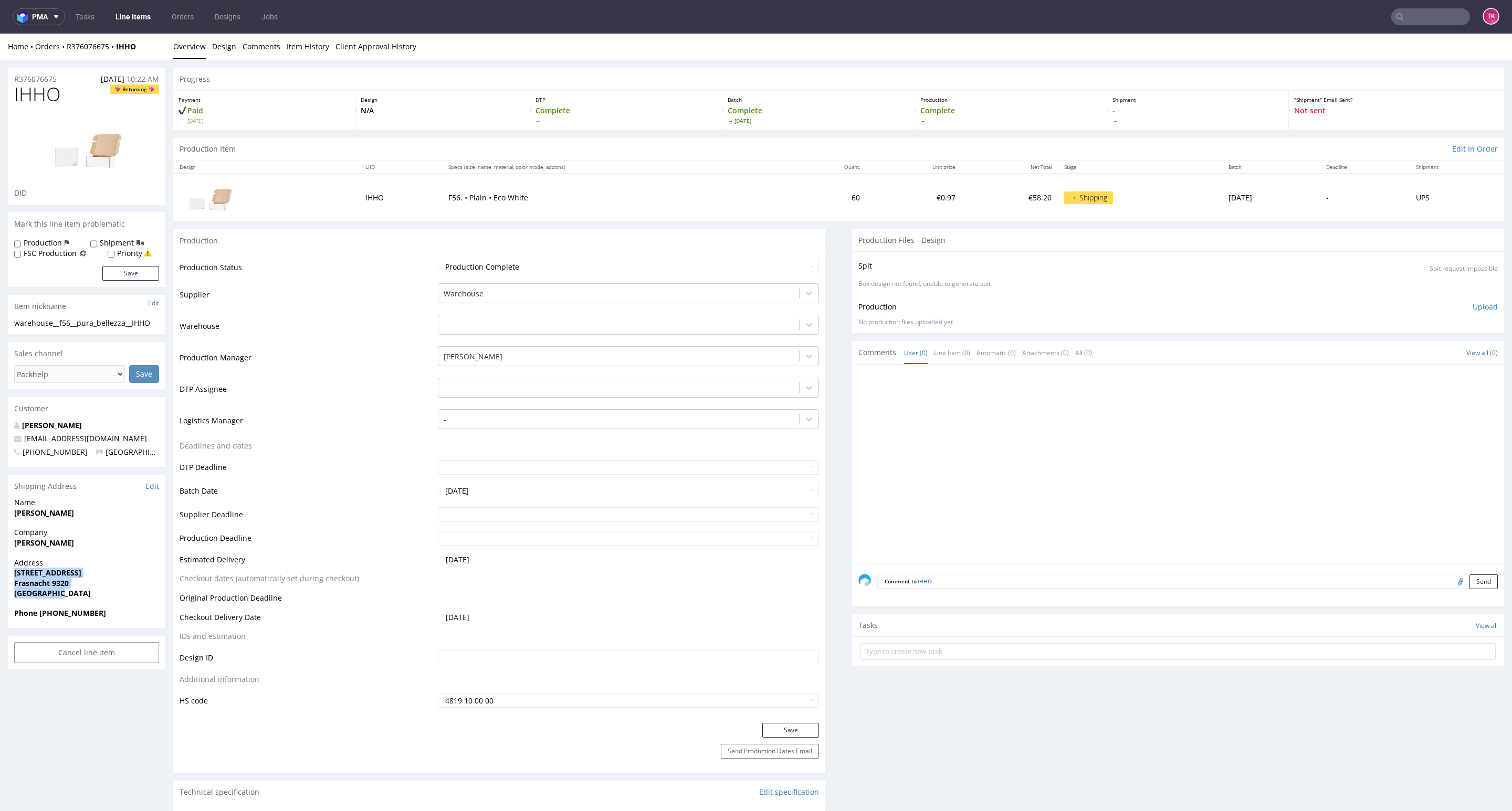
click at [115, 588] on div "Address Amriswilerstrasse 9 Frasnacht 9320 Switzerland" at bounding box center [86, 583] width 157 height 51
copy p "Amriswilerstrasse 9 Frasnacht 9320 Switzerland"
drag, startPoint x: 38, startPoint y: 613, endPoint x: 107, endPoint y: 623, distance: 69.7
click at [107, 623] on div "Phone +41794635536" at bounding box center [86, 618] width 157 height 20
copy strong "+41794635536"
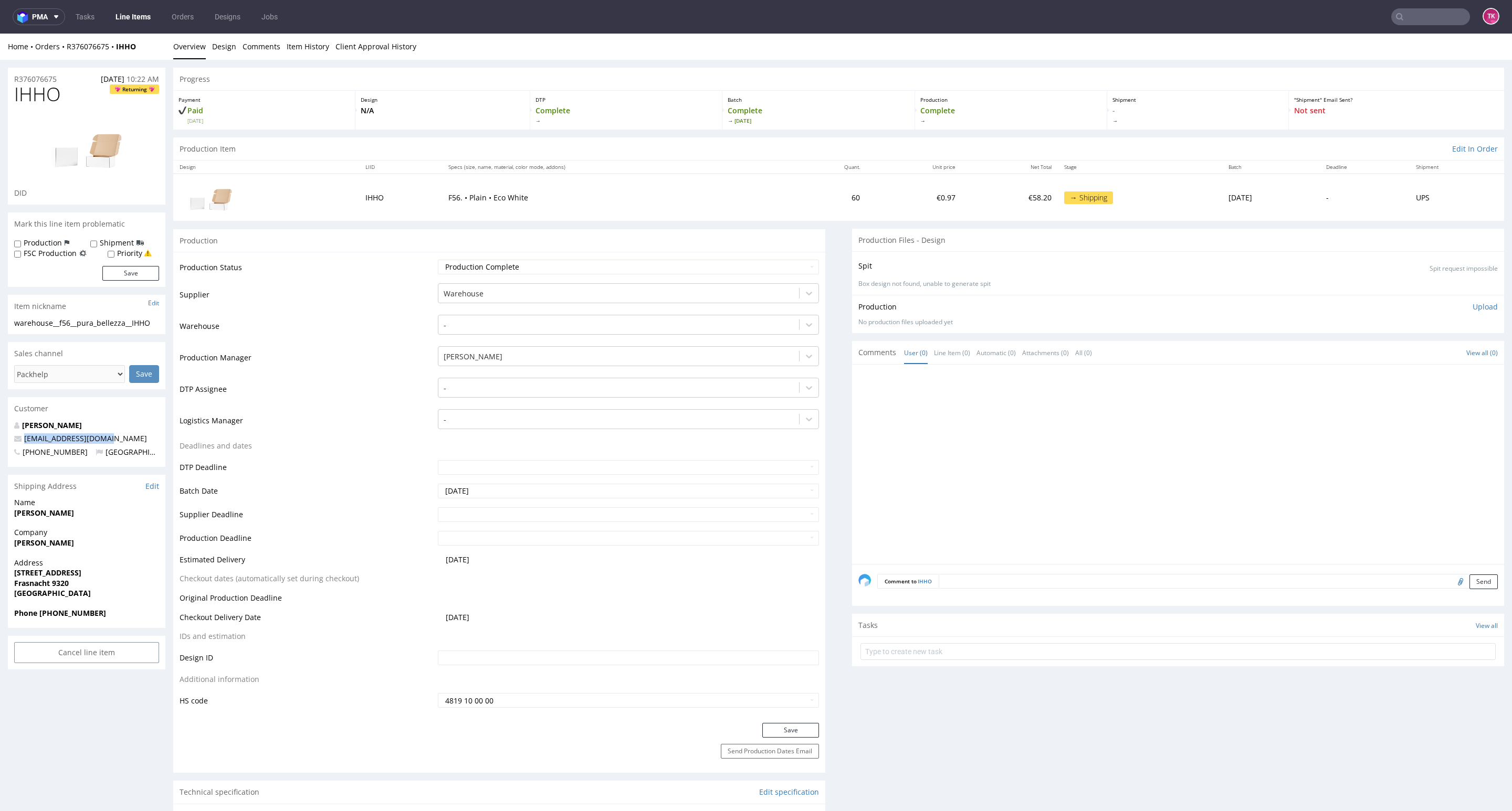
drag, startPoint x: 109, startPoint y: 438, endPoint x: 18, endPoint y: 453, distance: 92.2
copy span "info@pura-bellezza.ch"
drag, startPoint x: 47, startPoint y: 540, endPoint x: 64, endPoint y: 566, distance: 31.1
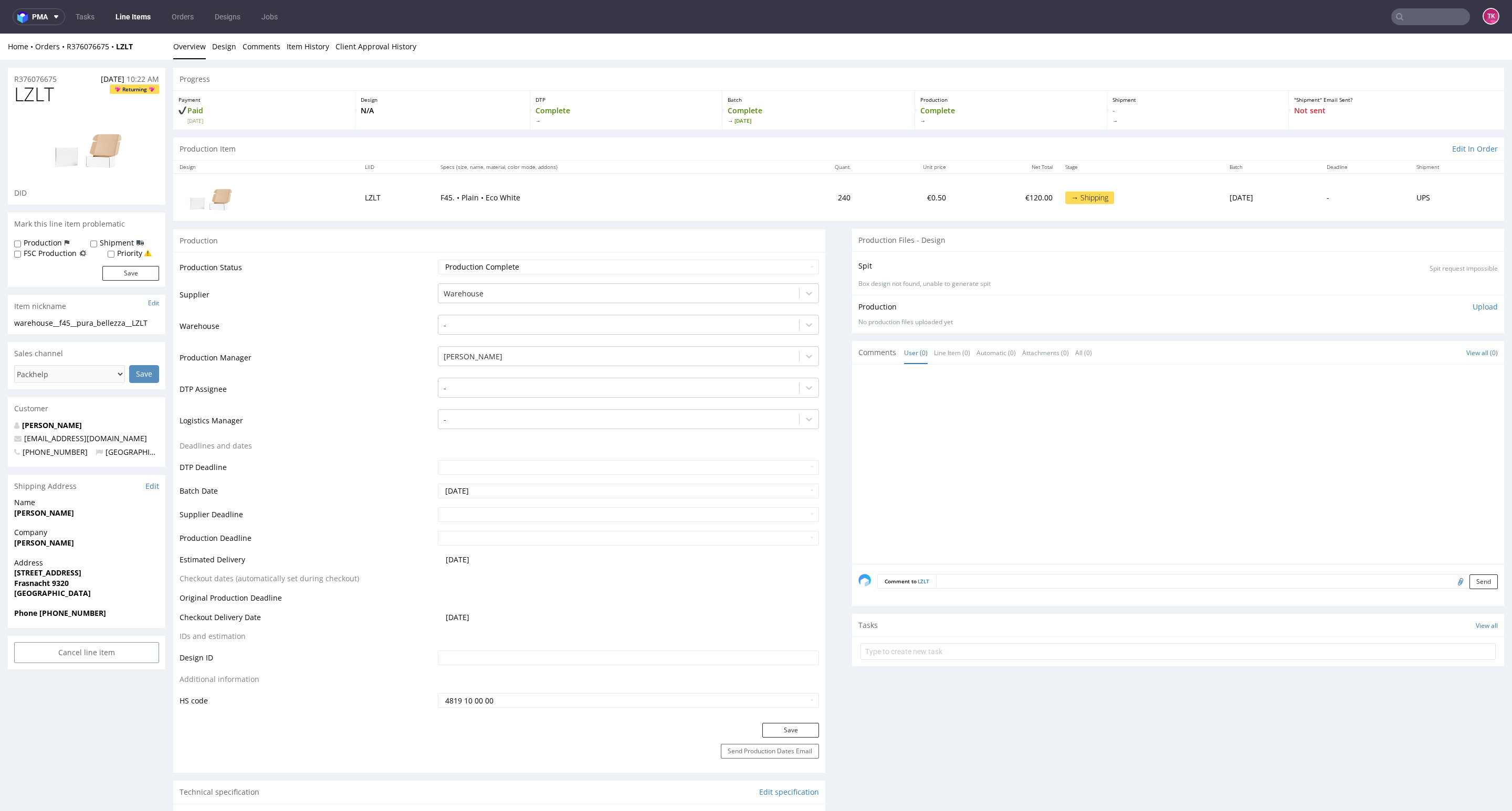
click at [64, 566] on span "Address" at bounding box center [86, 562] width 145 height 10
drag, startPoint x: 8, startPoint y: 540, endPoint x: 96, endPoint y: 552, distance: 88.8
click at [96, 551] on div "Company [PERSON_NAME]" at bounding box center [86, 541] width 157 height 30
copy strong "[PERSON_NAME]"
drag, startPoint x: 6, startPoint y: 577, endPoint x: 88, endPoint y: 581, distance: 82.1
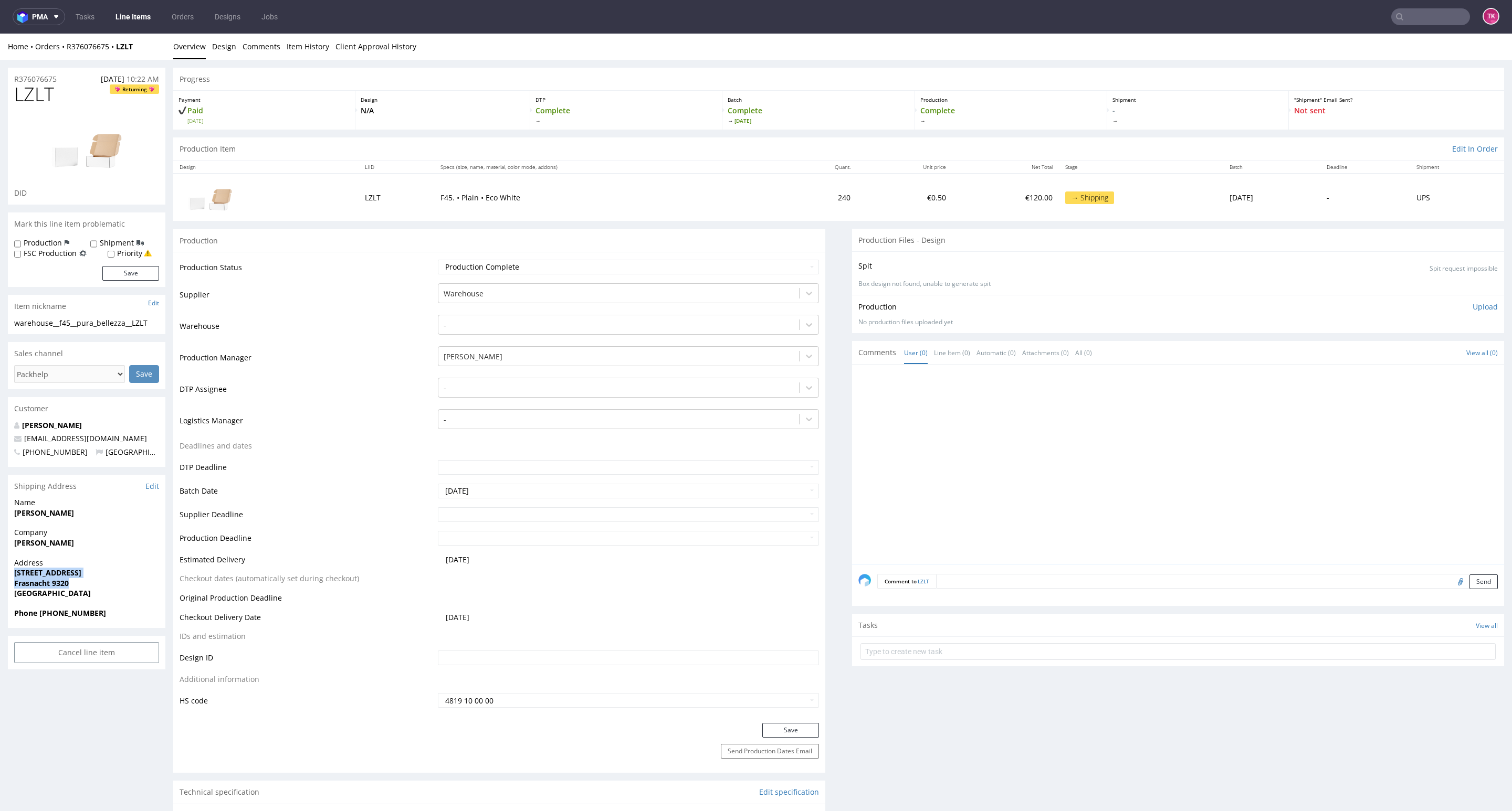
copy p "[STREET_ADDRESS]"
copy strong "[PHONE_NUMBER]"
drag, startPoint x: 38, startPoint y: 614, endPoint x: 129, endPoint y: 602, distance: 91.8
click at [121, 614] on span "Phone +41794635536" at bounding box center [86, 613] width 145 height 10
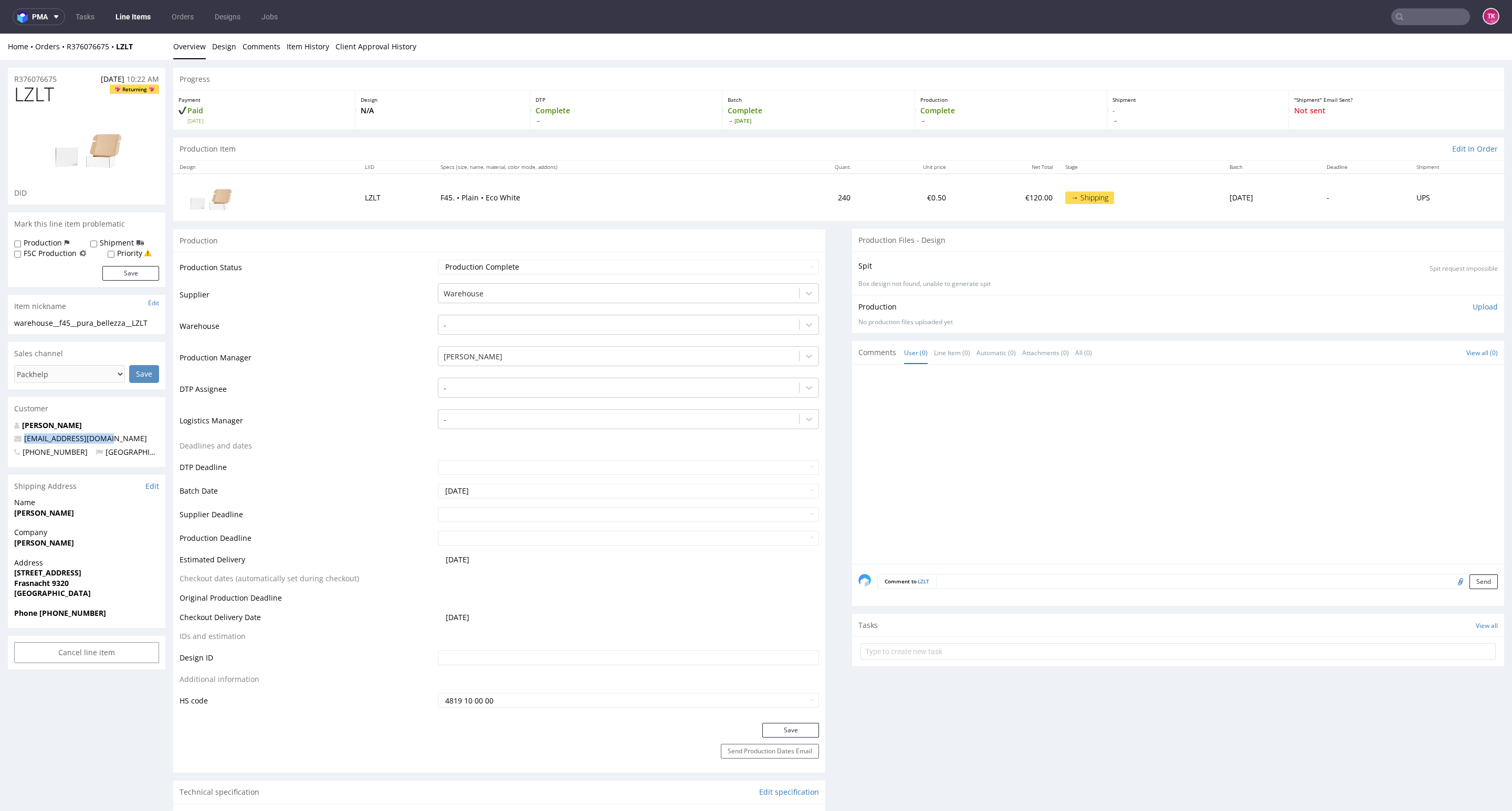
copy span "info@pura-bellezza.ch"
drag, startPoint x: 114, startPoint y: 436, endPoint x: 0, endPoint y: 442, distance: 114.2
click at [139, 13] on link "Line Items" at bounding box center [133, 17] width 47 height 17
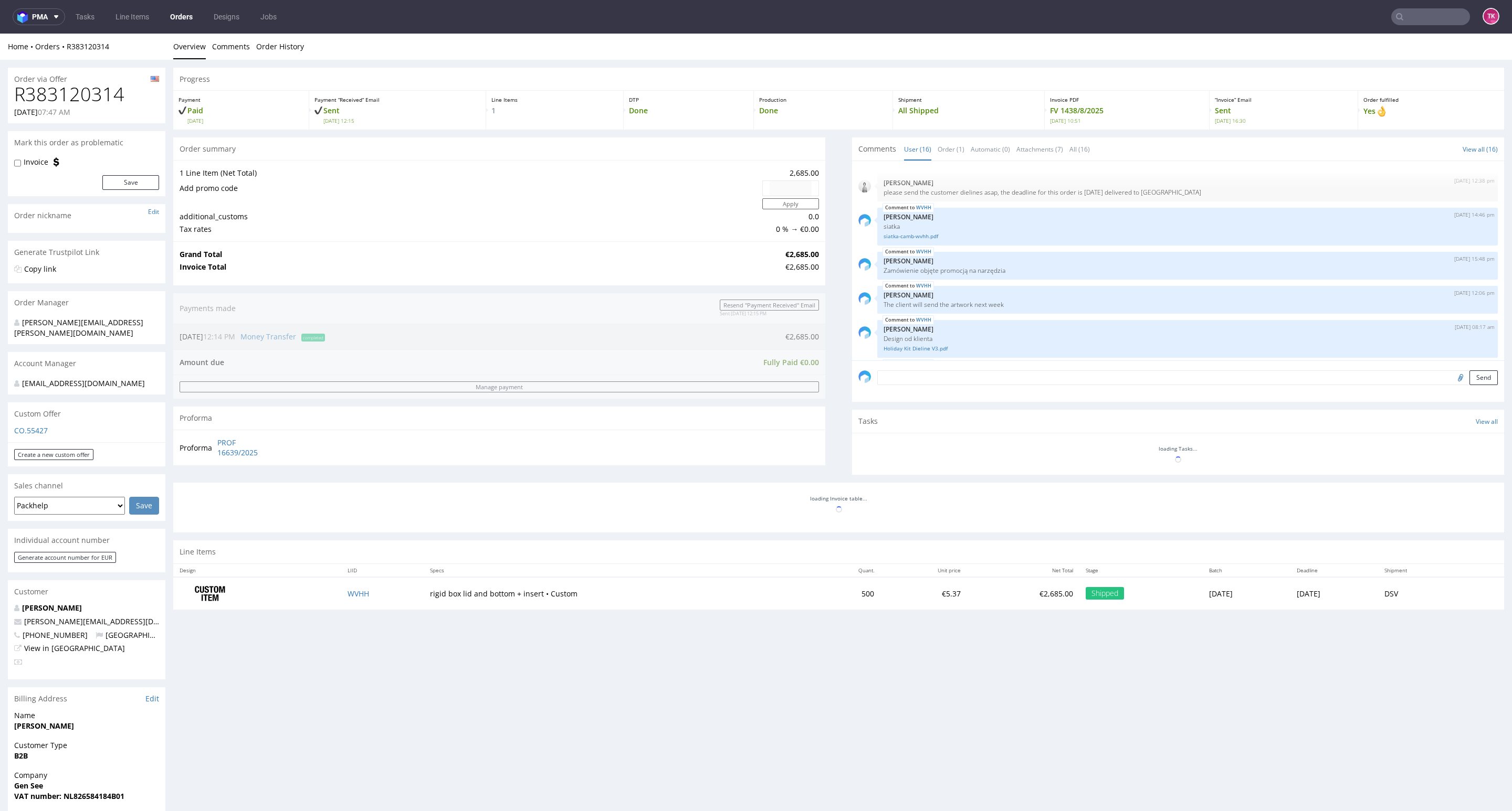
scroll to position [523, 0]
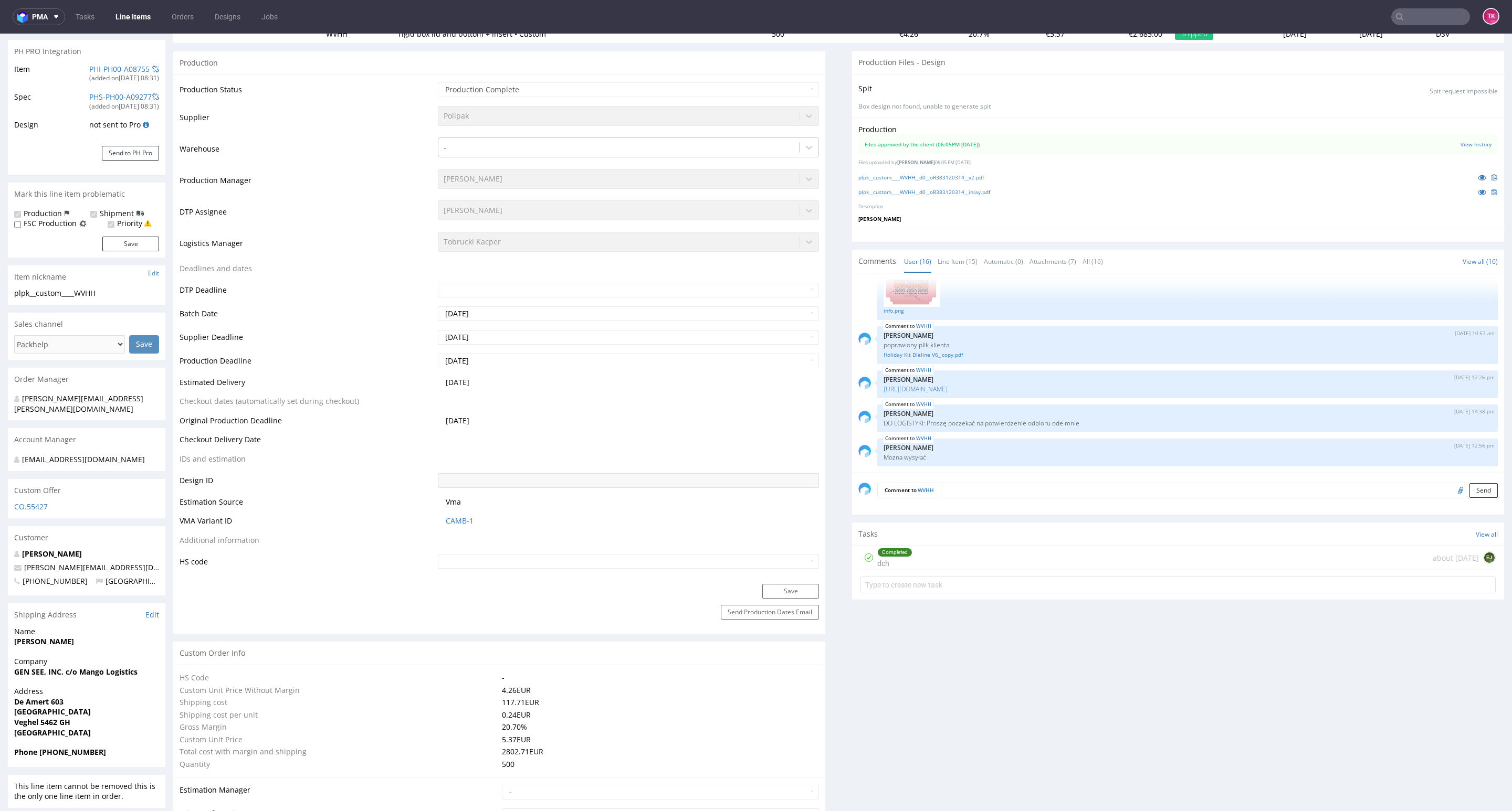
scroll to position [157, 0]
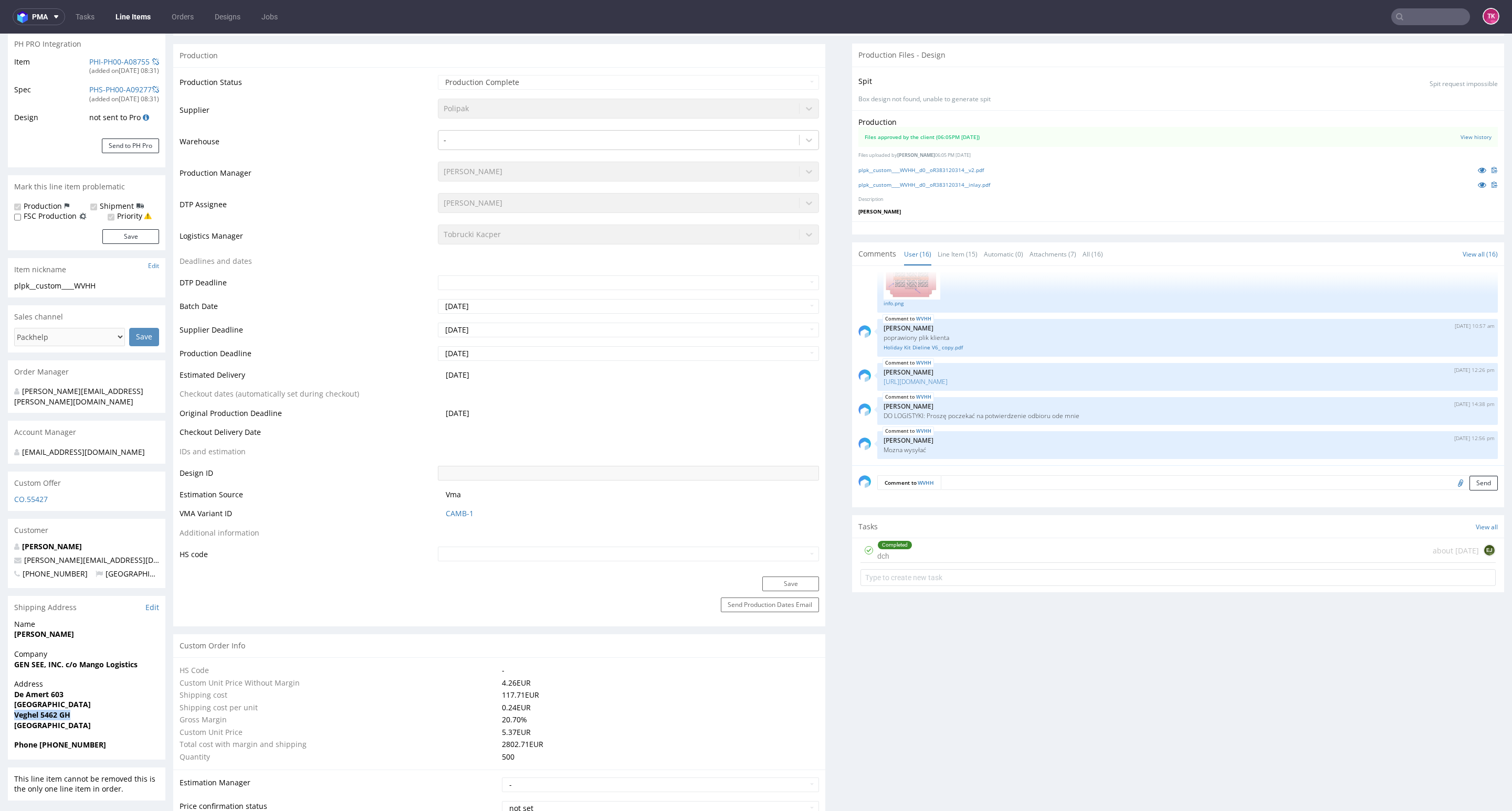
drag, startPoint x: 8, startPoint y: 702, endPoint x: 86, endPoint y: 709, distance: 78.3
click at [90, 707] on div "Address [PERSON_NAME][STREET_ADDRESS]" at bounding box center [86, 710] width 157 height 61
copy strong "Veghel 5462 GH"
